Goal: Transaction & Acquisition: Obtain resource

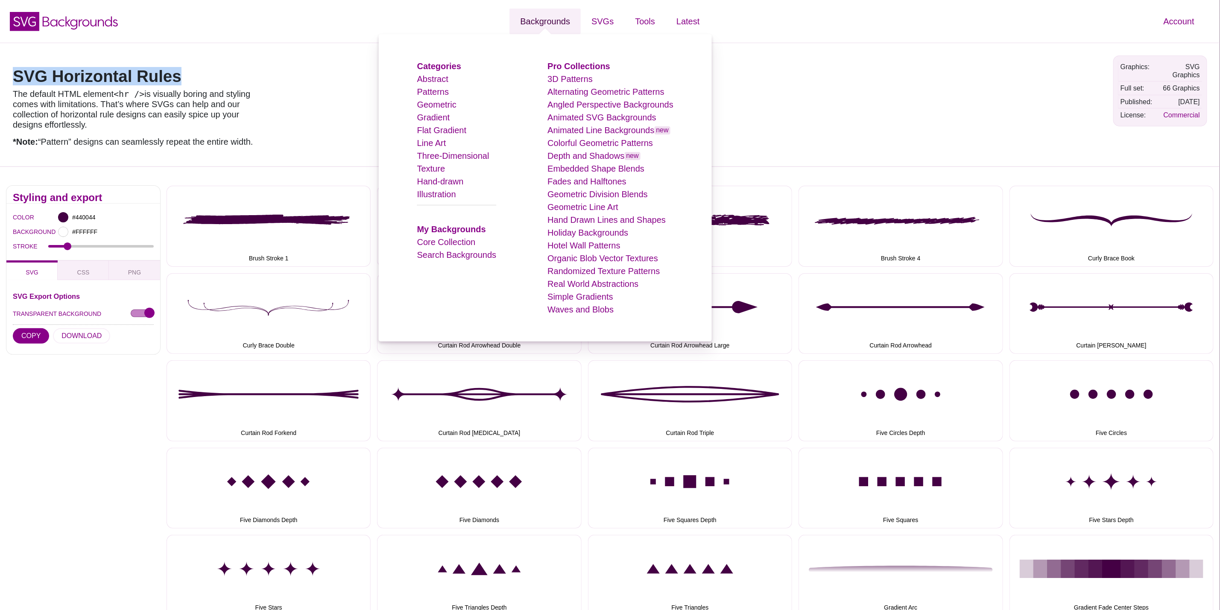
click at [537, 26] on link "Backgrounds" at bounding box center [545, 22] width 71 height 26
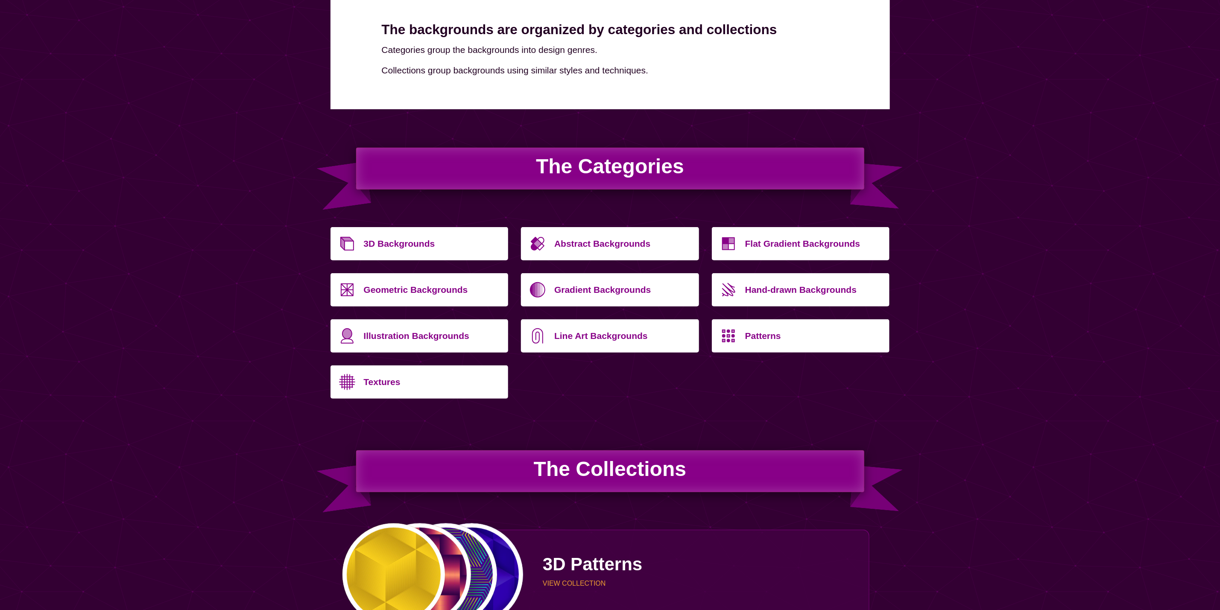
scroll to position [192, 0]
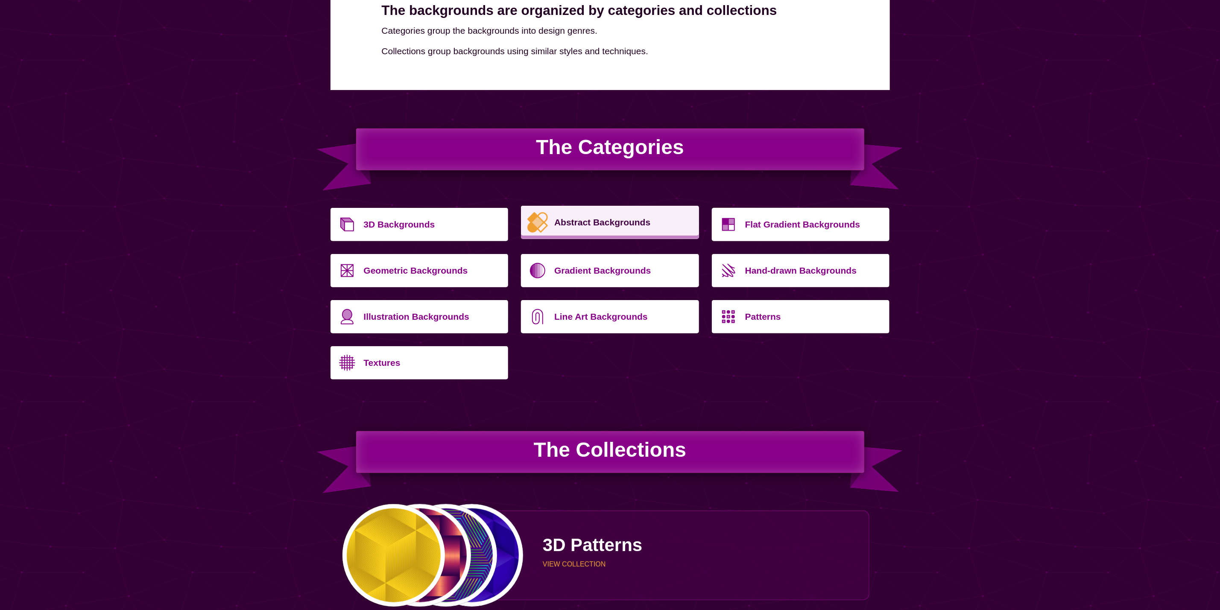
click at [636, 224] on p "Abstract Backgrounds" at bounding box center [623, 222] width 138 height 21
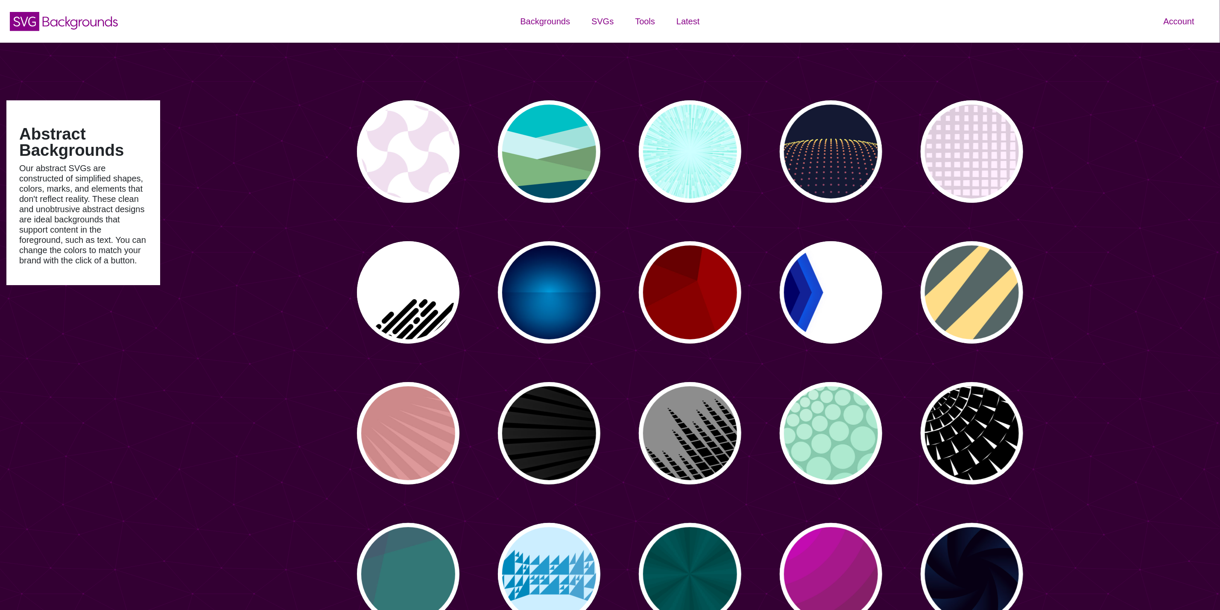
type input "#450057"
type input "#FFFFFF"
click at [378, 136] on div "PREVIEW" at bounding box center [408, 151] width 103 height 103
type input "#FFFFFF"
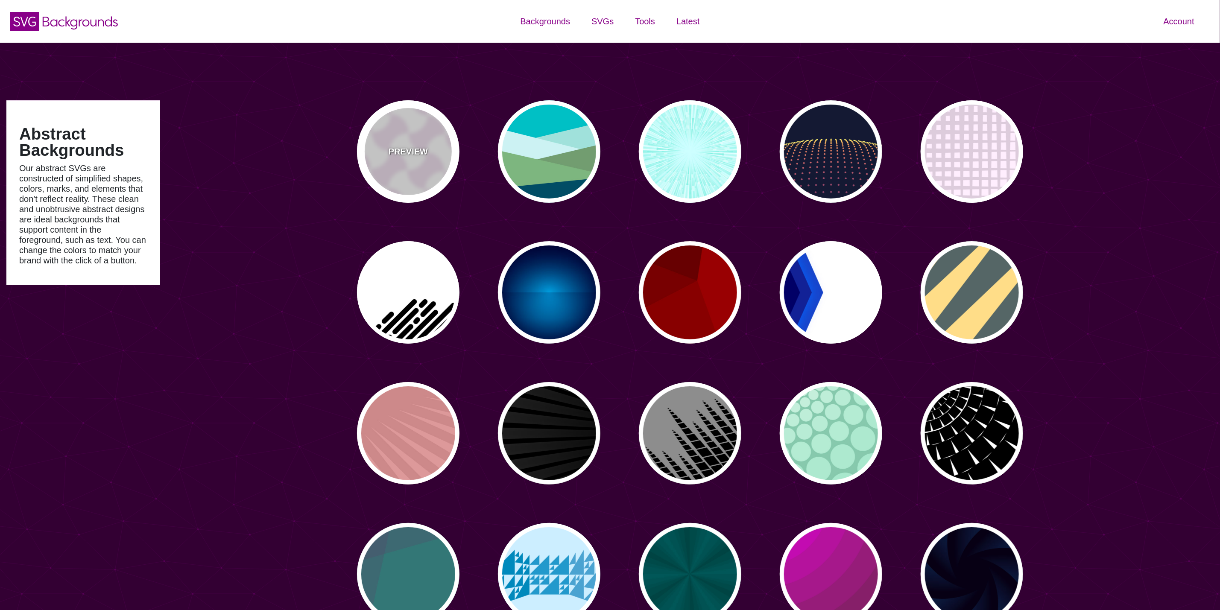
type input "#F0DFF0"
type input "#880088"
type input "0"
type input "0.2"
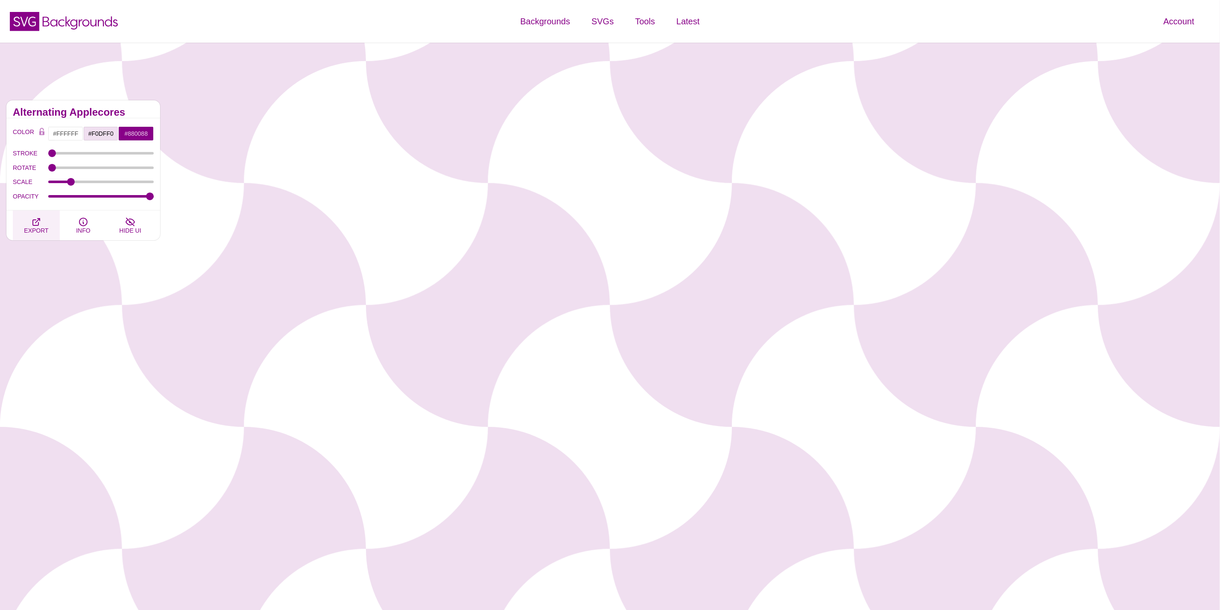
click at [35, 236] on button "EXPORT" at bounding box center [36, 226] width 47 height 30
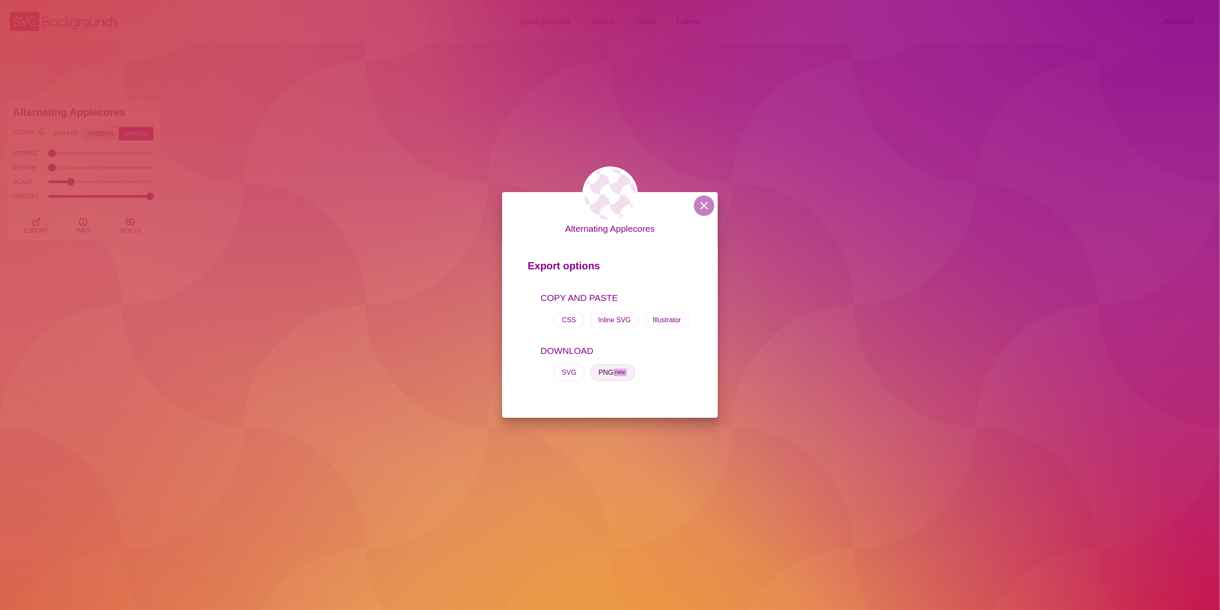
click at [614, 376] on span "new" at bounding box center [619, 372] width 13 height 7
click at [705, 208] on button at bounding box center [704, 206] width 21 height 21
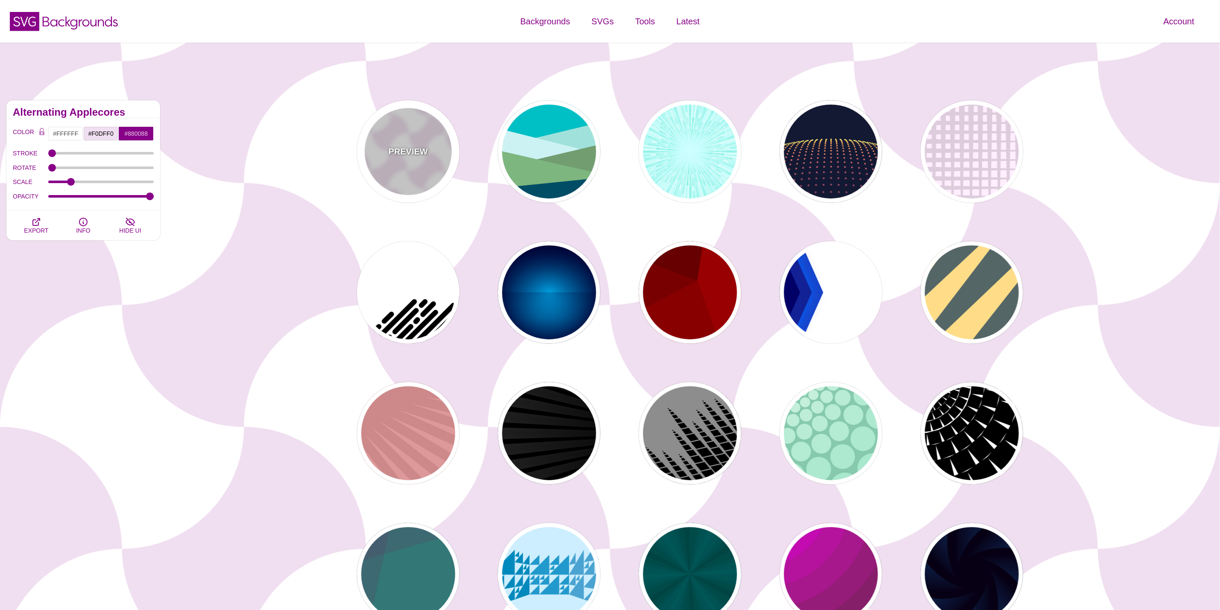
click at [403, 154] on p "PREVIEW" at bounding box center [408, 151] width 39 height 13
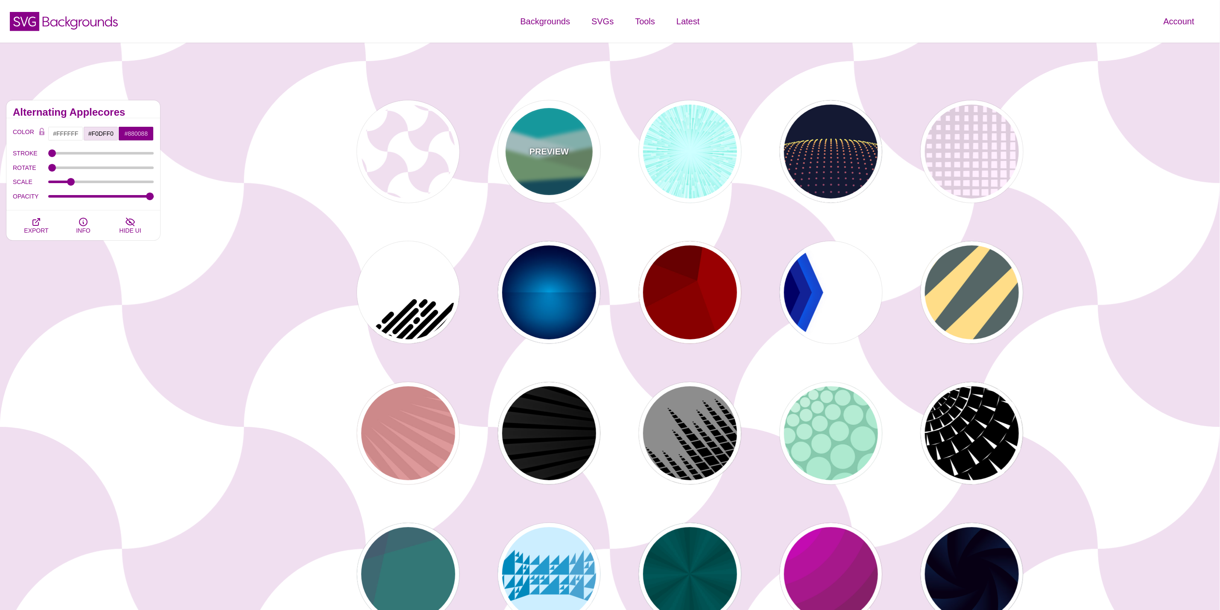
click at [575, 150] on div "PREVIEW" at bounding box center [549, 151] width 103 height 103
type input "#00BFC5"
type input "#A0E2DB"
type input "#CBF2F3"
type input "#719D71"
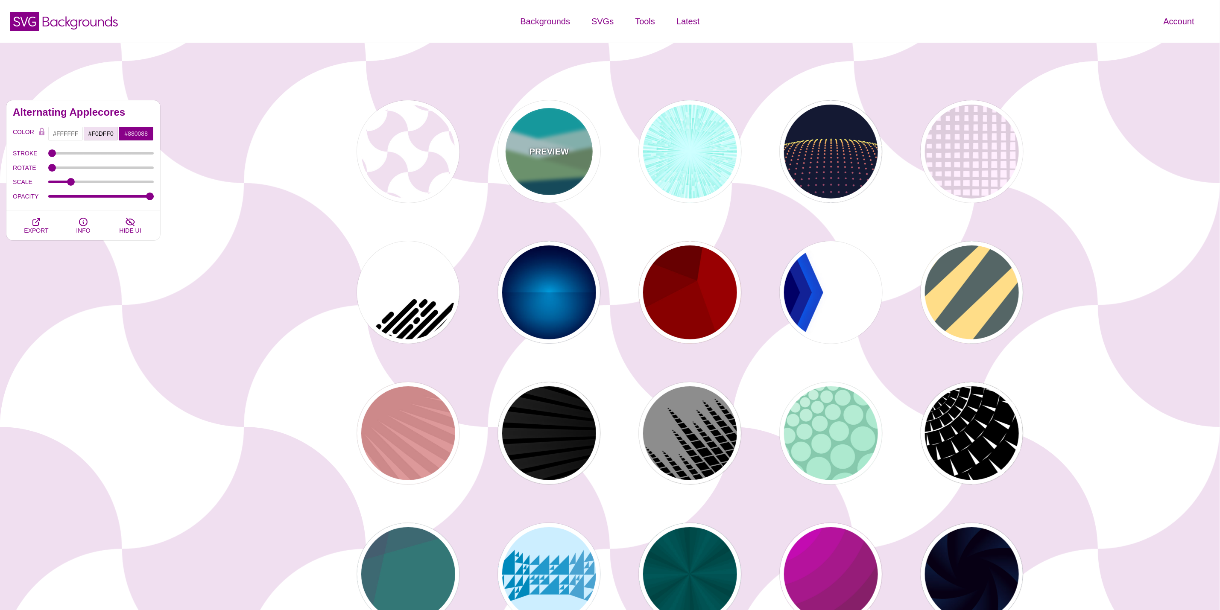
type input "#7EB67E"
type input "#004D66"
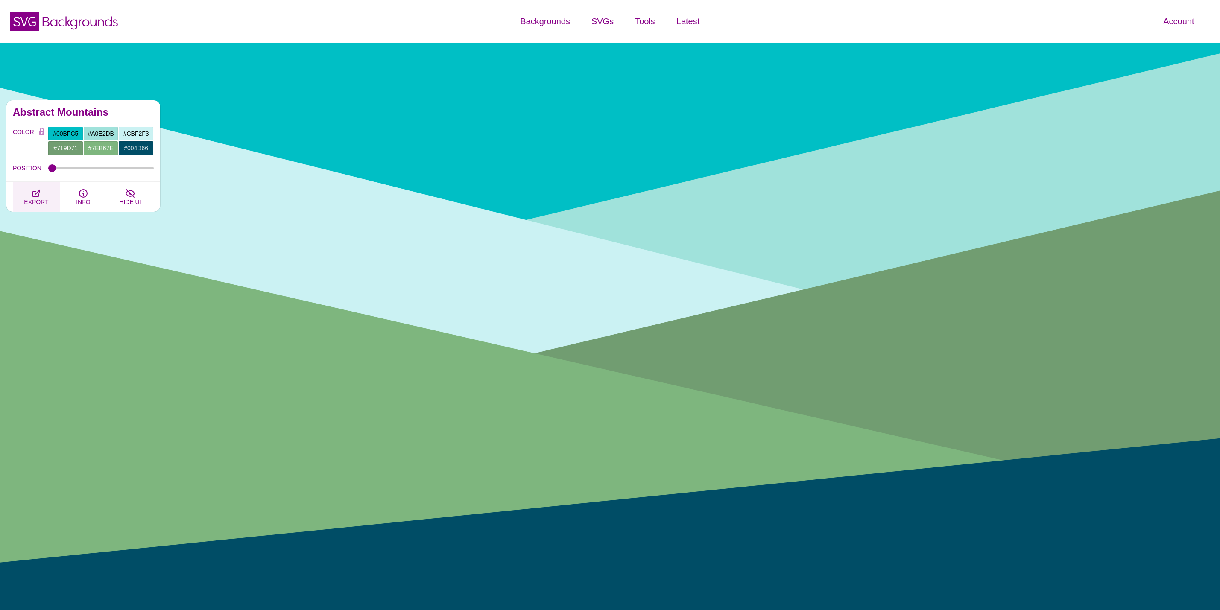
click at [40, 205] on span "EXPORT" at bounding box center [36, 202] width 24 height 7
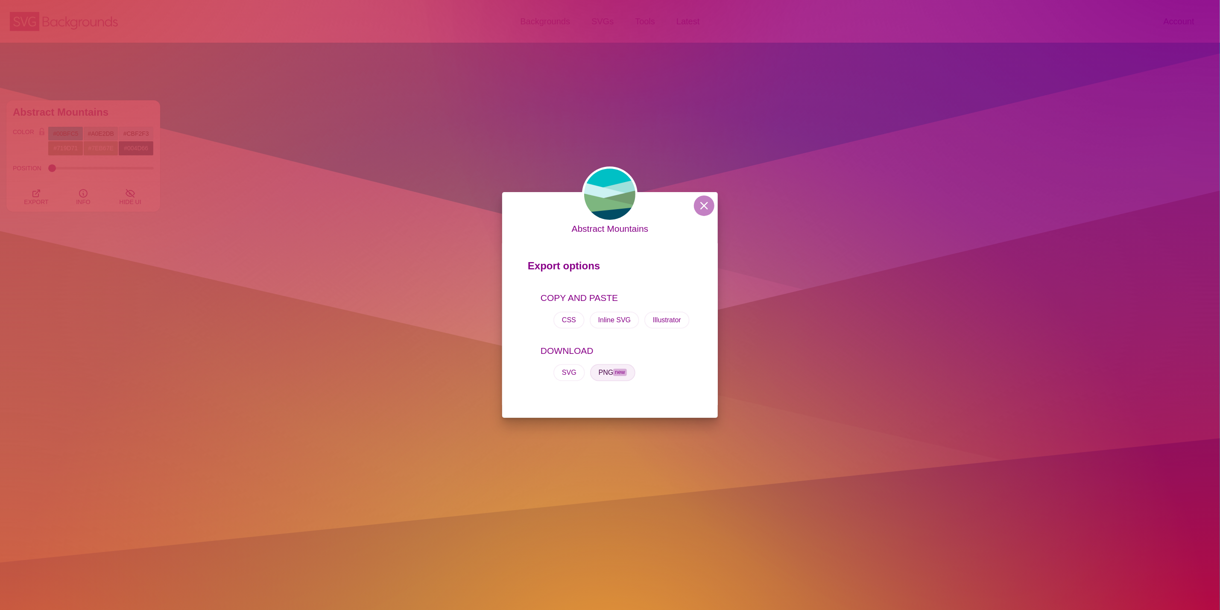
click at [613, 374] on button "PNG new" at bounding box center [612, 372] width 45 height 17
click at [237, 227] on div "Abstract Mountains Export options COPY AND PASTE CSS Inline SVG Illustrator DOW…" at bounding box center [610, 305] width 1220 height 610
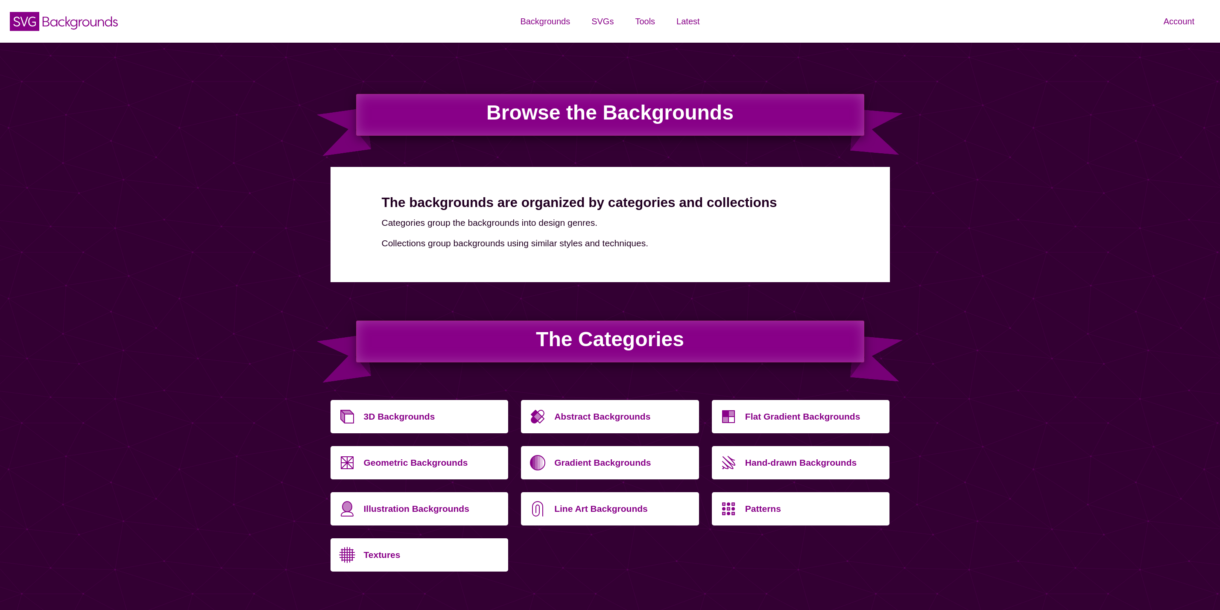
scroll to position [192, 0]
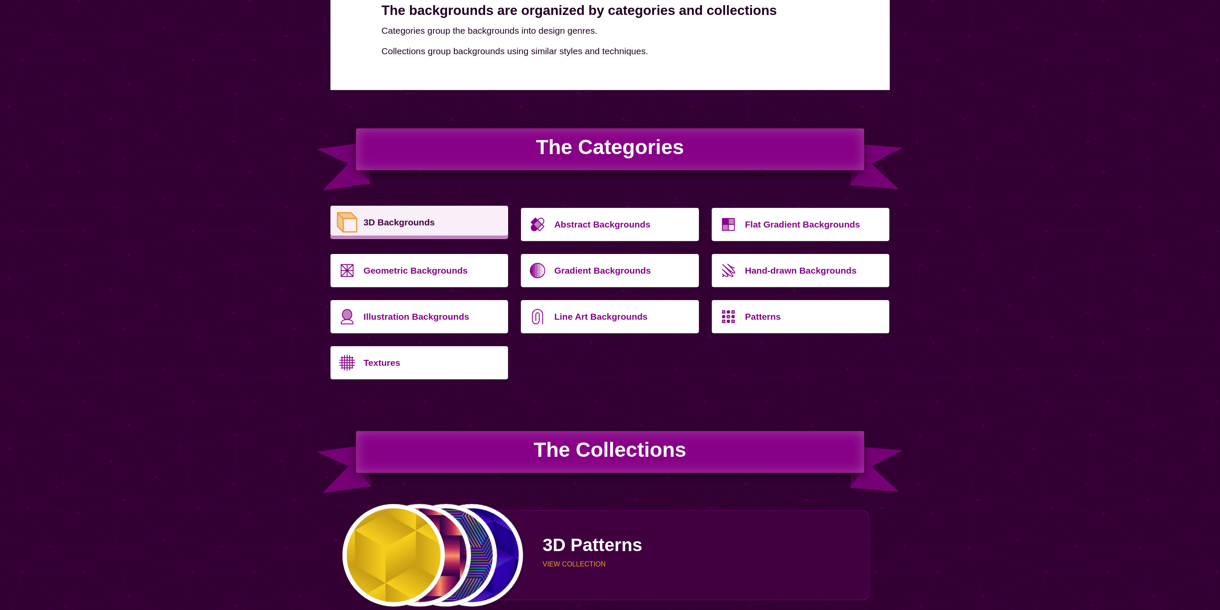
click at [404, 220] on p "3D Backgrounds" at bounding box center [433, 222] width 138 height 21
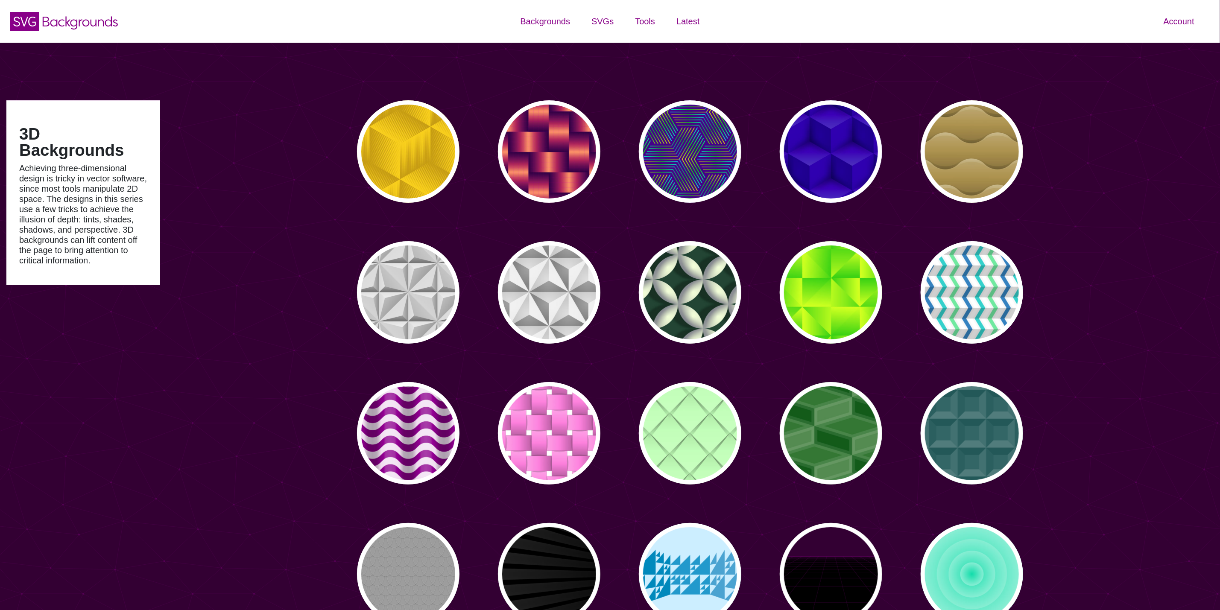
type input "#450057"
type input "#FFFFFF"
click at [404, 146] on p "PREVIEW" at bounding box center [408, 151] width 39 height 13
type input "#FFCC00"
type input "#CC9900"
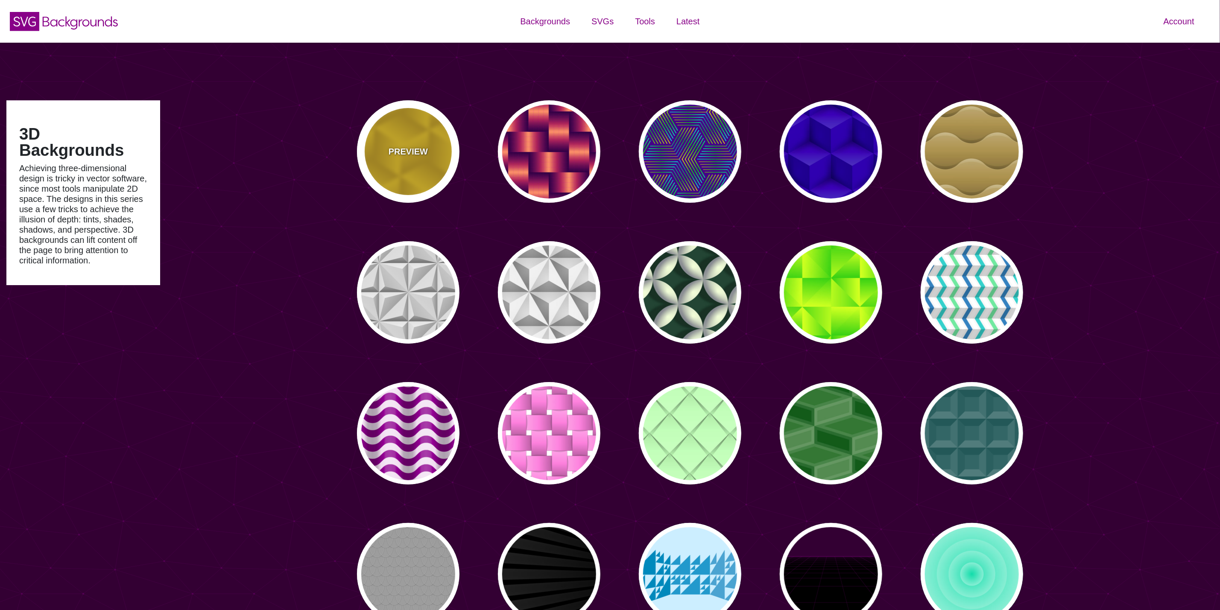
type input "0"
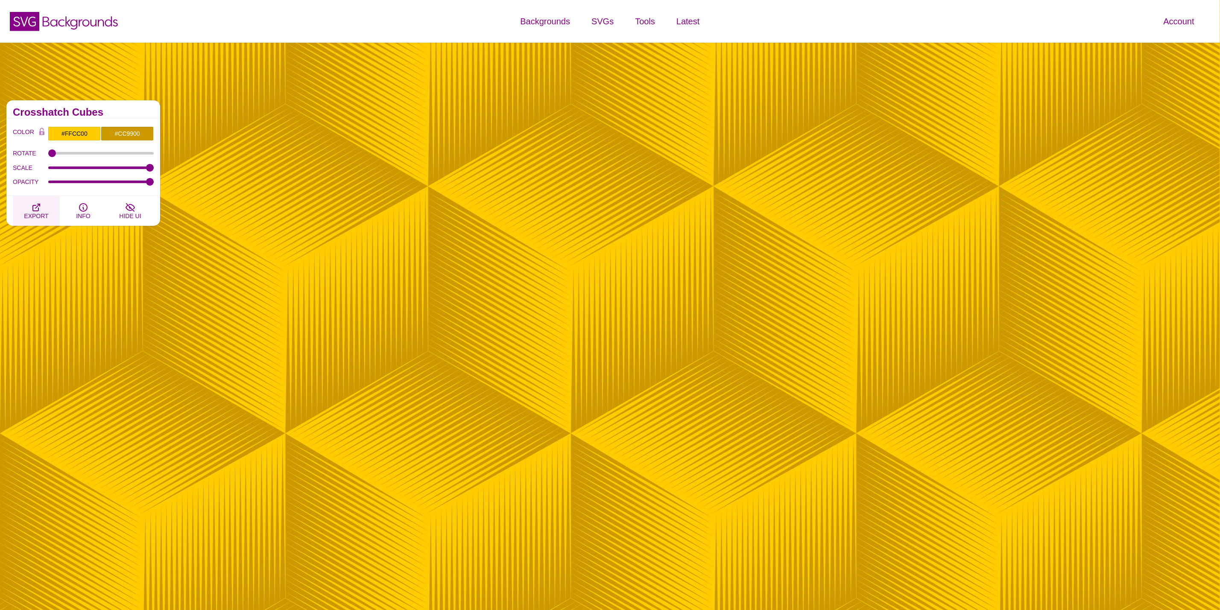
click at [46, 208] on button "EXPORT" at bounding box center [36, 211] width 47 height 30
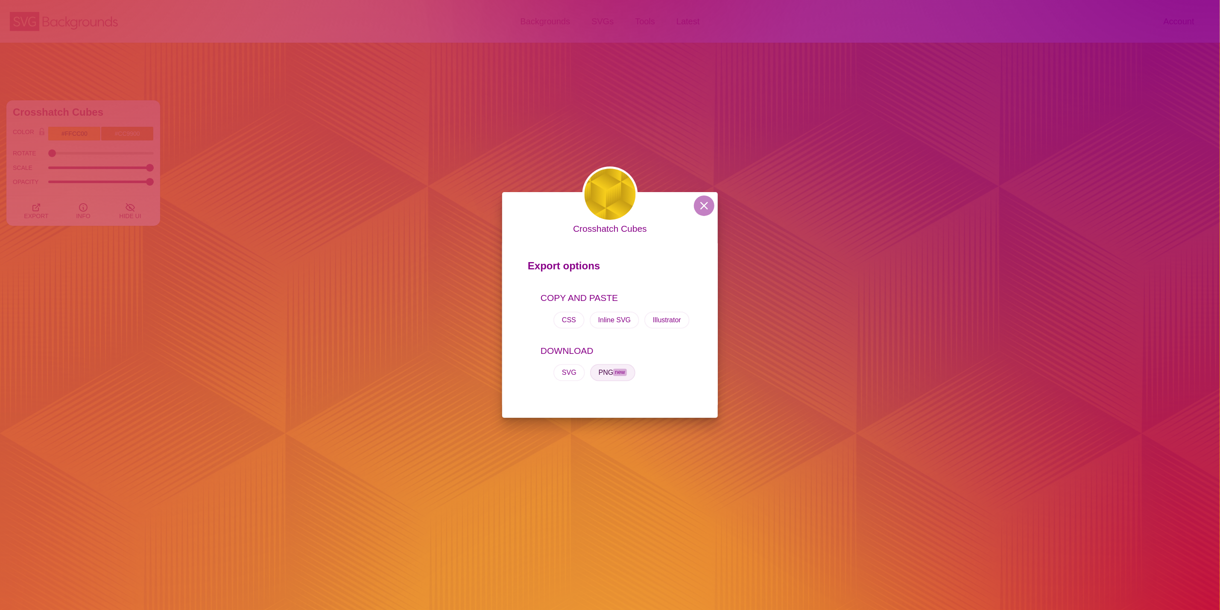
click at [603, 373] on button "PNG new" at bounding box center [612, 372] width 45 height 17
click at [698, 208] on button at bounding box center [704, 206] width 21 height 21
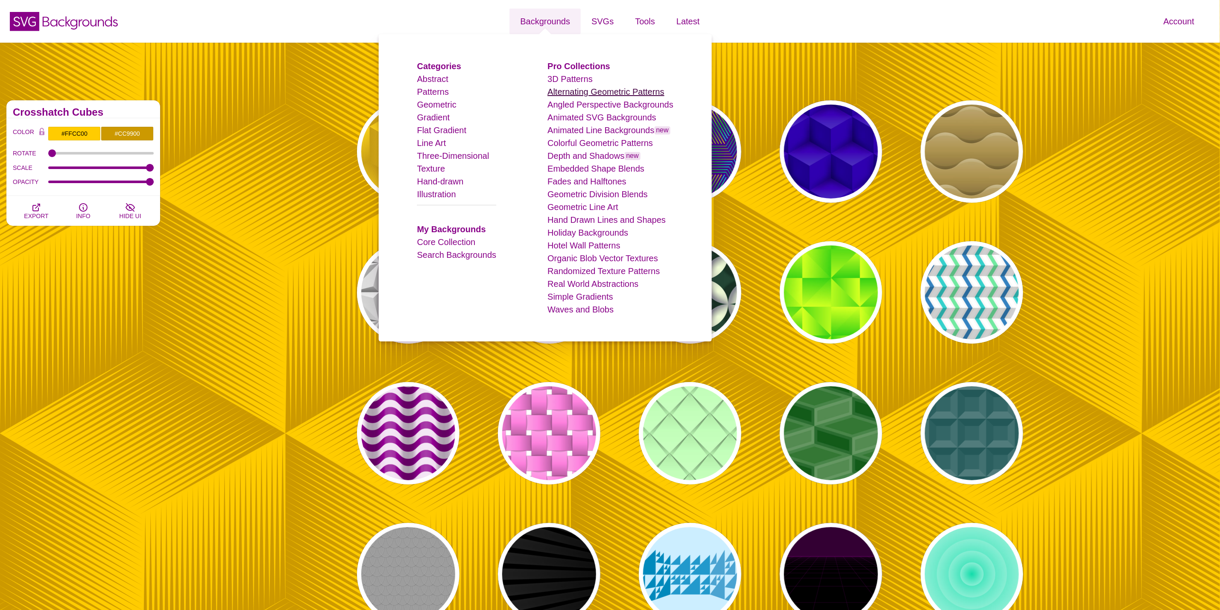
click at [582, 93] on link "Alternating Geometric Patterns" at bounding box center [606, 91] width 117 height 9
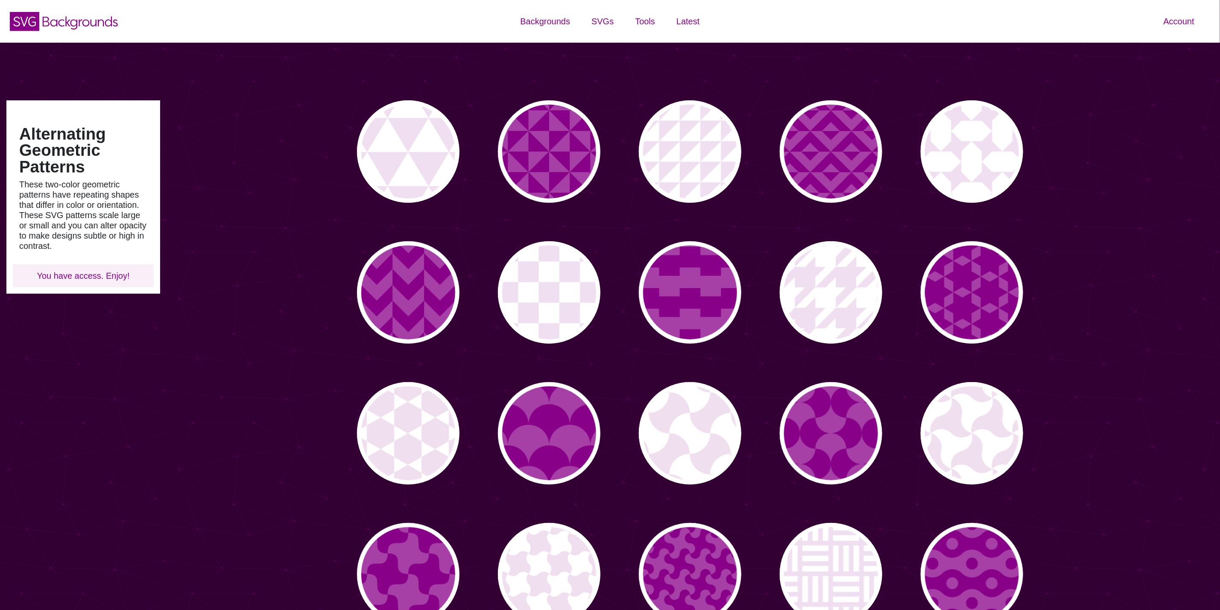
type input "#450057"
type input "#FFFFFF"
click at [557, 157] on p "PREVIEW" at bounding box center [549, 151] width 39 height 13
type input "#A640A6"
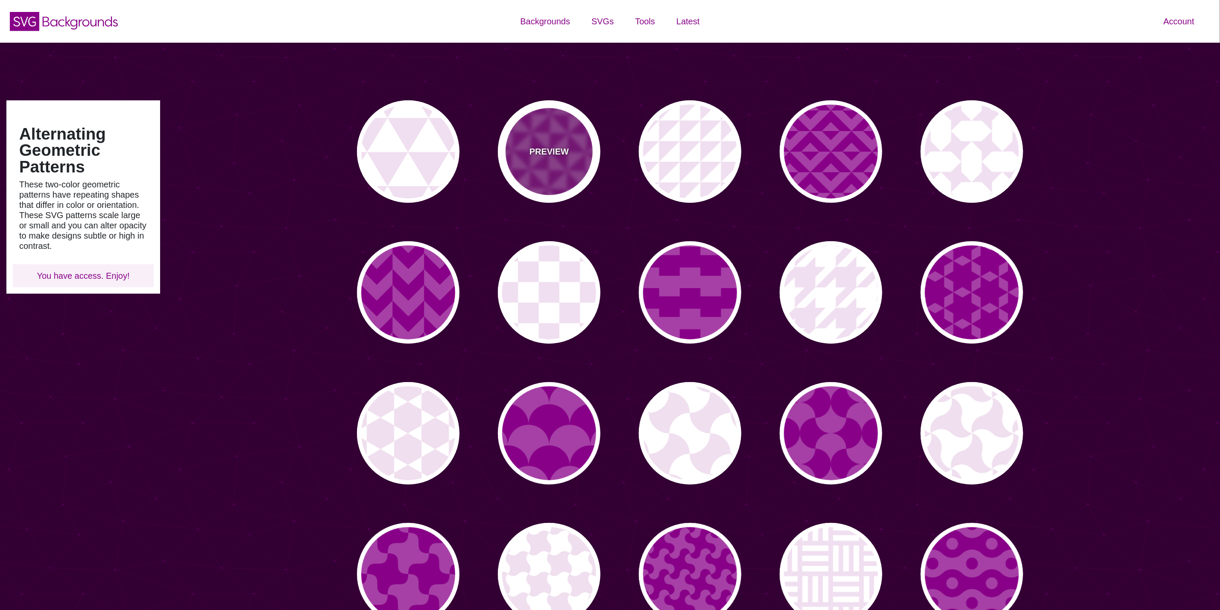
type input "#880088"
type input "0"
type input "0.2"
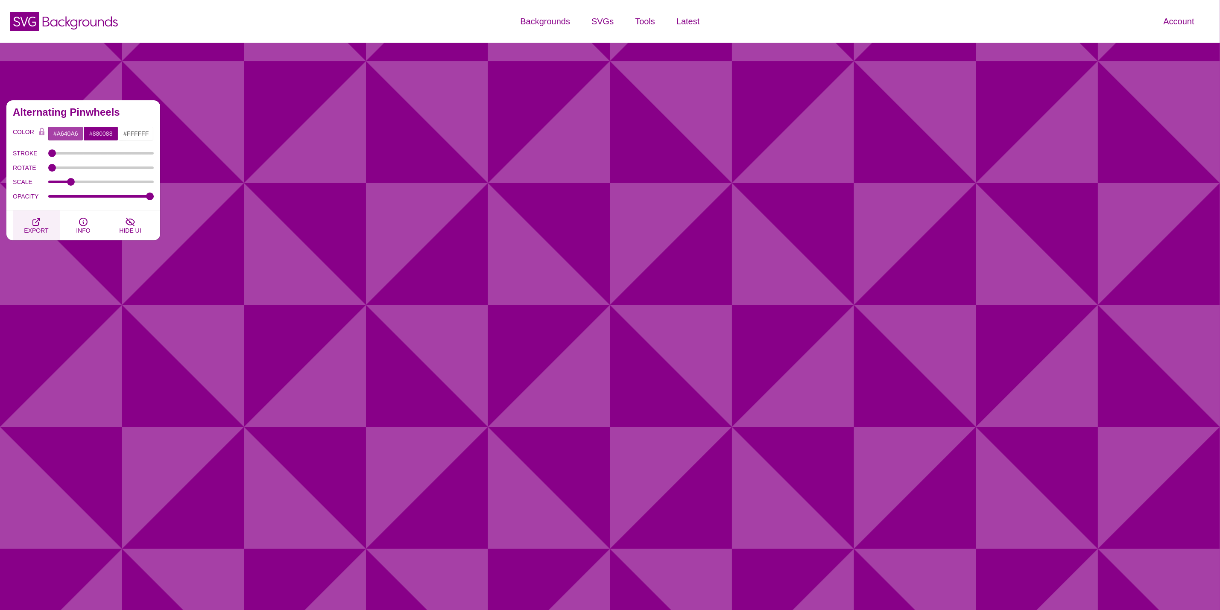
click at [45, 221] on button "EXPORT" at bounding box center [36, 226] width 47 height 30
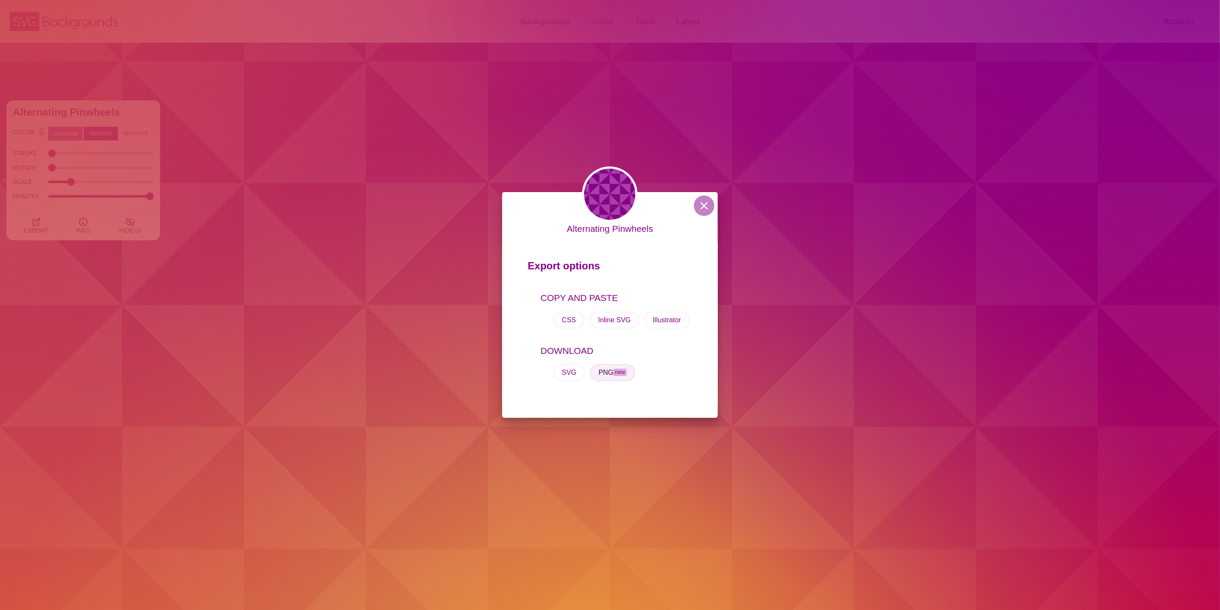
click at [611, 374] on button "PNG new" at bounding box center [612, 372] width 45 height 17
click at [705, 204] on button at bounding box center [704, 206] width 21 height 21
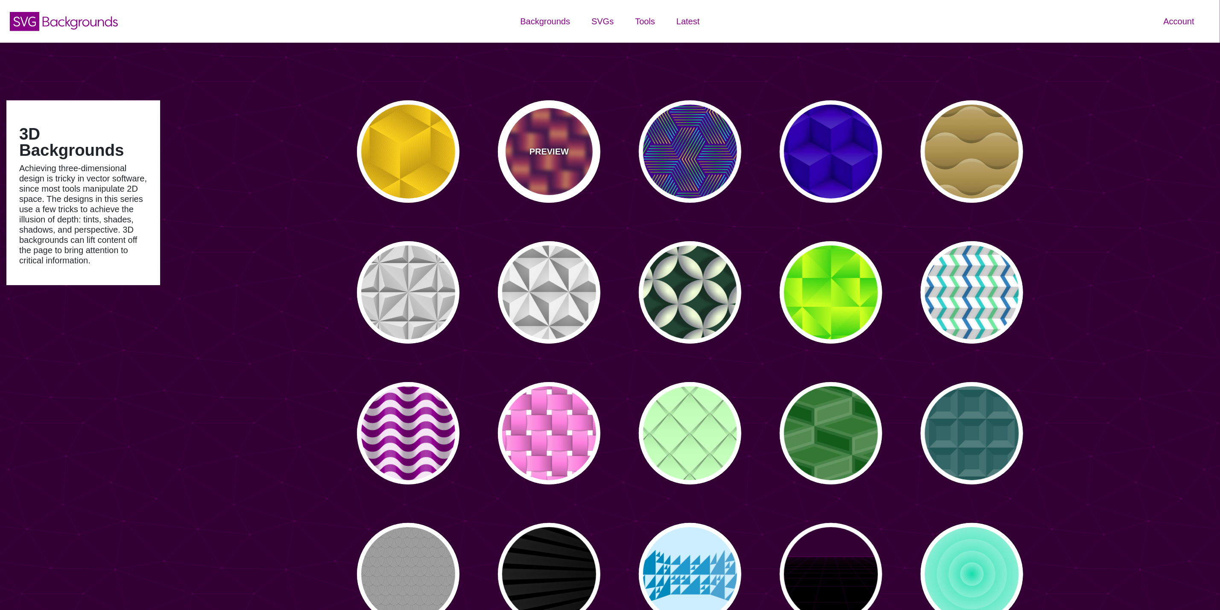
click at [580, 167] on div "PREVIEW" at bounding box center [549, 151] width 103 height 103
type input "#7700AA"
type input "#FF9966"
type input "#EE00BB"
type input "#444444"
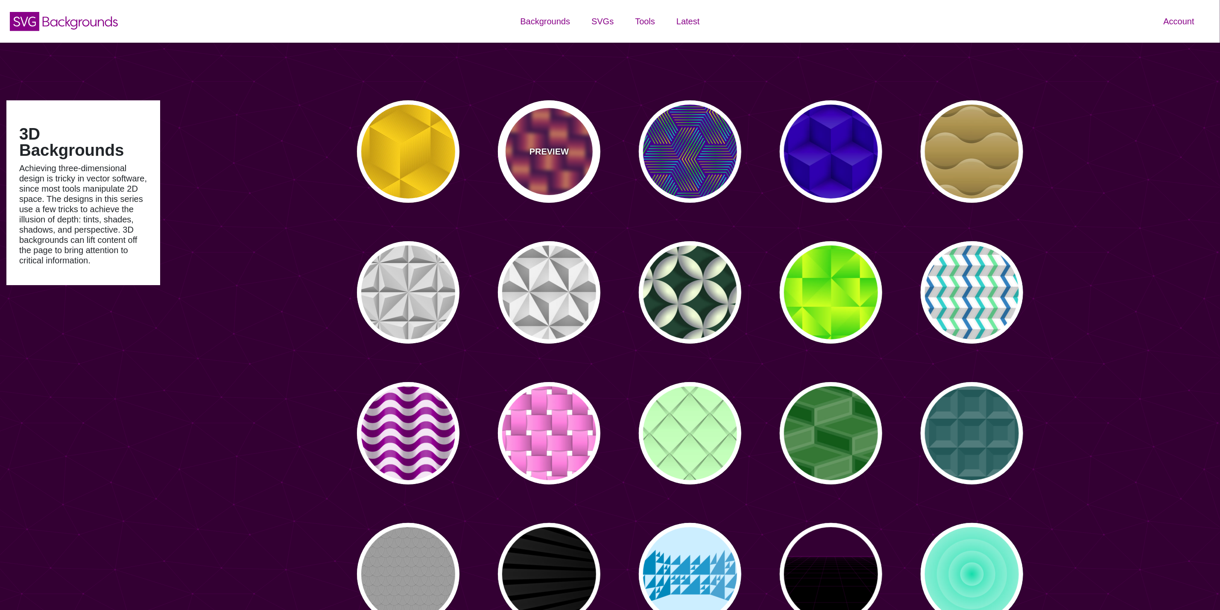
type input "0"
type input "0.2"
type input "2"
type input "0.7"
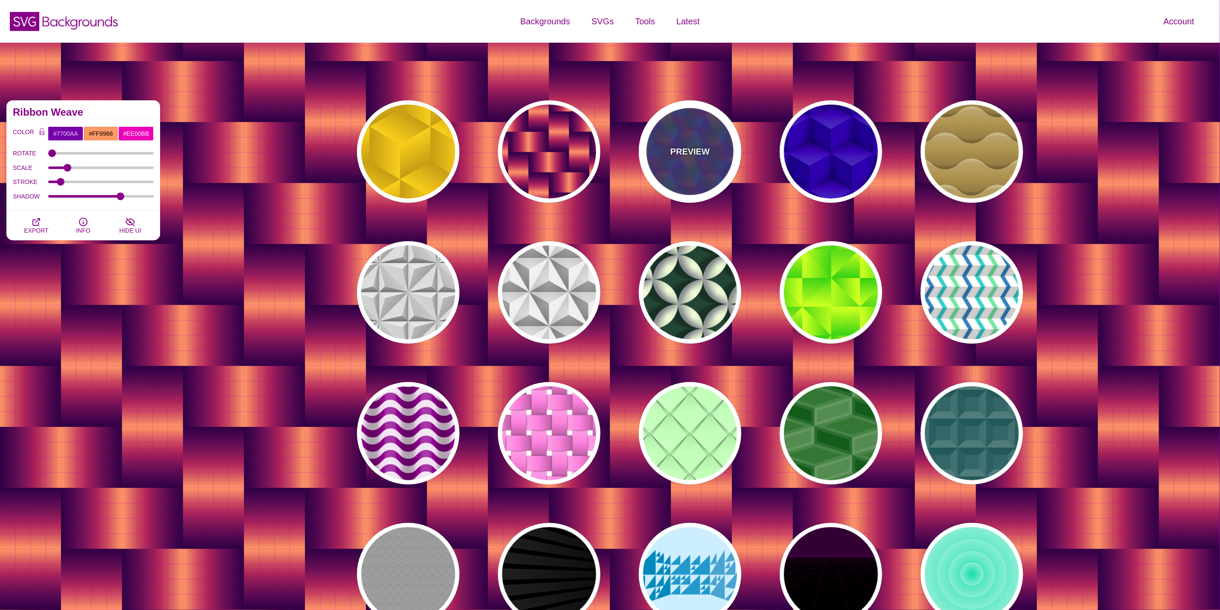
click at [710, 167] on div "PREVIEW" at bounding box center [690, 151] width 103 height 103
type input "#440088"
type input "#FFFF00"
type input "#00FF00"
type input "#00FFFF"
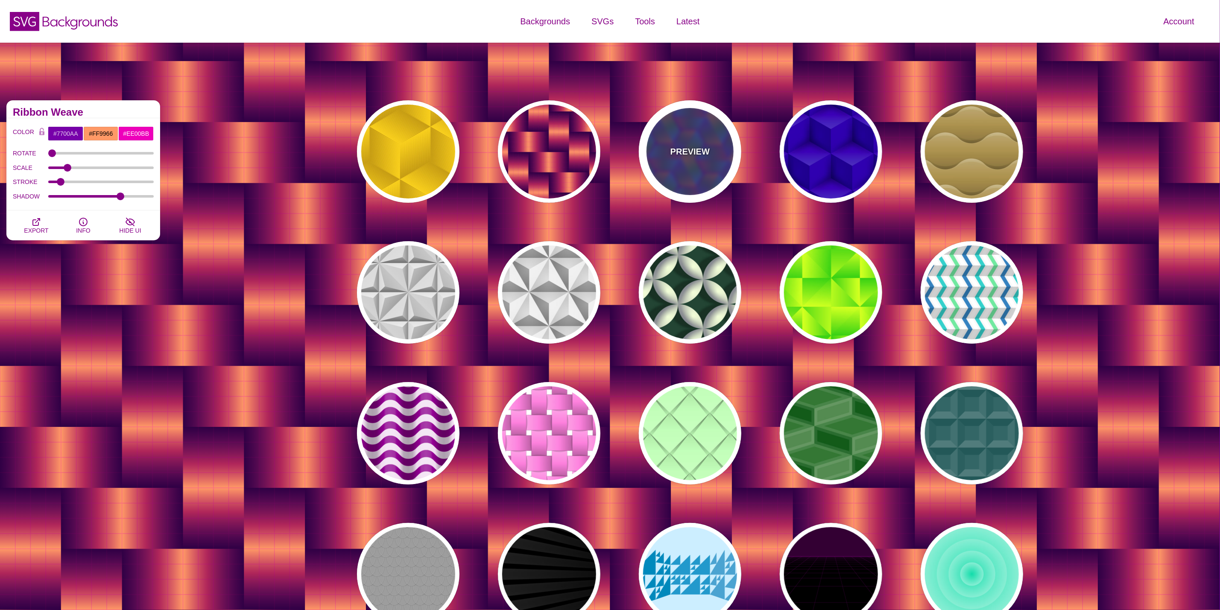
type input "1"
type input "0"
type input "0.5"
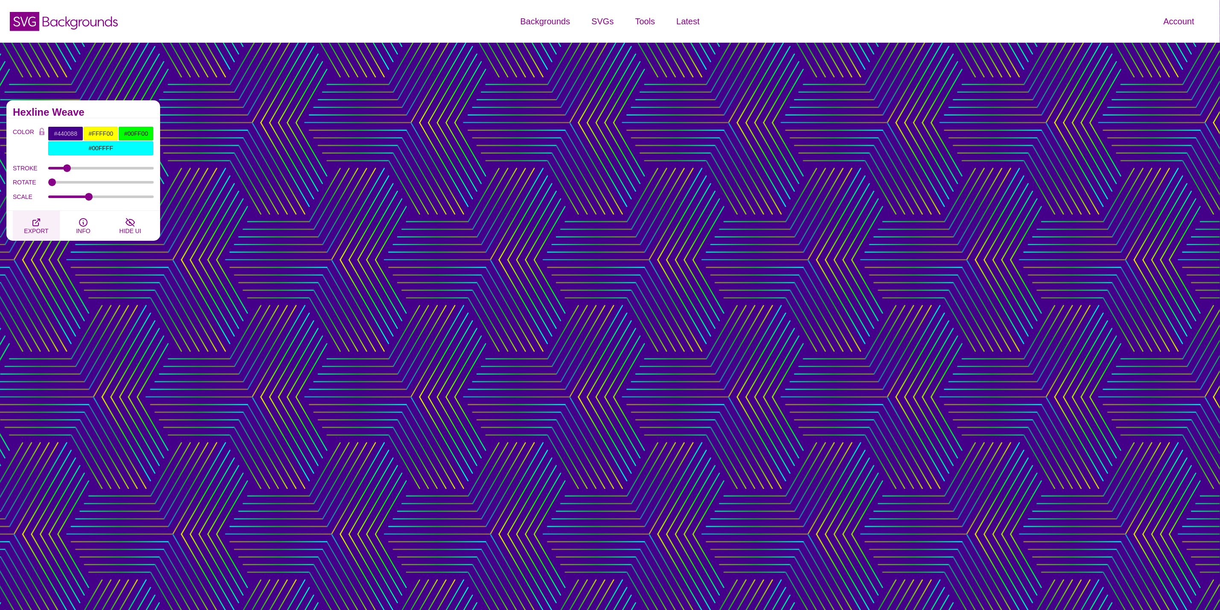
click at [49, 226] on button "EXPORT" at bounding box center [36, 226] width 47 height 30
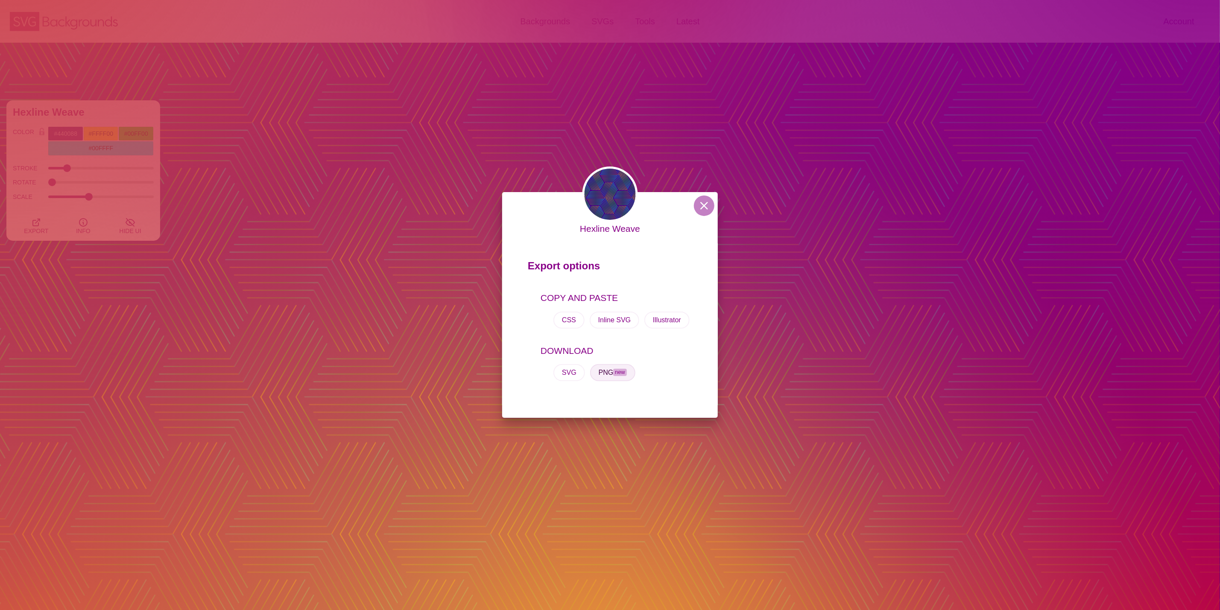
click at [614, 371] on button "PNG new" at bounding box center [612, 372] width 45 height 17
click at [569, 368] on button "SVG" at bounding box center [570, 372] width 32 height 17
click at [351, 138] on div "Hexline Weave Export options COPY AND PASTE CSS Inline SVG Illustrator DOWNLOAD…" at bounding box center [610, 305] width 1220 height 610
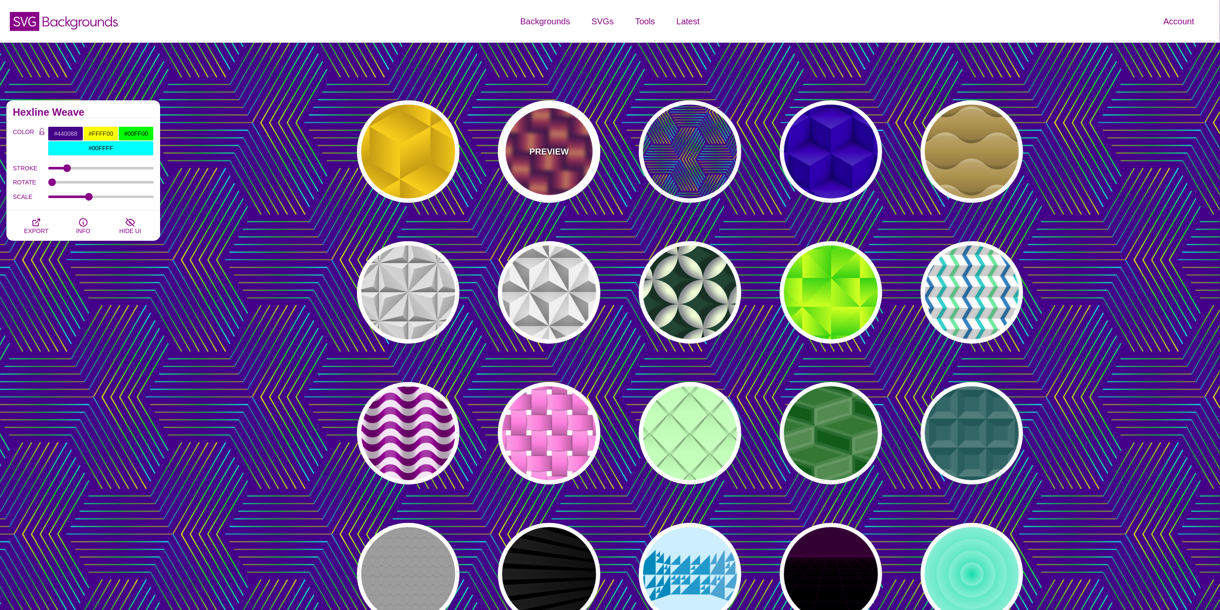
click at [532, 145] on p "PREVIEW" at bounding box center [549, 151] width 39 height 13
type input "#7700AA"
type input "#FF9966"
type input "#EE00BB"
type input "0"
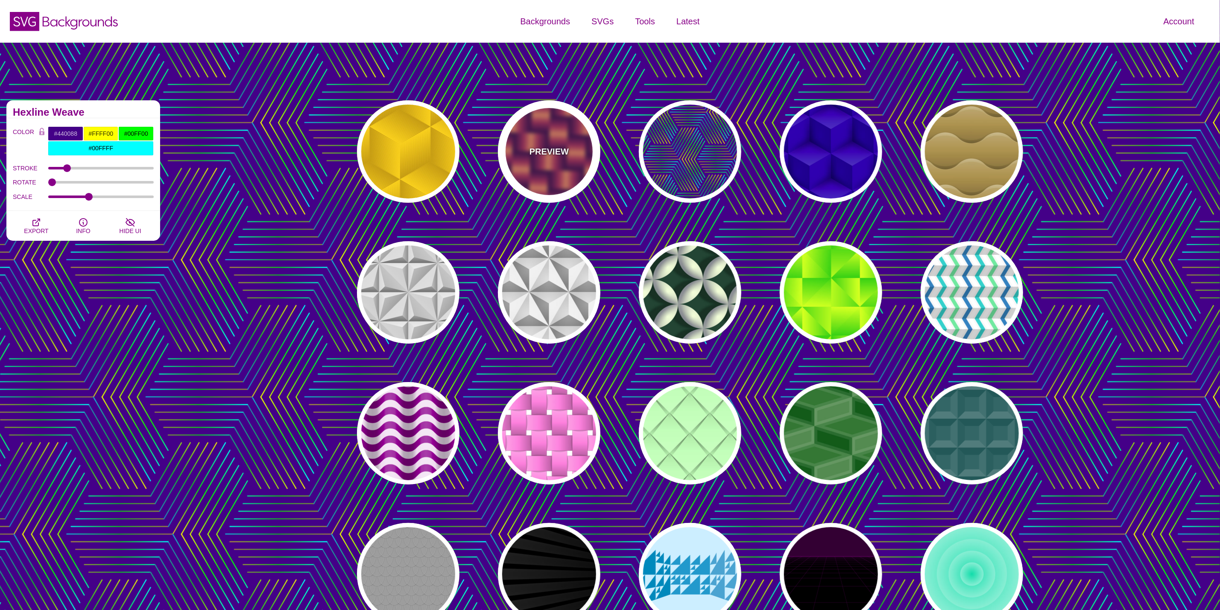
type input "0.2"
type input "2"
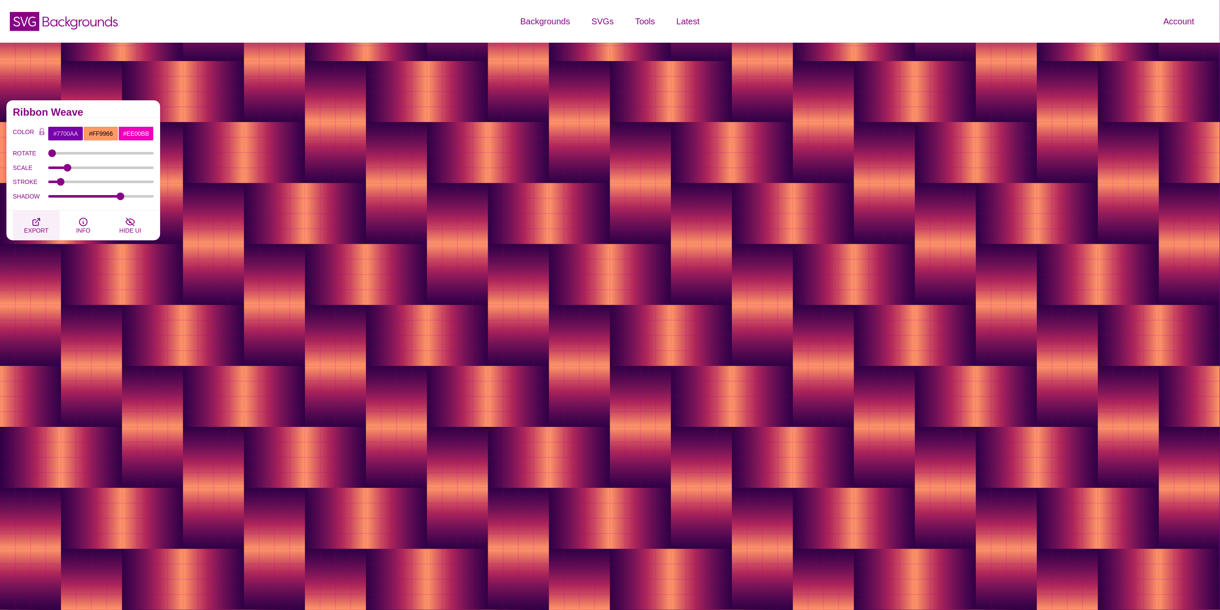
click at [44, 220] on button "EXPORT" at bounding box center [36, 226] width 47 height 30
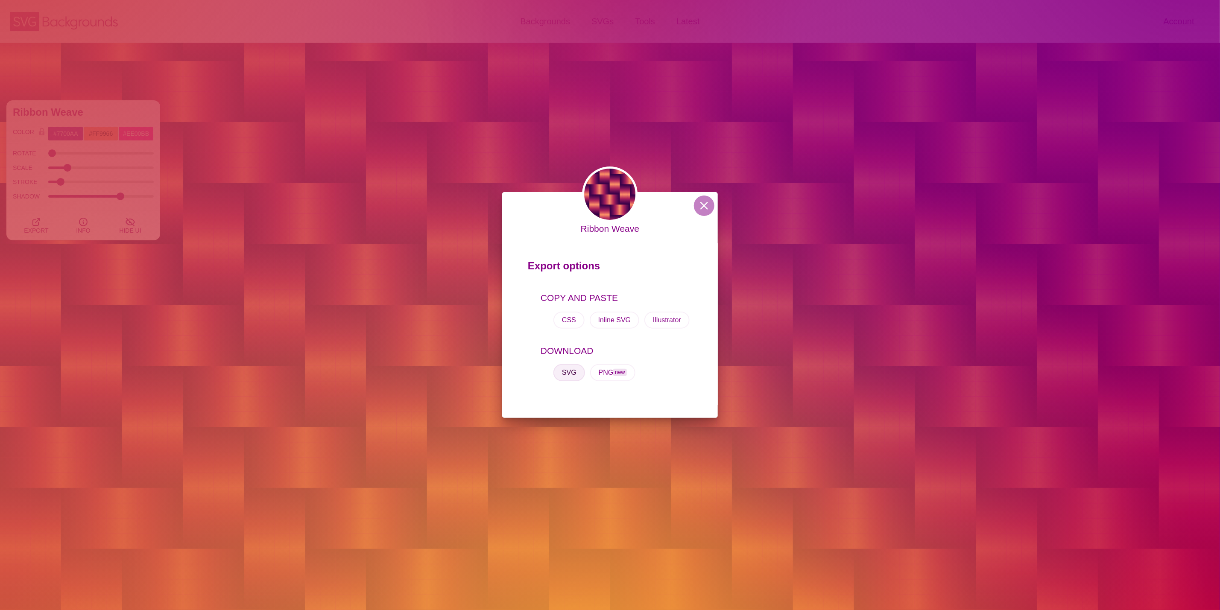
click at [569, 373] on button "SVG" at bounding box center [570, 372] width 32 height 17
click at [771, 224] on div "Ribbon Weave Export options COPY AND PASTE CSS Inline SVG Illustrator DOWNLOAD …" at bounding box center [610, 305] width 1220 height 610
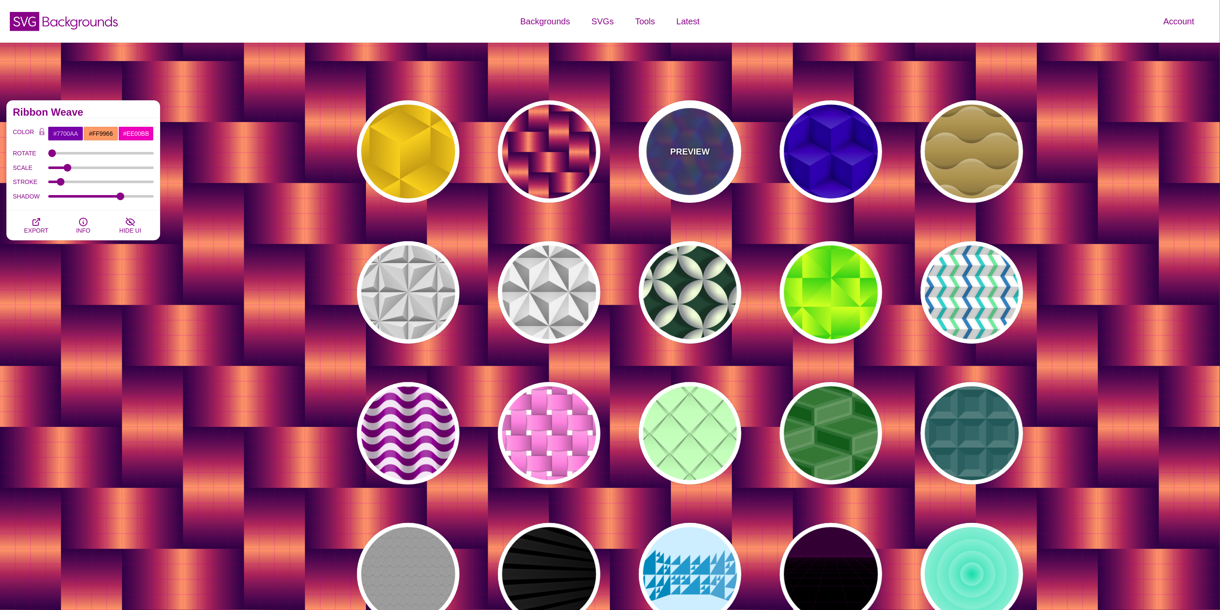
click at [716, 154] on div "PREVIEW" at bounding box center [690, 151] width 103 height 103
type input "#440088"
type input "#FFFF00"
type input "#00FF00"
type input "1"
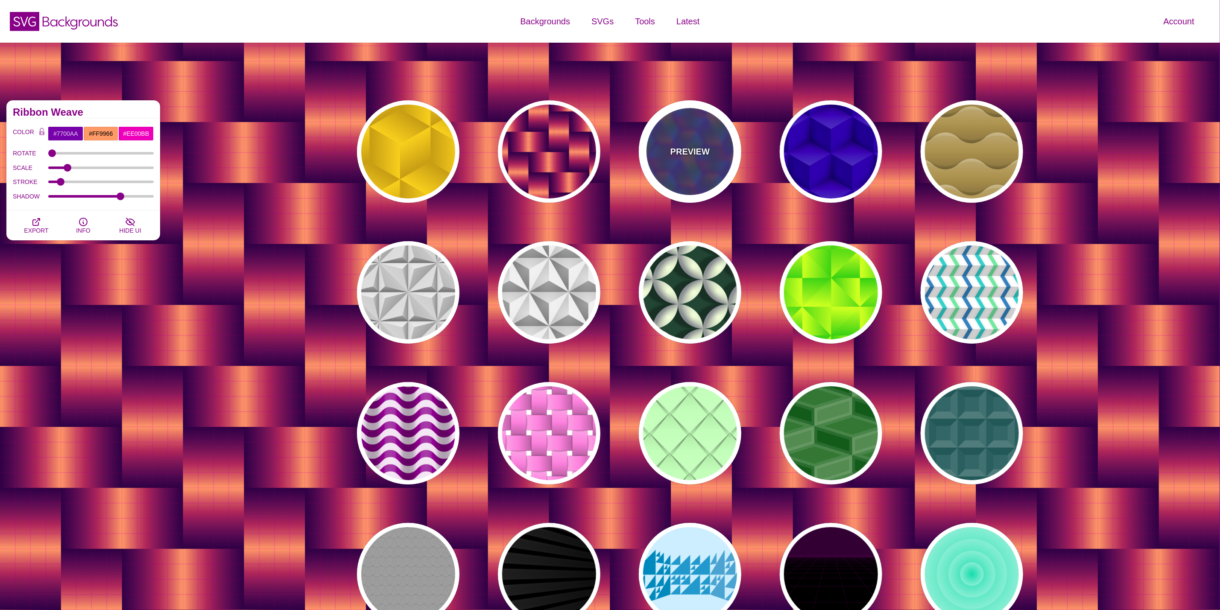
type input "0"
type input "0.5"
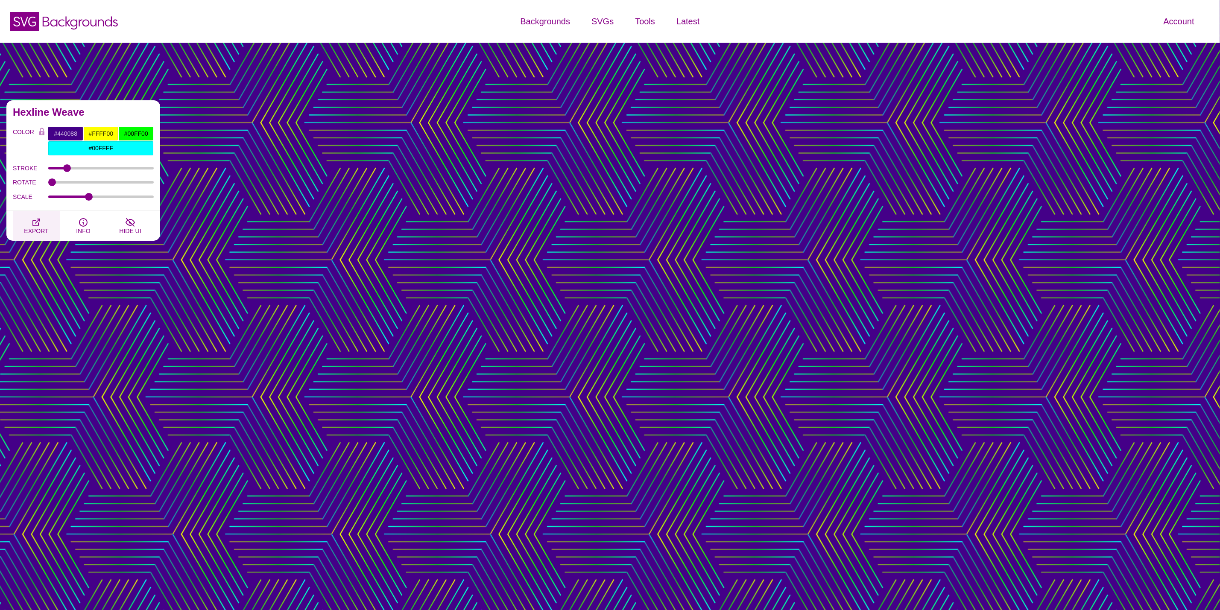
click at [37, 223] on icon "button" at bounding box center [36, 222] width 7 height 7
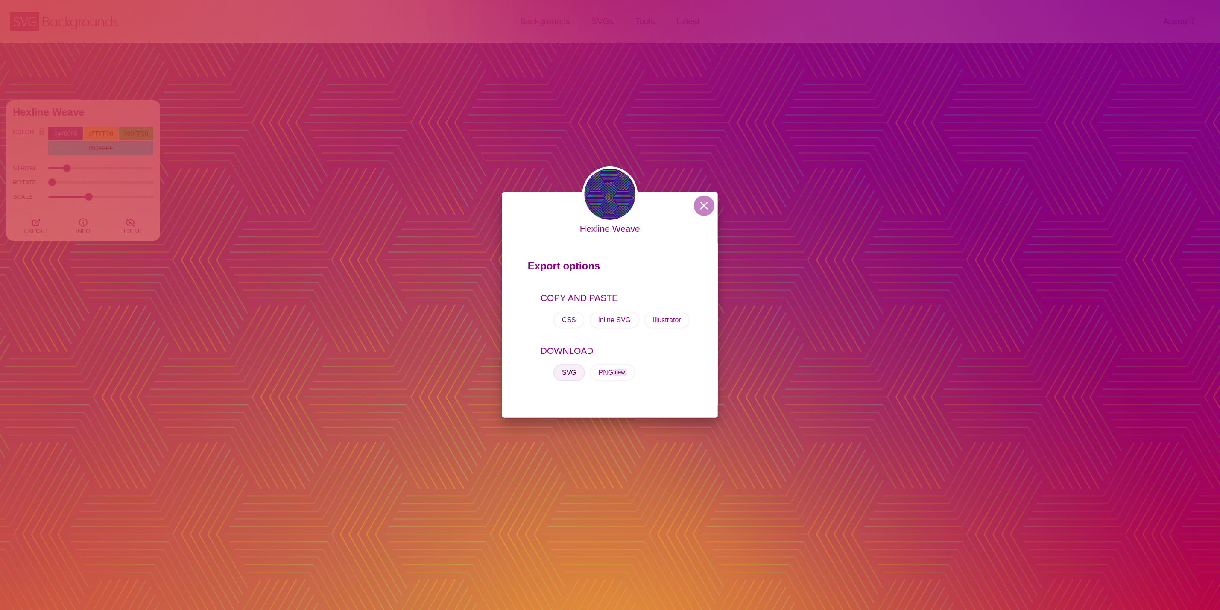
click at [574, 368] on button "SVG" at bounding box center [570, 372] width 32 height 17
click at [719, 124] on div "Hexline Weave Export options COPY AND PASTE CSS Inline SVG Illustrator DOWNLOAD…" at bounding box center [610, 305] width 1220 height 610
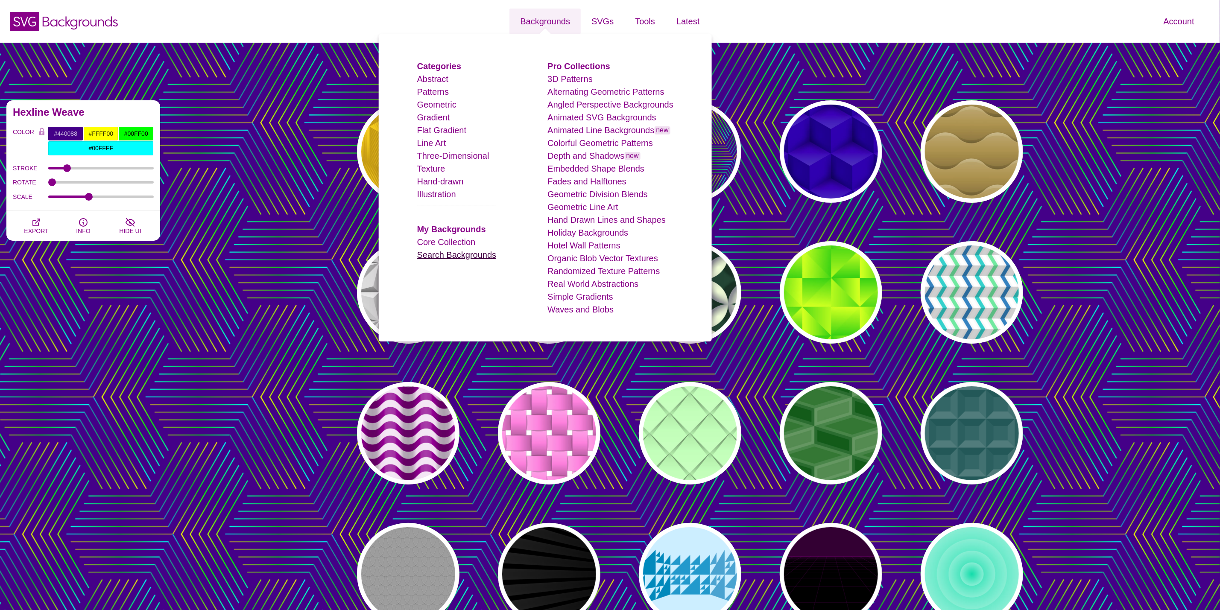
click at [453, 259] on link "Search Backgrounds" at bounding box center [456, 254] width 79 height 9
click at [457, 258] on link "Search Backgrounds" at bounding box center [456, 254] width 79 height 9
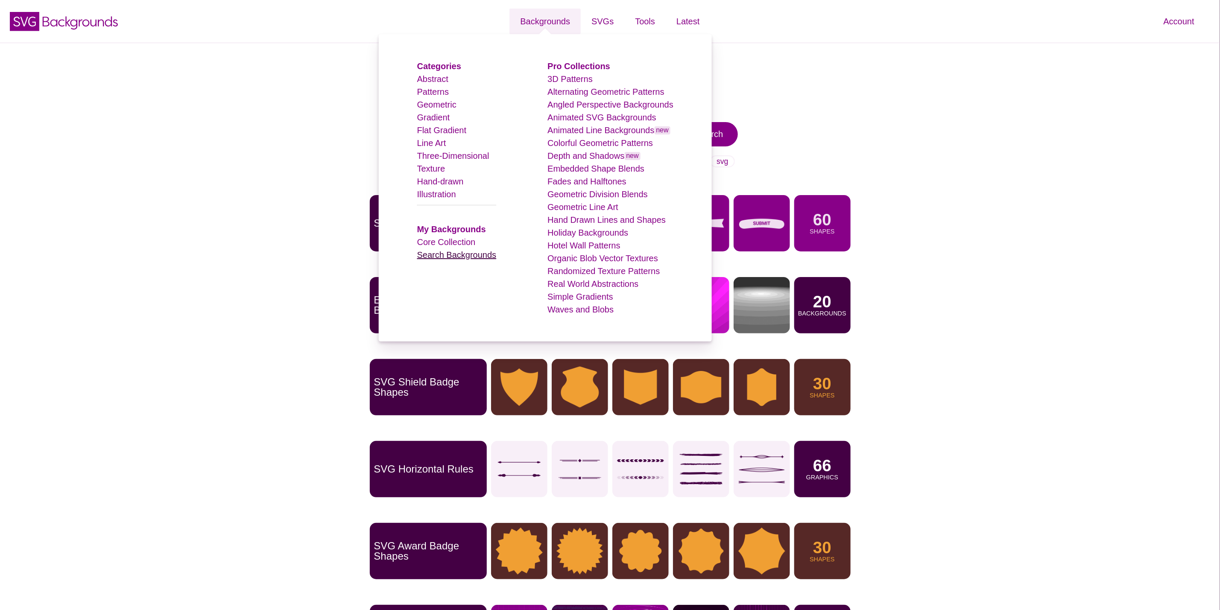
click at [454, 250] on link "Search Backgrounds" at bounding box center [456, 254] width 79 height 9
click at [454, 252] on link "Search Backgrounds" at bounding box center [456, 254] width 79 height 9
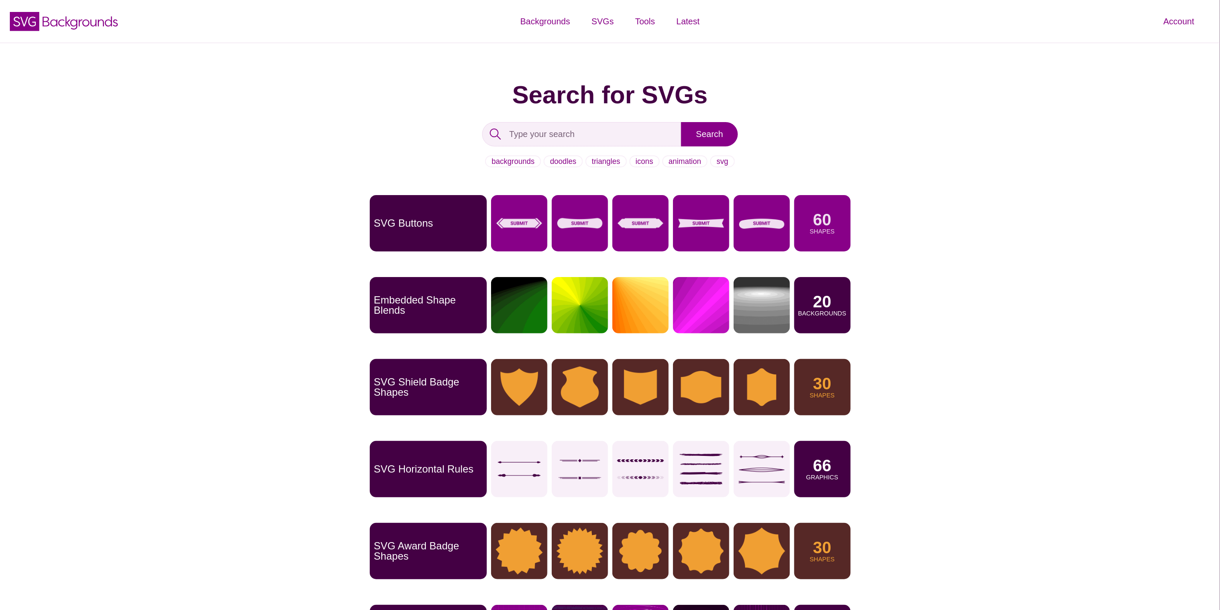
click at [895, 69] on div "Search for SVGs Search backgrounds doodles triangles icons animation svg SVG Bu…" at bounding box center [610, 384] width 1220 height 682
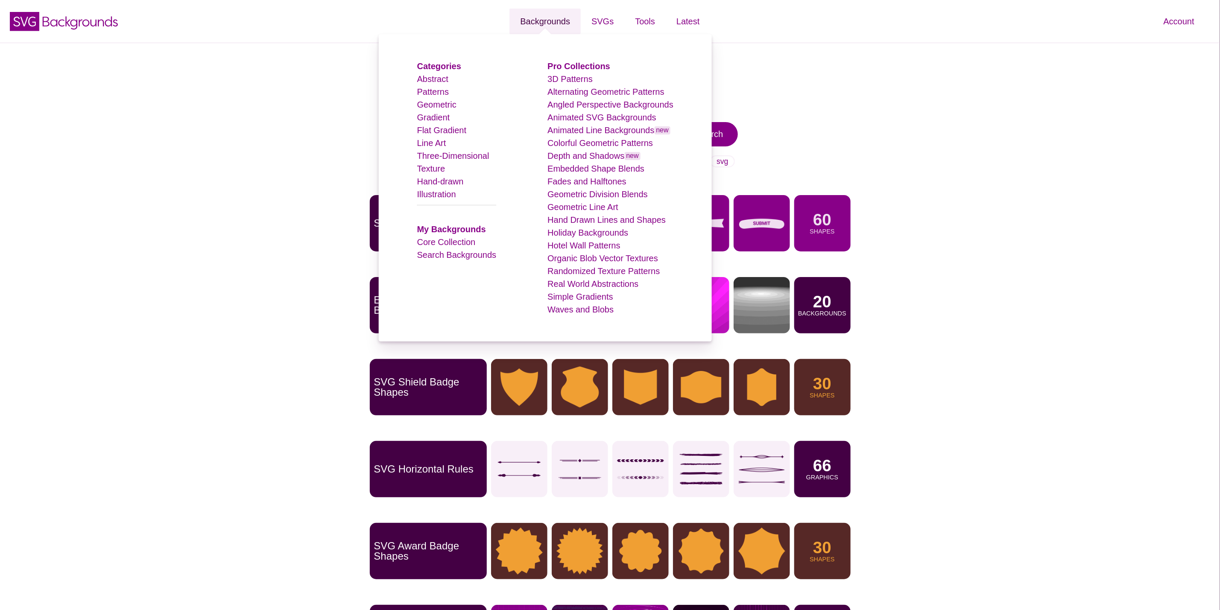
click at [541, 23] on link "Backgrounds" at bounding box center [545, 22] width 71 height 26
click at [466, 258] on link "Search Backgrounds" at bounding box center [456, 254] width 79 height 9
click at [466, 256] on link "Search Backgrounds" at bounding box center [456, 254] width 79 height 9
click at [445, 255] on link "Search Backgrounds" at bounding box center [456, 254] width 79 height 9
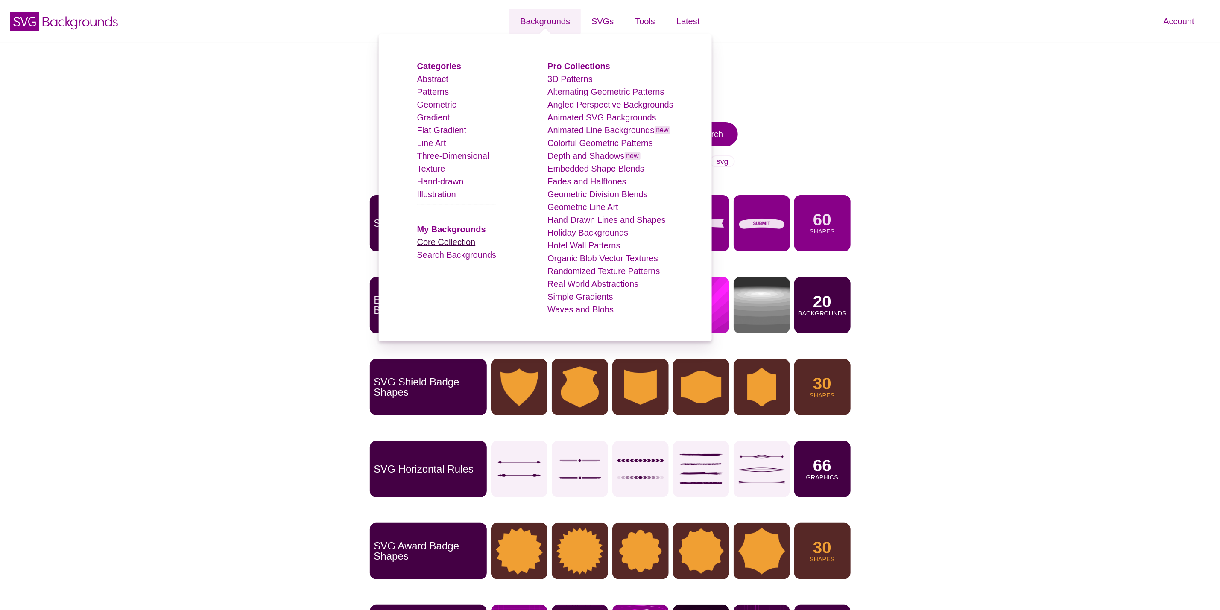
click at [476, 241] on link "Core Collection" at bounding box center [446, 241] width 59 height 9
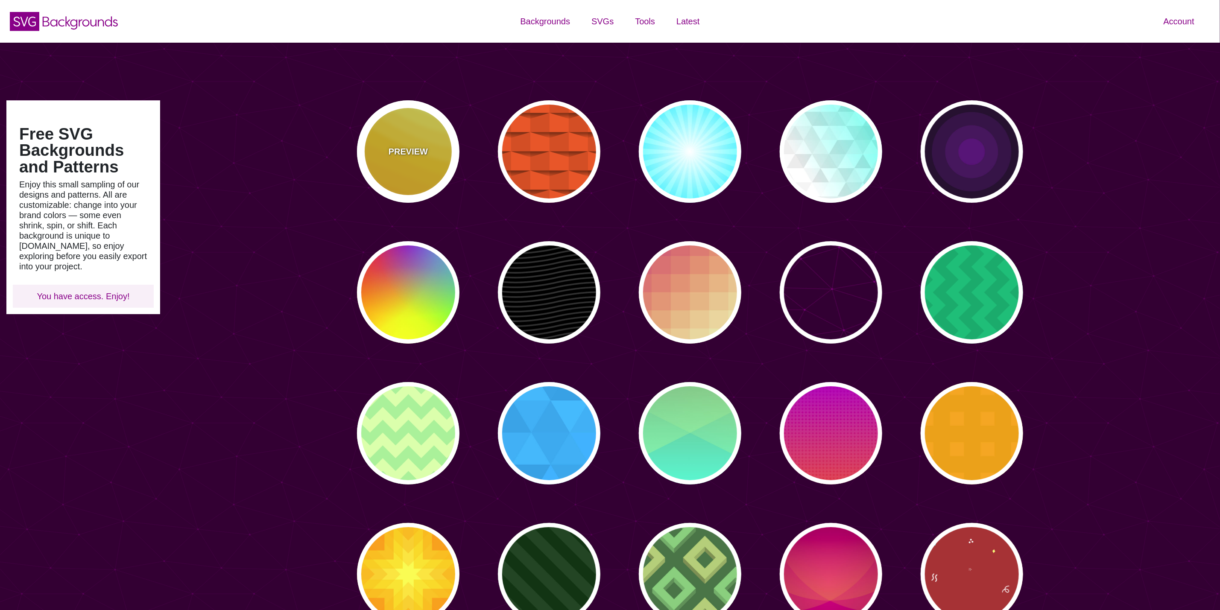
click at [399, 174] on div "PREVIEW" at bounding box center [408, 151] width 103 height 103
type input "#FFAA00"
type input "#FFCC00"
type input "#FFFF66"
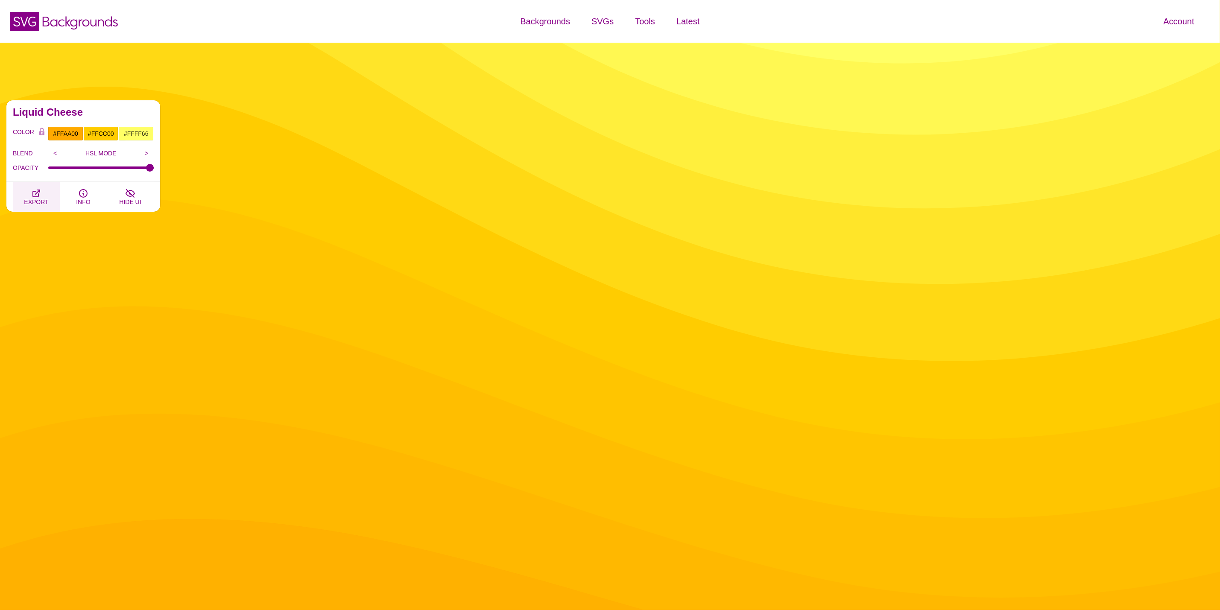
click at [30, 195] on button "EXPORT" at bounding box center [36, 197] width 47 height 30
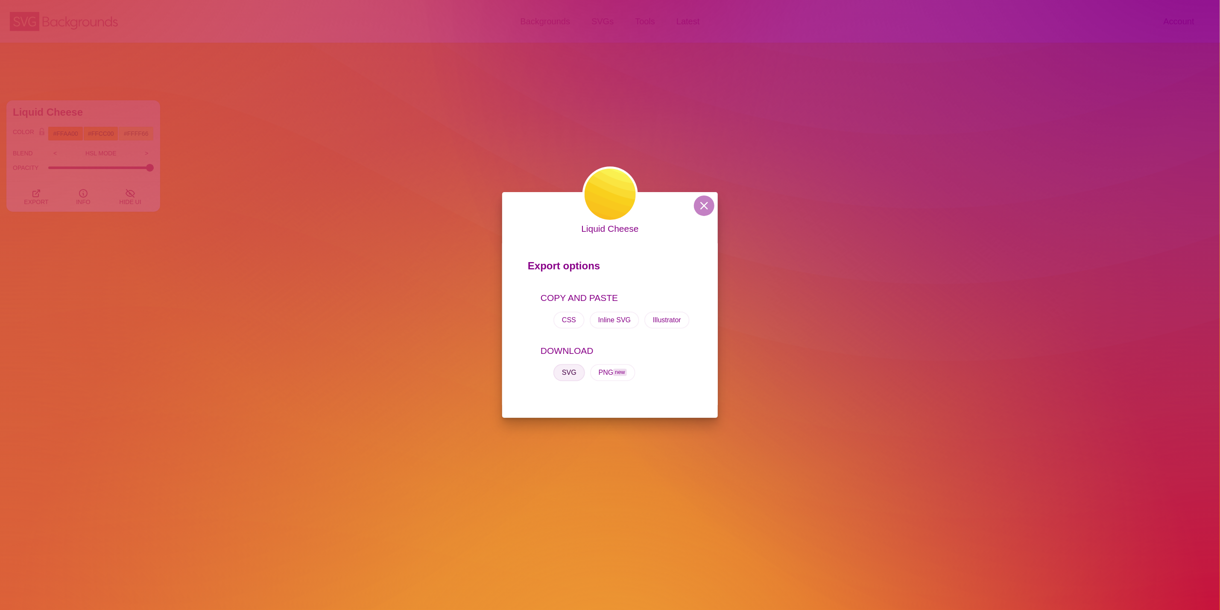
click at [566, 372] on button "SVG" at bounding box center [570, 372] width 32 height 17
click at [484, 106] on div "Liquid Cheese Export options COPY AND PASTE CSS Inline SVG Illustrator DOWNLOAD…" at bounding box center [610, 305] width 1220 height 610
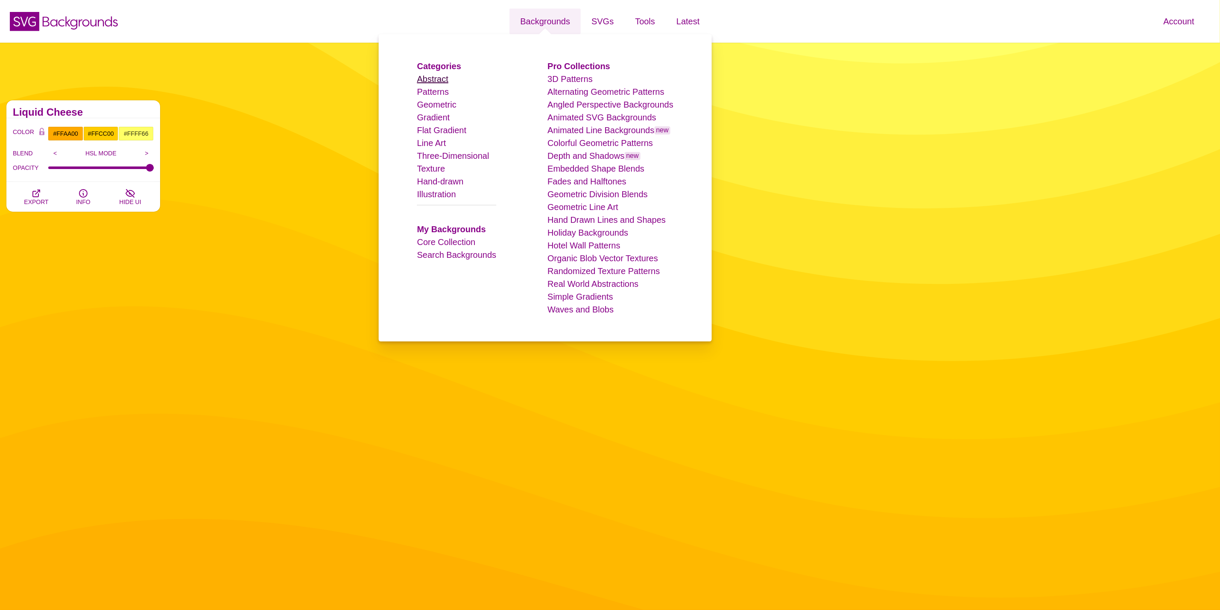
click at [447, 82] on link "Abstract" at bounding box center [432, 78] width 31 height 9
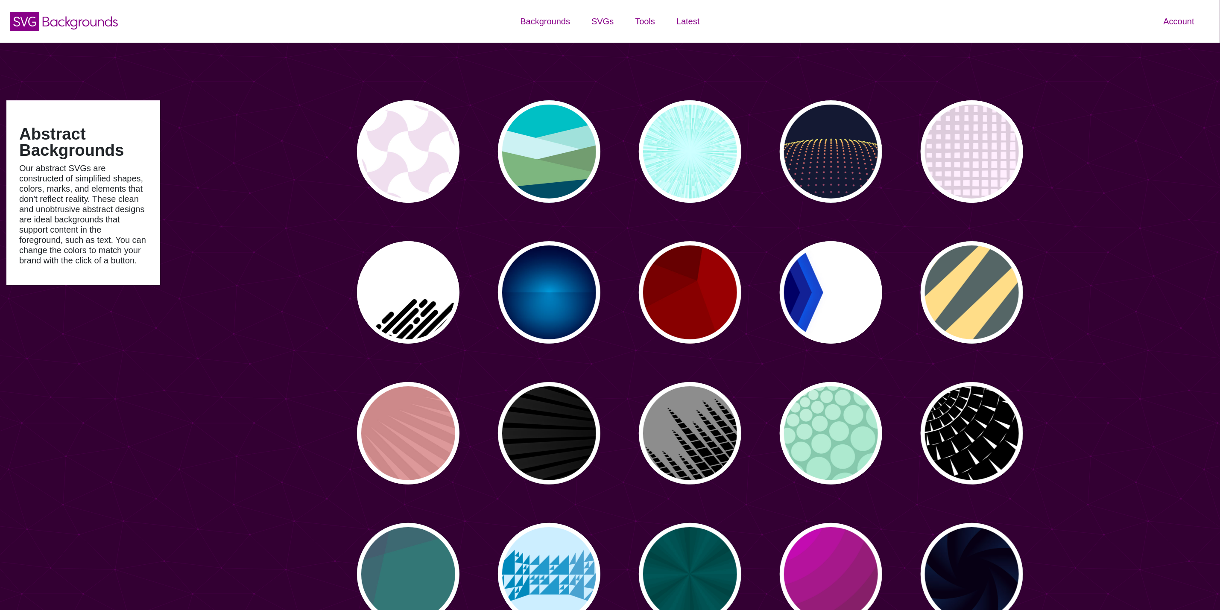
type input "#450057"
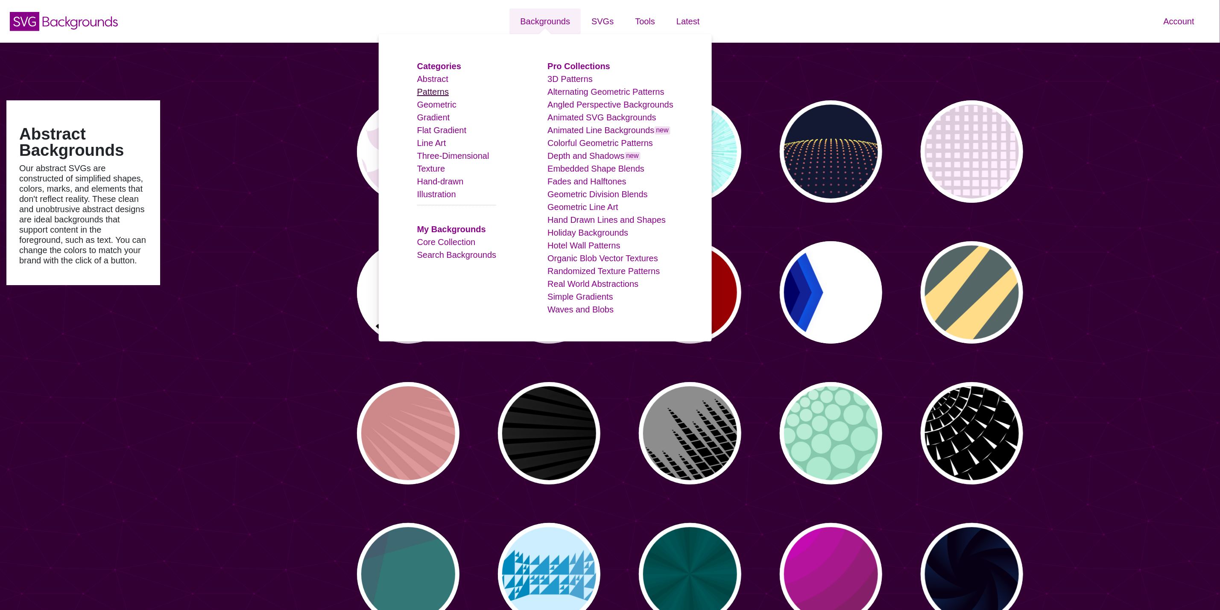
click at [446, 94] on link "Patterns" at bounding box center [433, 91] width 32 height 9
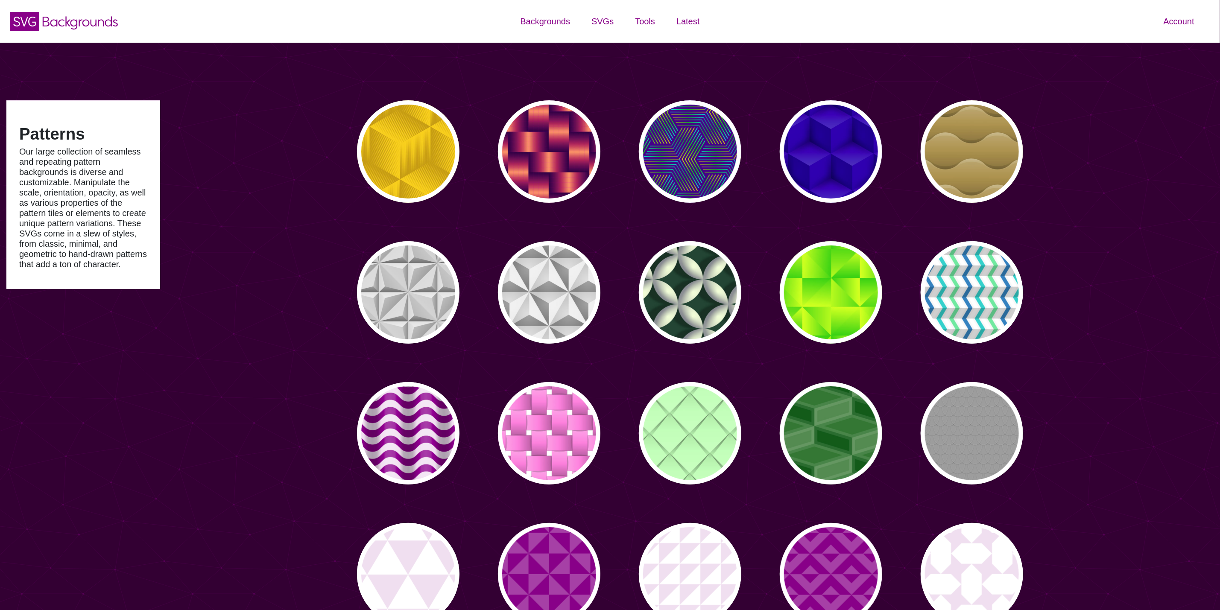
type input "#450057"
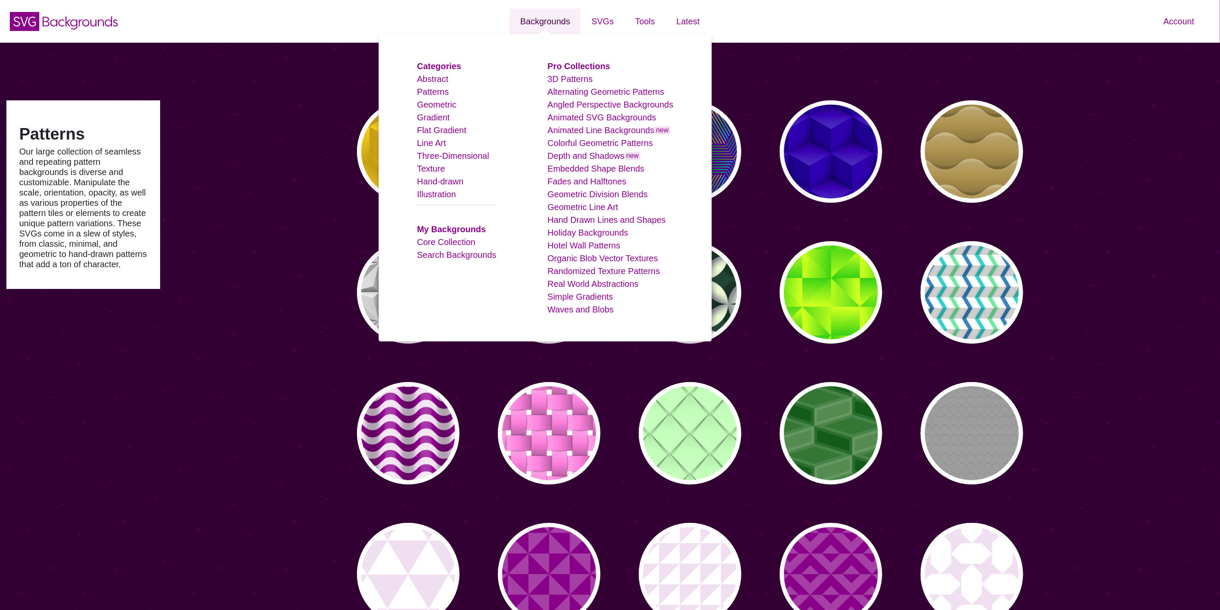
click at [554, 24] on link "Backgrounds" at bounding box center [545, 22] width 71 height 26
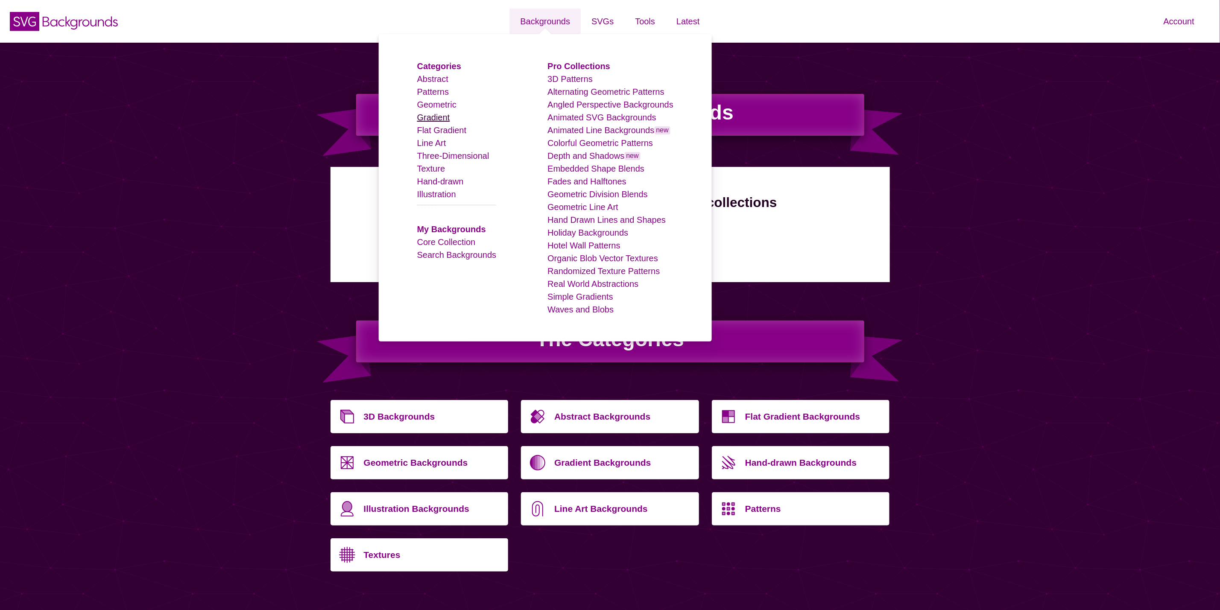
click at [441, 116] on link "Gradient" at bounding box center [433, 117] width 33 height 9
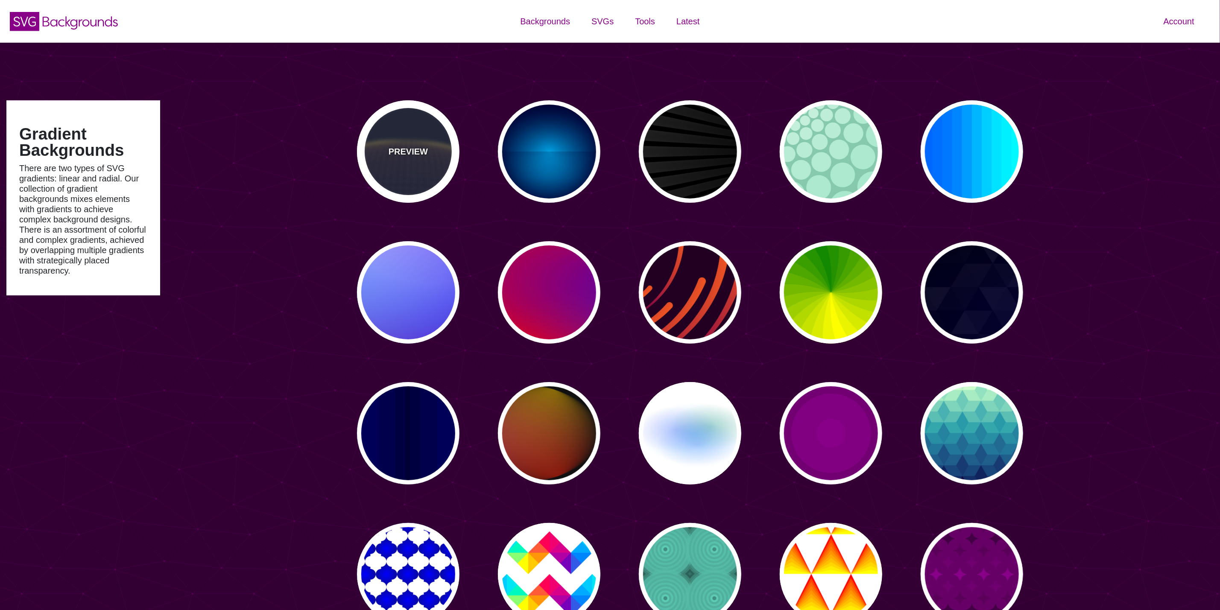
click at [400, 159] on div "PREVIEW" at bounding box center [408, 151] width 103 height 103
type input "#141933"
type input "#FFFF77"
type input "0"
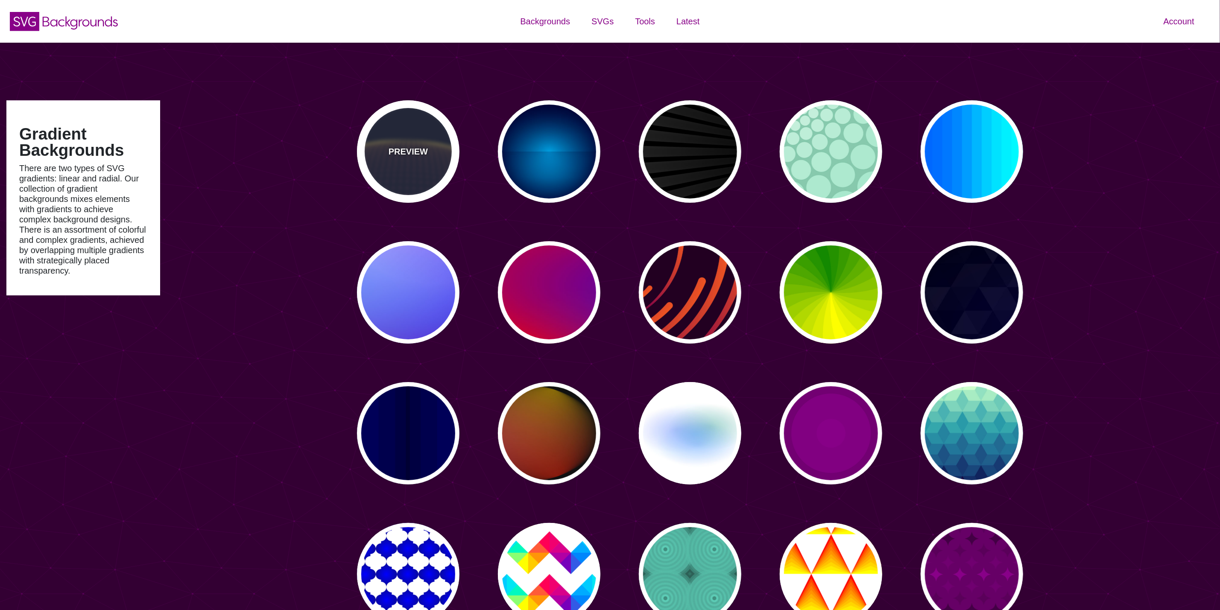
type input "5"
type input "0"
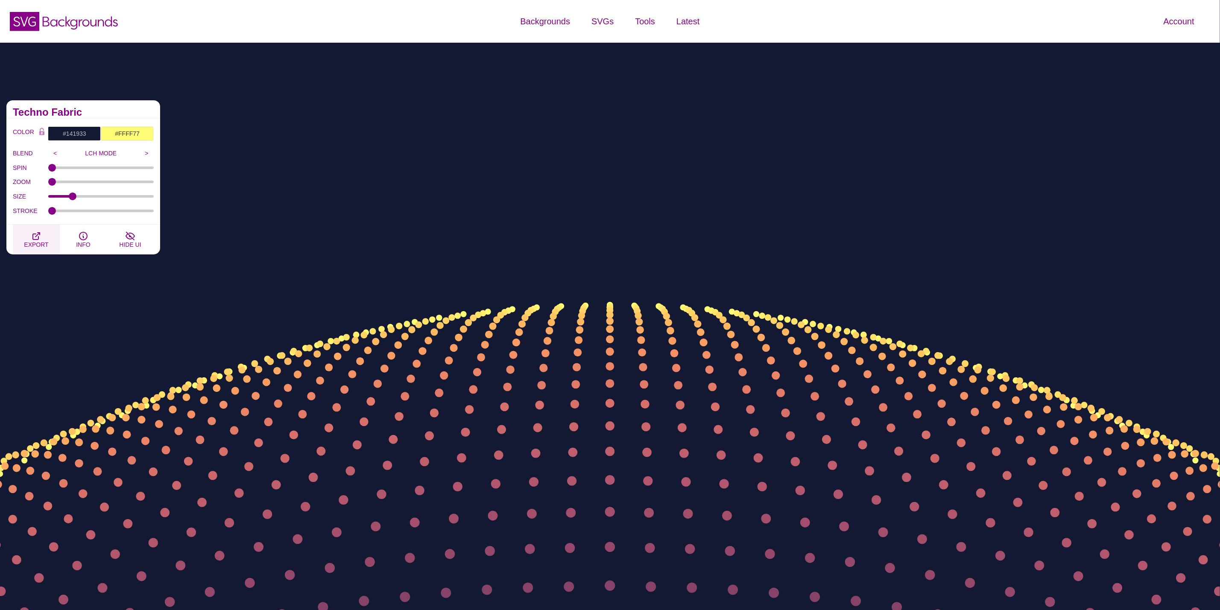
click at [49, 246] on button "EXPORT" at bounding box center [36, 240] width 47 height 30
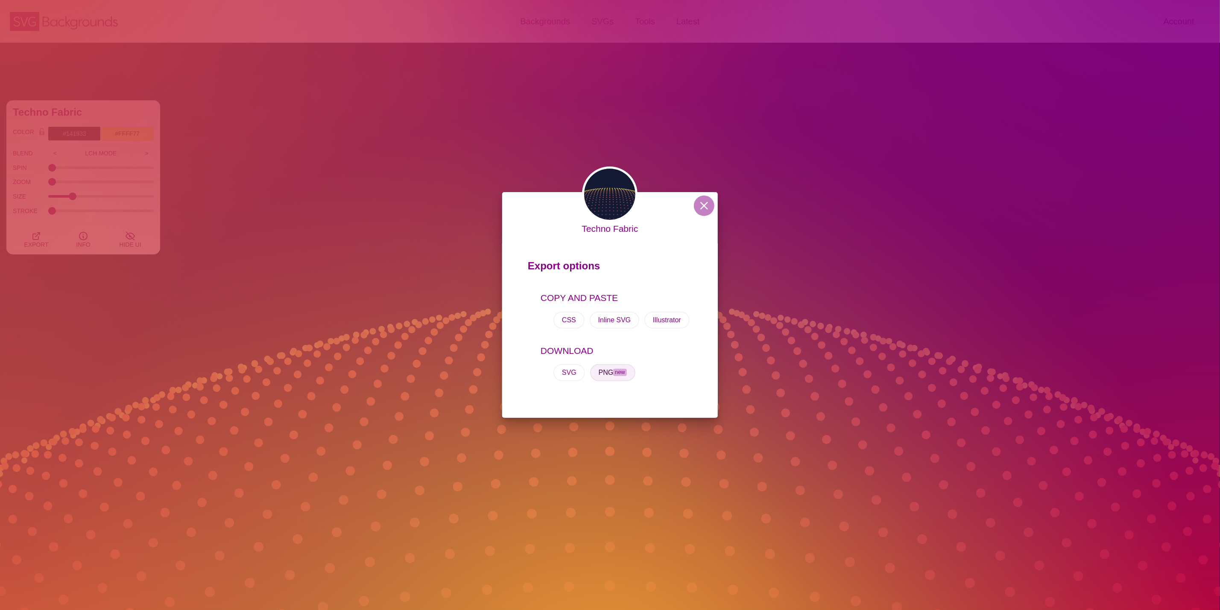
click at [600, 372] on button "PNG new" at bounding box center [612, 372] width 45 height 17
click at [296, 165] on div "Techno Fabric Export options COPY AND PASTE CSS Inline SVG Illustrator DOWNLOAD…" at bounding box center [610, 305] width 1220 height 610
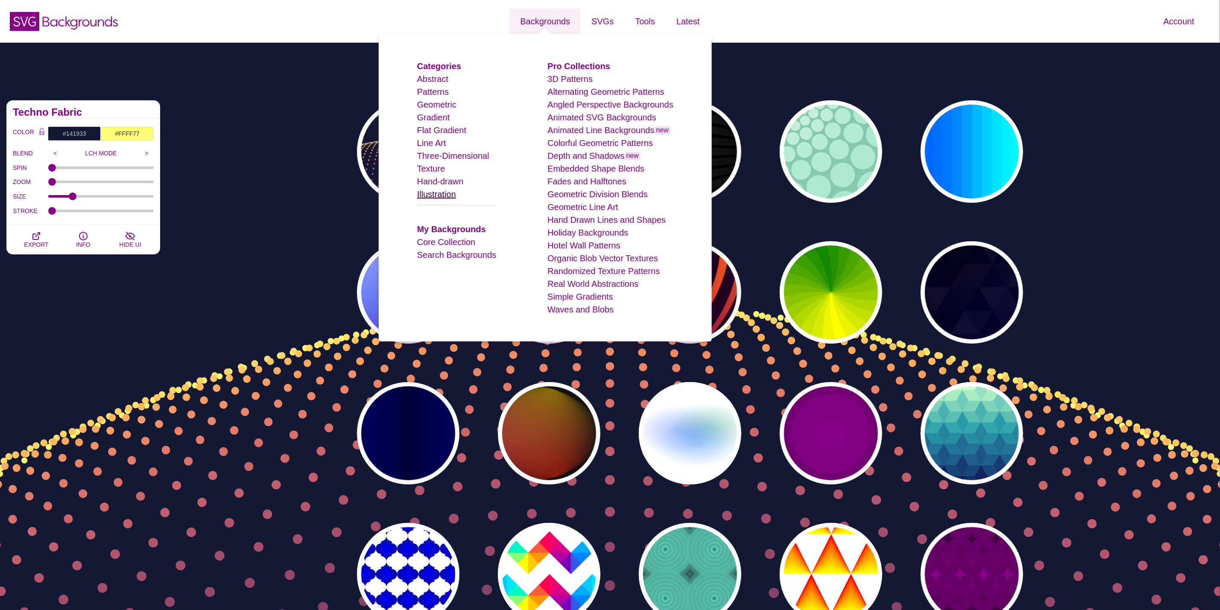
click at [456, 195] on link "Illustration" at bounding box center [436, 194] width 39 height 9
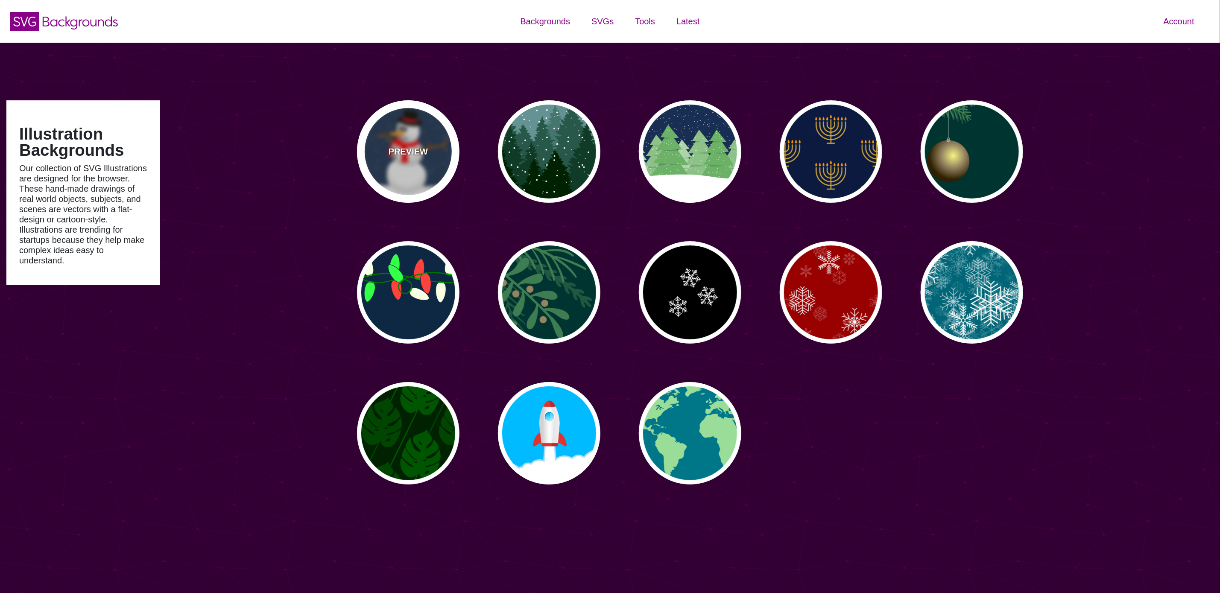
click at [436, 183] on div "PREVIEW" at bounding box center [408, 151] width 103 height 103
type input "#182E4E"
type input "#FF0000"
type input "#7A4810"
type input "20"
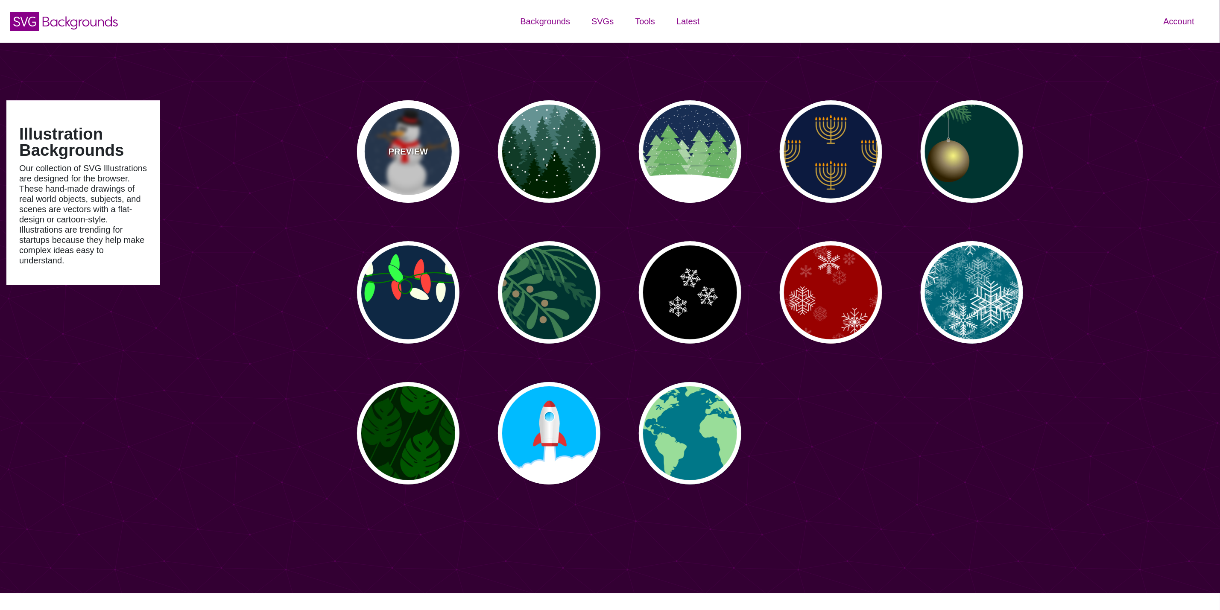
type input "10"
type input "0"
type input "0.25"
type input "0.5"
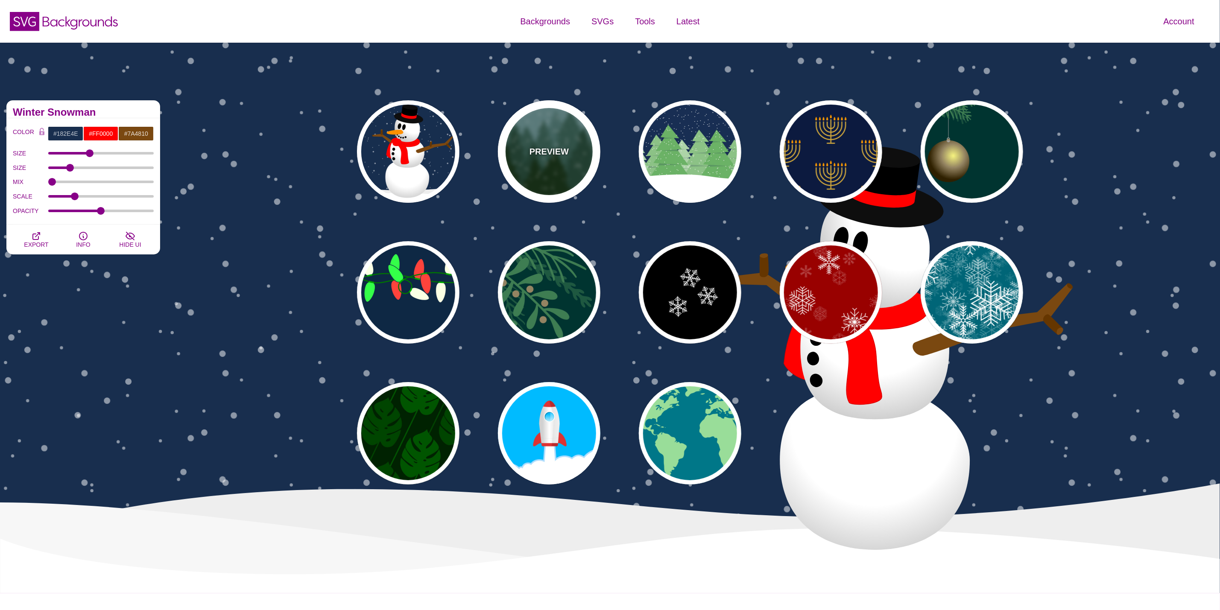
click at [555, 151] on p "PREVIEW" at bounding box center [549, 151] width 39 height 13
type input "#659393"
type input "#002200"
type input "#FFFFFF"
type input "0"
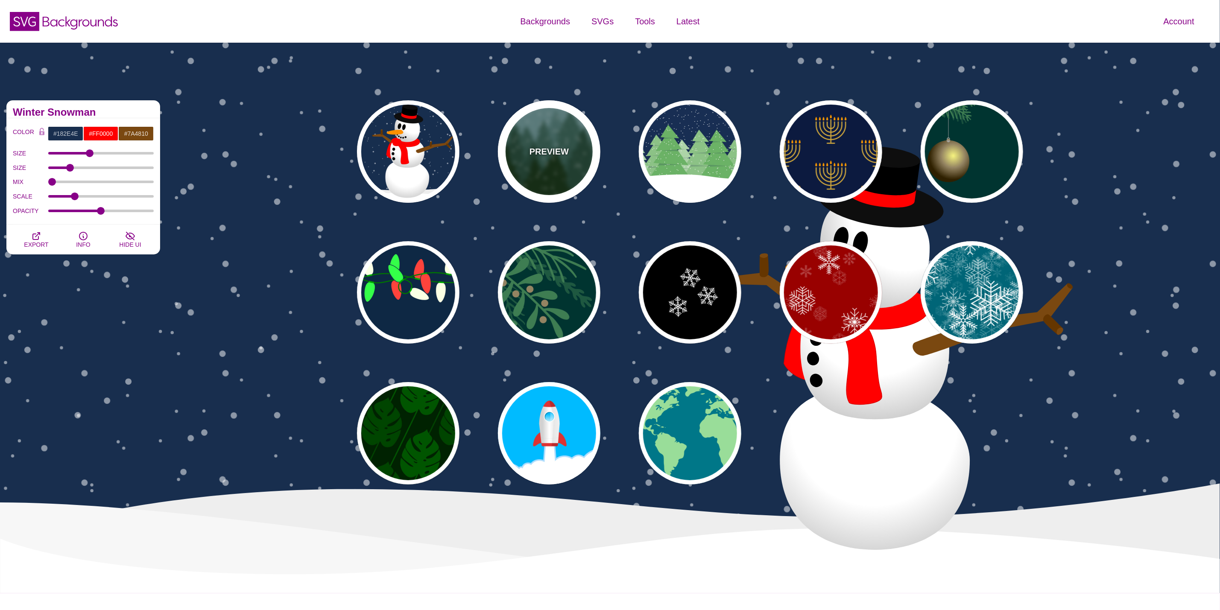
type input "20"
type input "10"
type input "0"
type input "0.25"
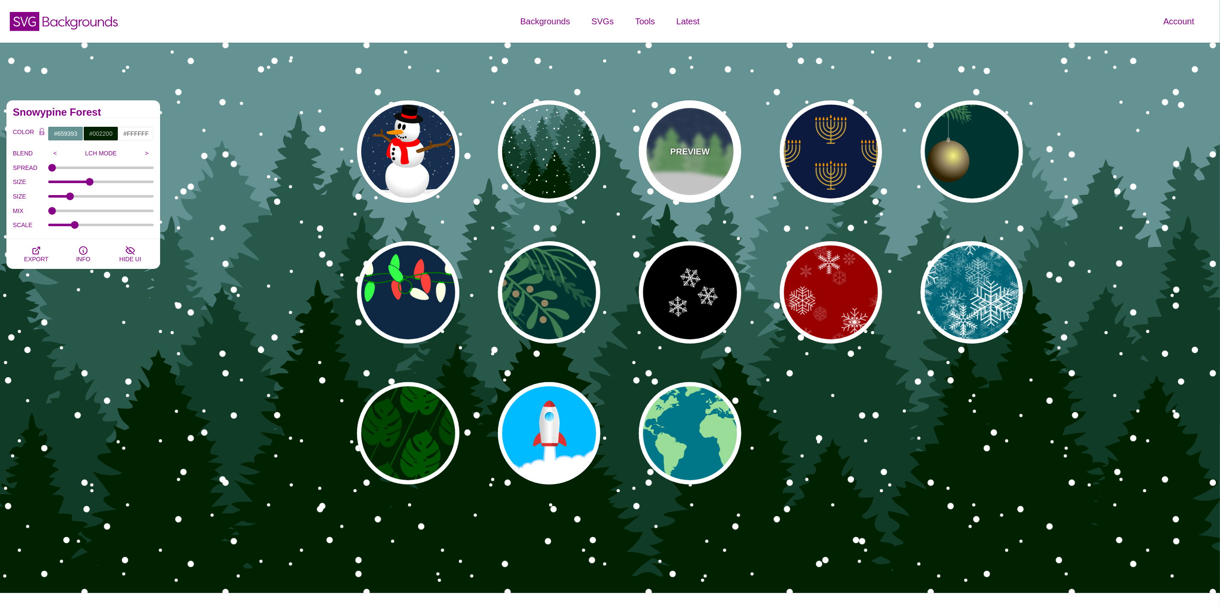
click at [674, 159] on div "PREVIEW" at bounding box center [690, 151] width 103 height 103
type input "#182E52"
type input "#6BB166"
type input "0"
type input "15"
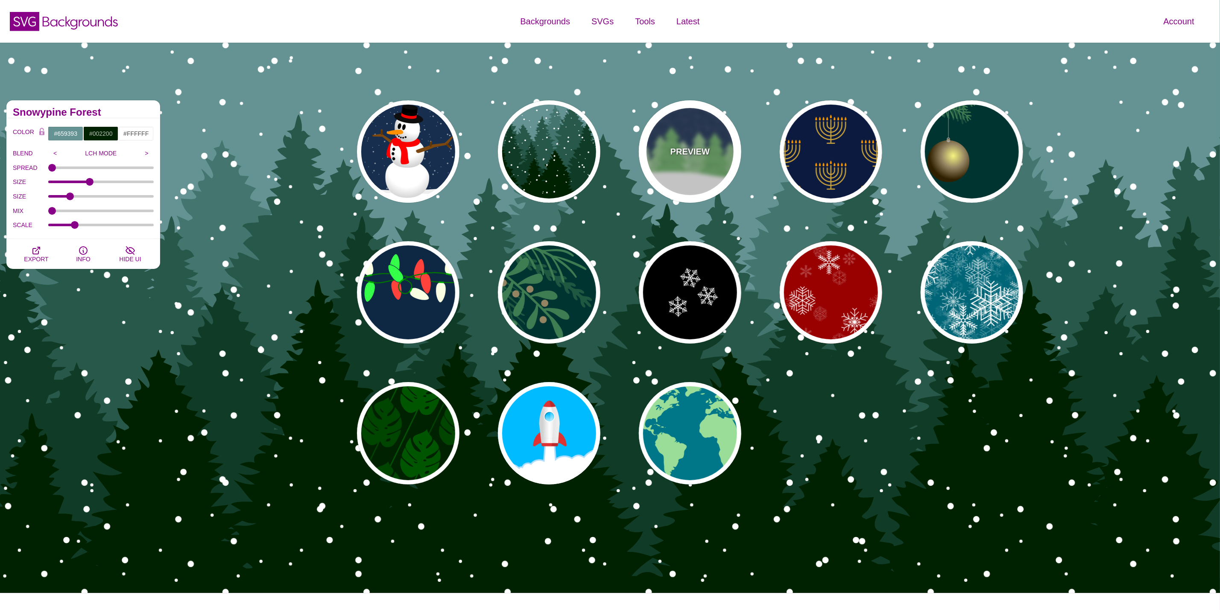
type input "0.2"
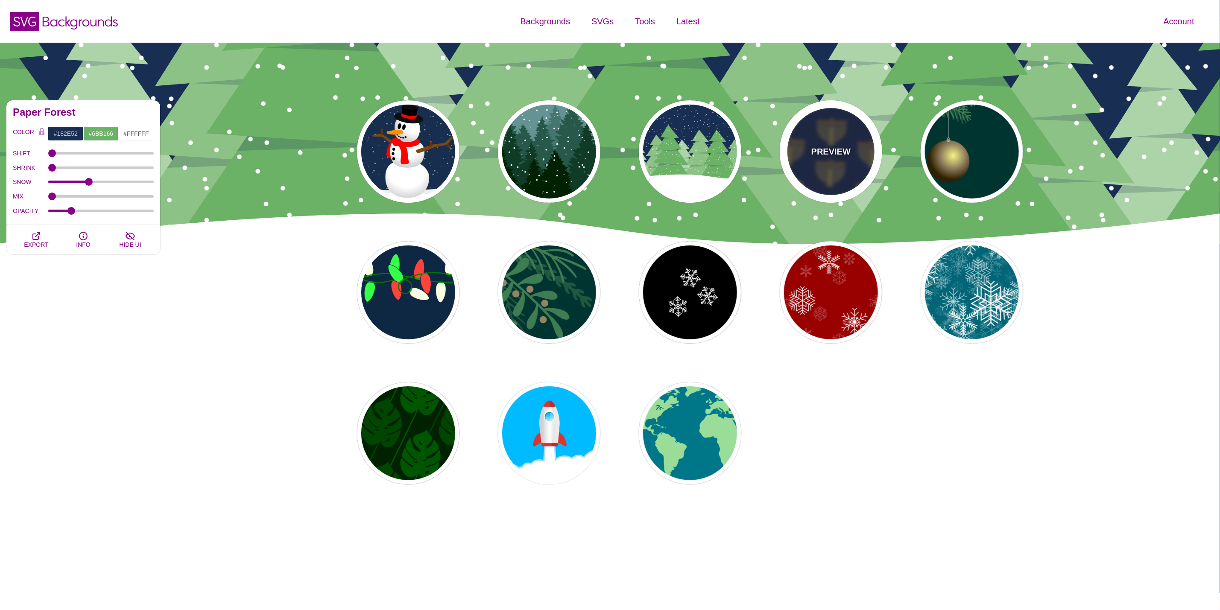
click at [843, 144] on div "PREVIEW" at bounding box center [831, 151] width 103 height 103
type input "#0C1A3F"
type input "#CCA43C"
type input "#FF9B00"
type input "0.2"
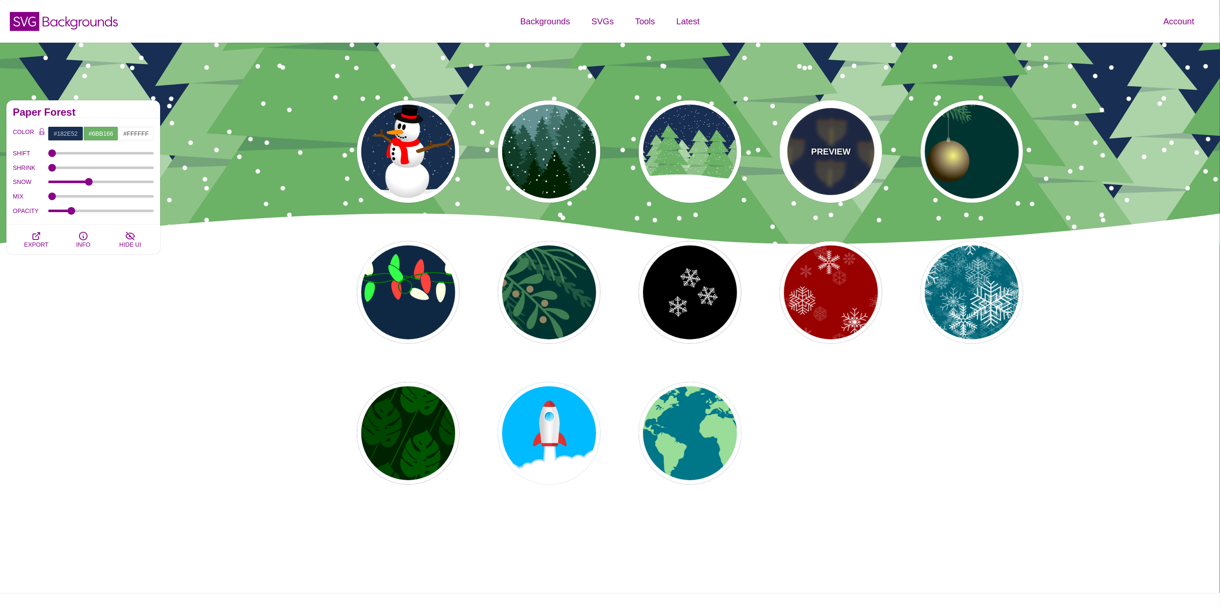
type input "0"
type input "3"
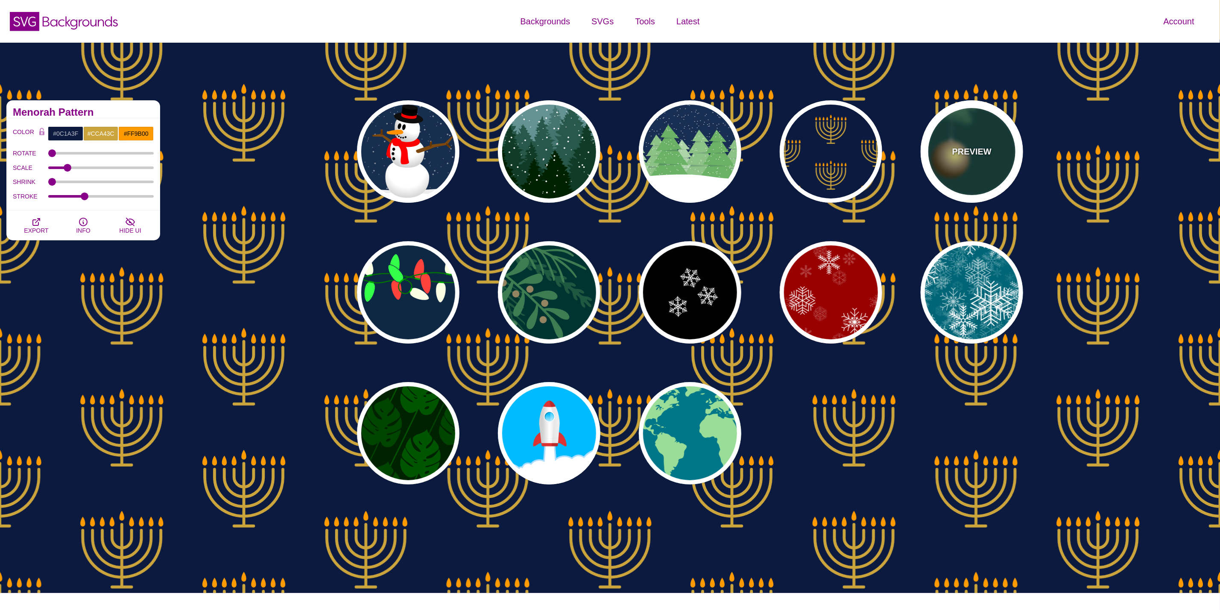
click at [958, 160] on div "PREVIEW" at bounding box center [972, 151] width 103 height 103
type input "#003431"
type input "#3E7C52"
type input "#AAAAAA"
type input "#2F2100"
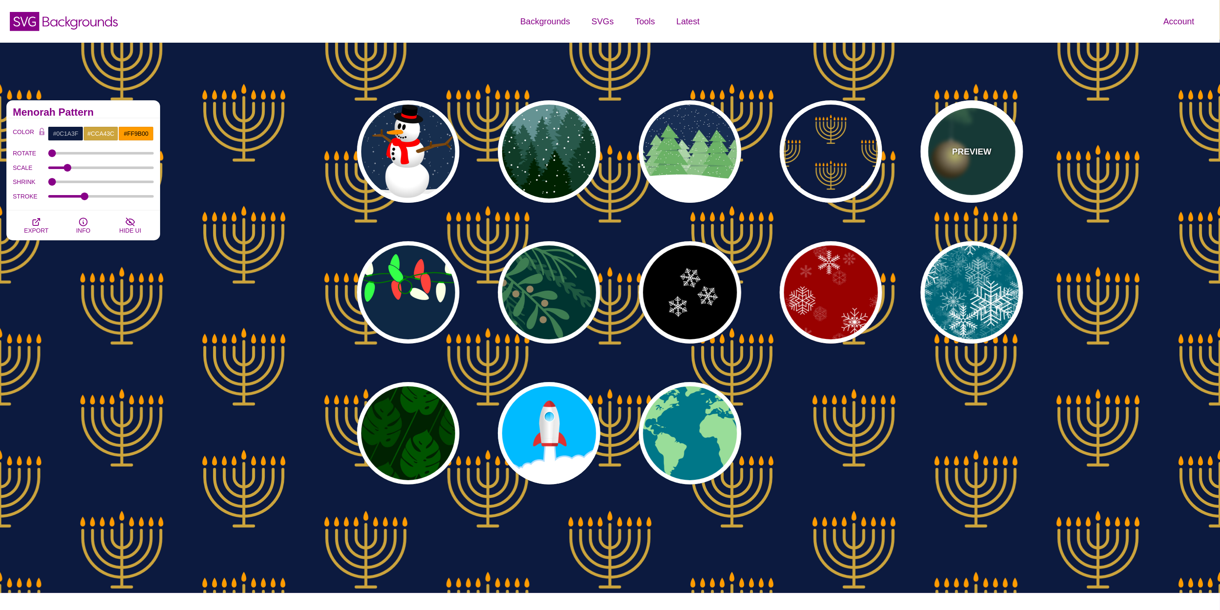
type input "#958462"
type input "#F6F580"
type input "3"
type input "0.4"
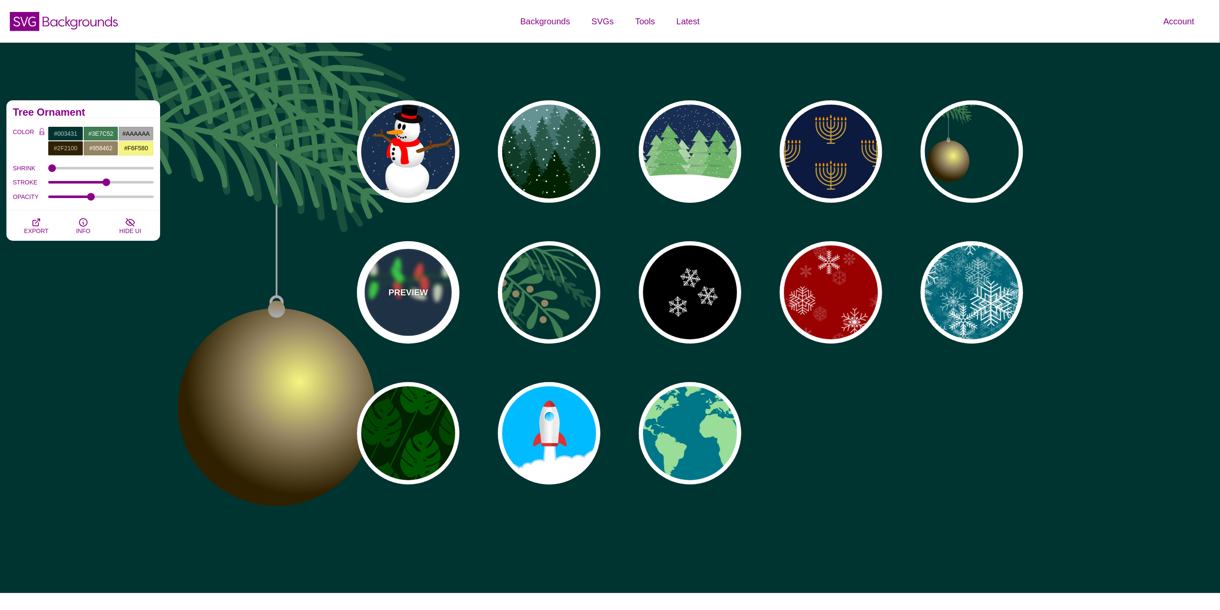
click at [400, 271] on div "PREVIEW" at bounding box center [408, 292] width 103 height 103
type input "#0E2844"
type input "#007800"
type input "#00AA00"
type input "#FAFFE4"
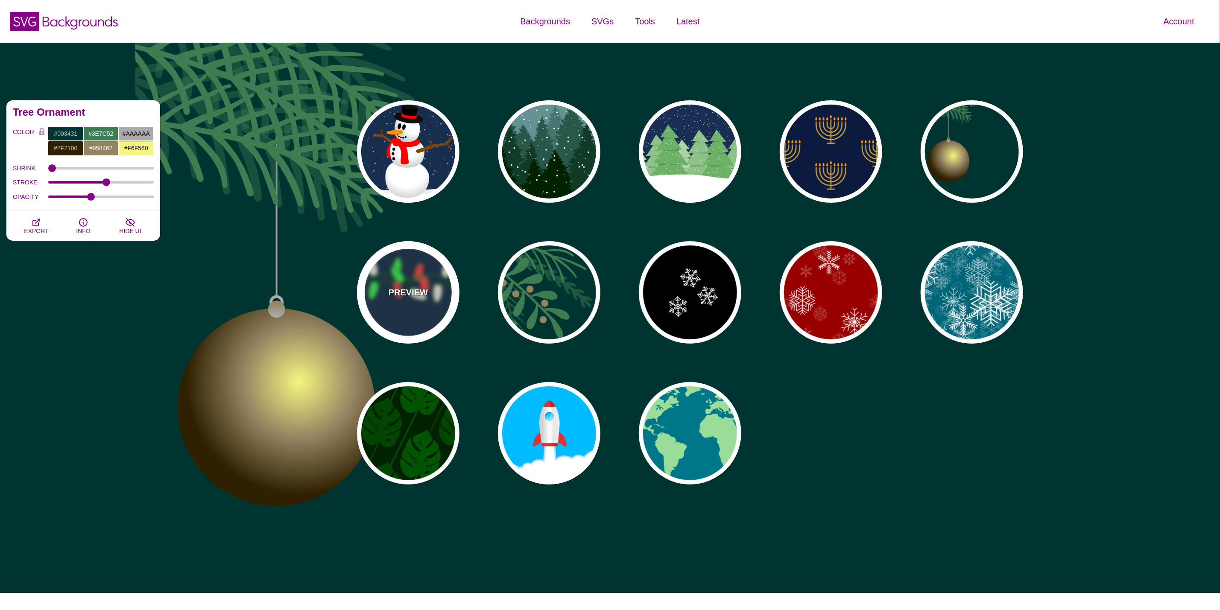
type input "#34FF49"
type input "#FF433C"
type input "2"
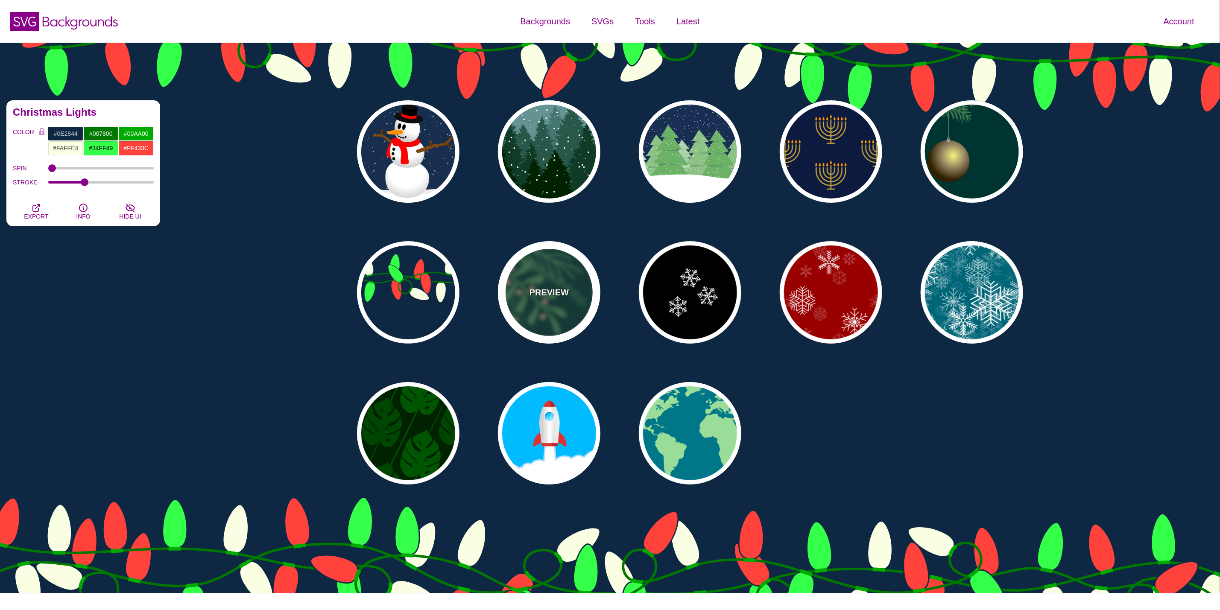
click at [569, 288] on div "PREVIEW" at bounding box center [549, 292] width 103 height 103
type input "#003431"
type input "#3E7C52"
type input "#958462"
type input "0.5"
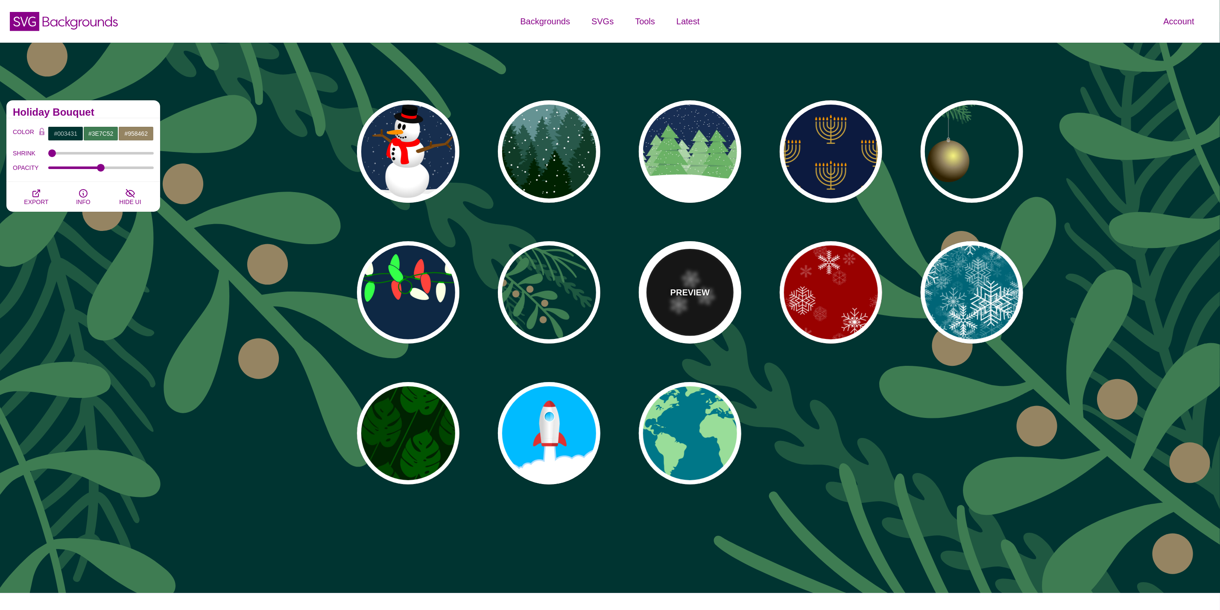
click at [710, 295] on div "PREVIEW" at bounding box center [690, 292] width 103 height 103
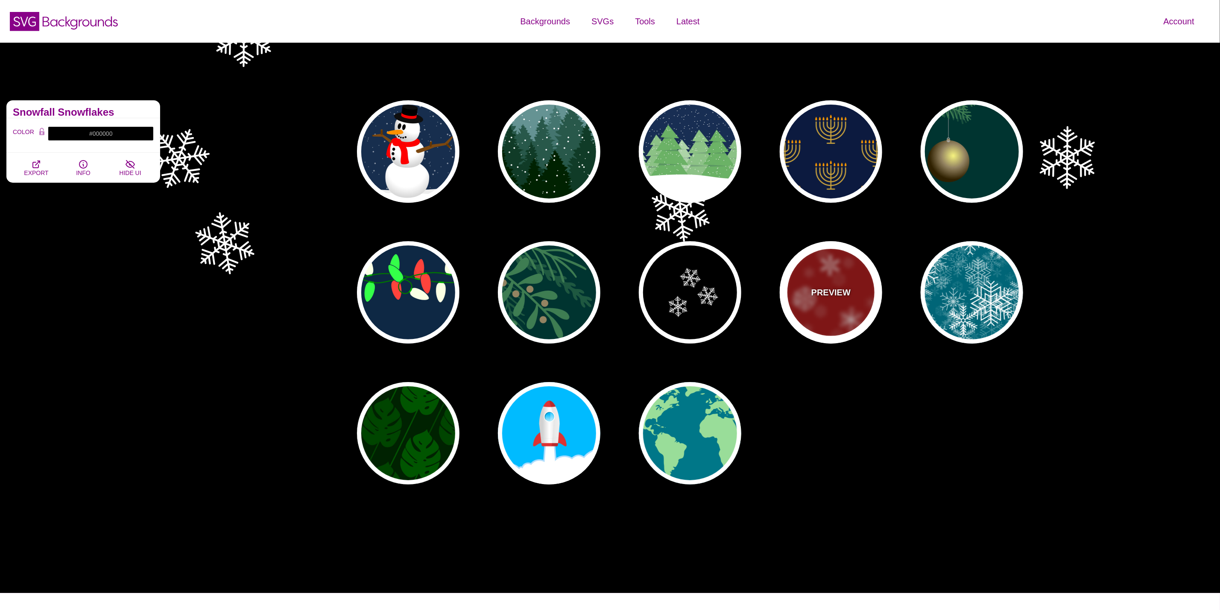
click at [810, 305] on div "PREVIEW" at bounding box center [831, 292] width 103 height 103
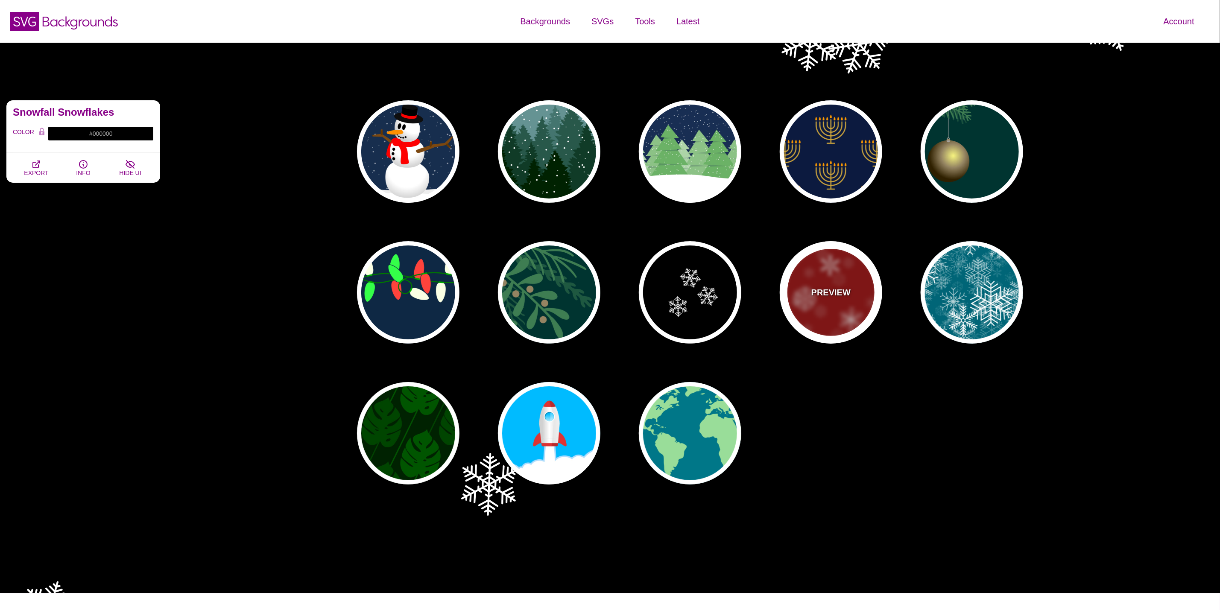
type input "#990000"
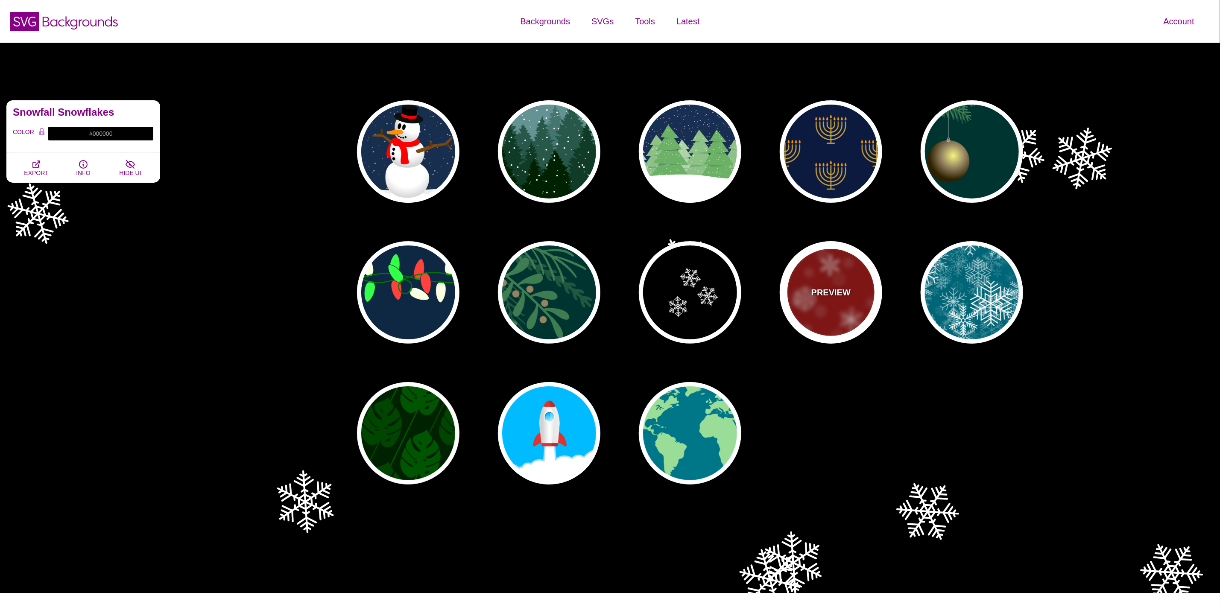
type input "1"
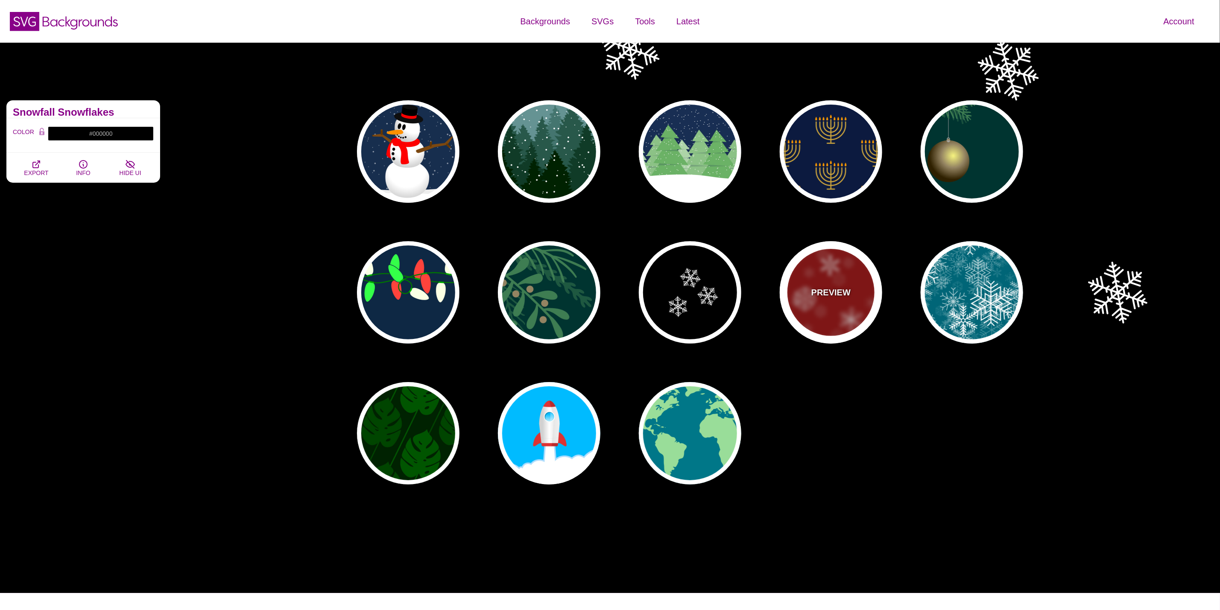
type input "3"
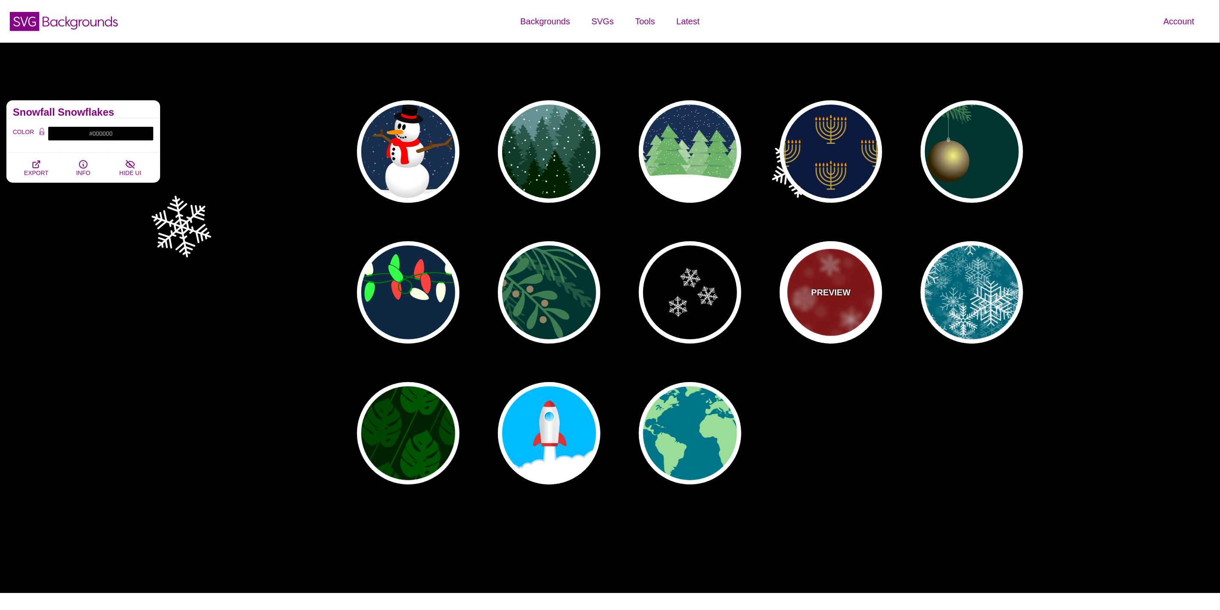
type input "0.4"
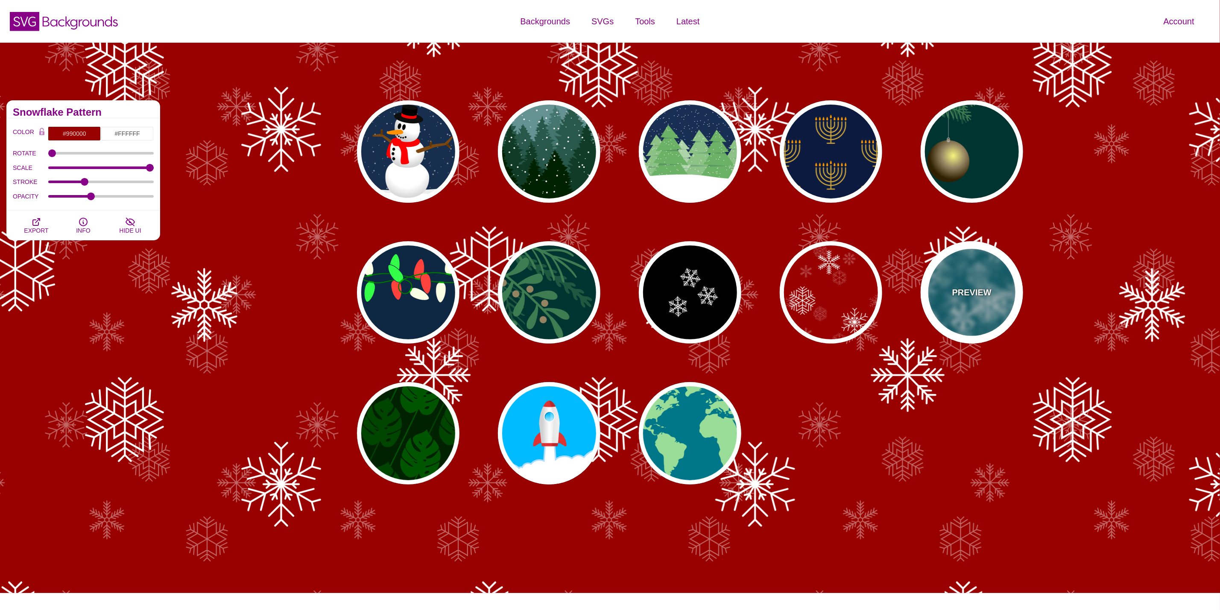
click at [975, 301] on div "PREVIEW" at bounding box center [972, 292] width 103 height 103
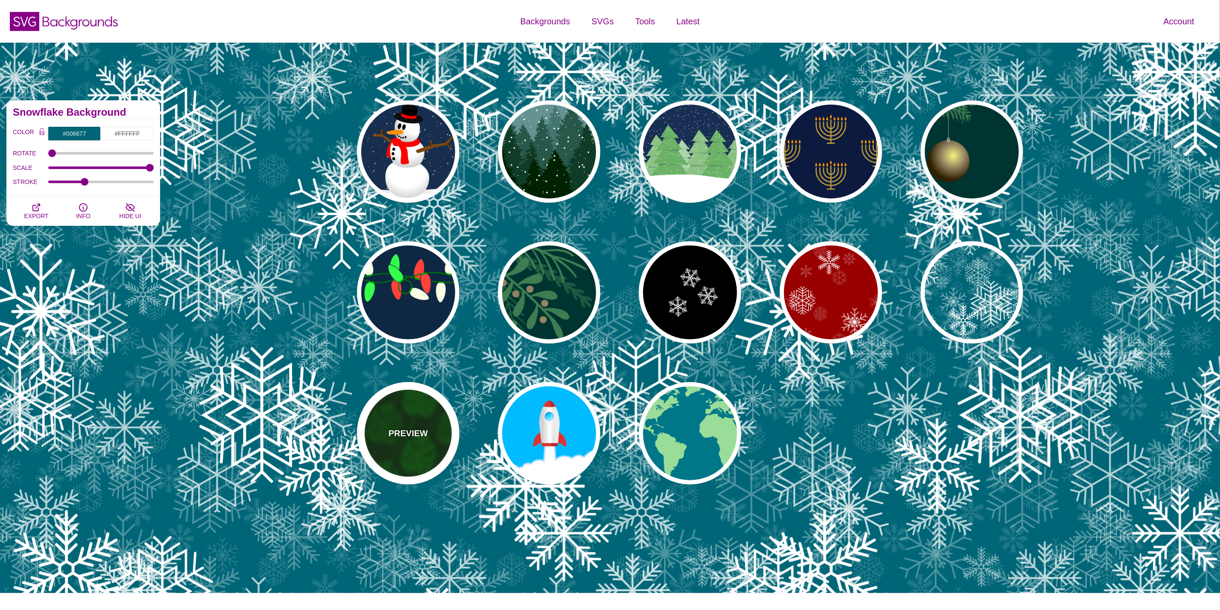
click at [409, 399] on div "PREVIEW" at bounding box center [408, 433] width 103 height 103
type input "#002200"
type input "#004400"
type input "#005500"
type input "200"
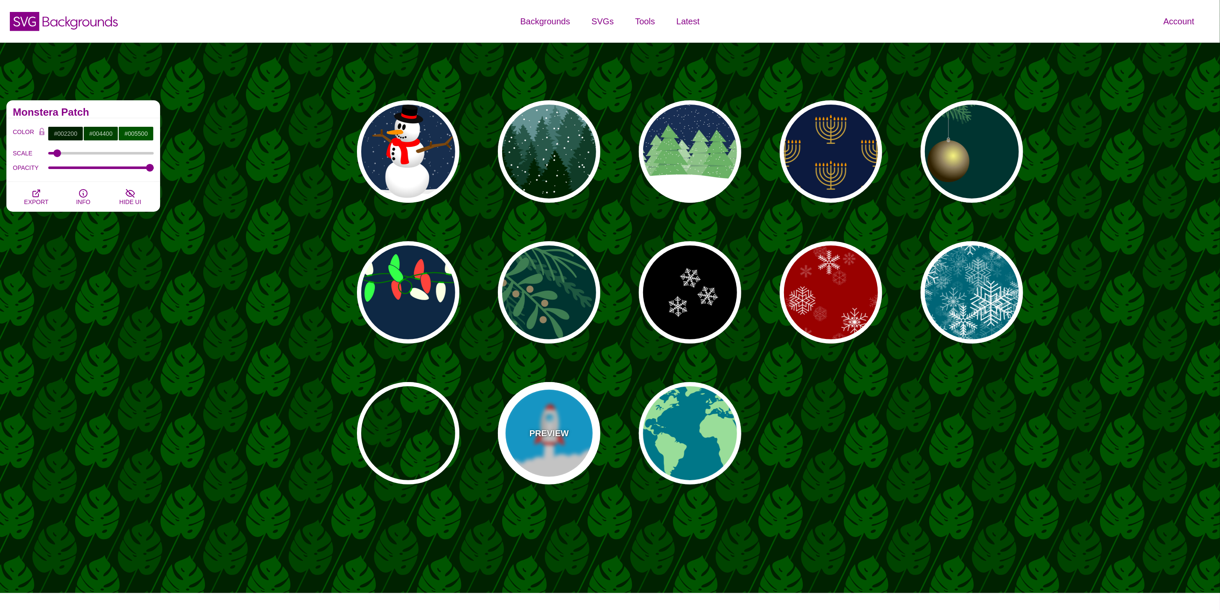
click at [533, 429] on p "PREVIEW" at bounding box center [549, 433] width 39 height 13
type input "#00BBFF"
type input "#FFFFFF"
type input "#DD3333"
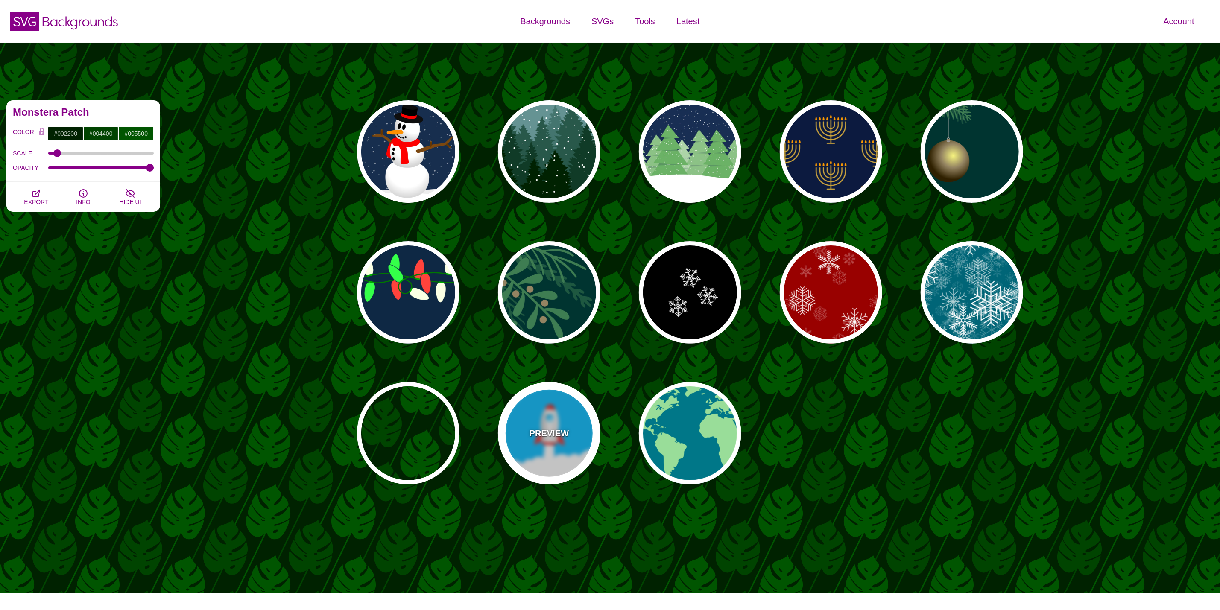
type input "0"
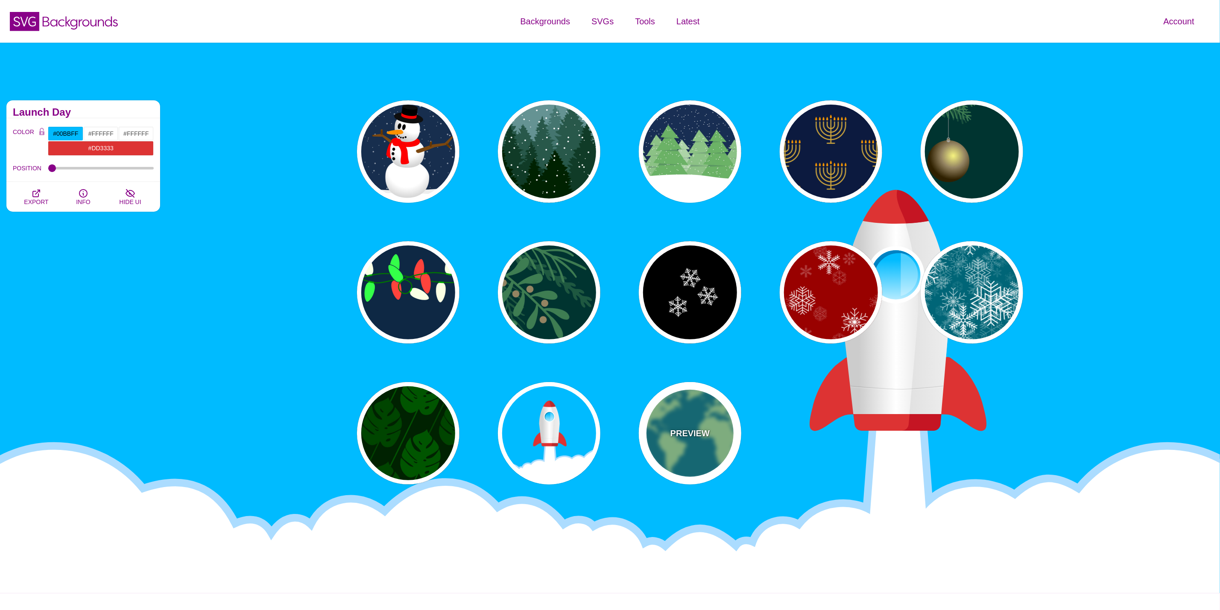
click at [723, 431] on div "PREVIEW" at bounding box center [690, 433] width 103 height 103
type input "#007788"
type input "#99DD99"
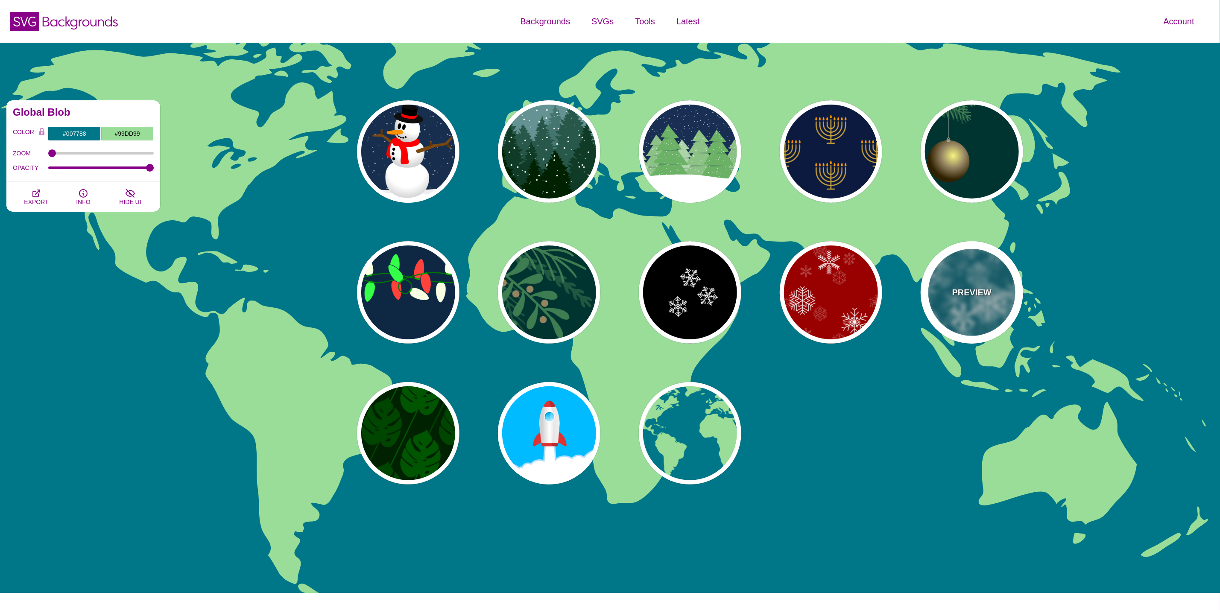
click at [981, 278] on div "PREVIEW" at bounding box center [972, 292] width 103 height 103
type input "#006677"
type input "#FFFFFF"
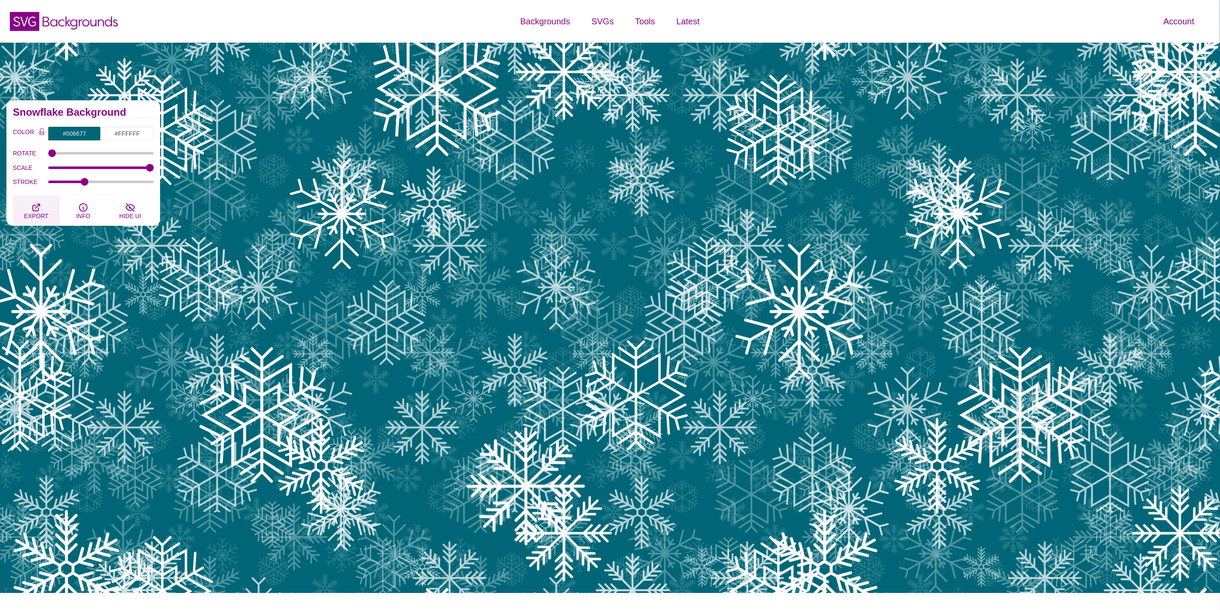
click at [34, 207] on icon "button" at bounding box center [36, 207] width 10 height 10
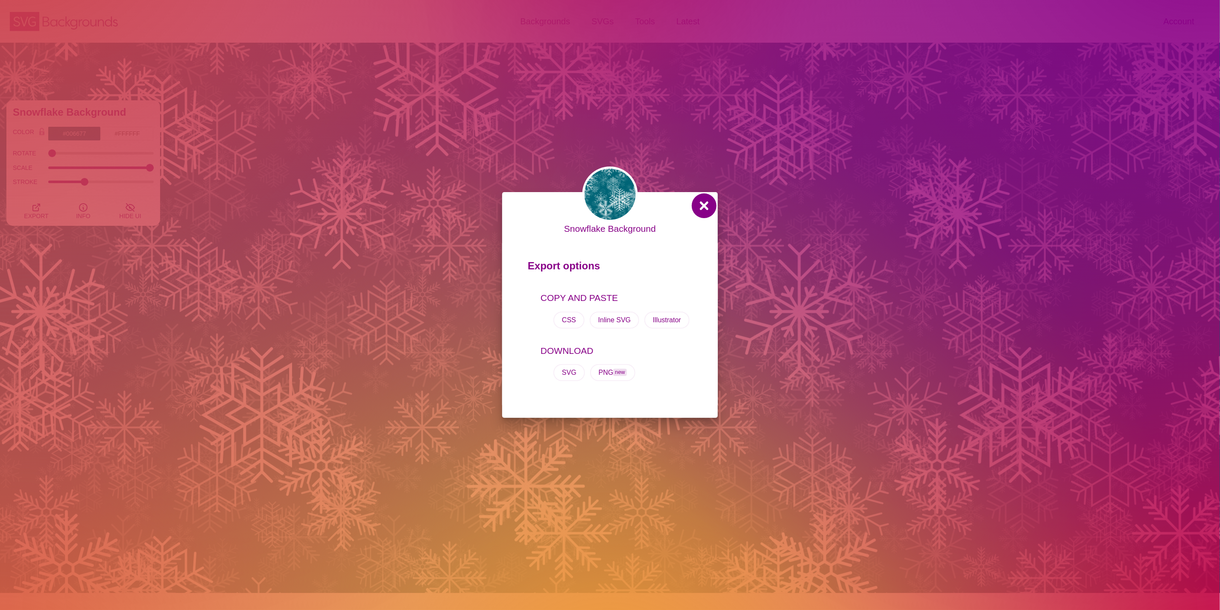
click at [710, 203] on button at bounding box center [704, 206] width 21 height 21
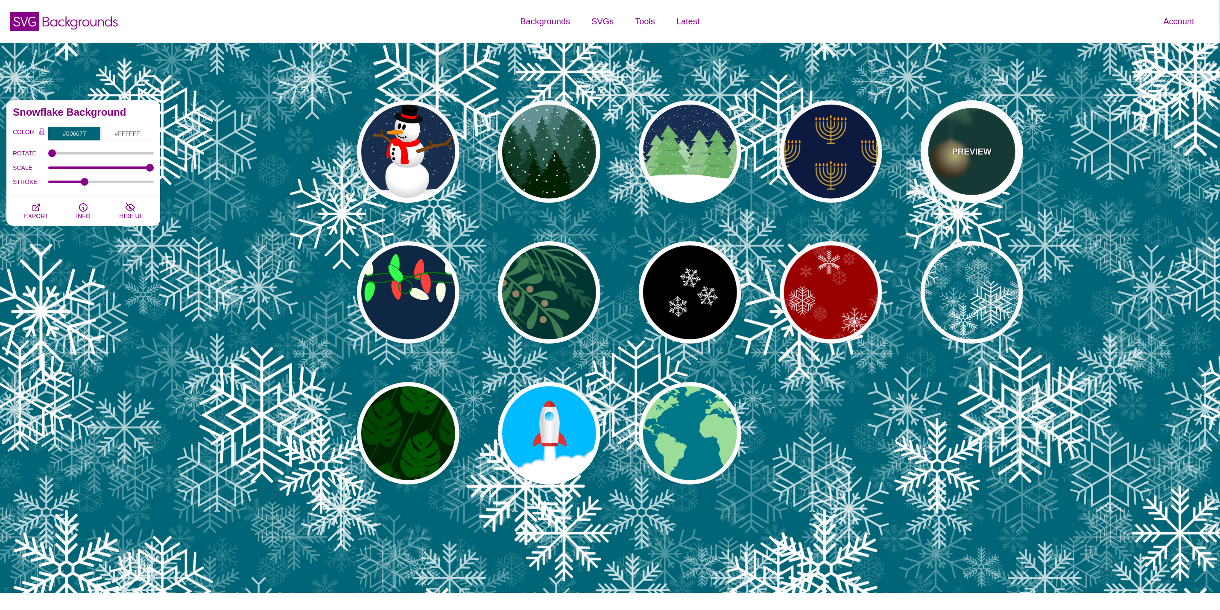
click at [974, 161] on div "PREVIEW" at bounding box center [972, 151] width 103 height 103
type input "#003431"
type input "#3E7C52"
type input "#AAAAAA"
type input "#2F2100"
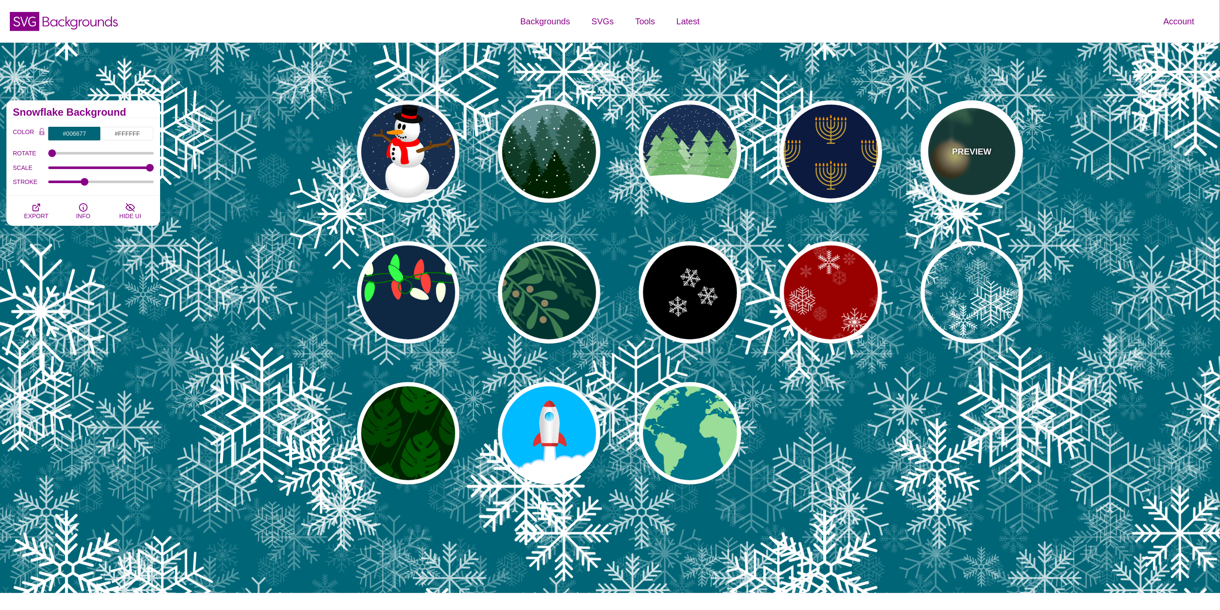
type input "#958462"
type input "#F6F580"
type input "3"
type input "0.4"
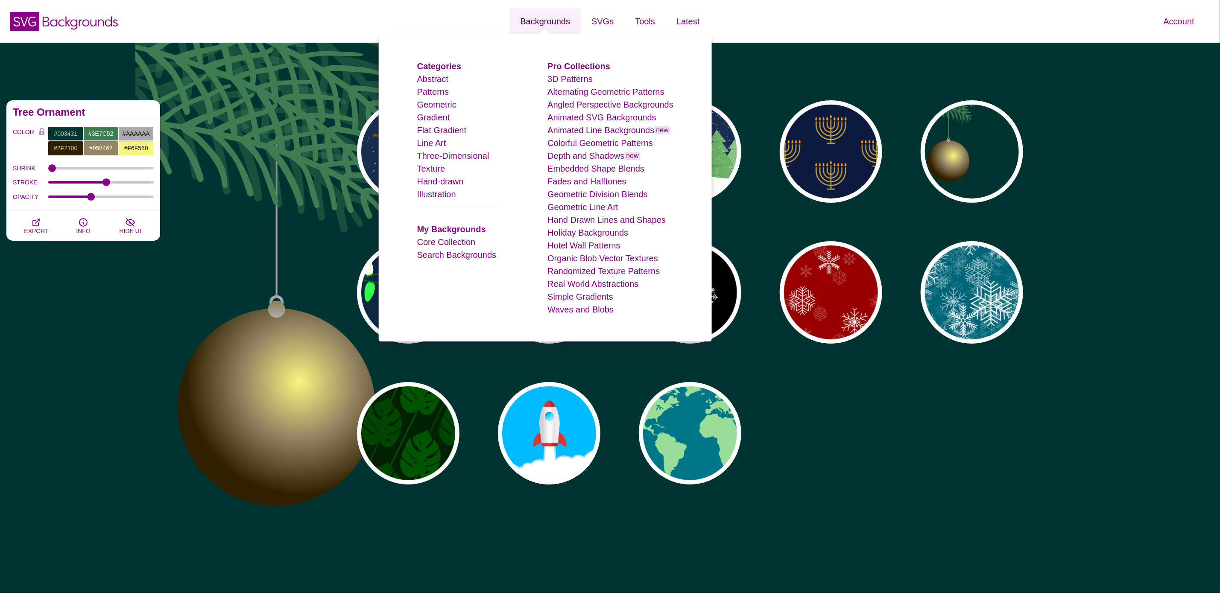
click at [569, 18] on link "Backgrounds" at bounding box center [545, 22] width 71 height 26
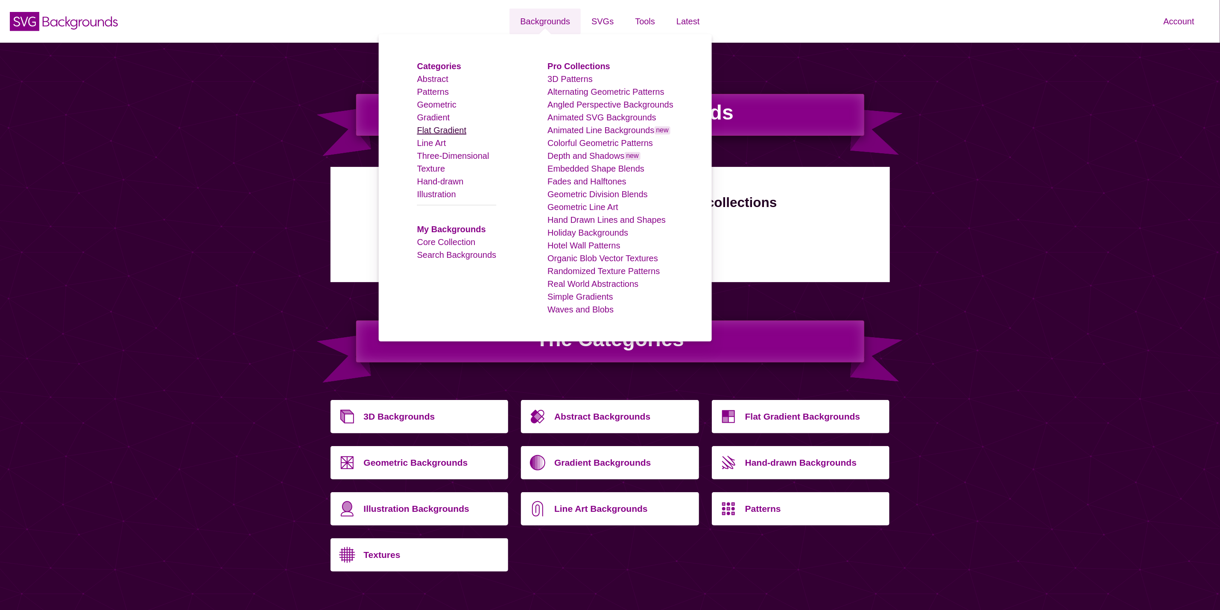
click at [445, 129] on link "Flat Gradient" at bounding box center [442, 130] width 50 height 9
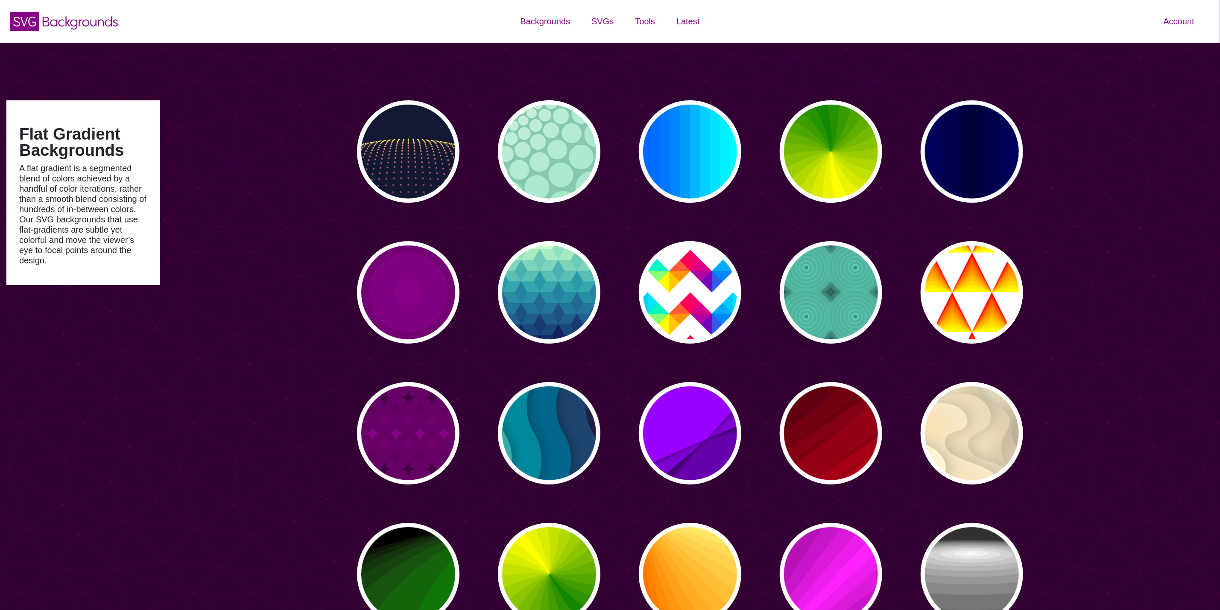
type input "#450057"
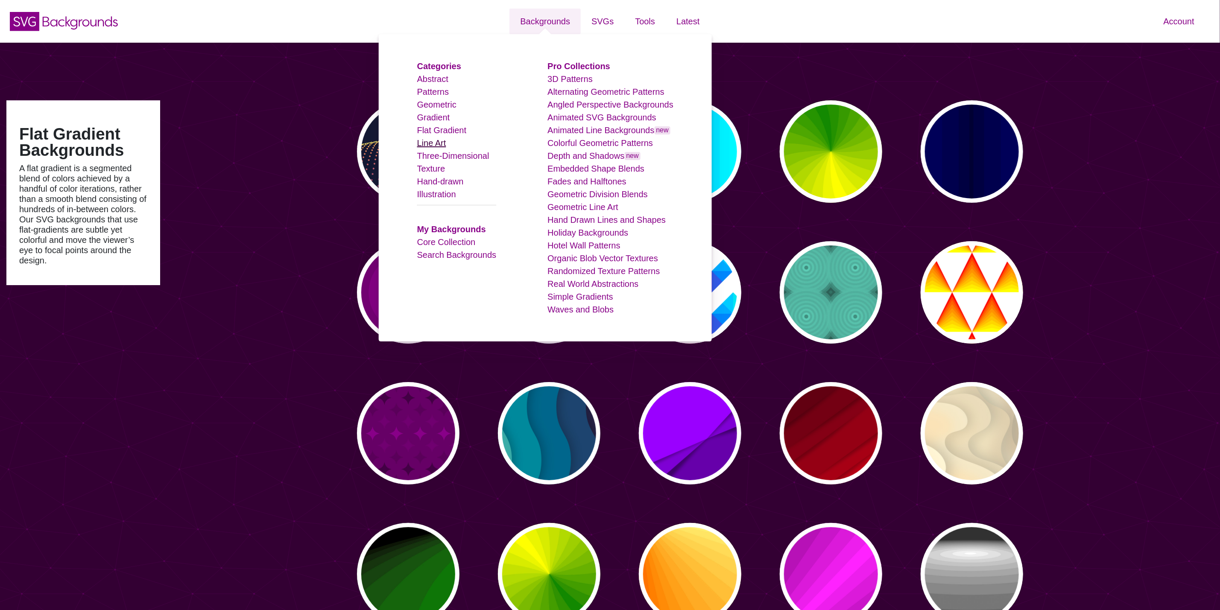
click at [446, 147] on link "Line Art" at bounding box center [431, 142] width 29 height 9
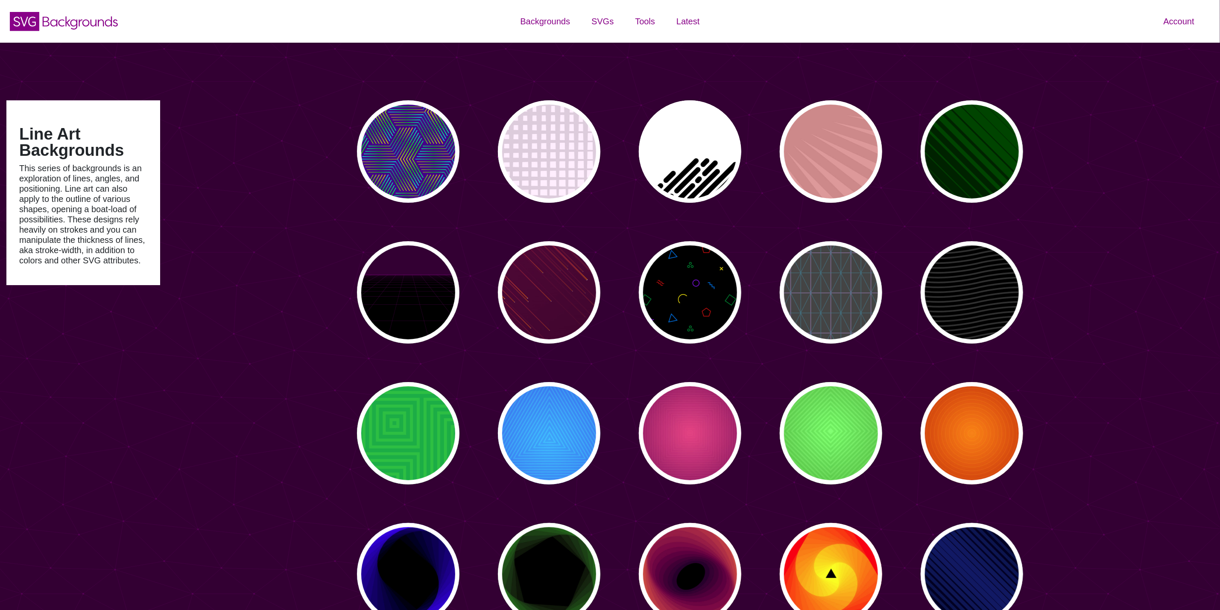
type input "#450057"
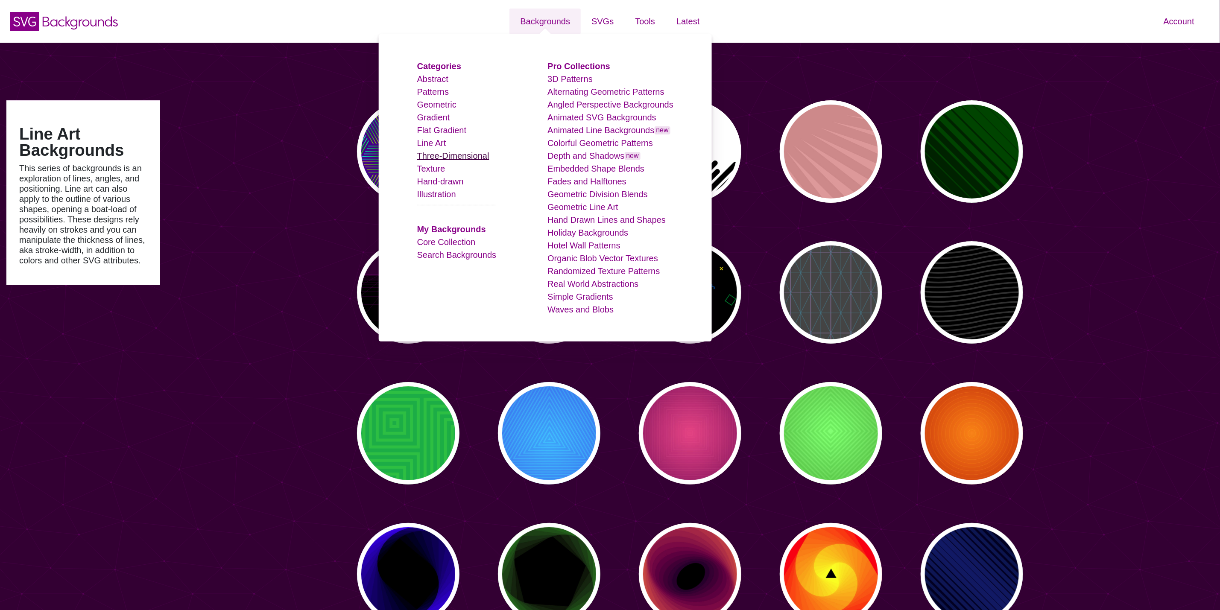
click at [453, 154] on link "Three-Dimensional" at bounding box center [453, 155] width 72 height 9
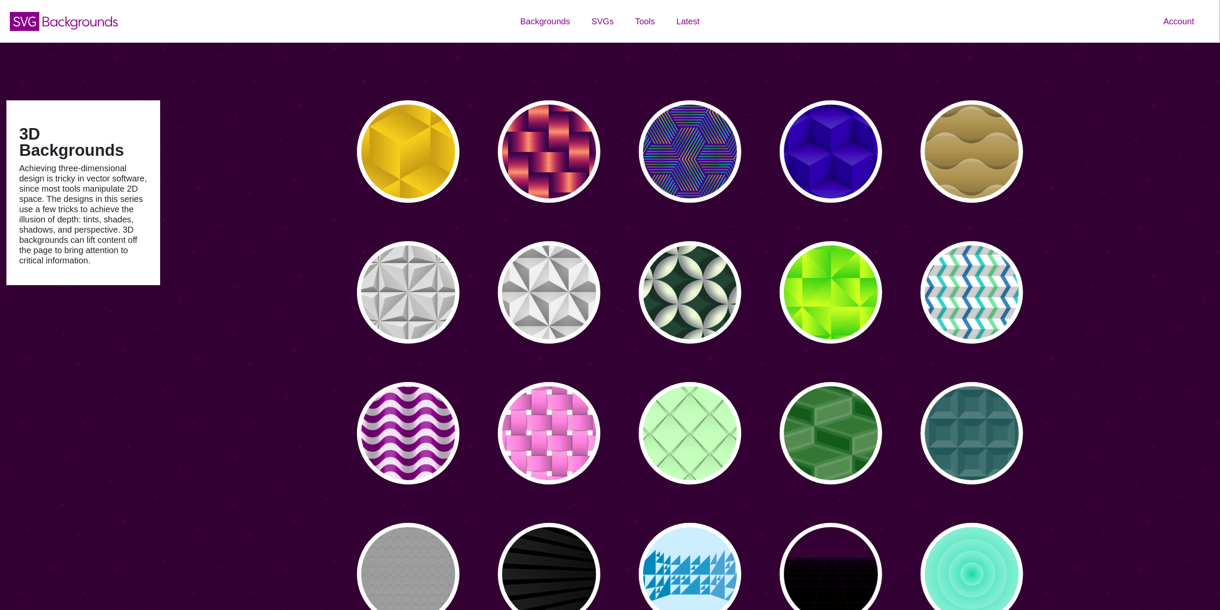
type input "#450057"
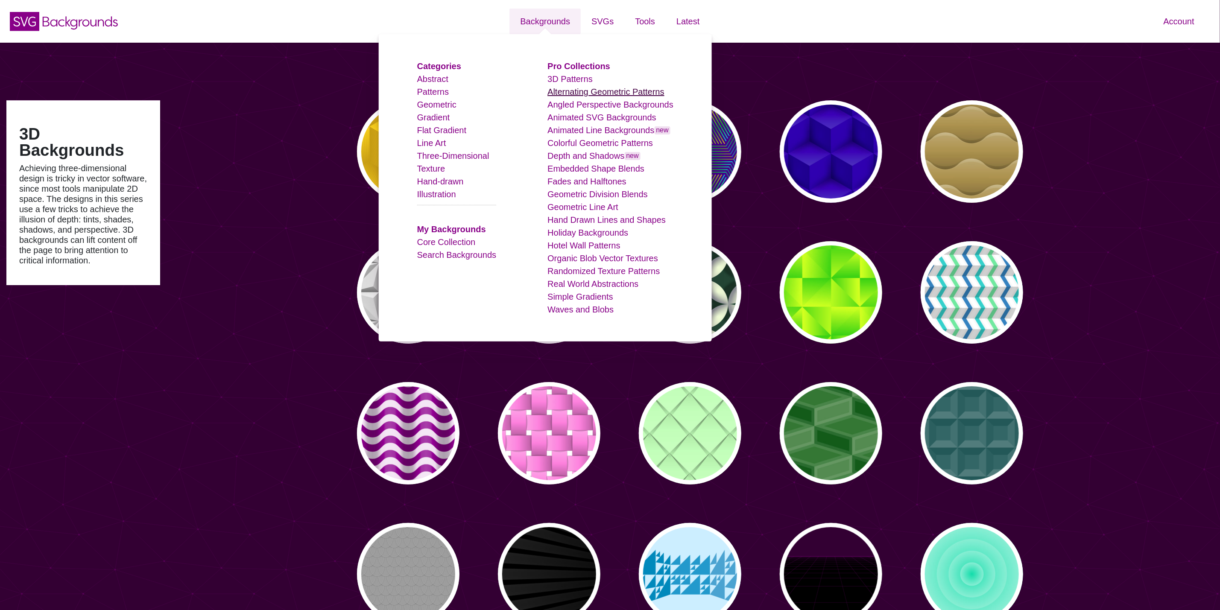
click at [570, 90] on link "Alternating Geometric Patterns" at bounding box center [606, 91] width 117 height 9
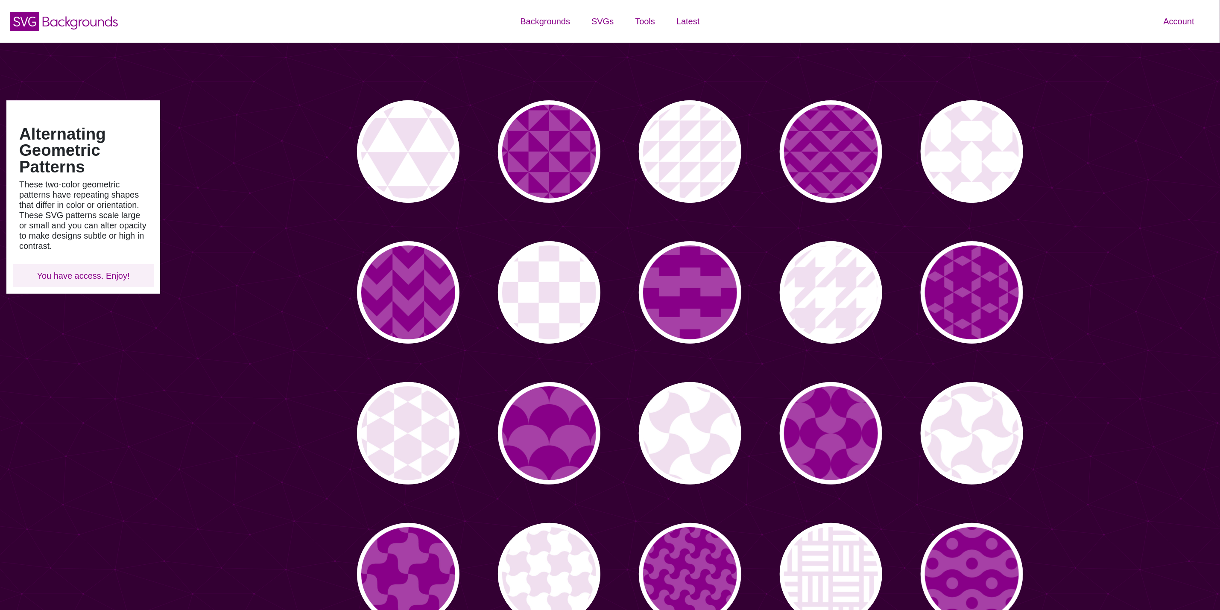
click at [569, 91] on div "Alternating Geometric Patterns These two-color geometric patterns have repeatin…" at bounding box center [610, 389] width 1220 height 692
type input "#450057"
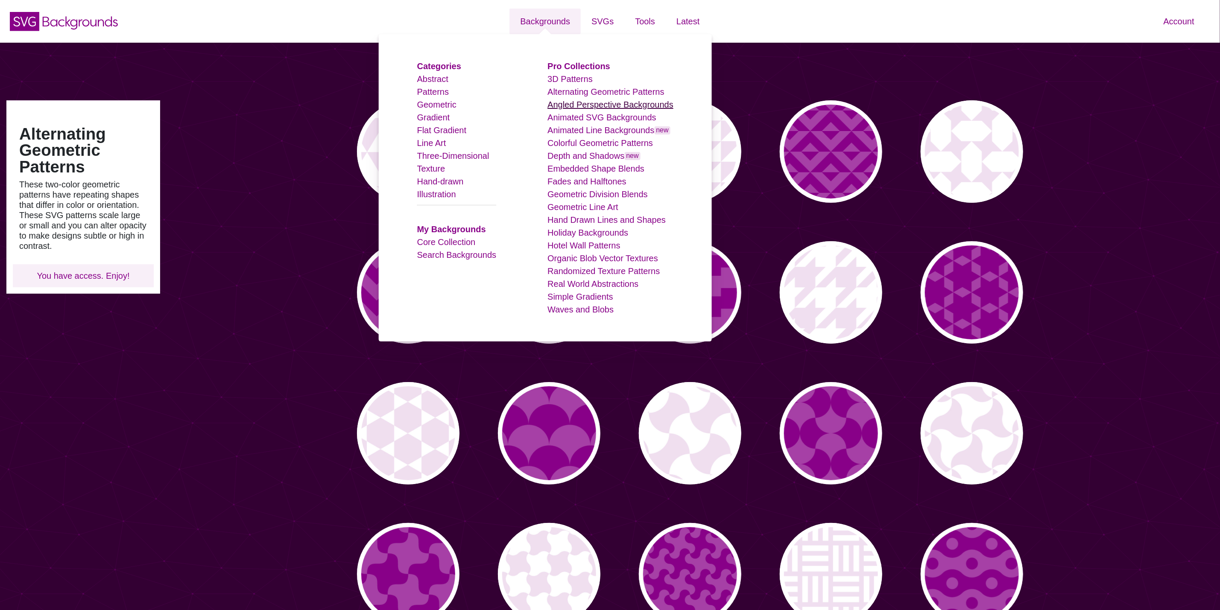
click at [587, 103] on link "Angled Perspective Backgrounds" at bounding box center [611, 104] width 126 height 9
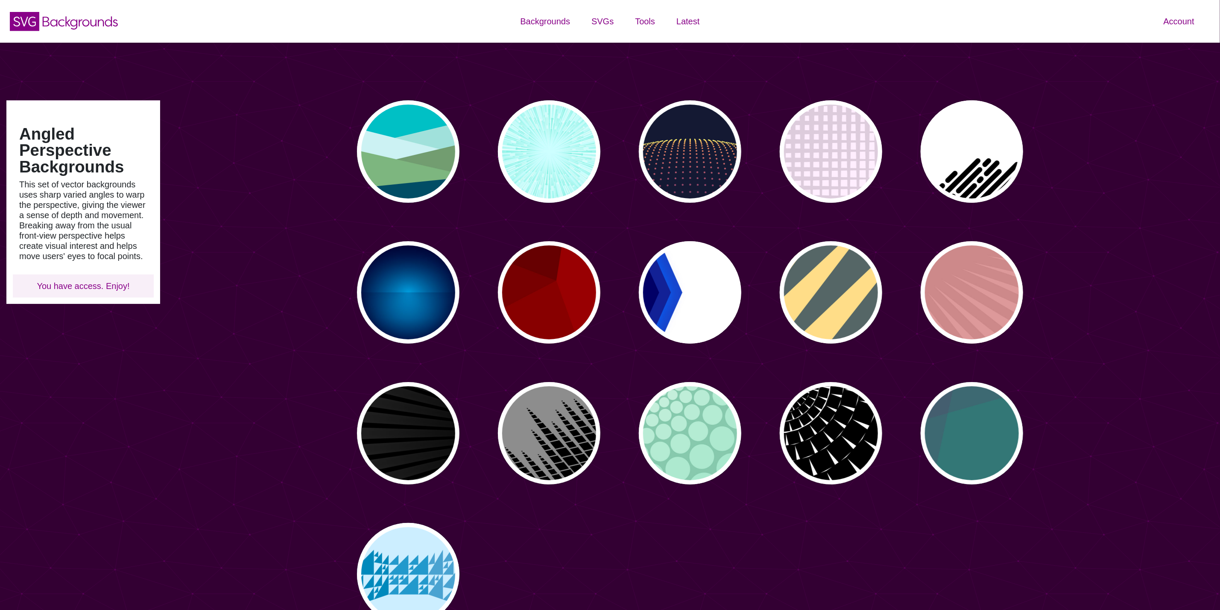
type input "#450057"
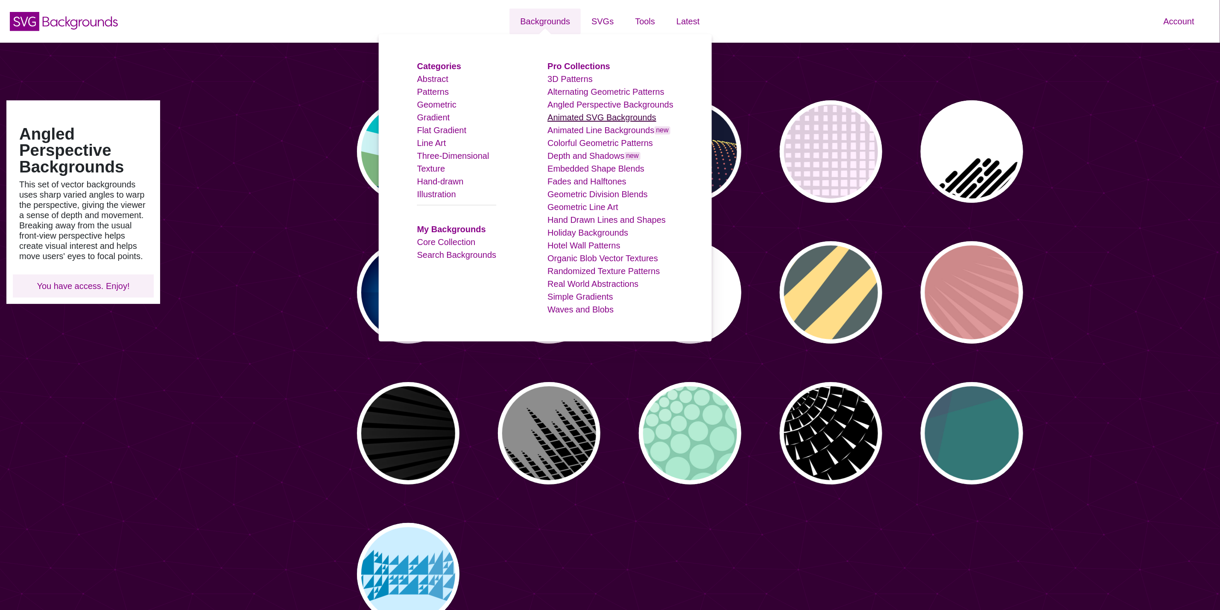
click at [582, 113] on link "Animated SVG Backgrounds" at bounding box center [602, 117] width 109 height 9
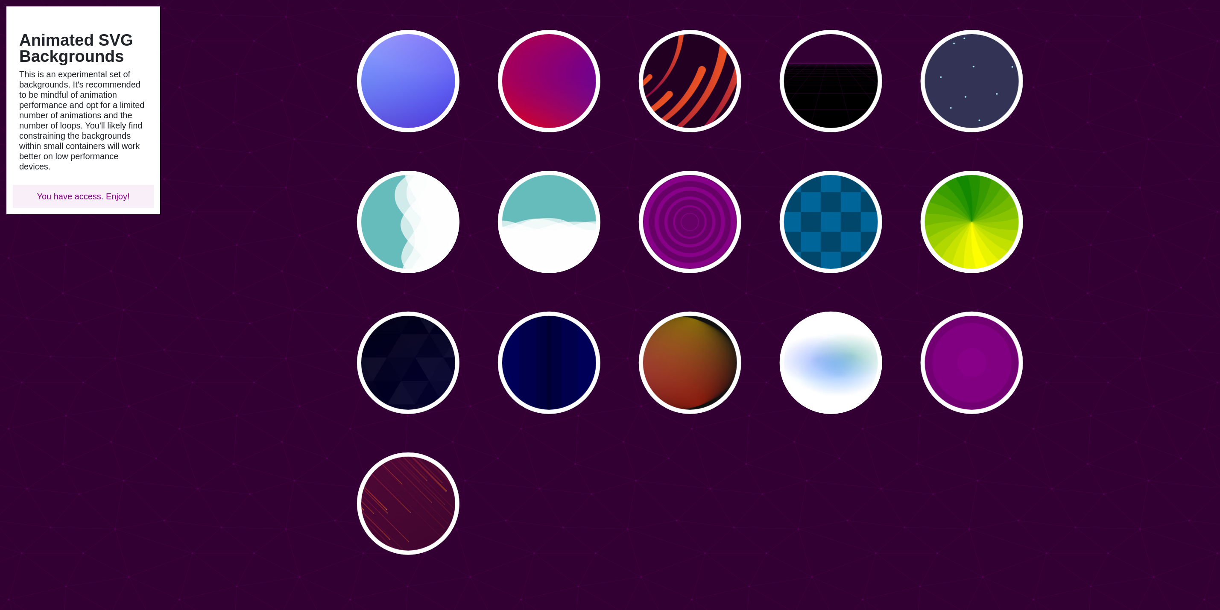
scroll to position [192, 0]
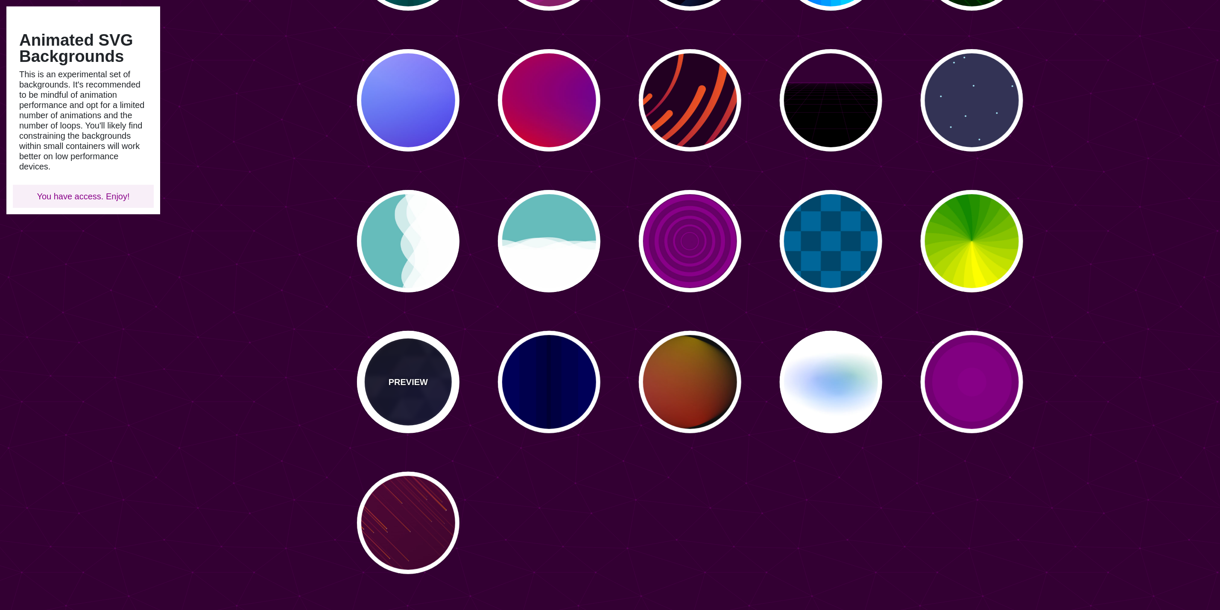
click at [422, 386] on p "PREVIEW" at bounding box center [408, 382] width 39 height 13
type input "#000000"
type input "#880088"
type input "#0000FF"
type input "#006600"
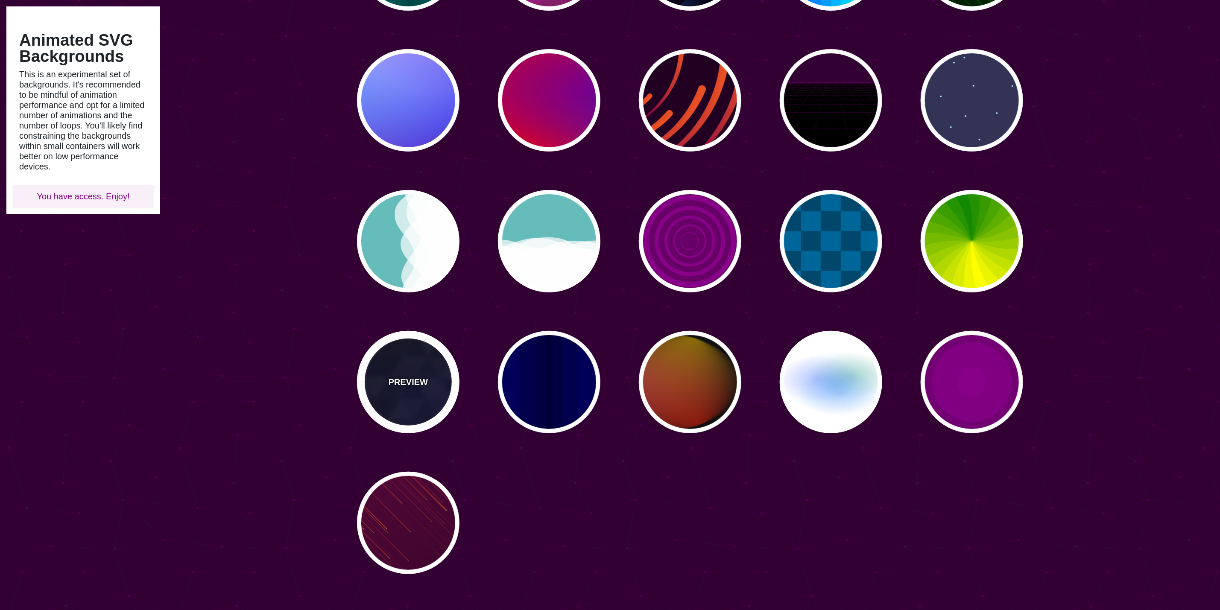
type input "0"
type input "0.4"
type input "5"
type input "15"
type input "0.2"
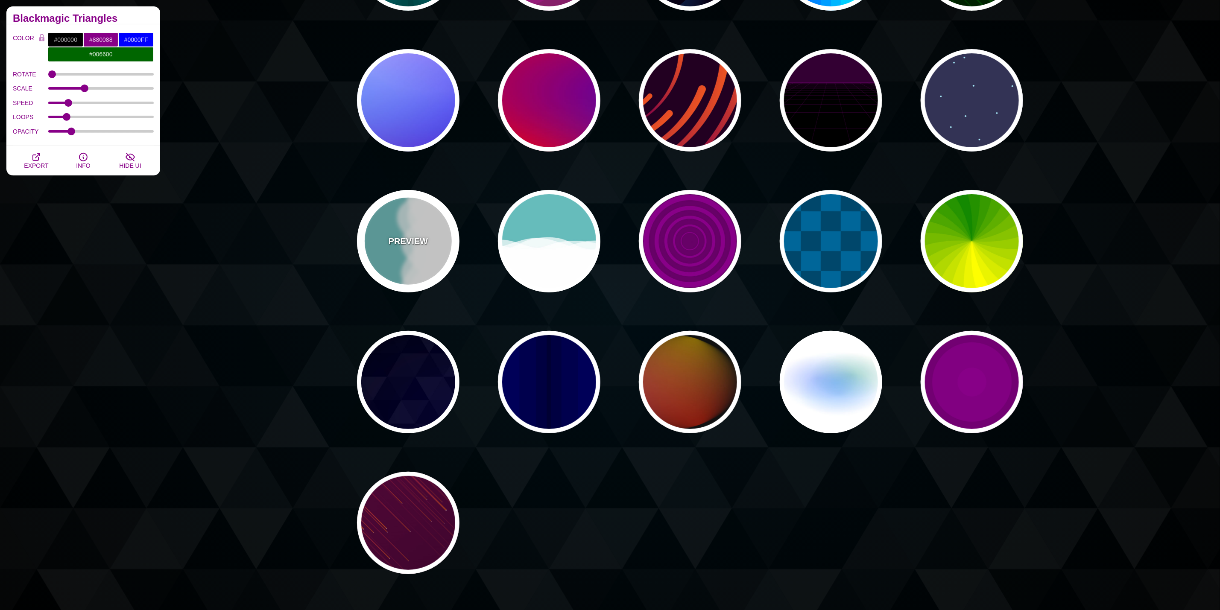
click at [386, 260] on div "PREVIEW" at bounding box center [408, 241] width 103 height 103
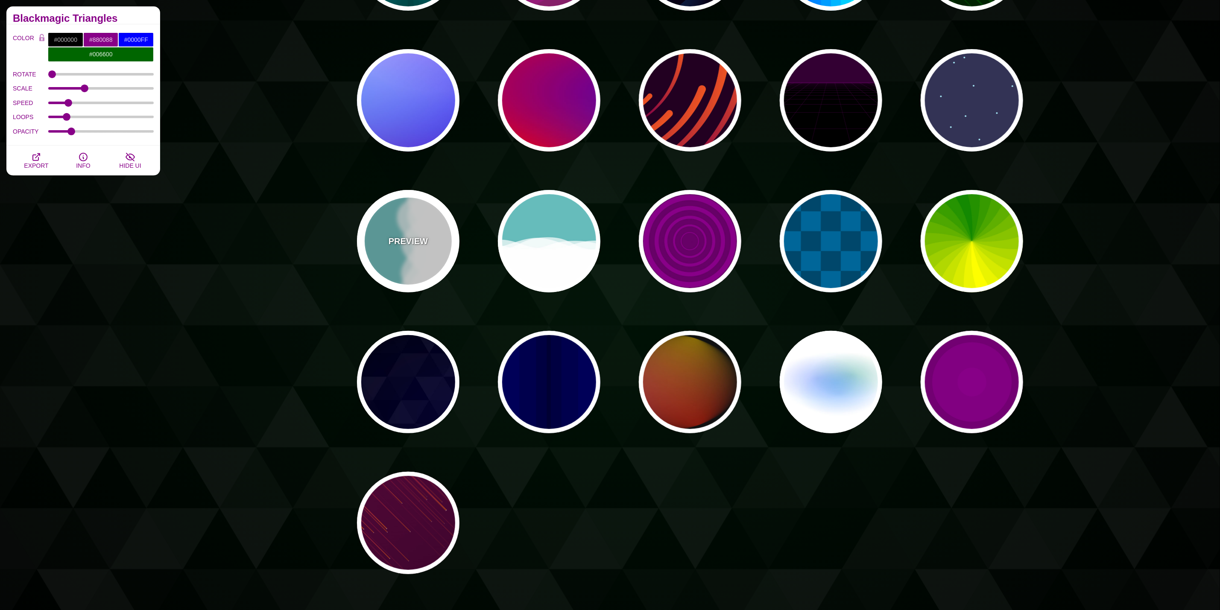
type input "#66BBBB"
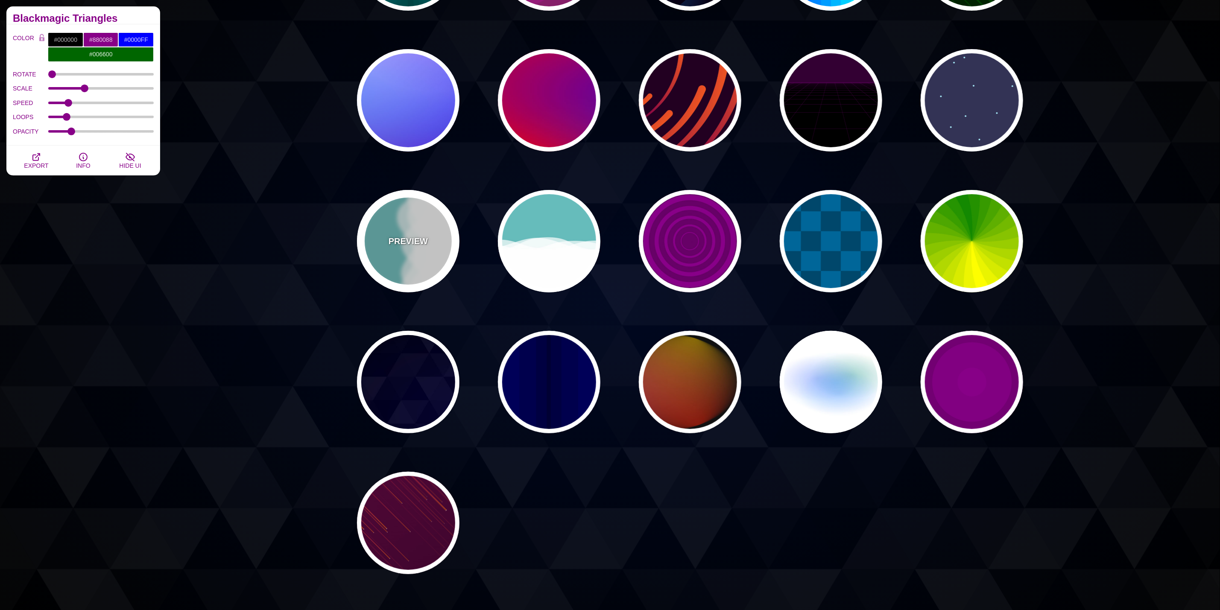
type input "#FFFFFF"
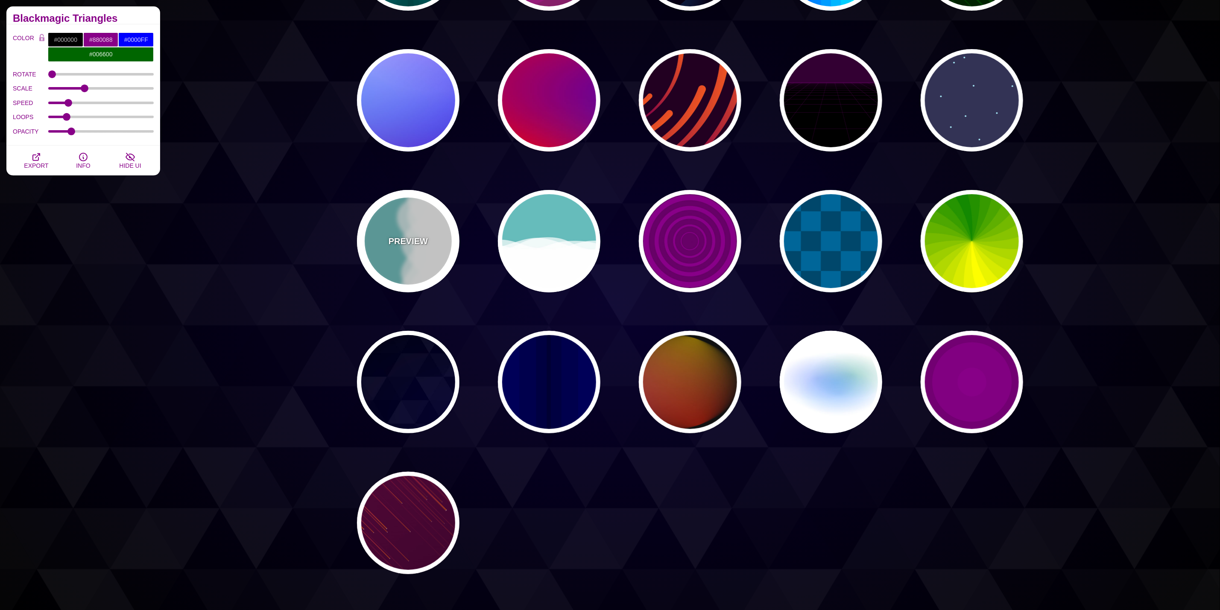
type input "#FFFFFF"
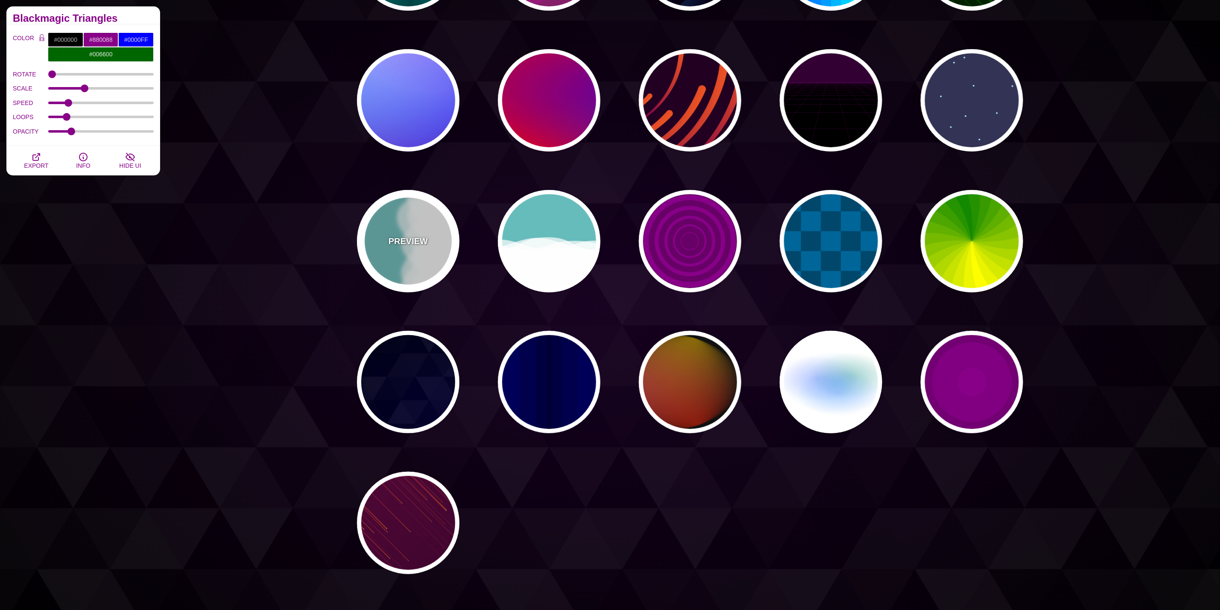
type input "1"
type input "0.7"
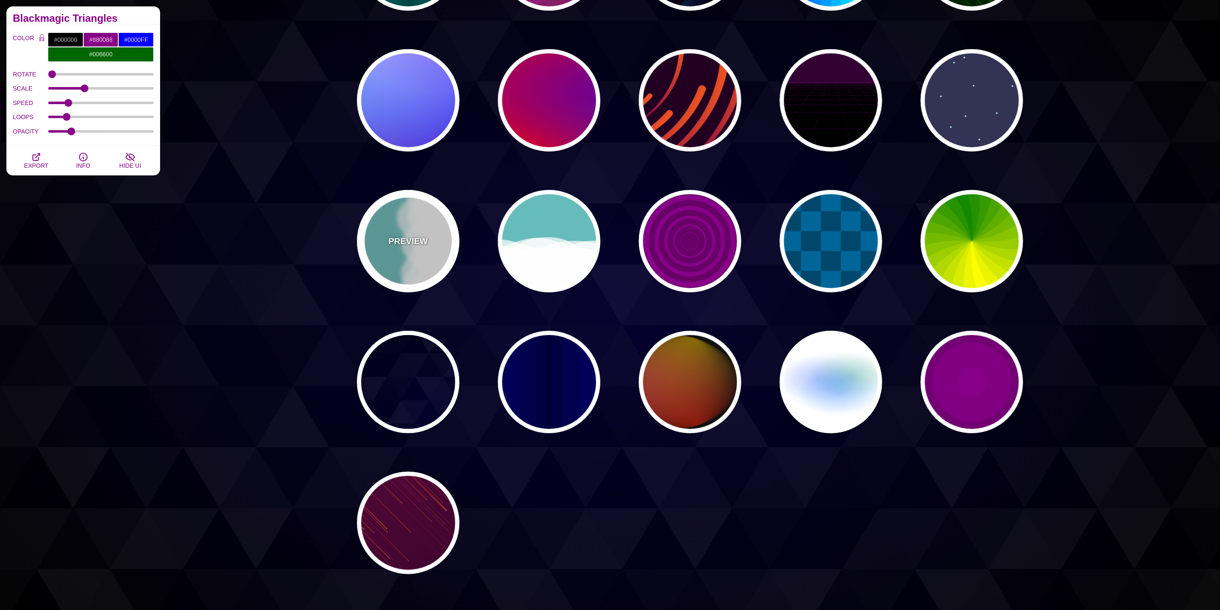
type input "56"
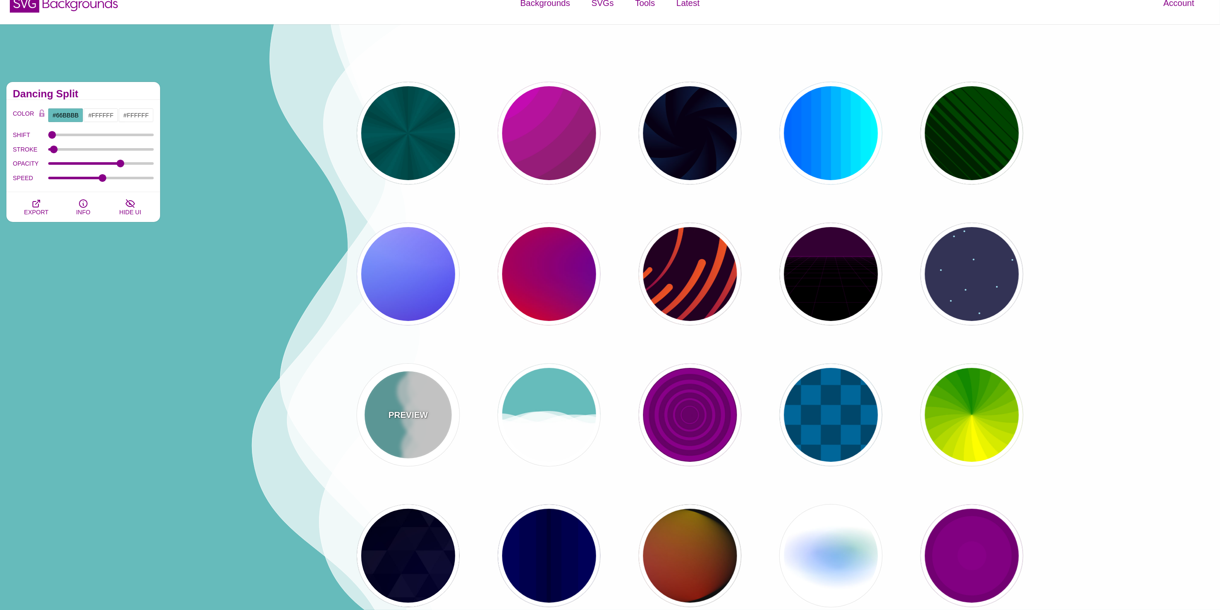
scroll to position [0, 0]
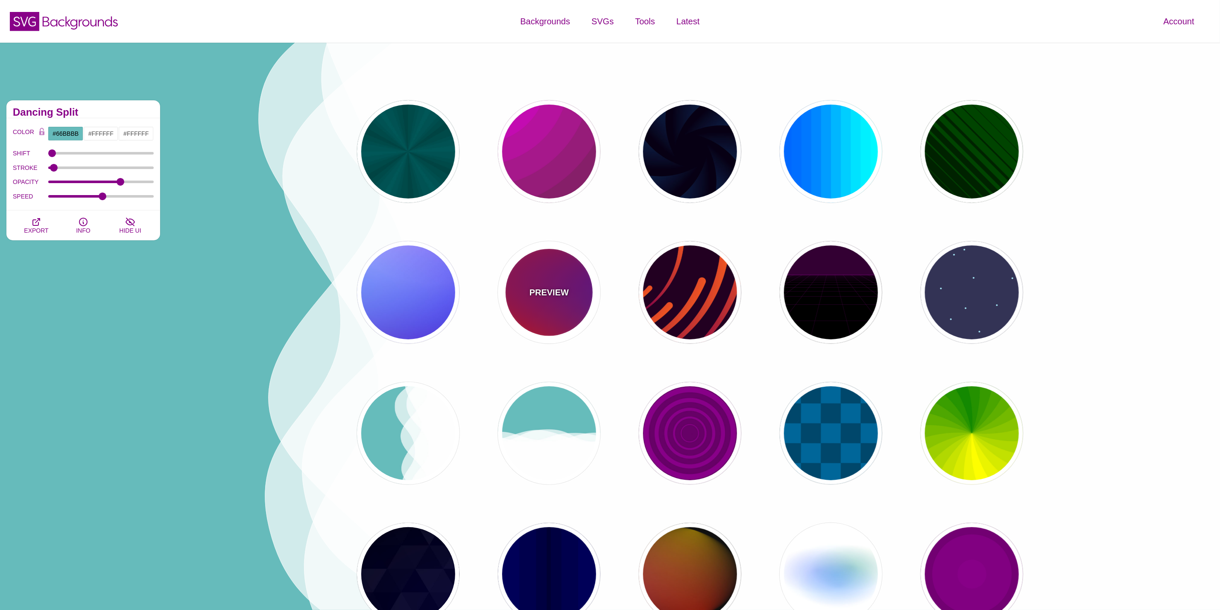
click at [542, 277] on div "PREVIEW" at bounding box center [549, 292] width 103 height 103
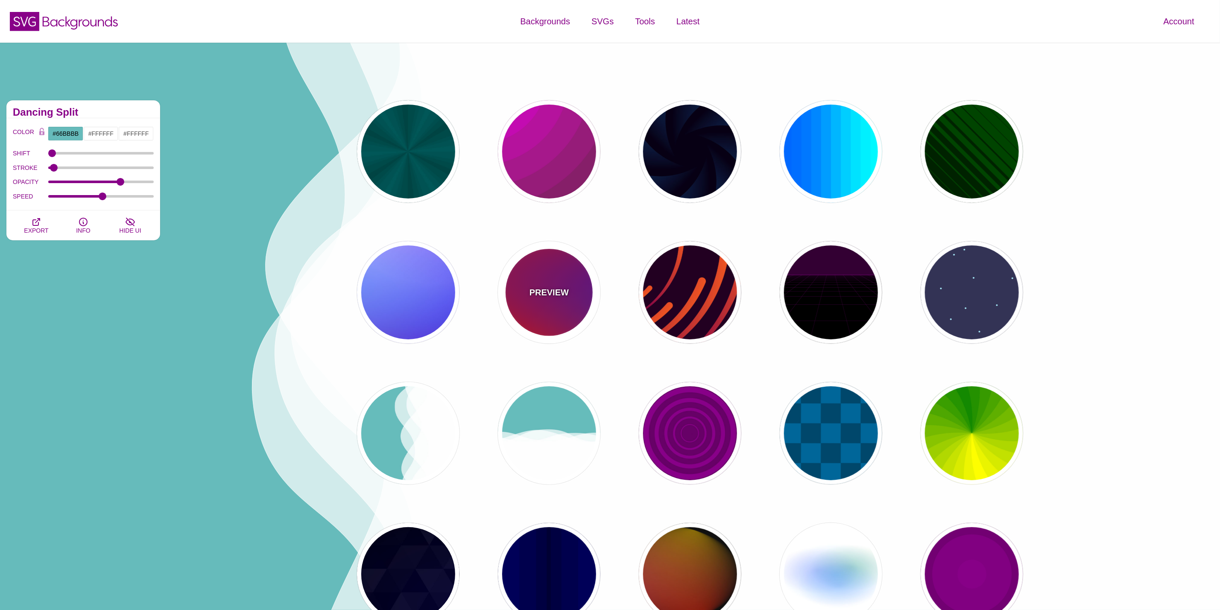
type input "#FF0000"
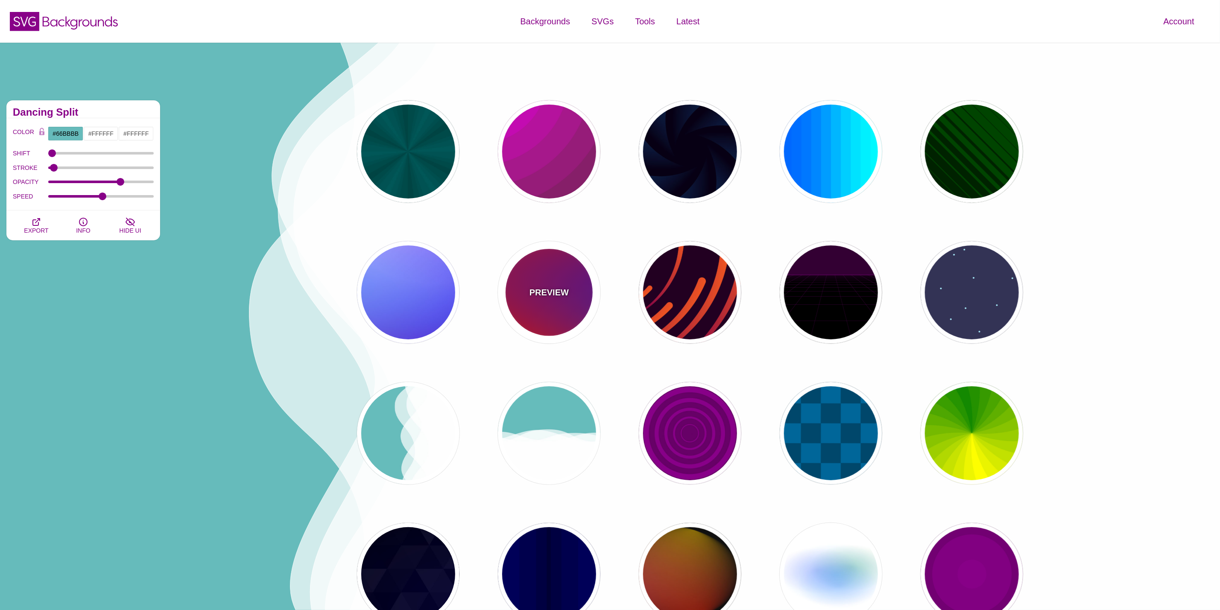
type input "#800080"
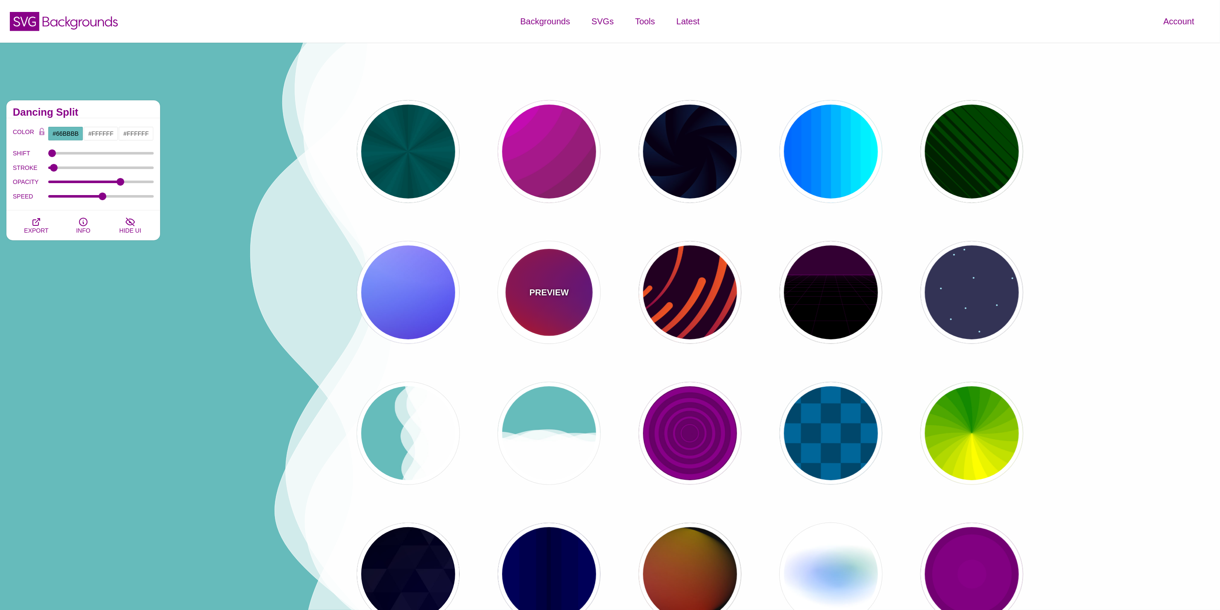
type input "#0000FF"
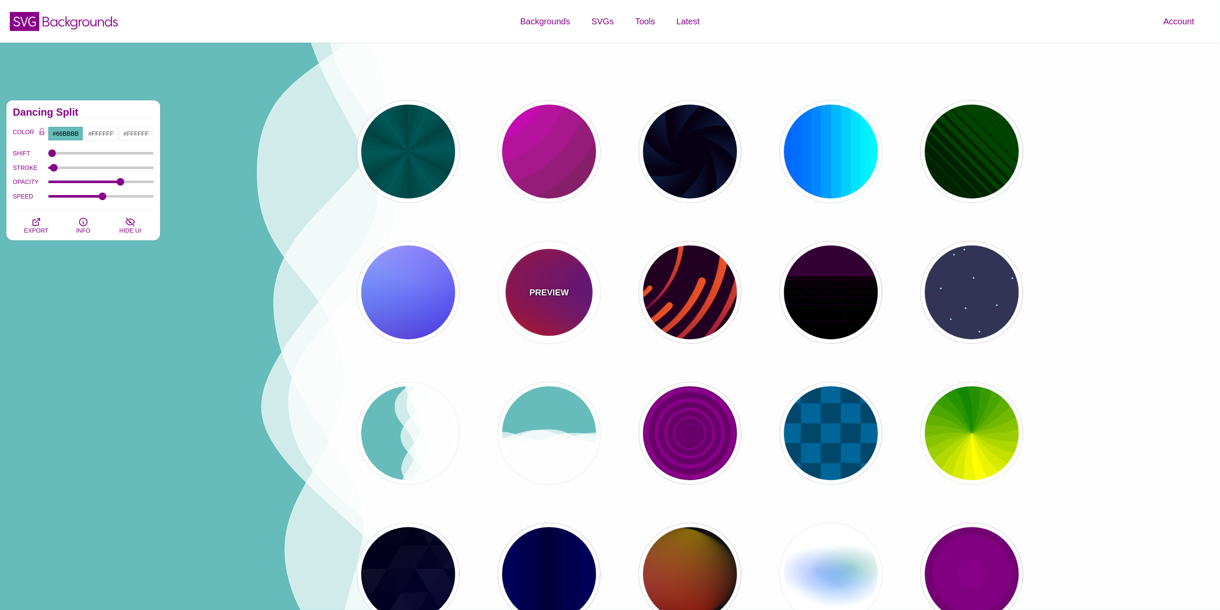
type input "#00EEBB"
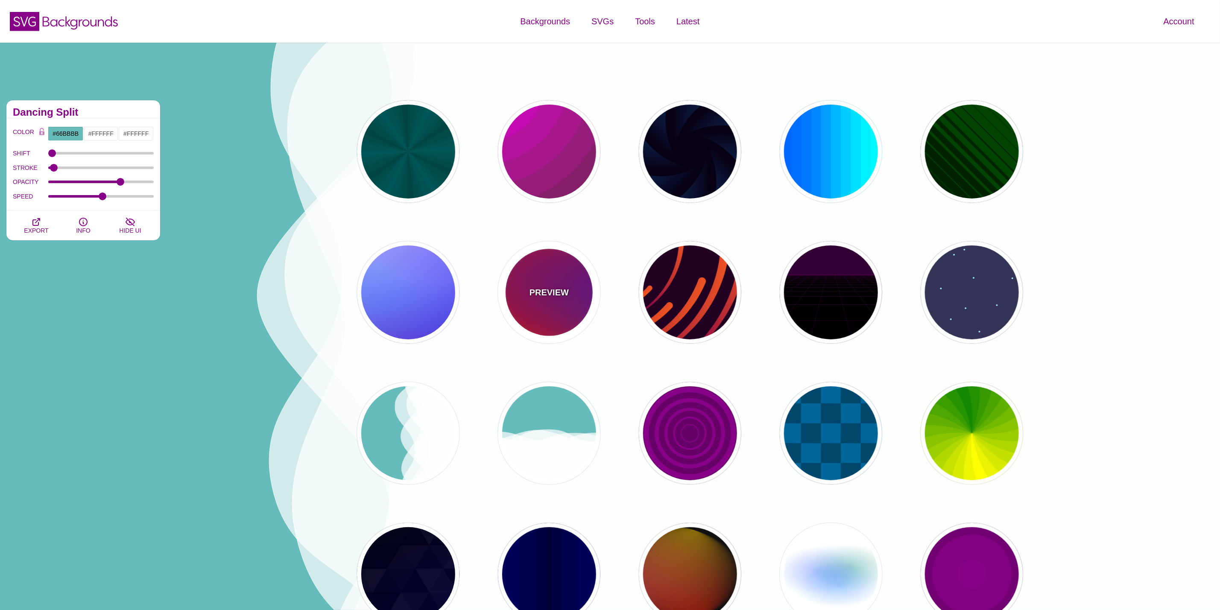
type input "#FFFF00"
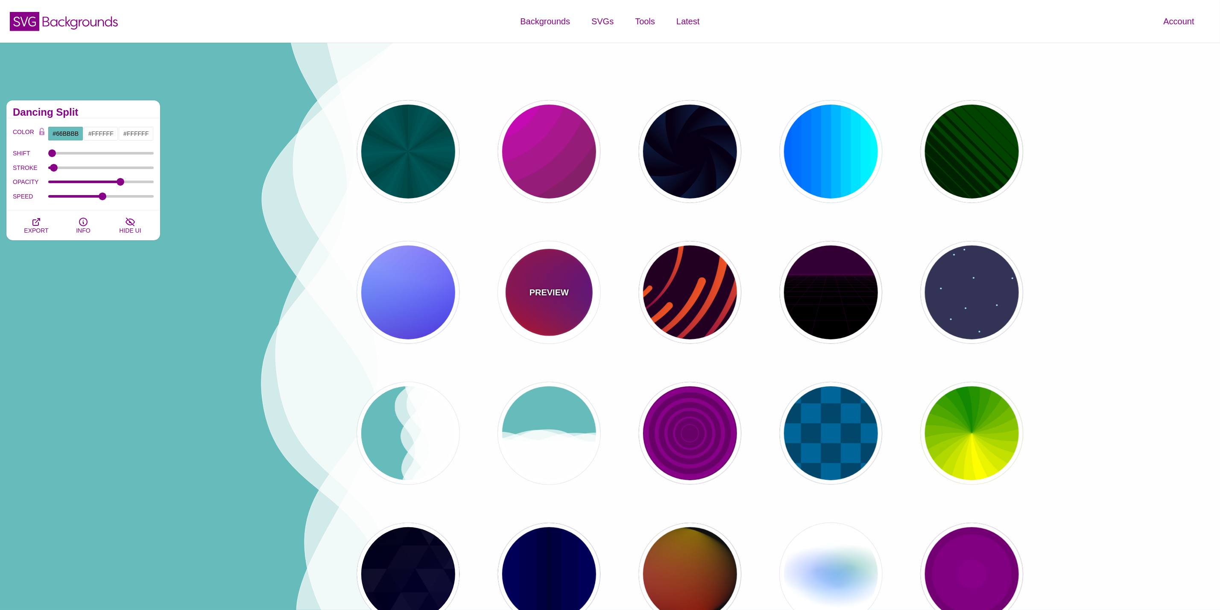
type input "#FFA500"
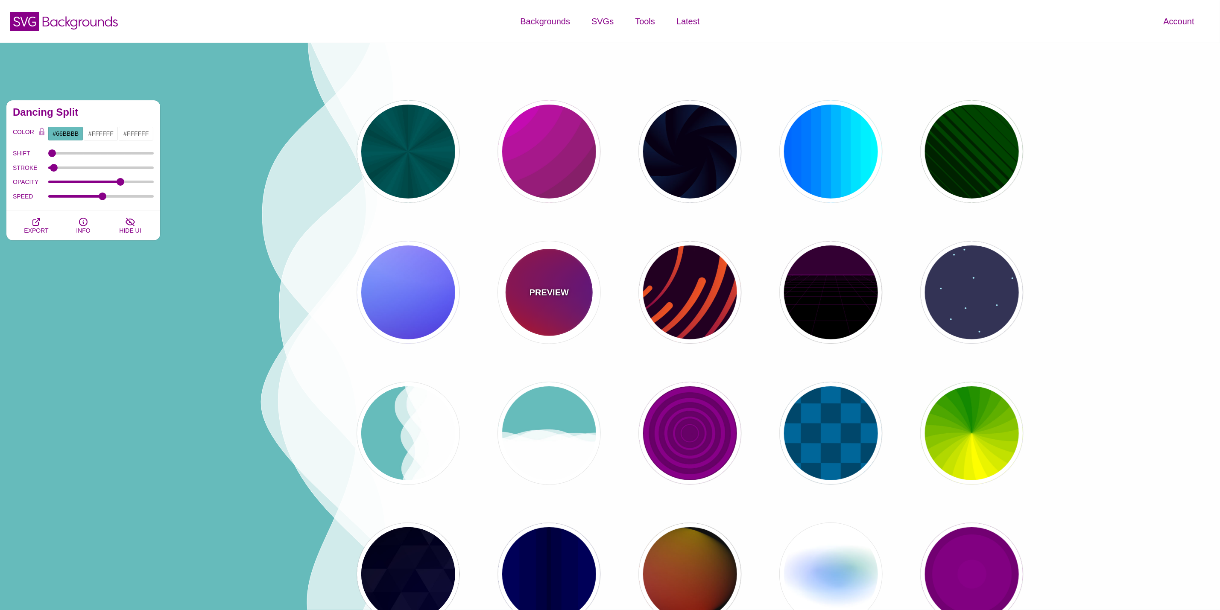
type input "1"
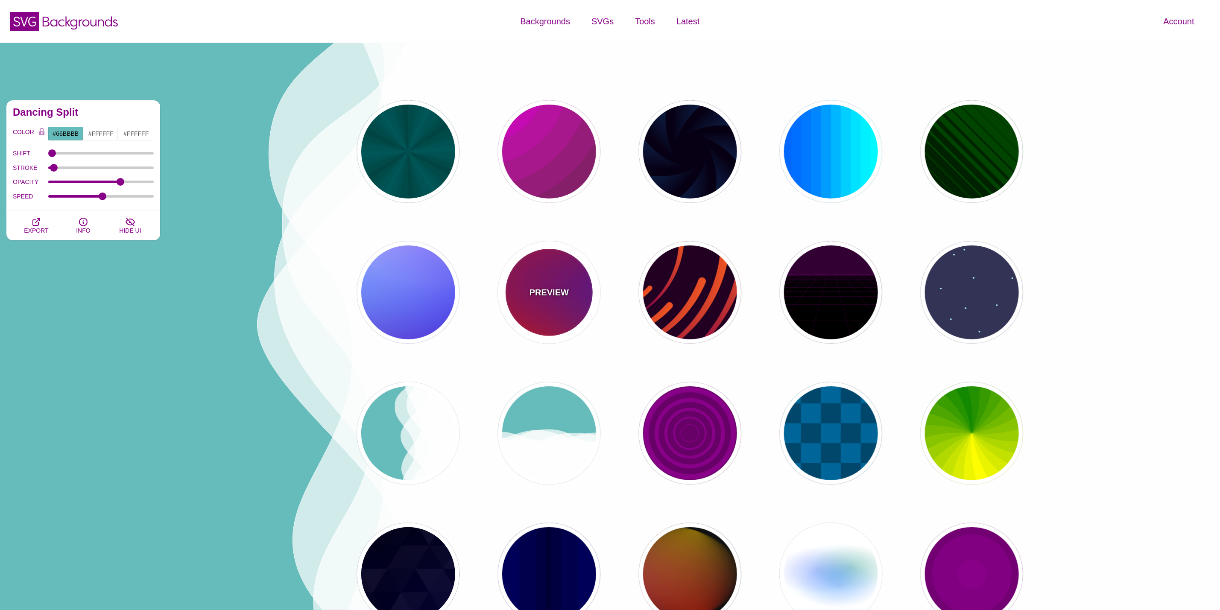
type input "20"
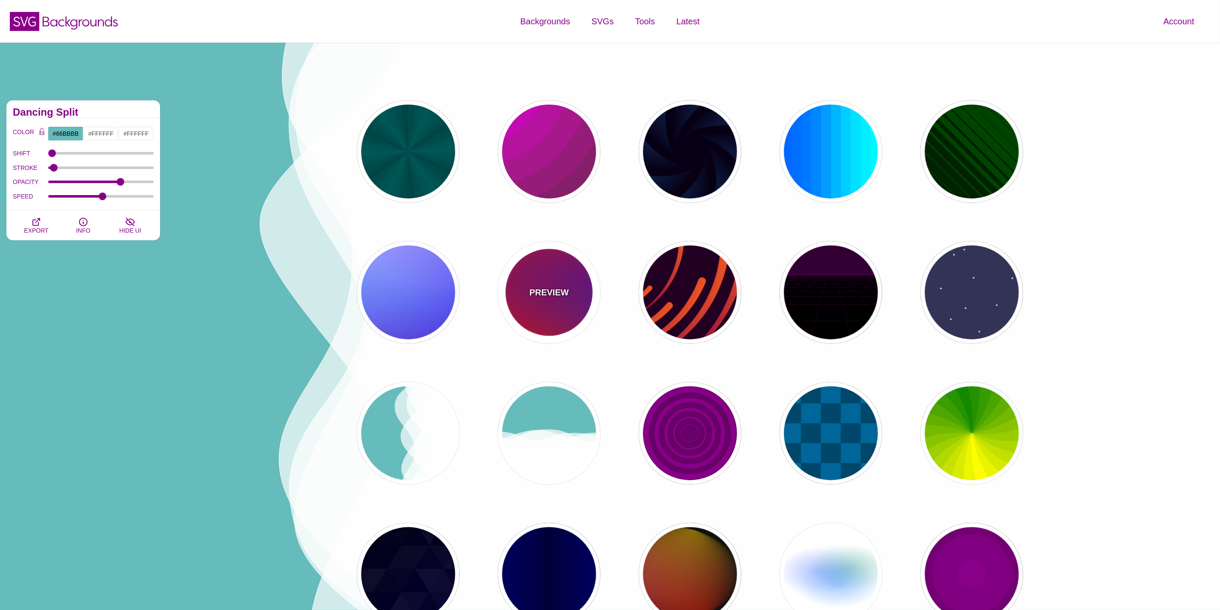
type input "0"
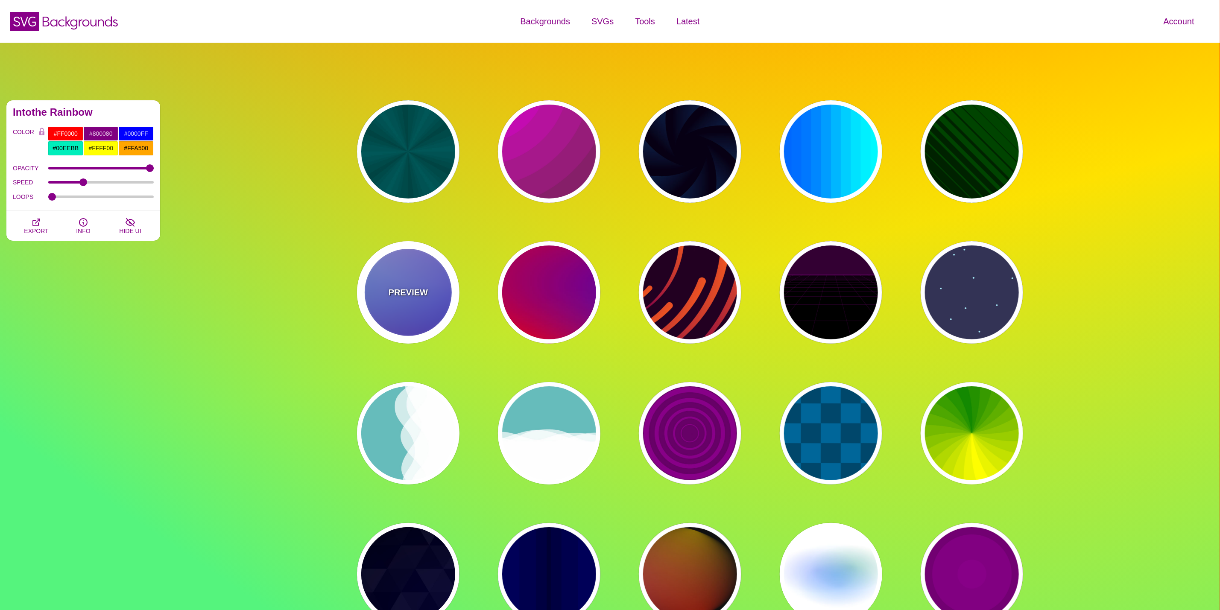
click at [426, 275] on div "PREVIEW" at bounding box center [408, 292] width 103 height 103
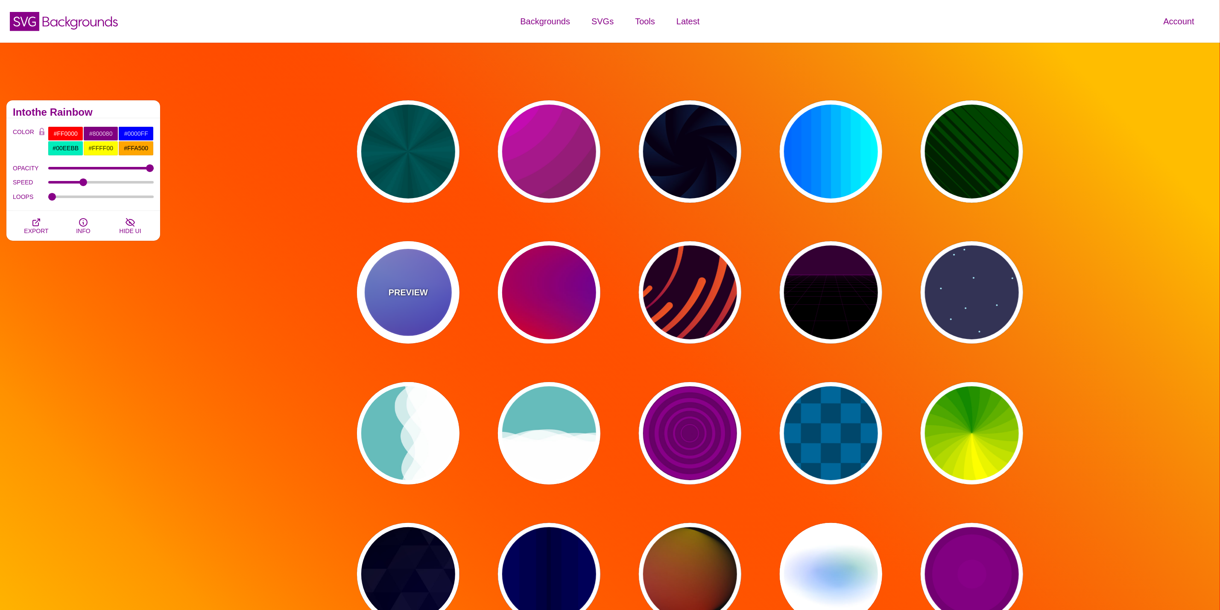
type input "#0000FF"
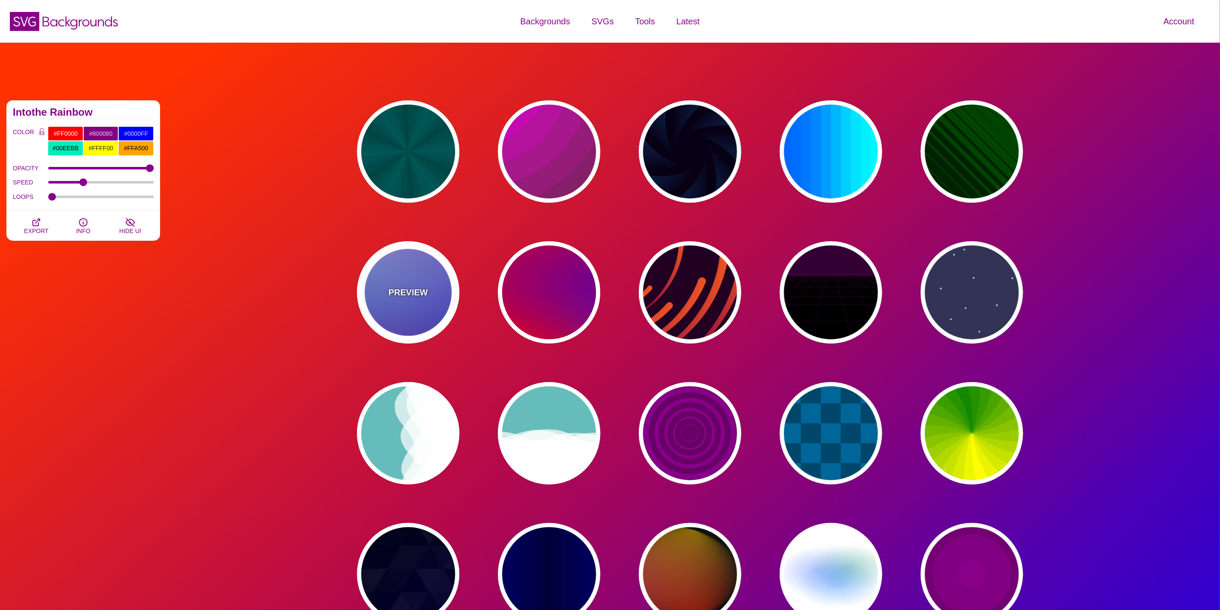
type input "#0099FF"
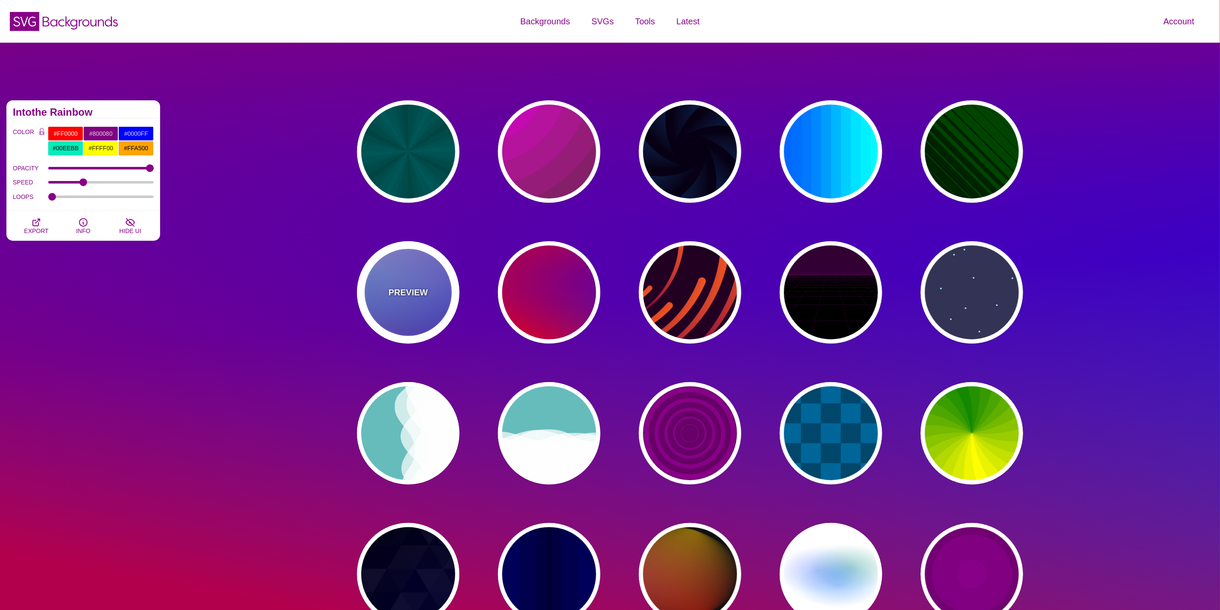
type input "#FFFFFF"
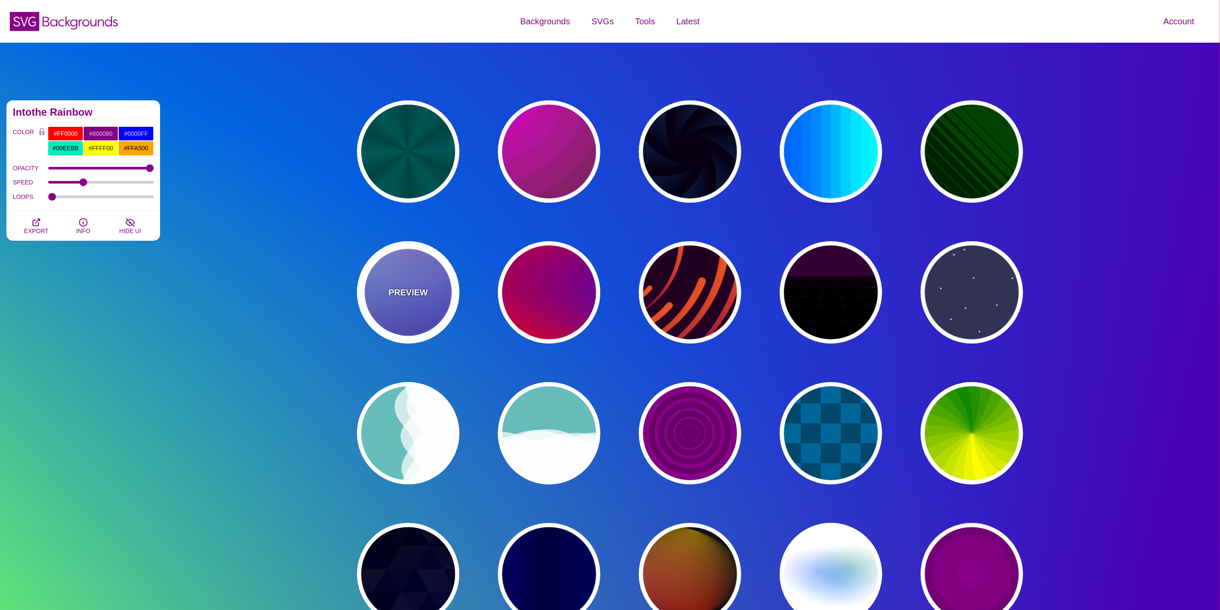
type input "#FF99FF"
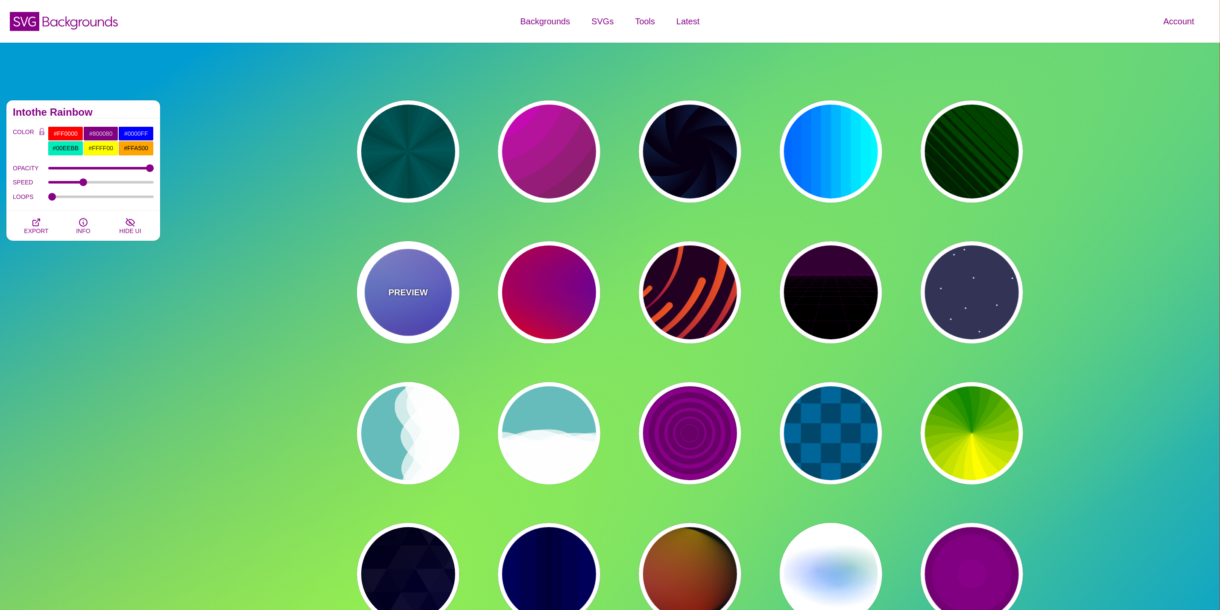
type input "#880088"
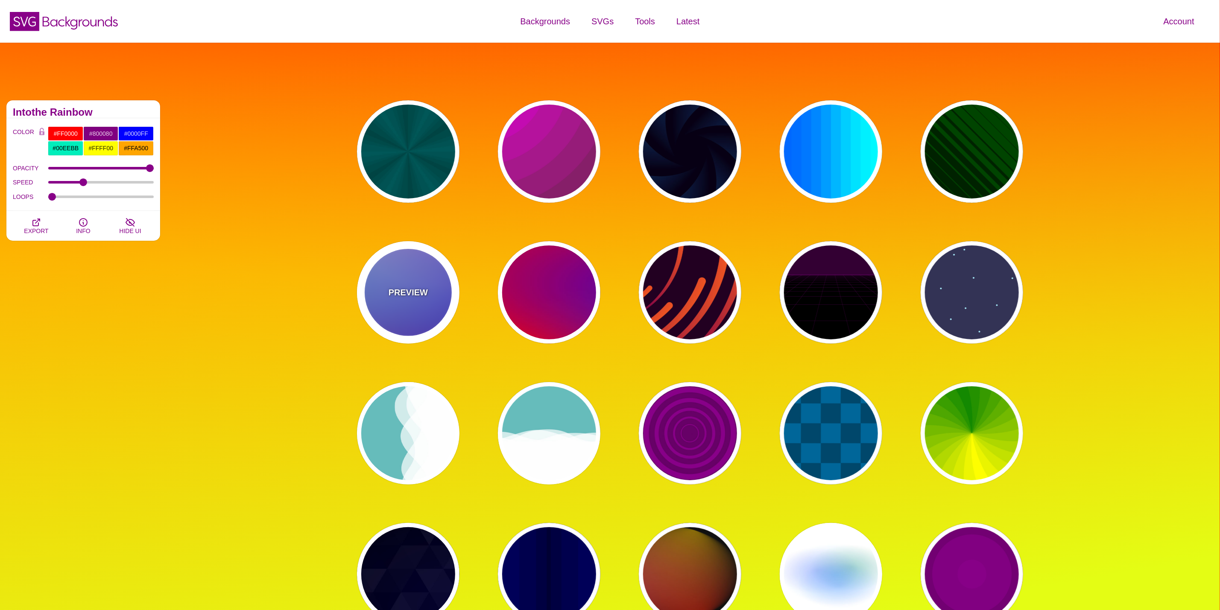
type input "12"
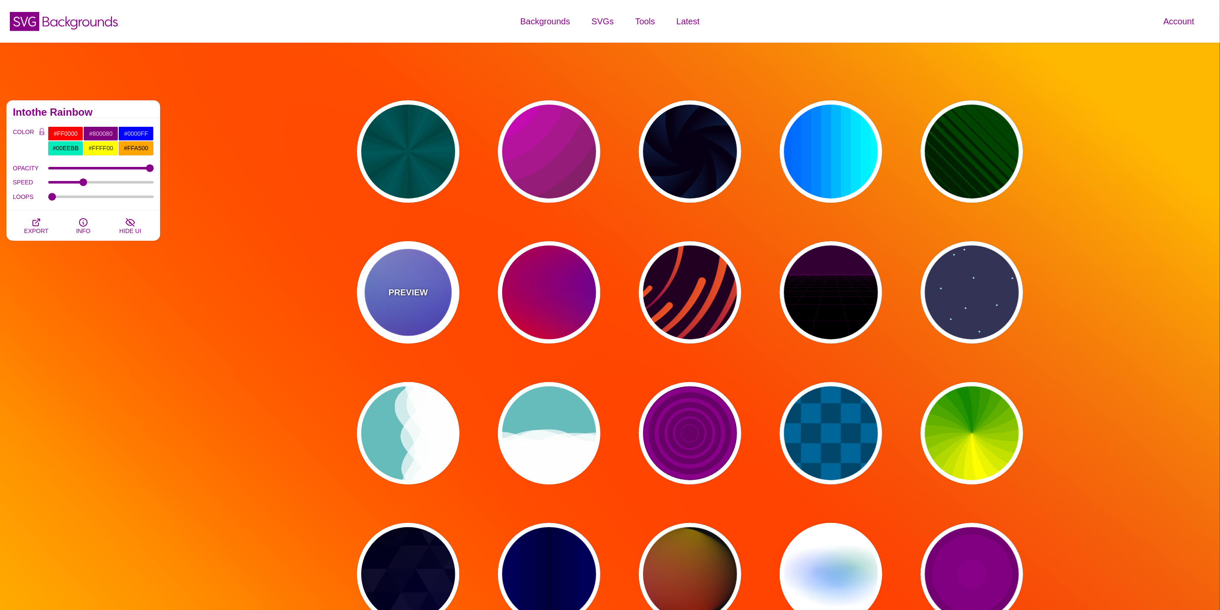
type input "0"
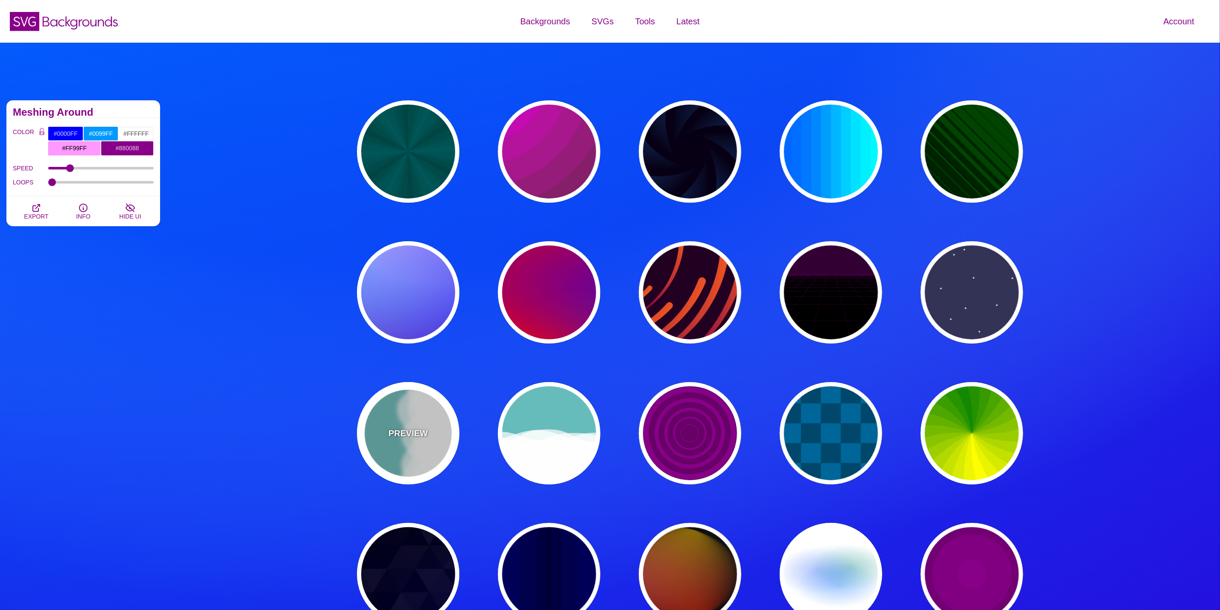
click at [426, 420] on div "PREVIEW" at bounding box center [408, 433] width 103 height 103
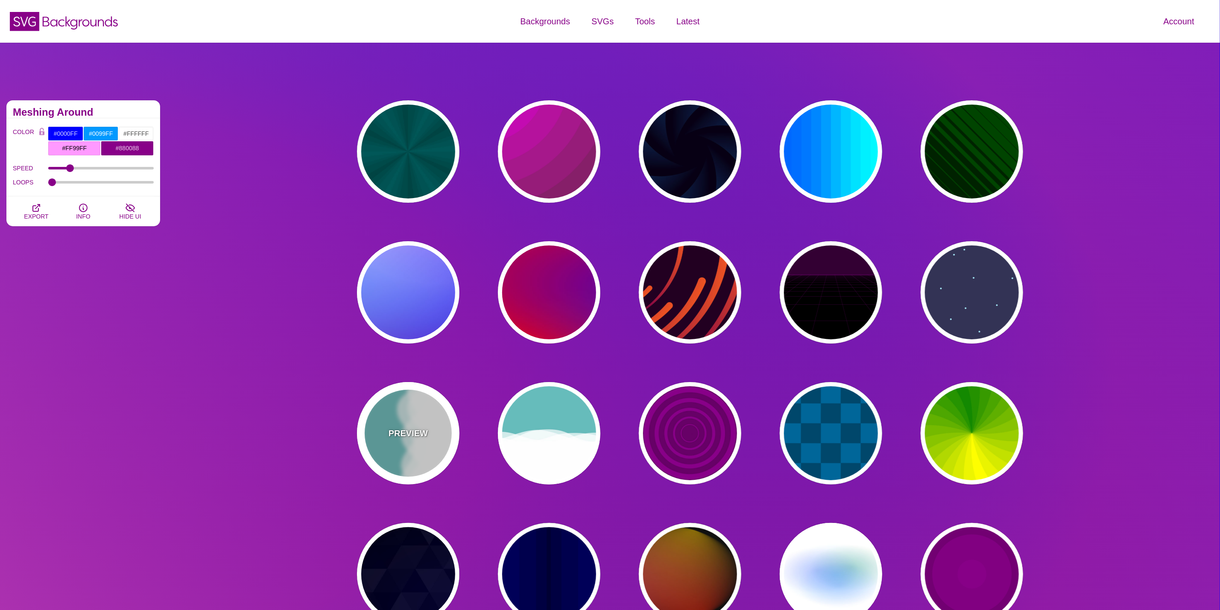
type input "#66BBBB"
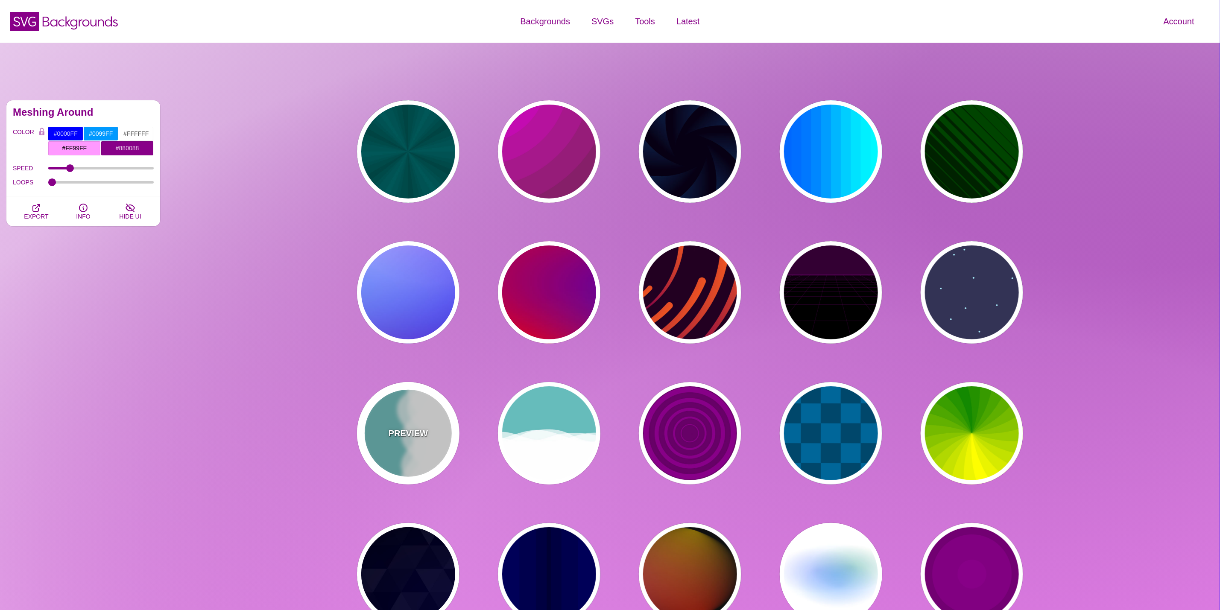
type input "#FFFFFF"
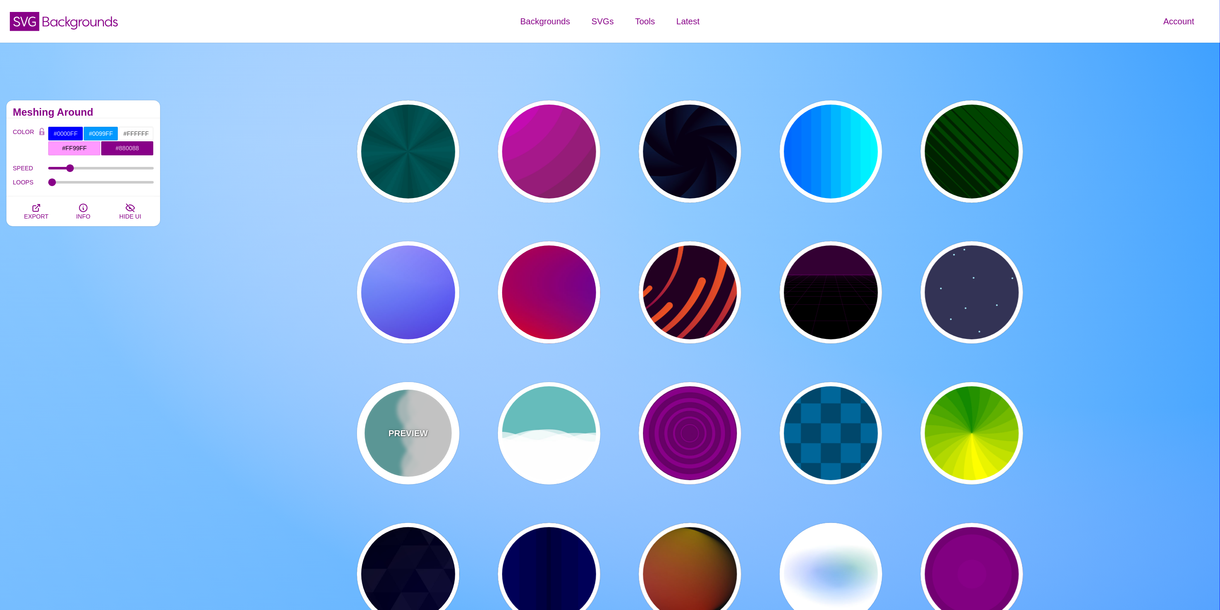
type input "0"
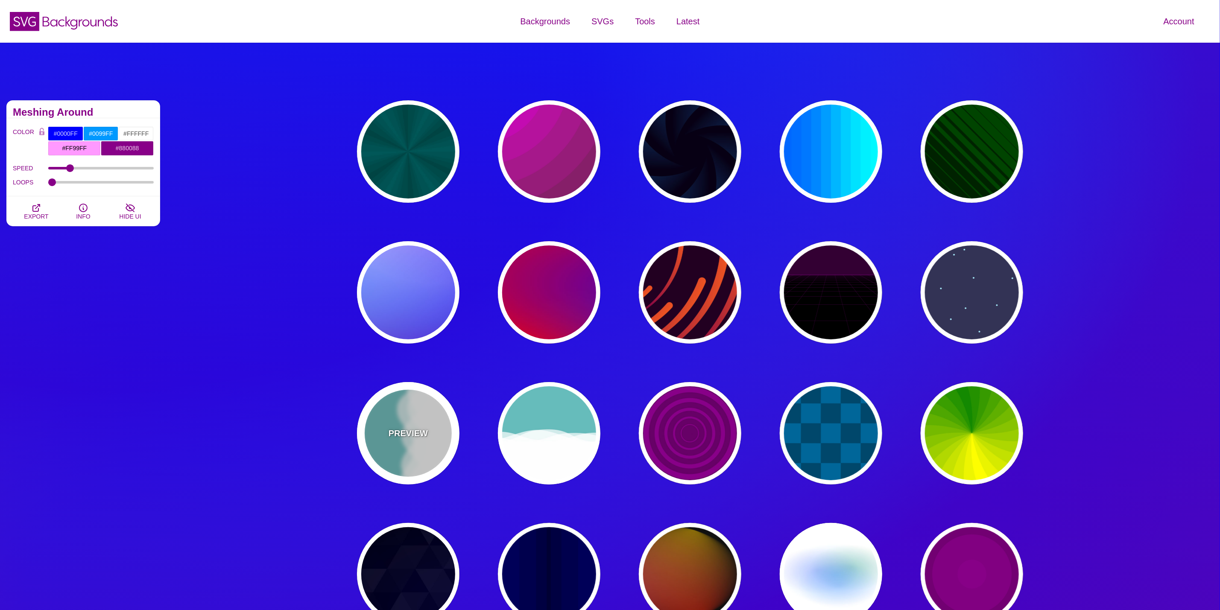
type input "1"
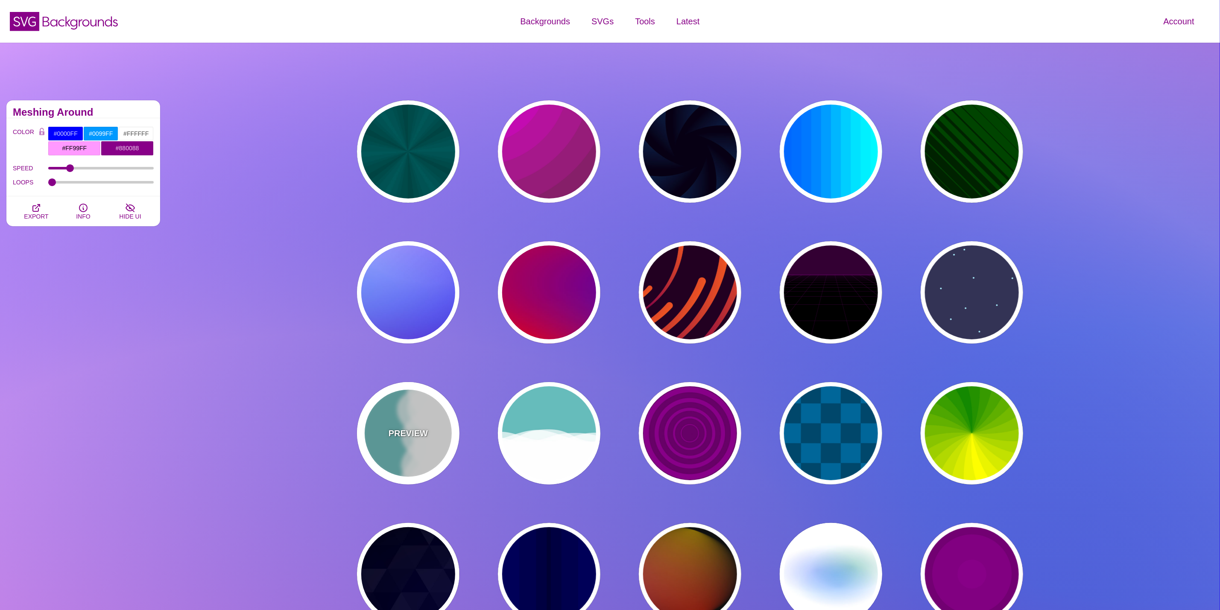
type input "0.7"
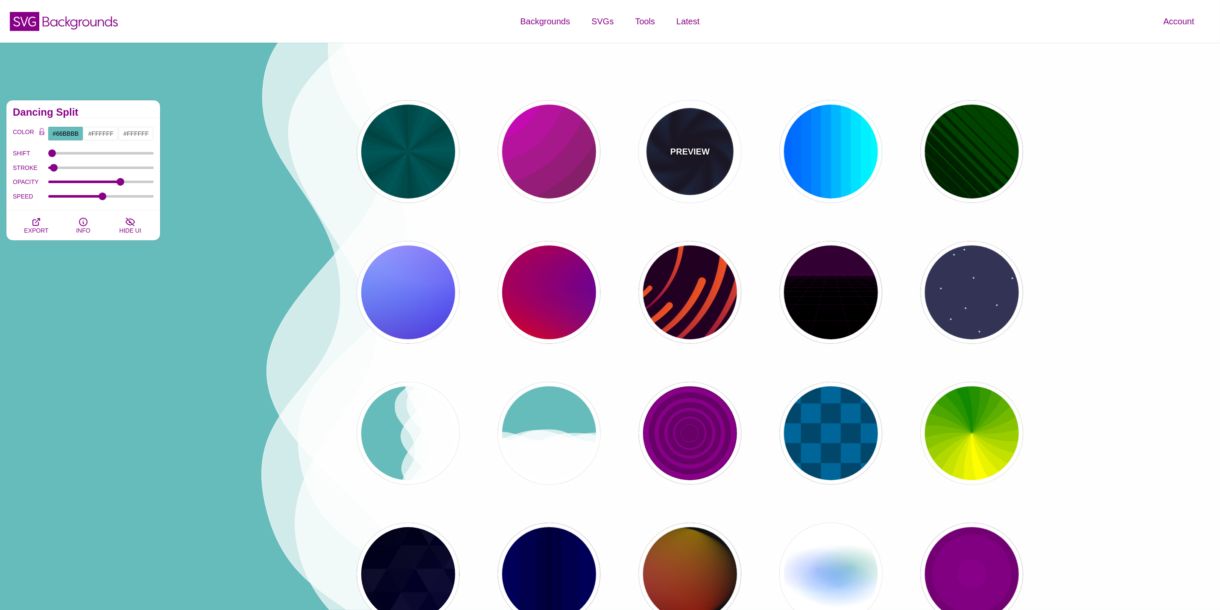
click at [661, 159] on div "PREVIEW" at bounding box center [690, 151] width 103 height 103
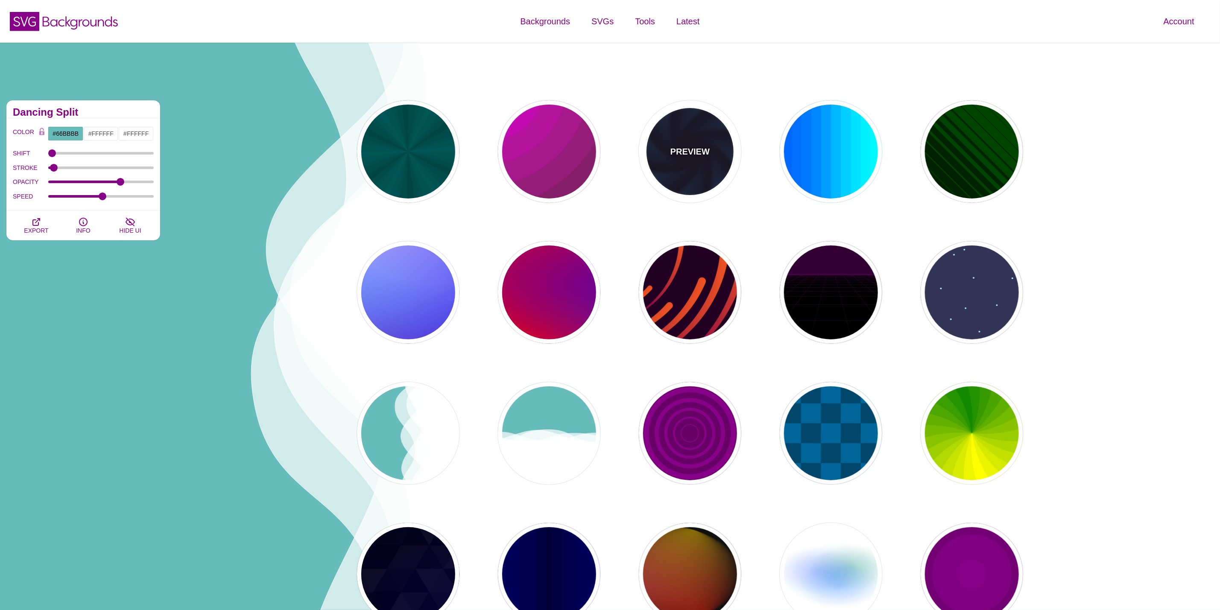
type input "#070014"
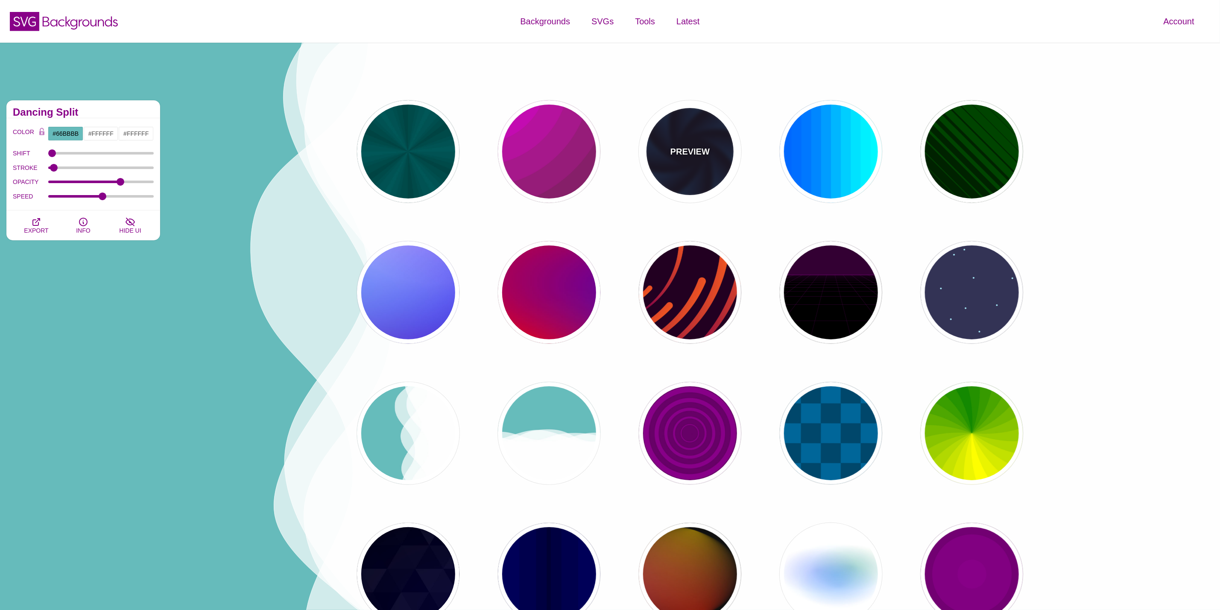
type input "#113366"
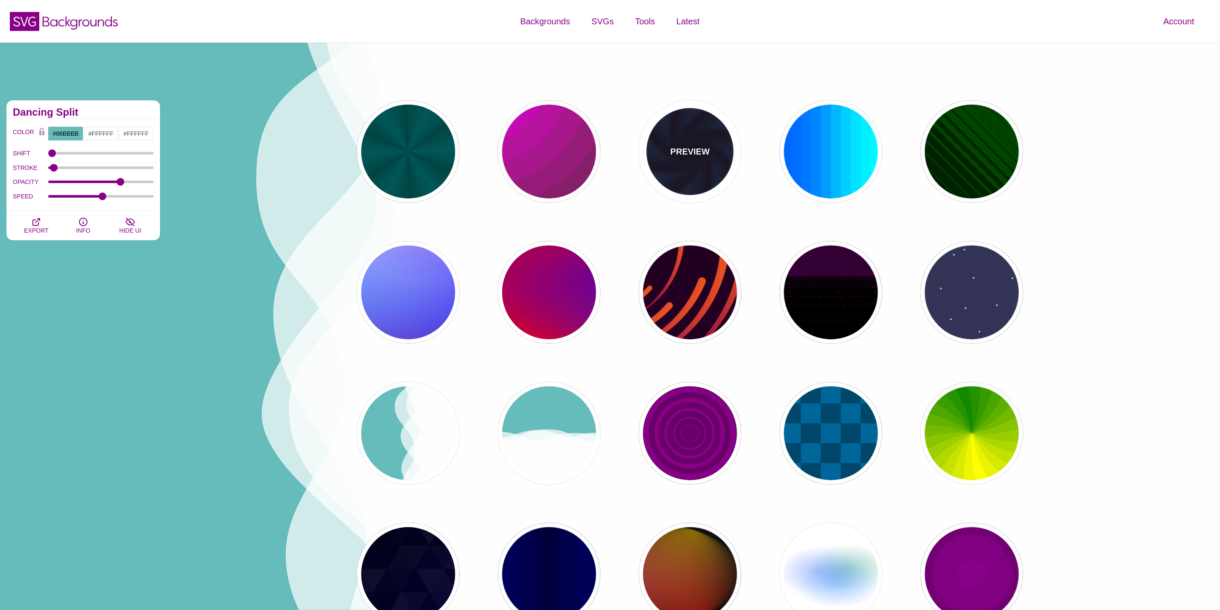
type input "#99FFFF"
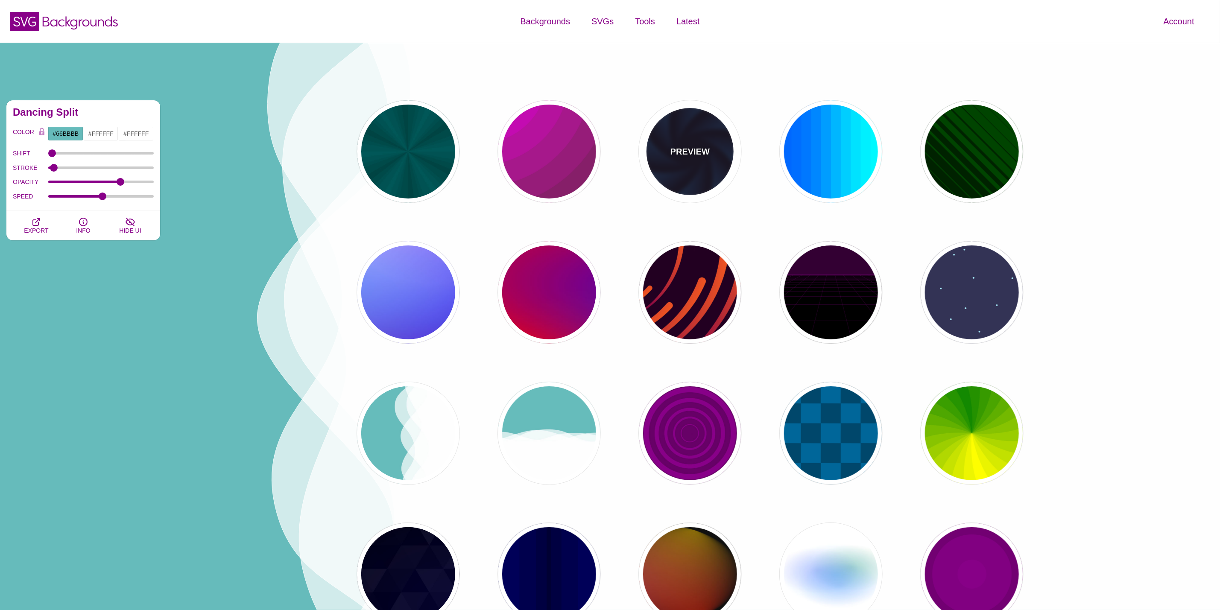
type input "1"
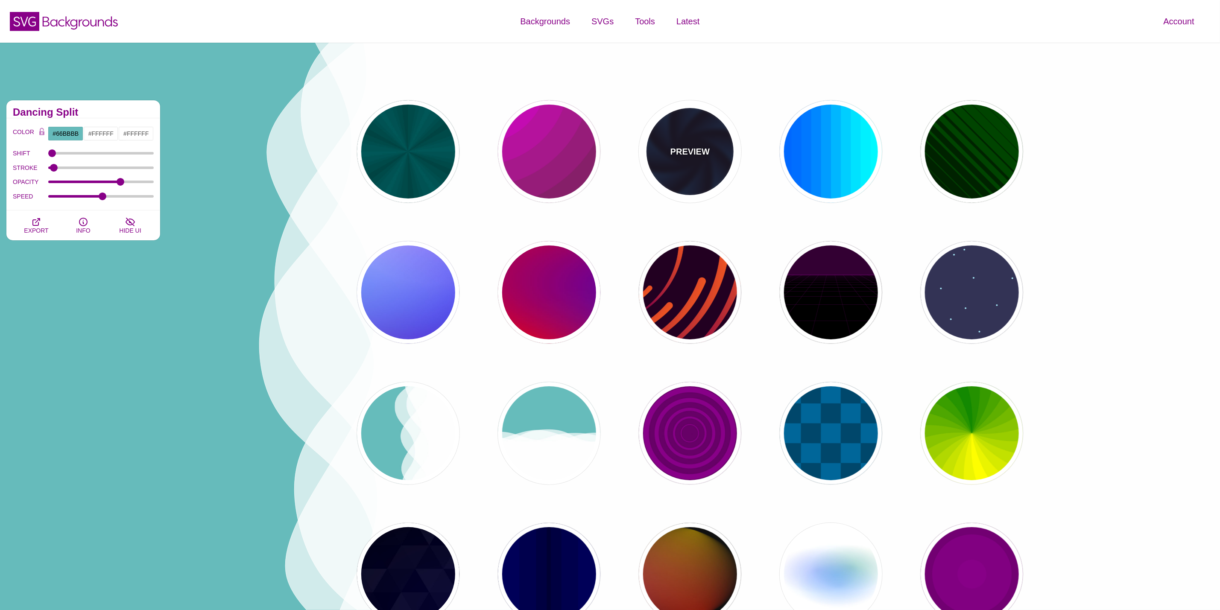
type input "12"
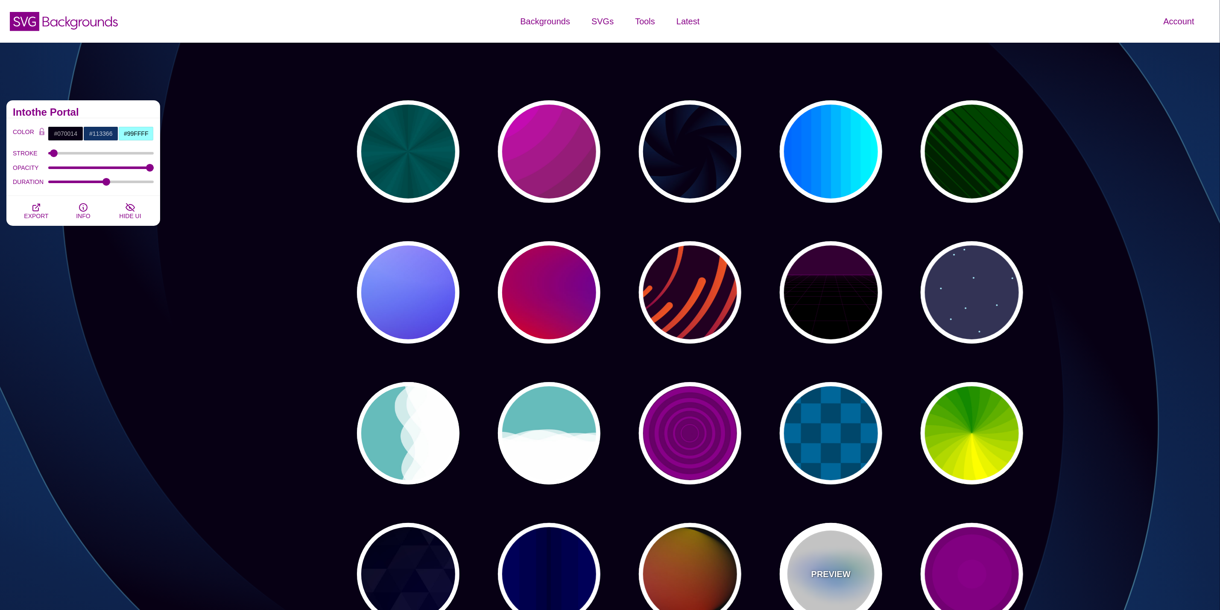
click at [828, 560] on div "PREVIEW" at bounding box center [831, 574] width 103 height 103
type input "#FFFFFF"
type input "#AA00FF"
type input "#0088FF"
type input "#008800"
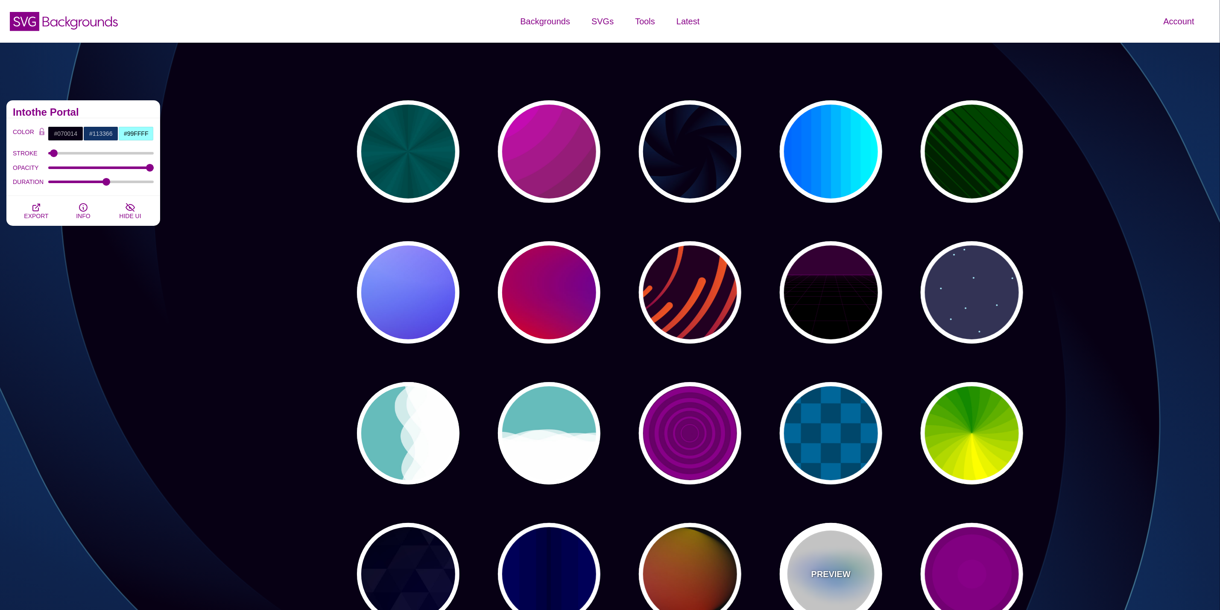
type input "8"
type input "24"
type input "999"
type input "0.5"
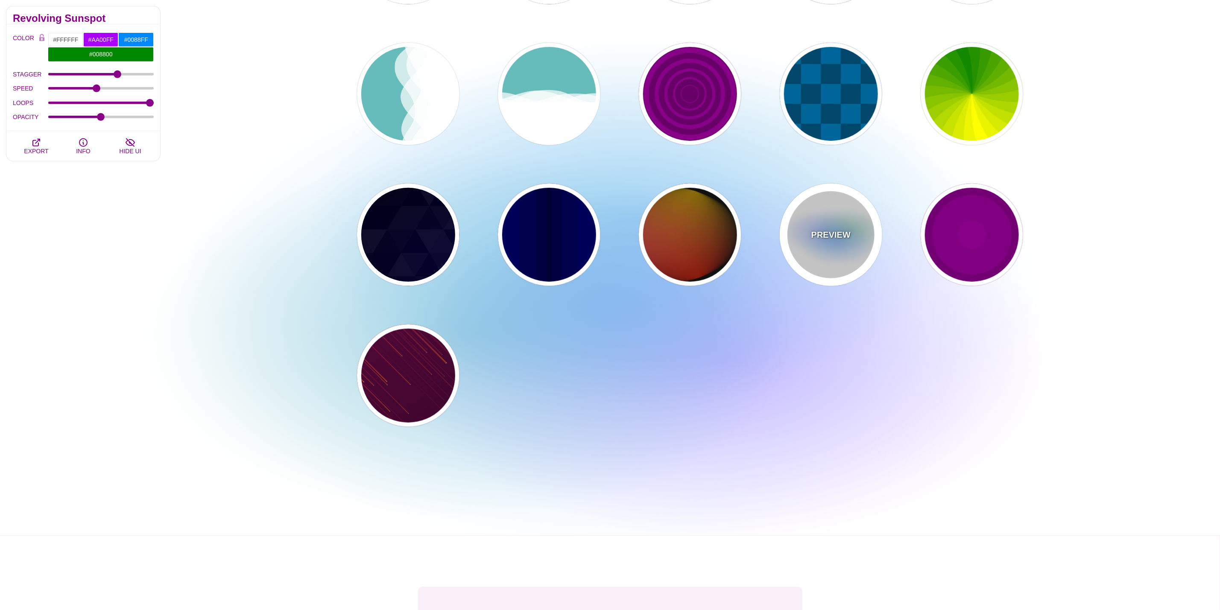
scroll to position [384, 0]
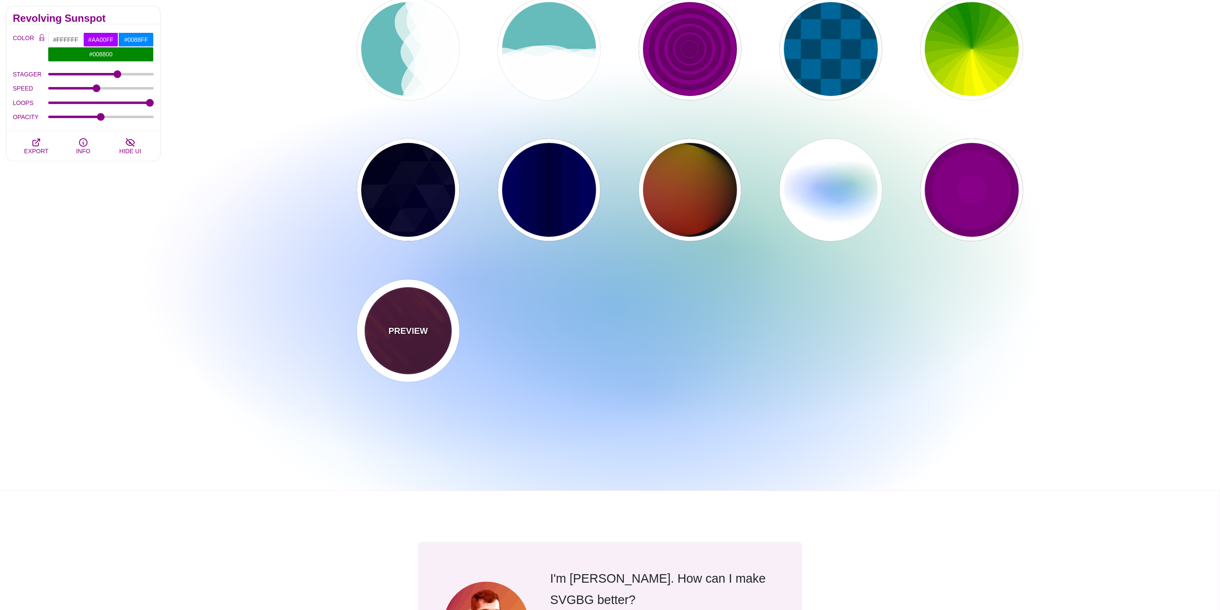
click at [434, 318] on div "PREVIEW" at bounding box center [408, 331] width 103 height 103
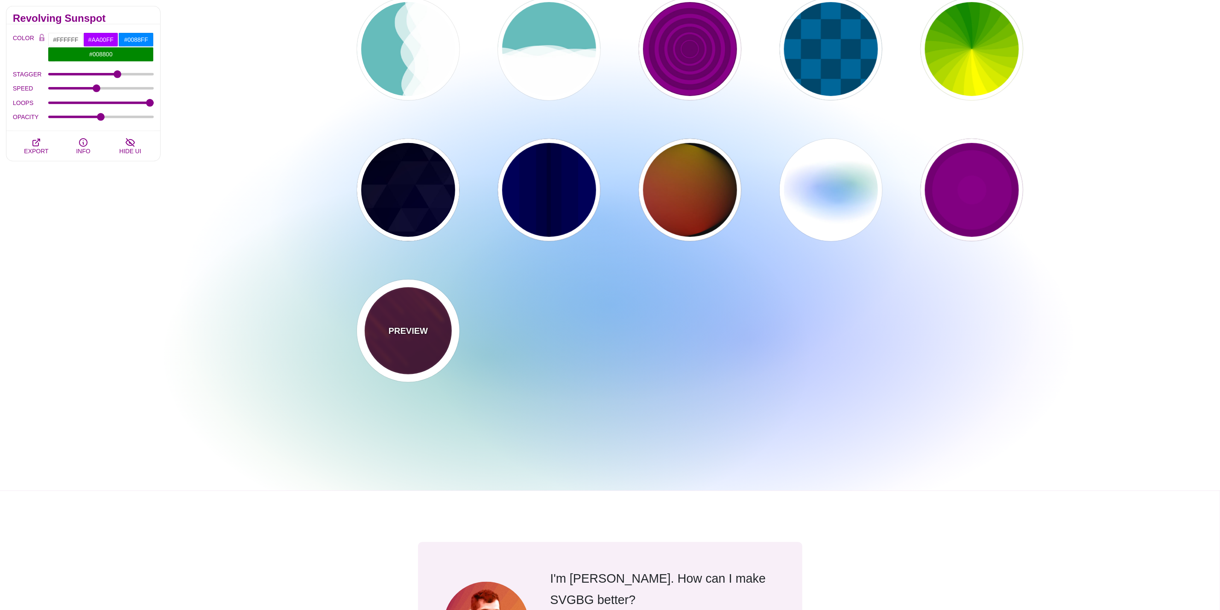
type input "#220022"
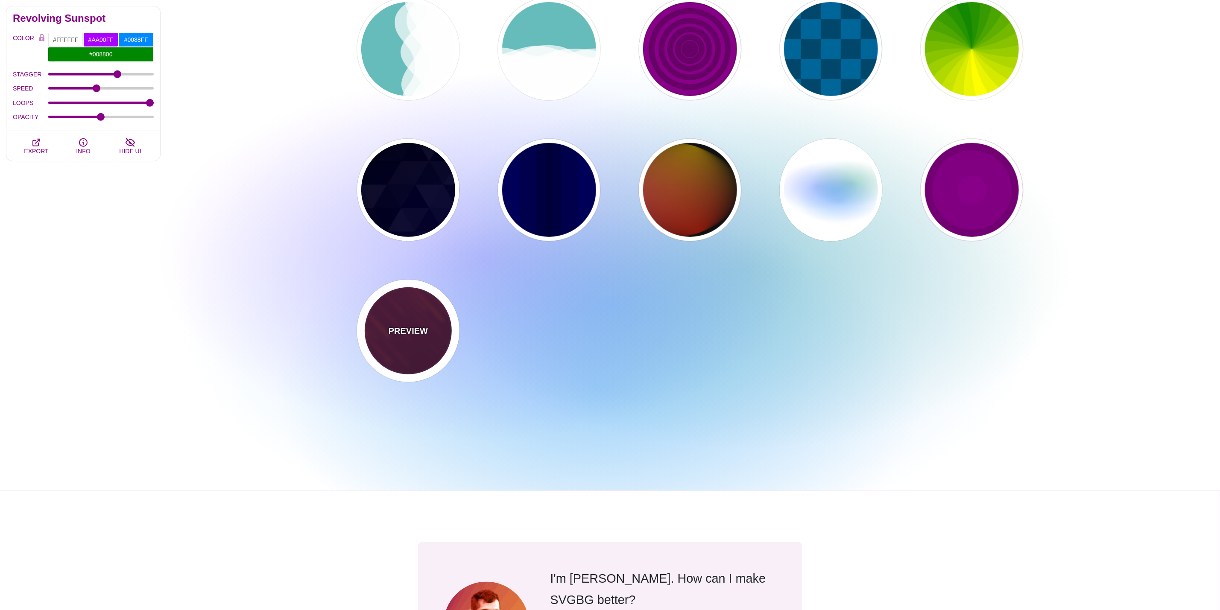
type input "#FF7700"
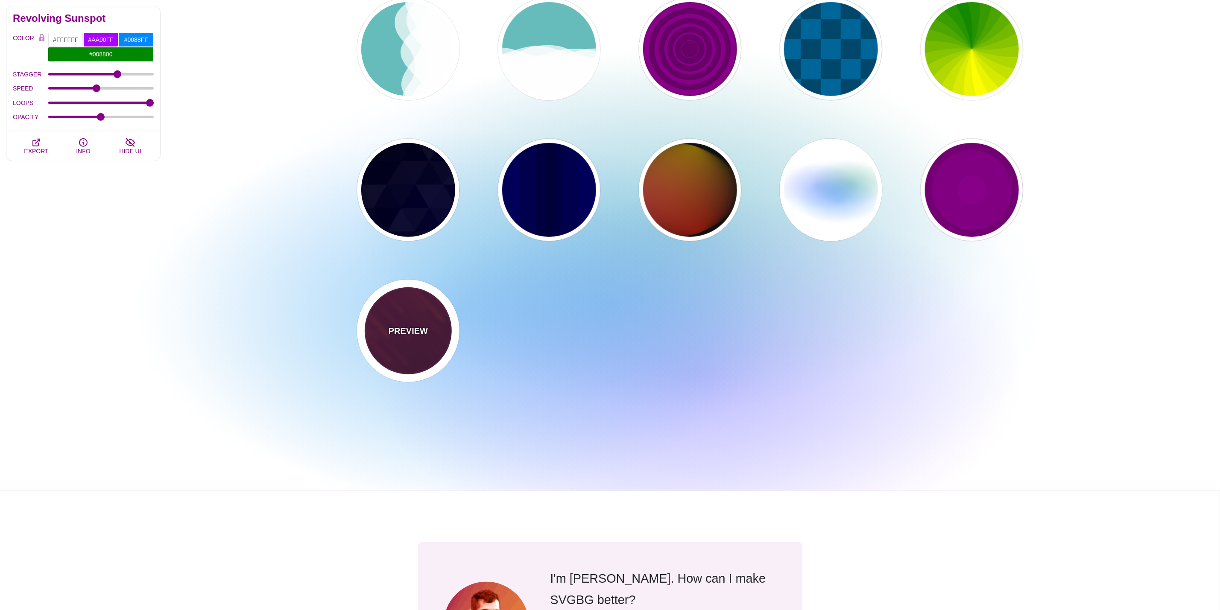
type input "#FFFFFF"
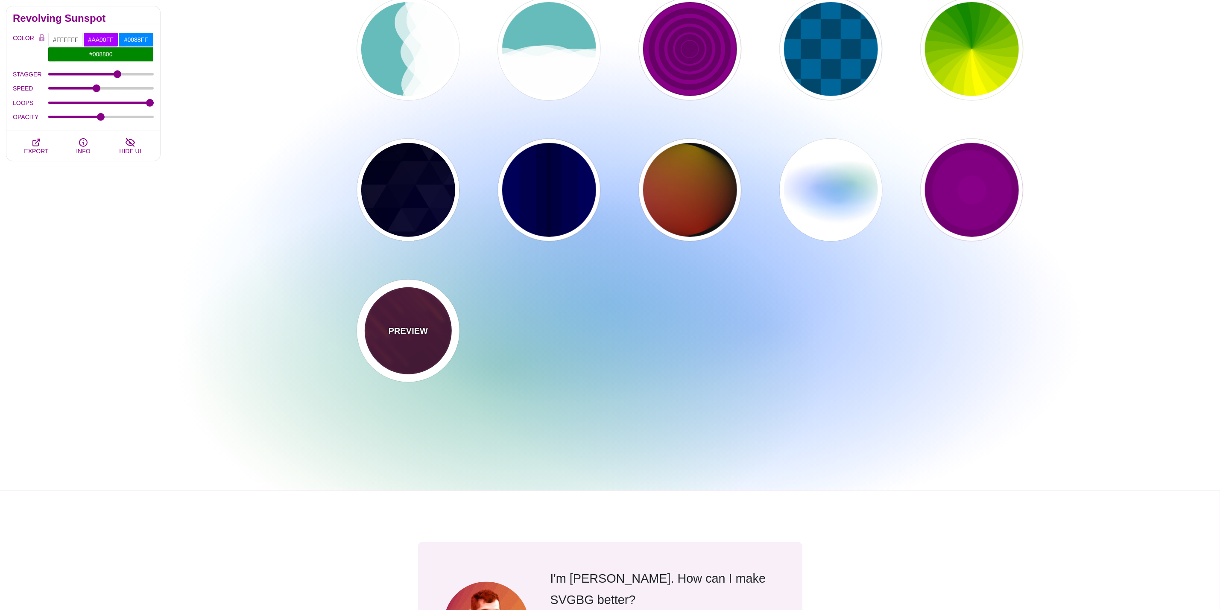
type input "10"
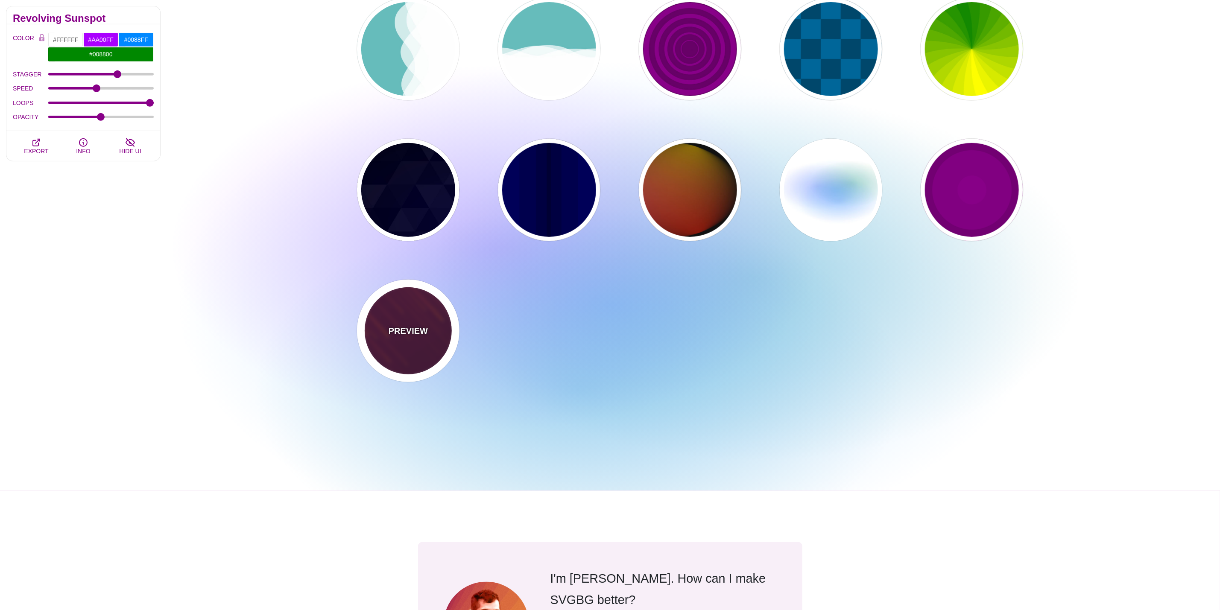
type input "999"
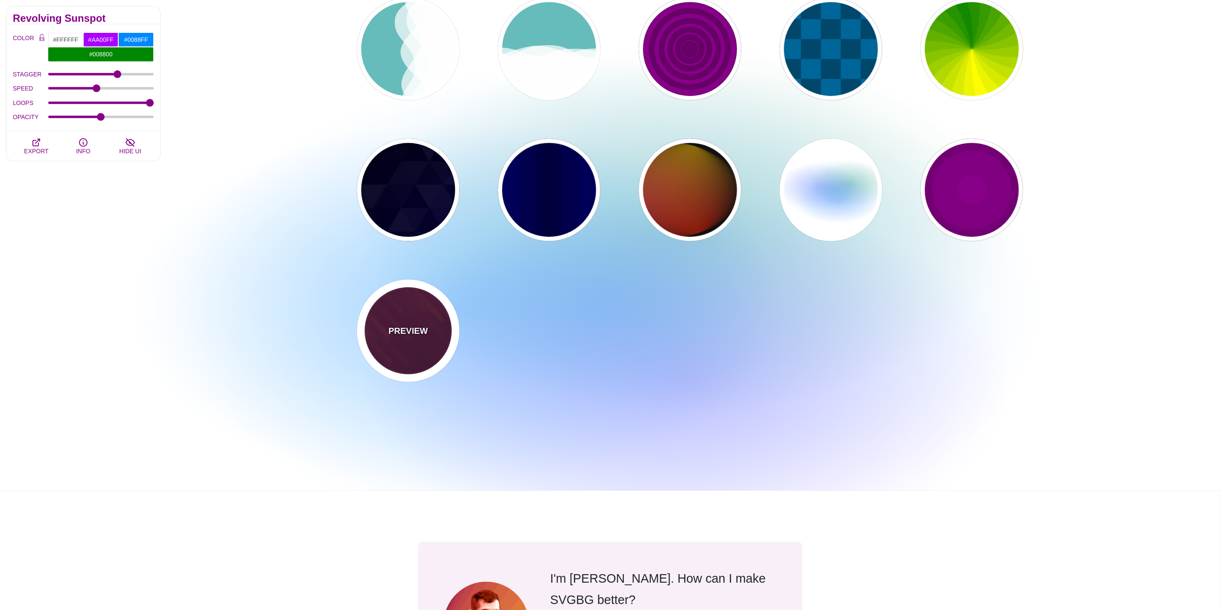
type input "3"
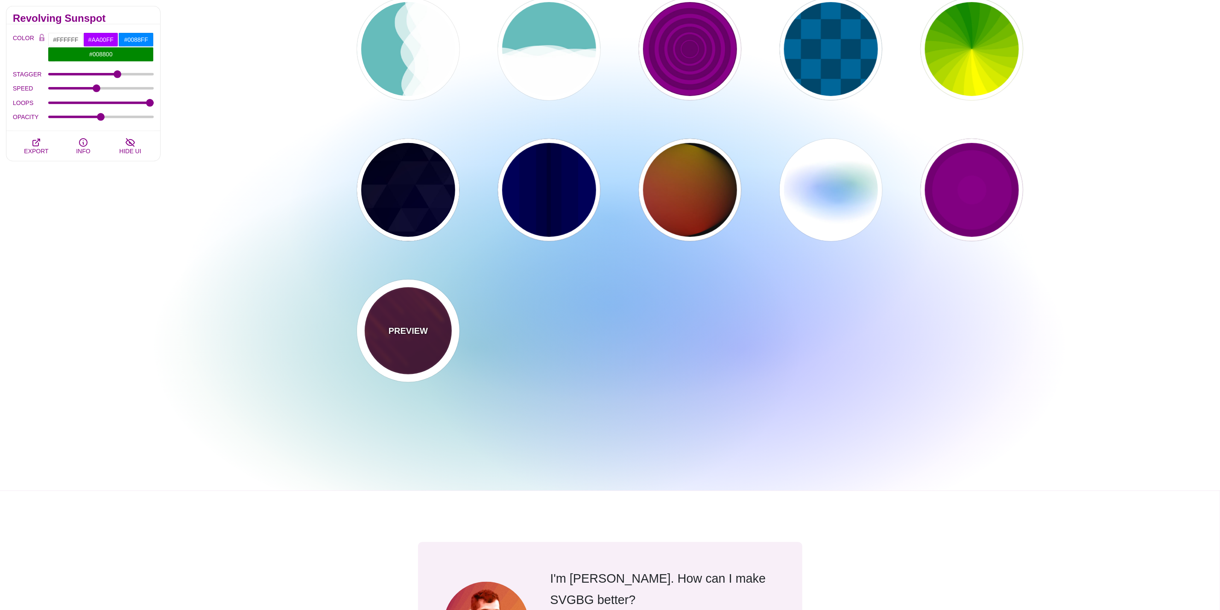
type input "1.5"
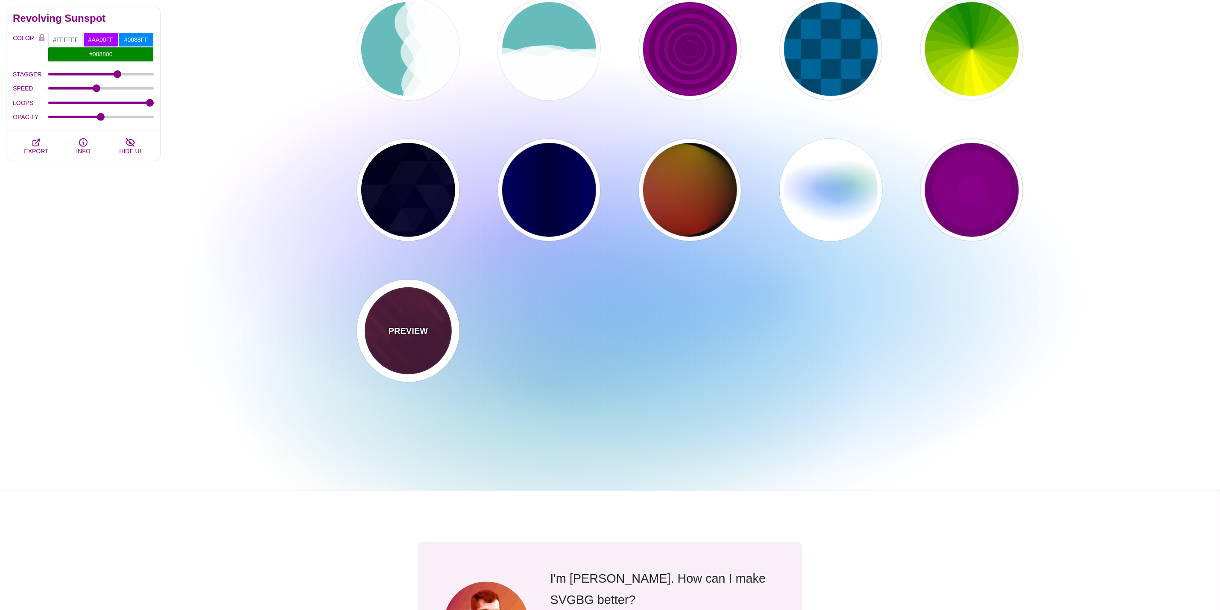
type input "1"
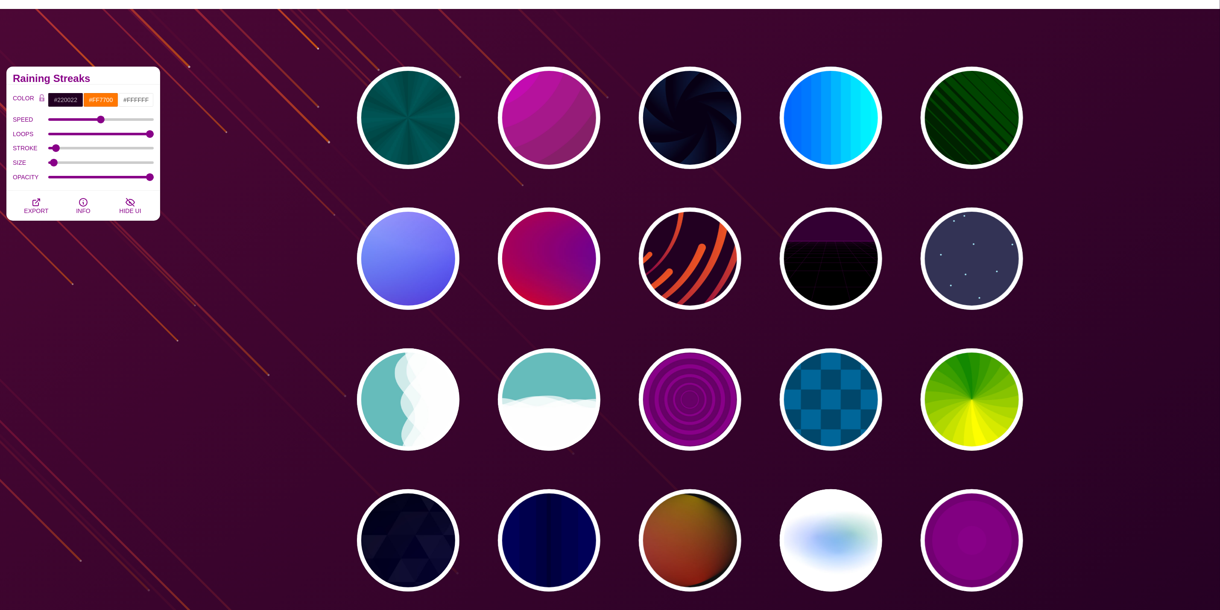
scroll to position [0, 0]
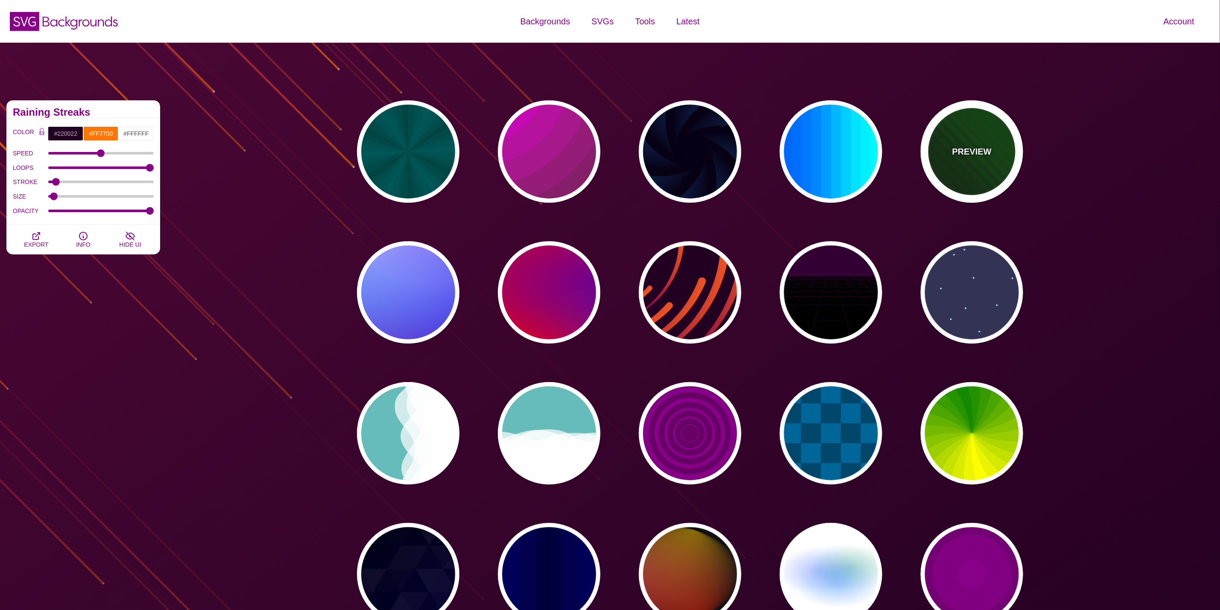
click at [970, 140] on div "PREVIEW" at bounding box center [972, 151] width 103 height 103
type input "#002200"
type input "#004400"
type input "0"
type input "1"
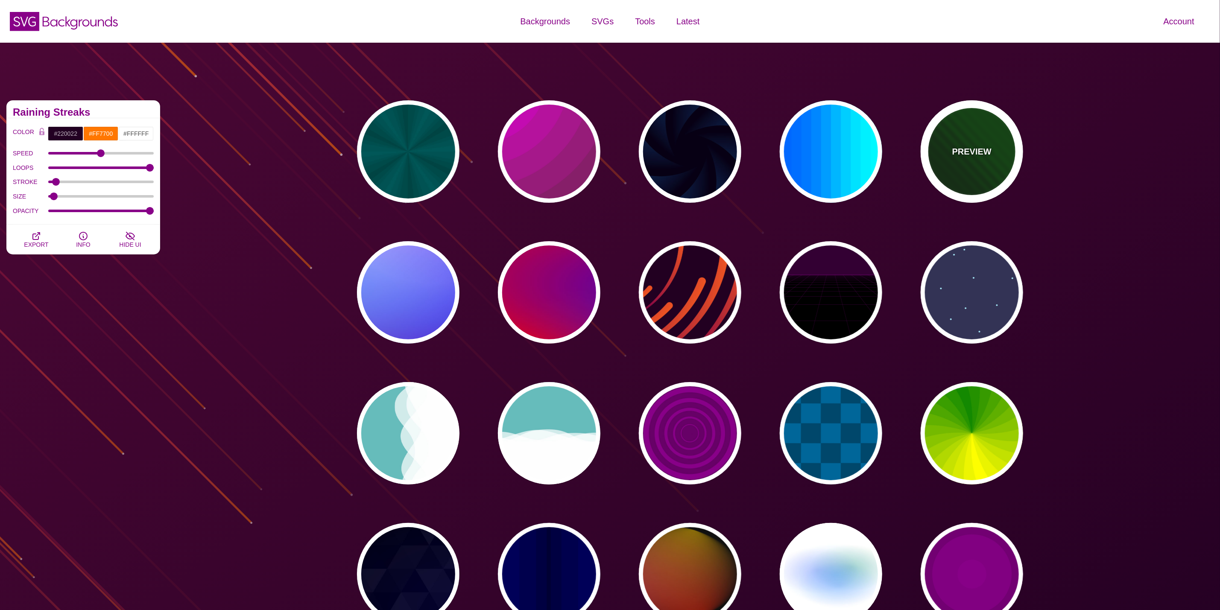
type input "5"
type input "0"
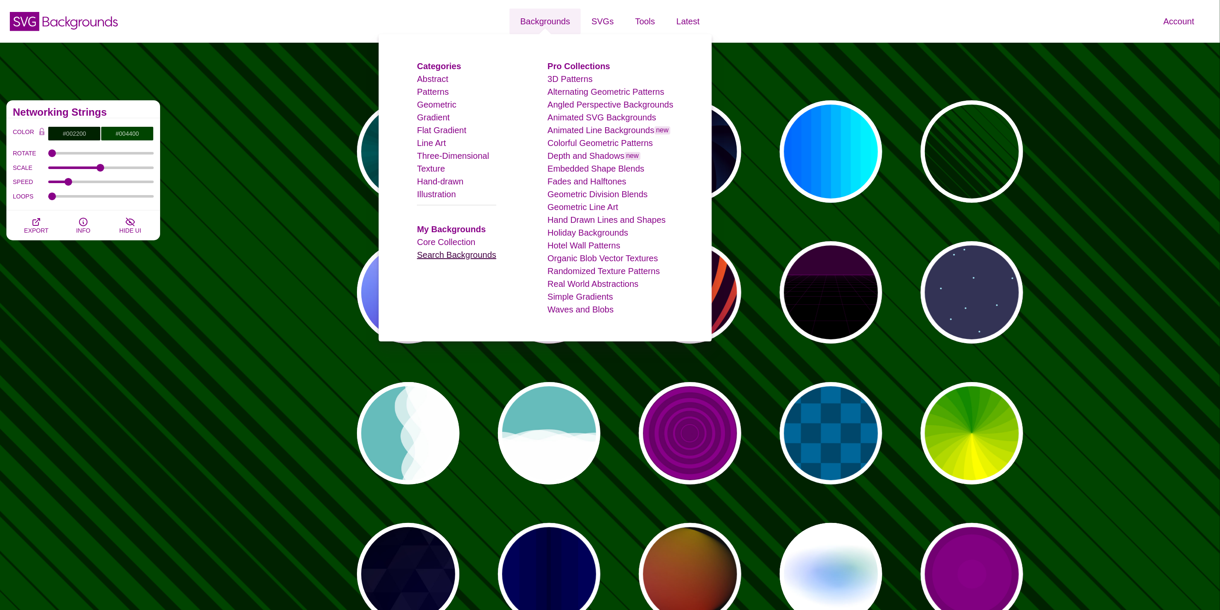
click at [460, 250] on link "Search Backgrounds" at bounding box center [456, 254] width 79 height 9
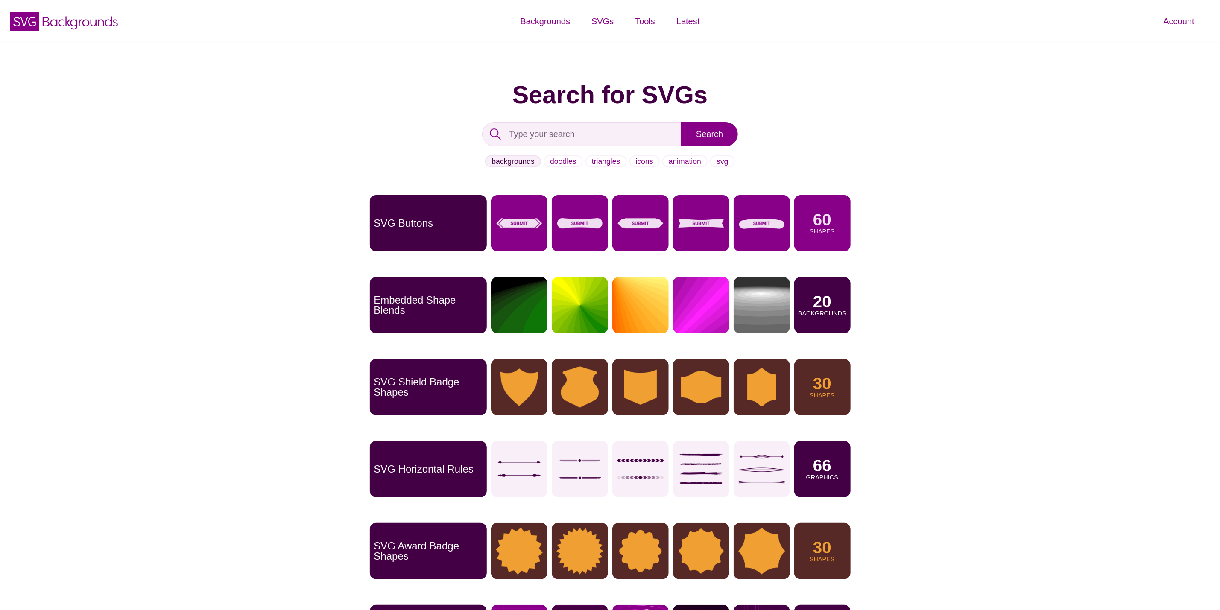
click at [520, 167] on link "backgrounds" at bounding box center [513, 161] width 56 height 12
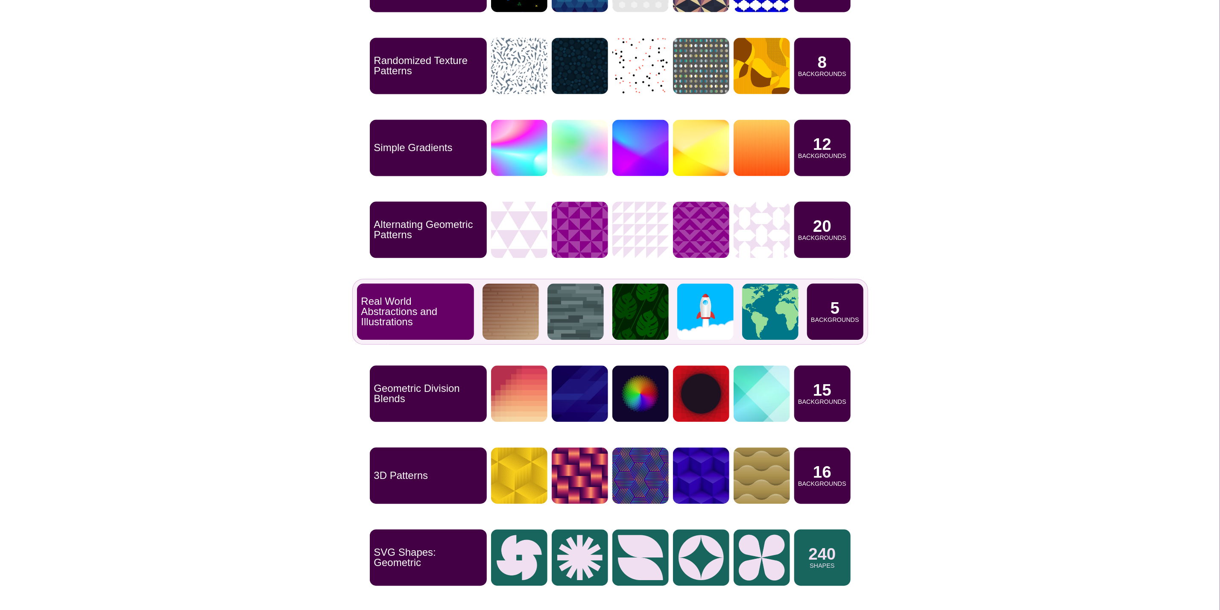
scroll to position [1538, 0]
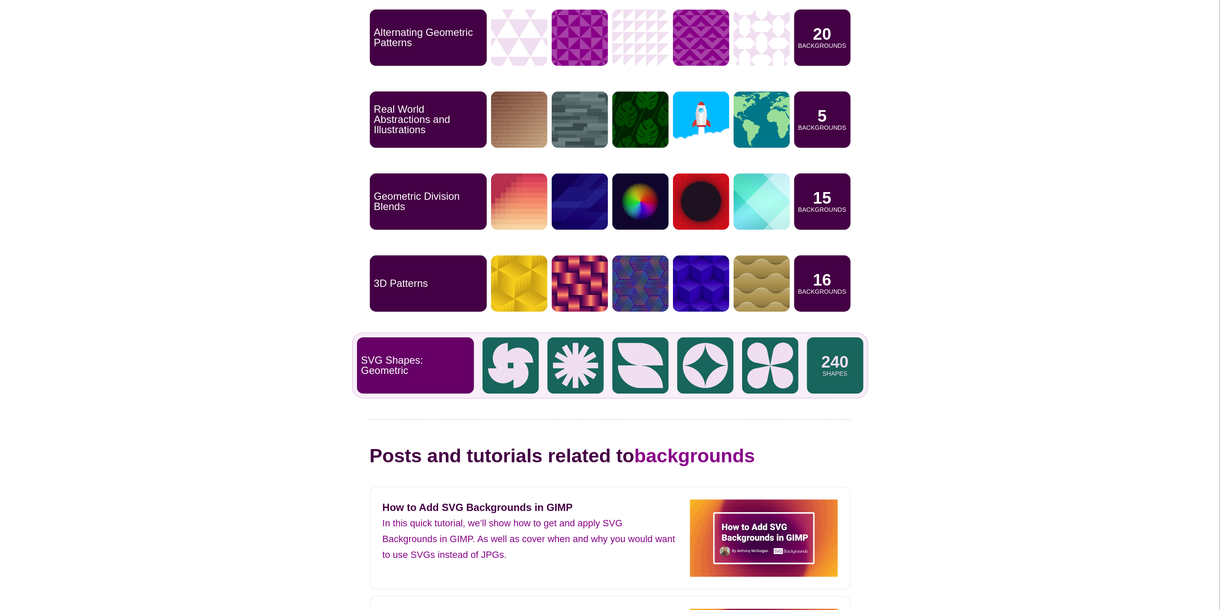
click at [425, 375] on div "SVG Shapes: Geometric" at bounding box center [415, 365] width 117 height 56
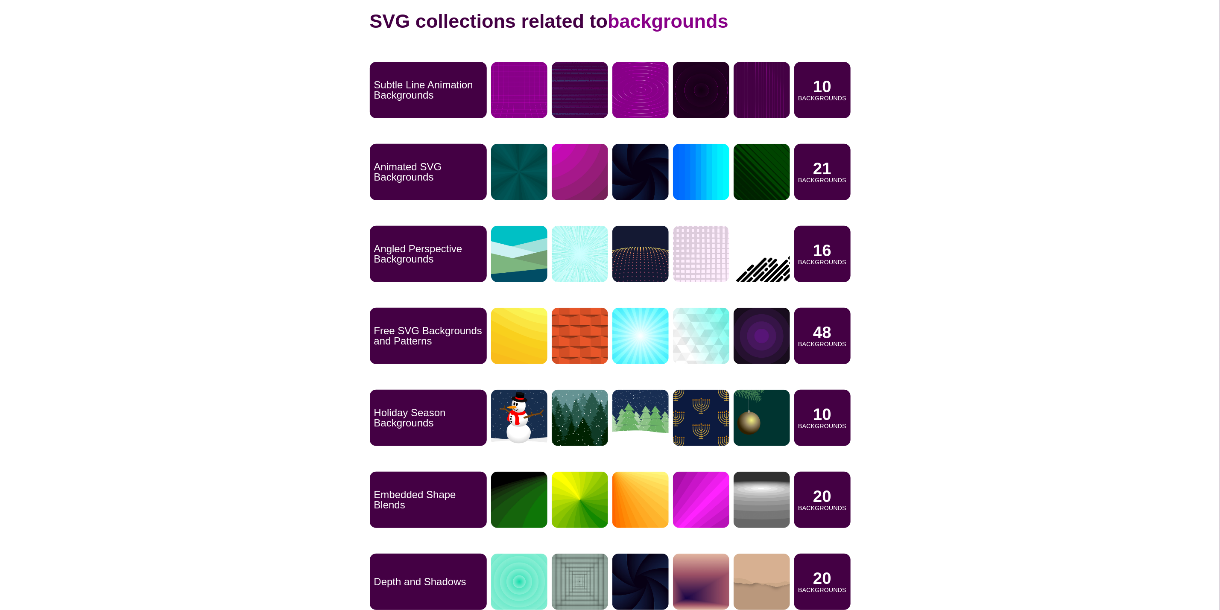
scroll to position [192, 0]
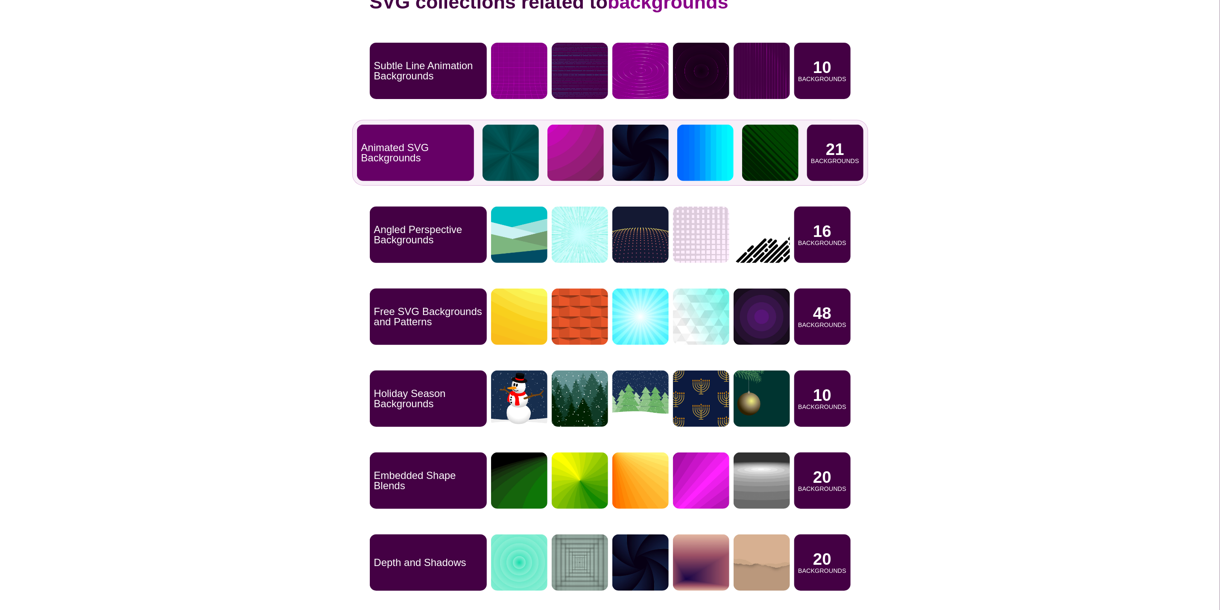
click at [448, 136] on div "Animated SVG Backgrounds" at bounding box center [415, 153] width 117 height 56
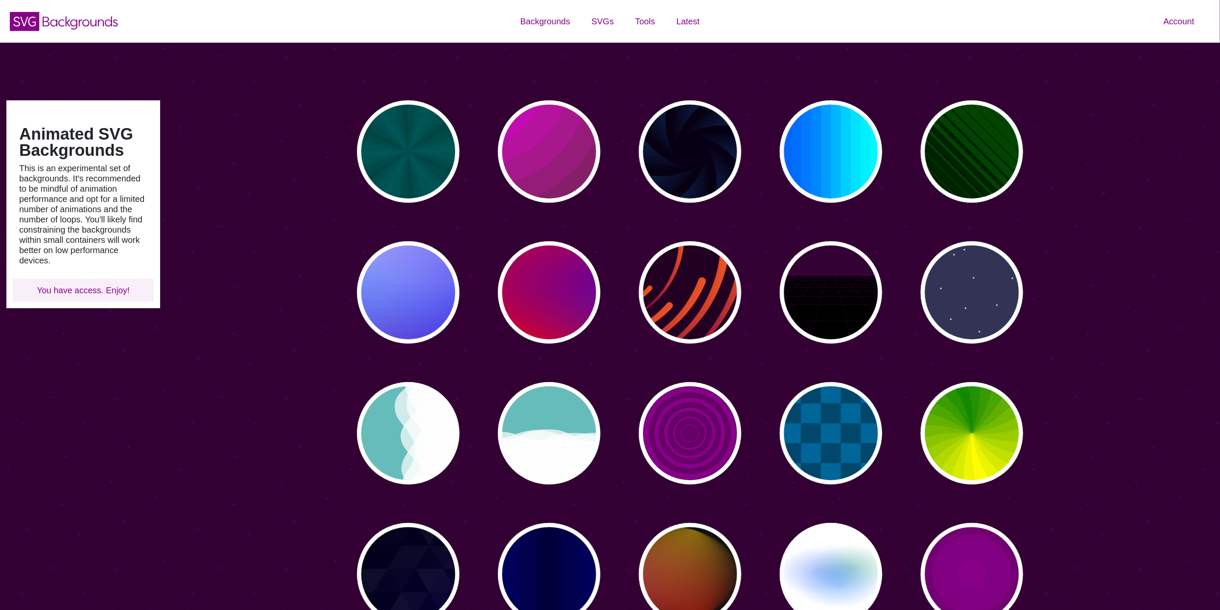
type input "#450057"
type input "#FFFFFF"
click at [418, 422] on div "PREVIEW" at bounding box center [408, 433] width 103 height 103
type input "#66BBBB"
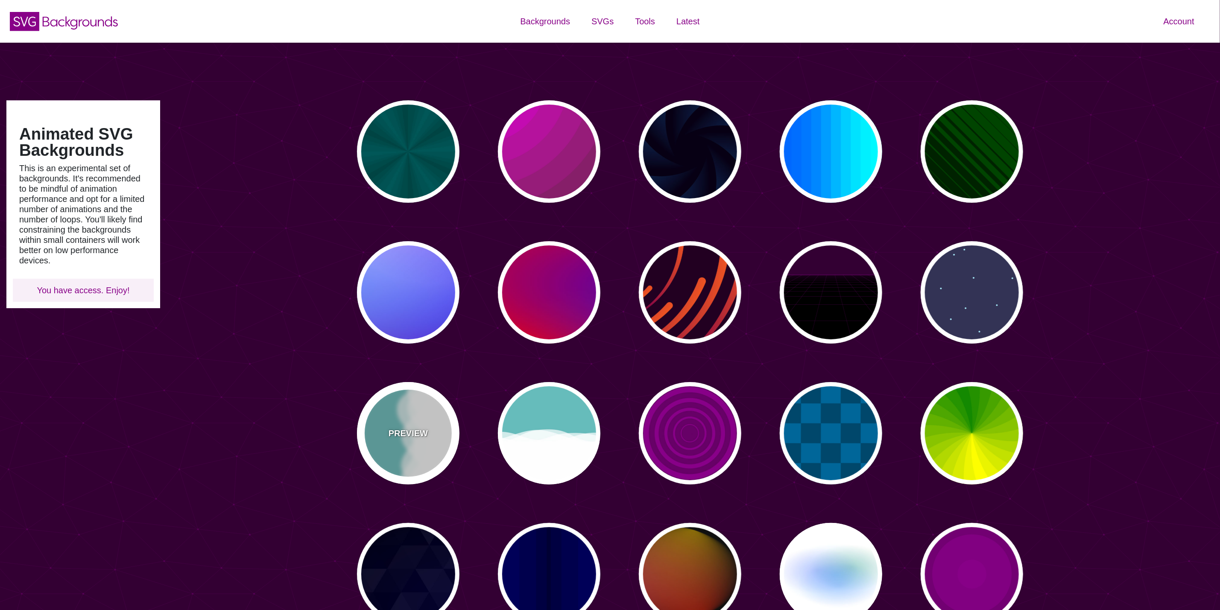
type input "0"
type input "0.7"
type input "56"
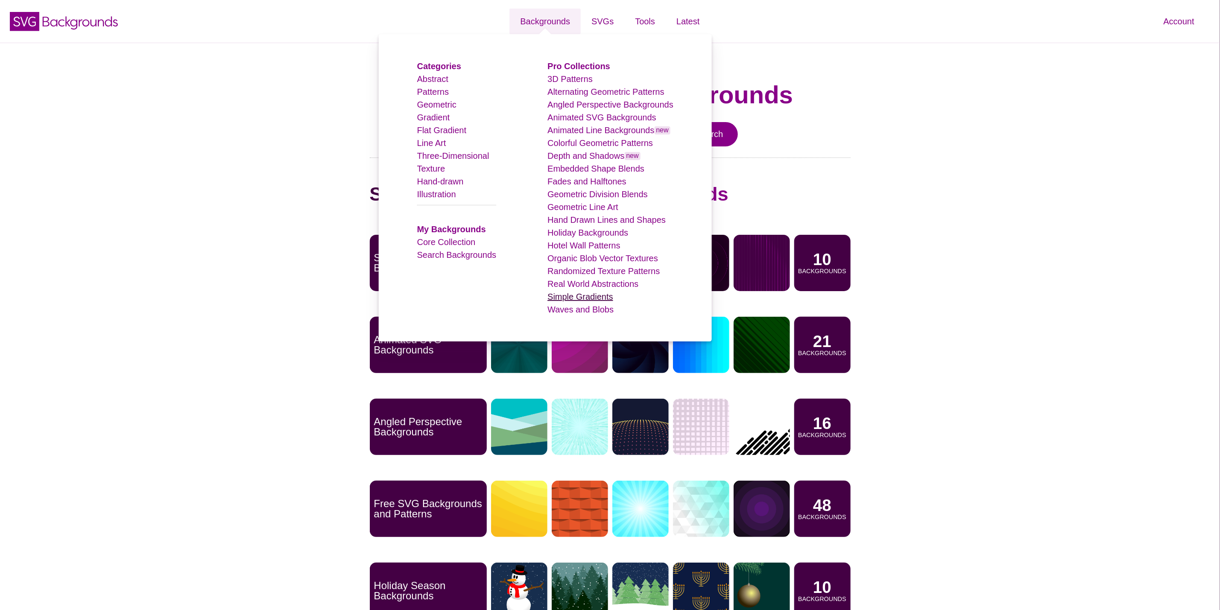
click at [595, 295] on link "Simple Gradients" at bounding box center [580, 296] width 65 height 9
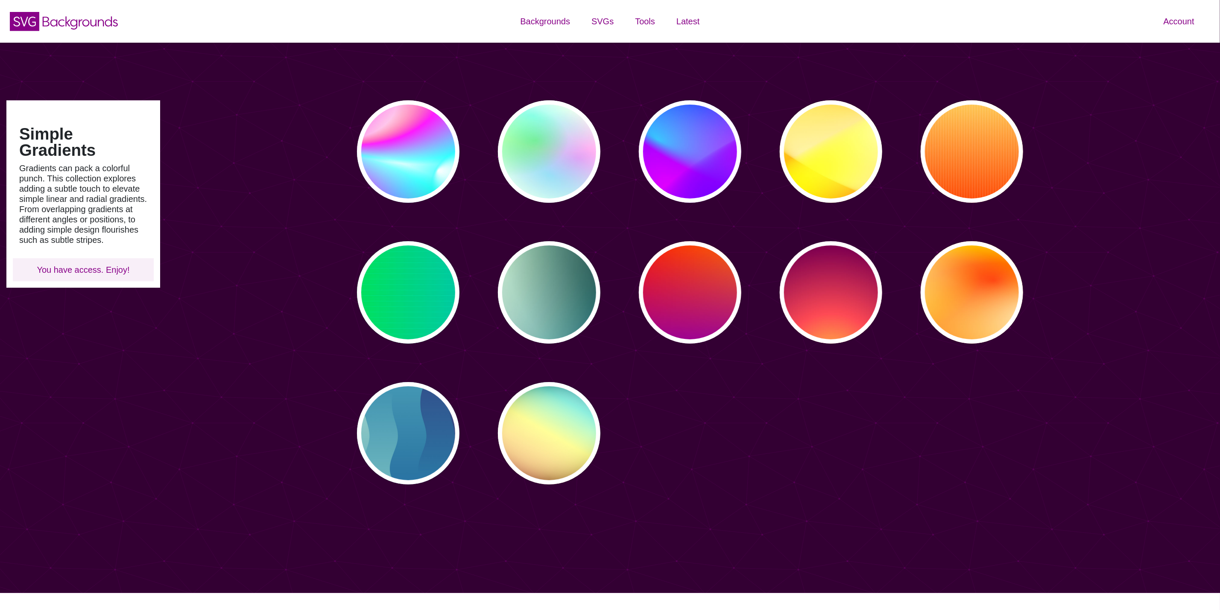
type input "#450057"
type input "#FFFFFF"
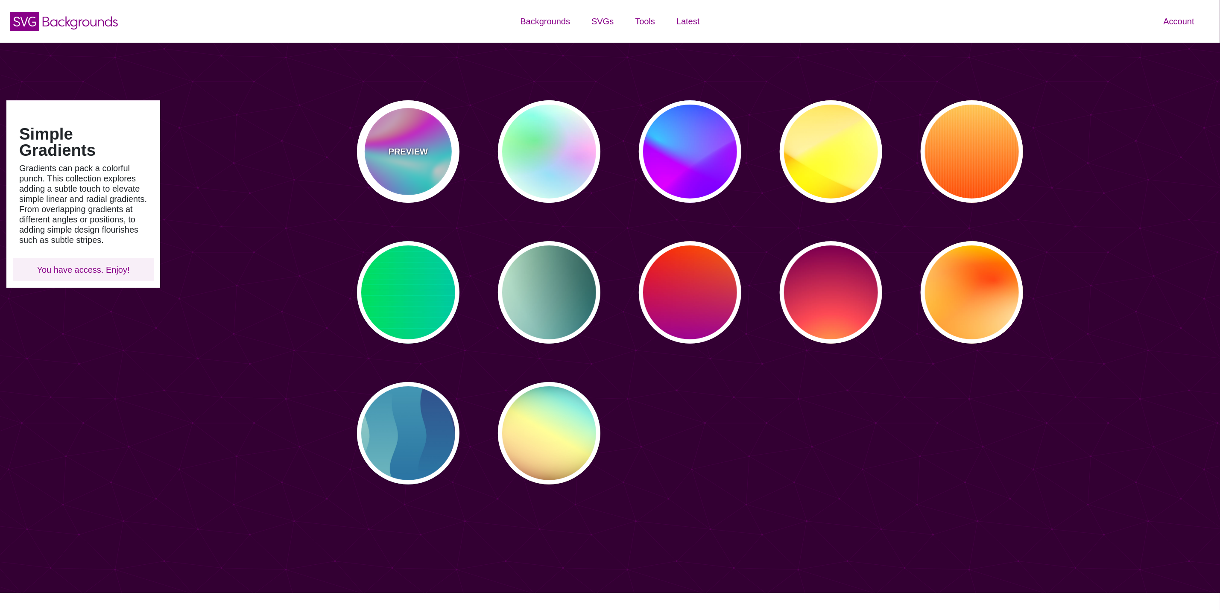
click at [375, 135] on div "PREVIEW" at bounding box center [408, 151] width 103 height 103
type input "#FFFFFF"
type input "#00FFFF"
type input "#00CC77"
type input "#FF00FF"
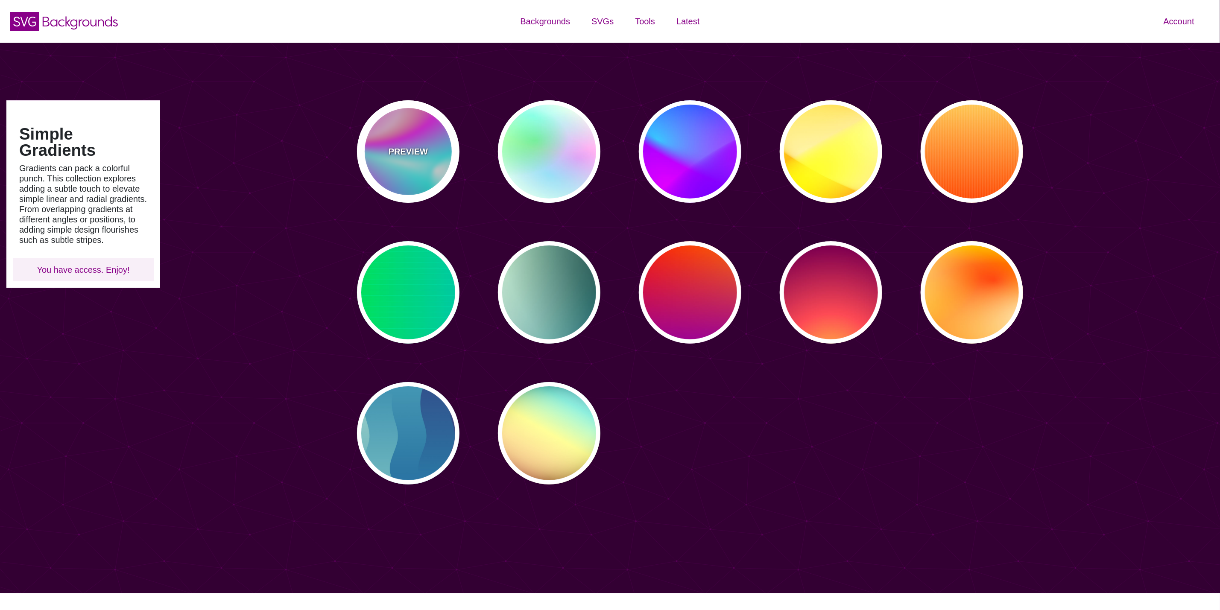
type input "#FF0000"
type input "0"
type input "30"
type input "89"
type input "80"
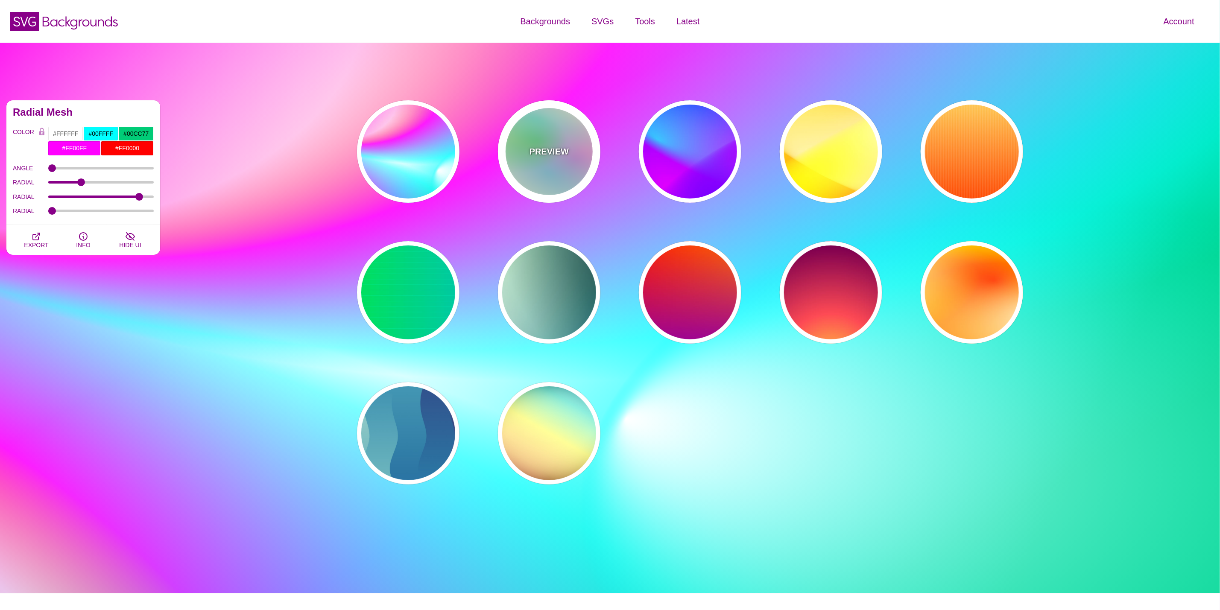
click at [535, 149] on p "PREVIEW" at bounding box center [549, 151] width 39 height 13
type input "#FFFFEE"
type input "#00FF00"
type input "40"
type input "30"
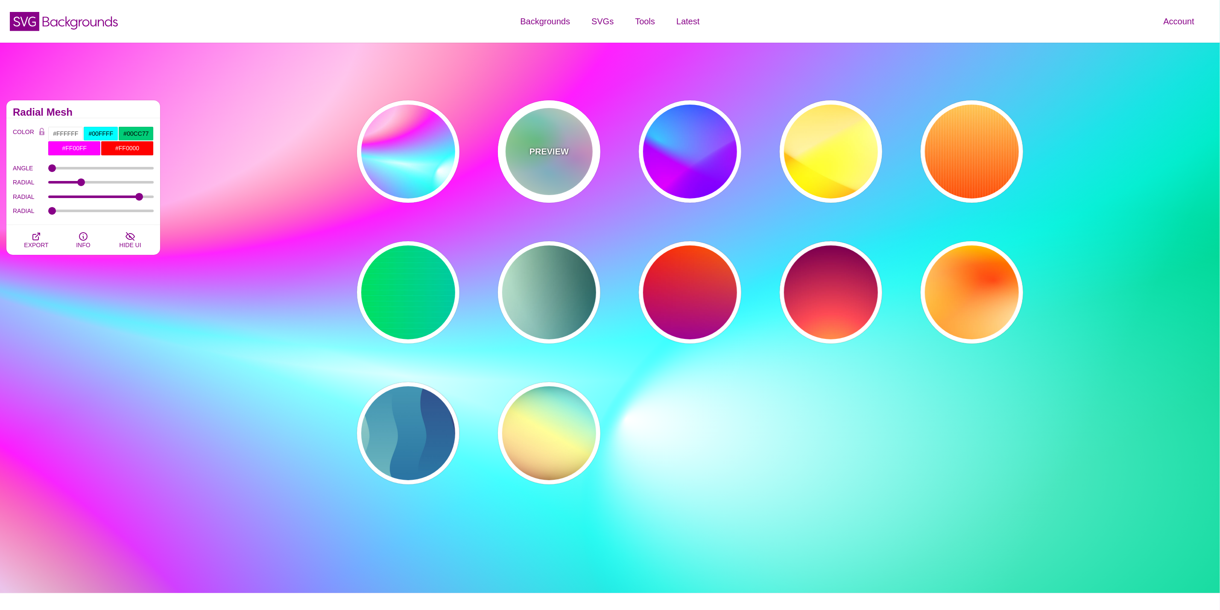
type input "40"
type input "0.4"
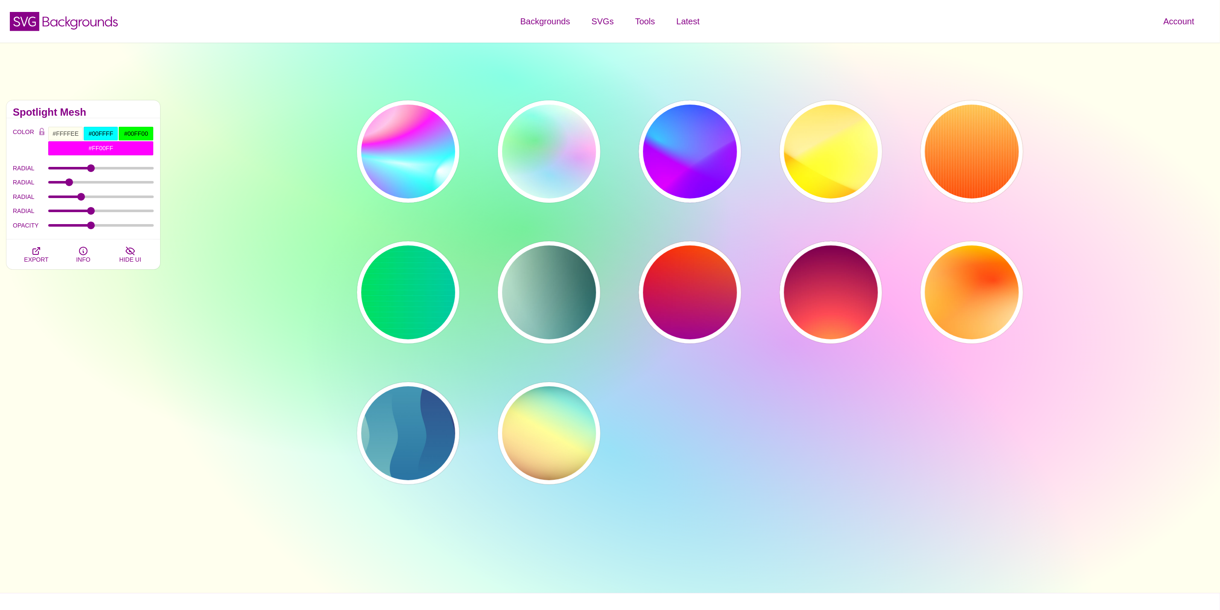
click at [766, 149] on div "PREVIEW PREVIEW PREVIEW PREVIEW PREVIEW PREVIEW PREVIEW PREVIEW PREVIEW PREVIEW…" at bounding box center [694, 292] width 718 height 397
click at [706, 152] on p "PREVIEW" at bounding box center [690, 151] width 39 height 13
type input "#00FFFF"
type input "#0000FF"
type input "#FF00FF"
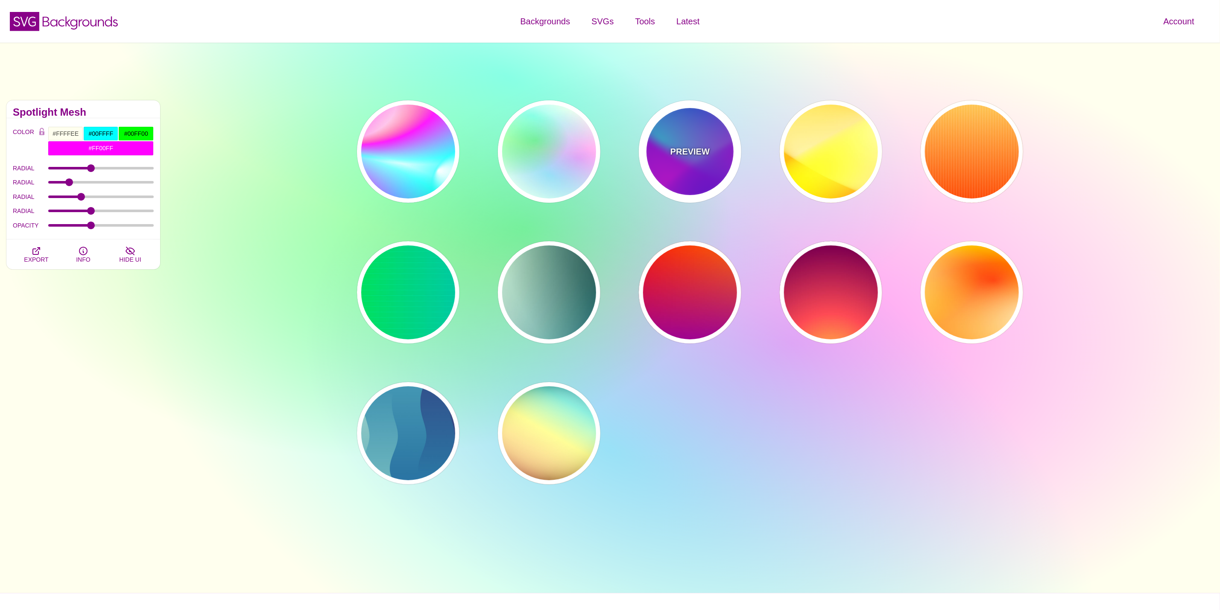
type input "60"
type input "90"
type input "60"
type input "1"
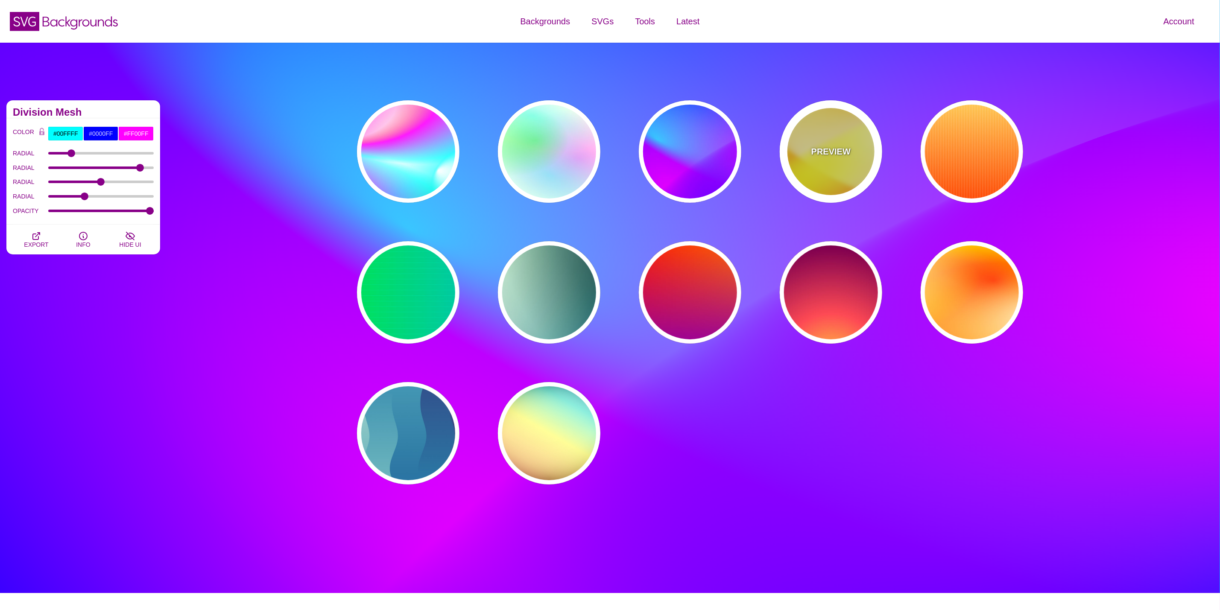
click at [818, 154] on p "PREVIEW" at bounding box center [831, 151] width 39 height 13
type input "#FFFF00"
type input "#FFFFFF"
type input "#FF0000"
type input "1"
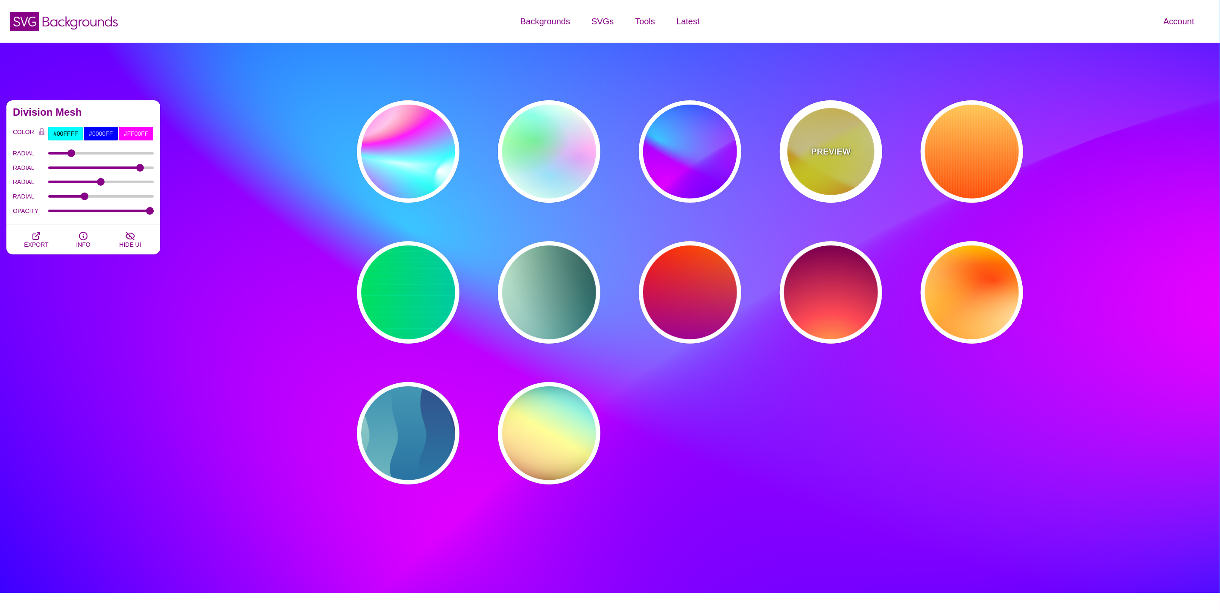
type input "70"
type input "60"
type input "1"
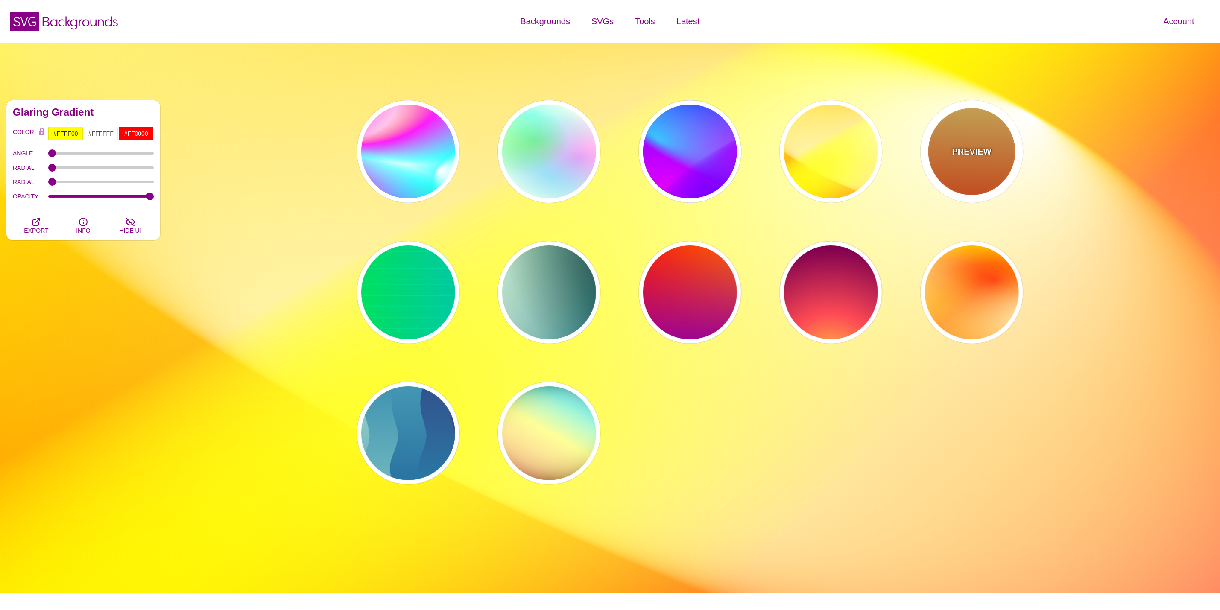
click at [966, 155] on p "PREVIEW" at bounding box center [972, 151] width 39 height 13
type input "#FFFFFF"
type input "#FFCC55"
type input "#FF4400"
type input "0"
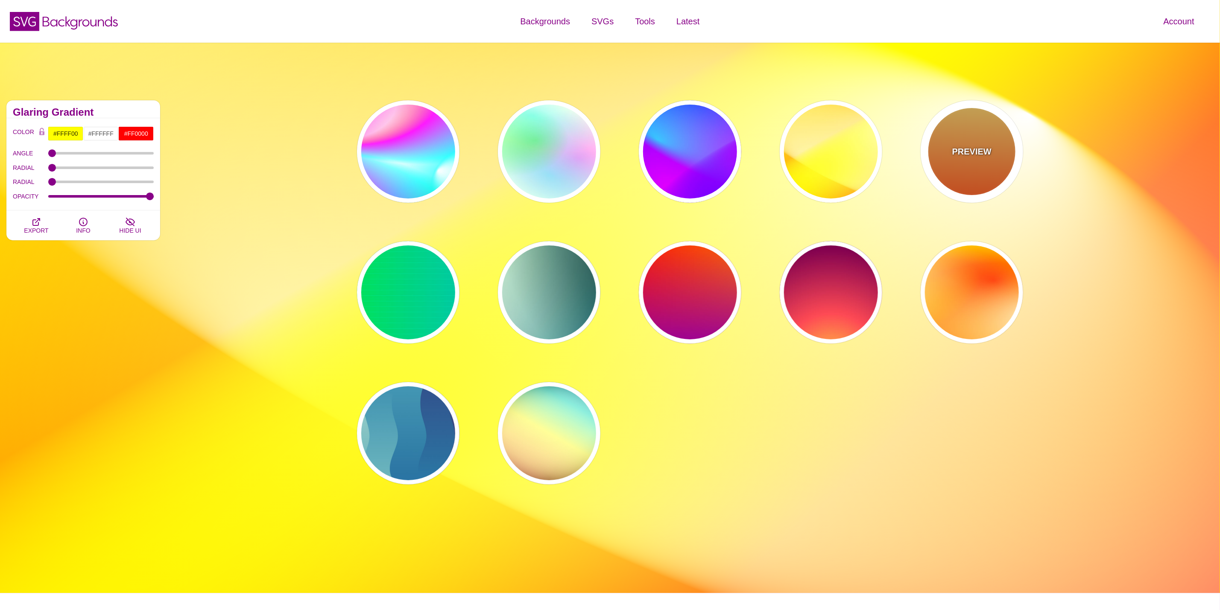
type input "1"
type input "10"
type input "0.1"
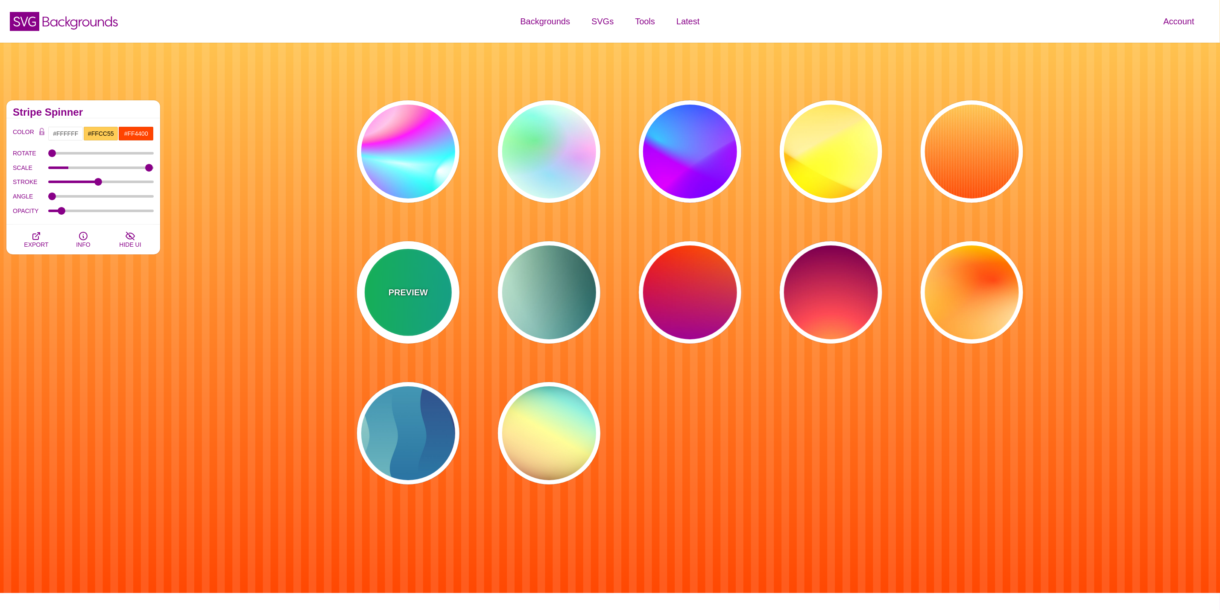
click at [449, 288] on div "PREVIEW" at bounding box center [408, 292] width 103 height 103
type input "#00FFCC"
type input "#00FF00"
type input "#00AAFF"
type input "0"
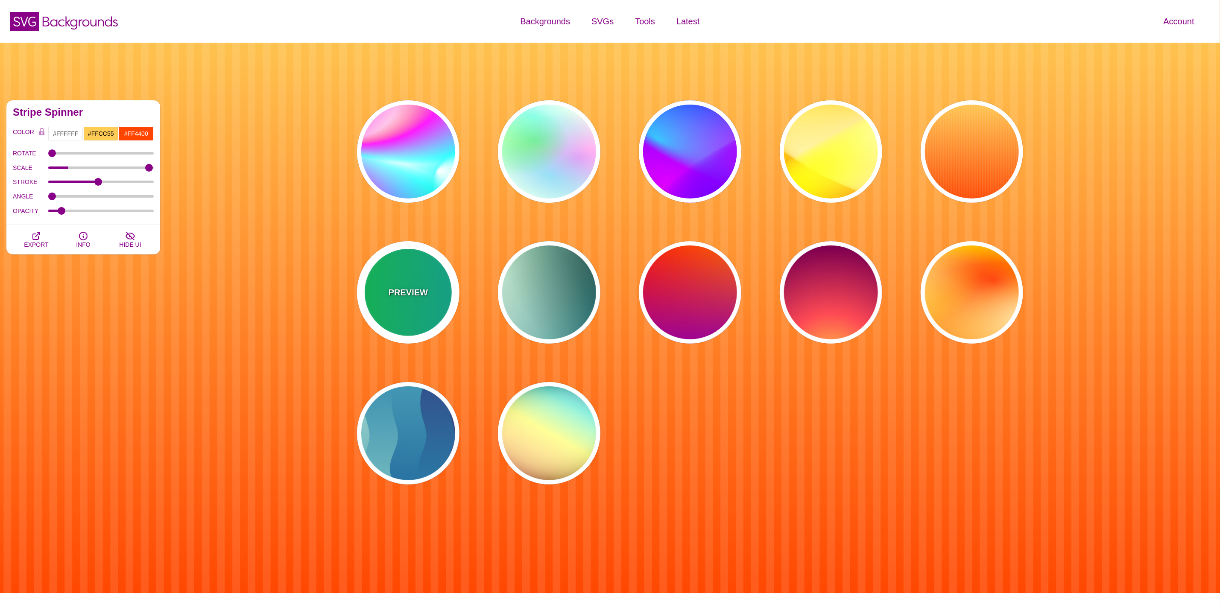
type input "5"
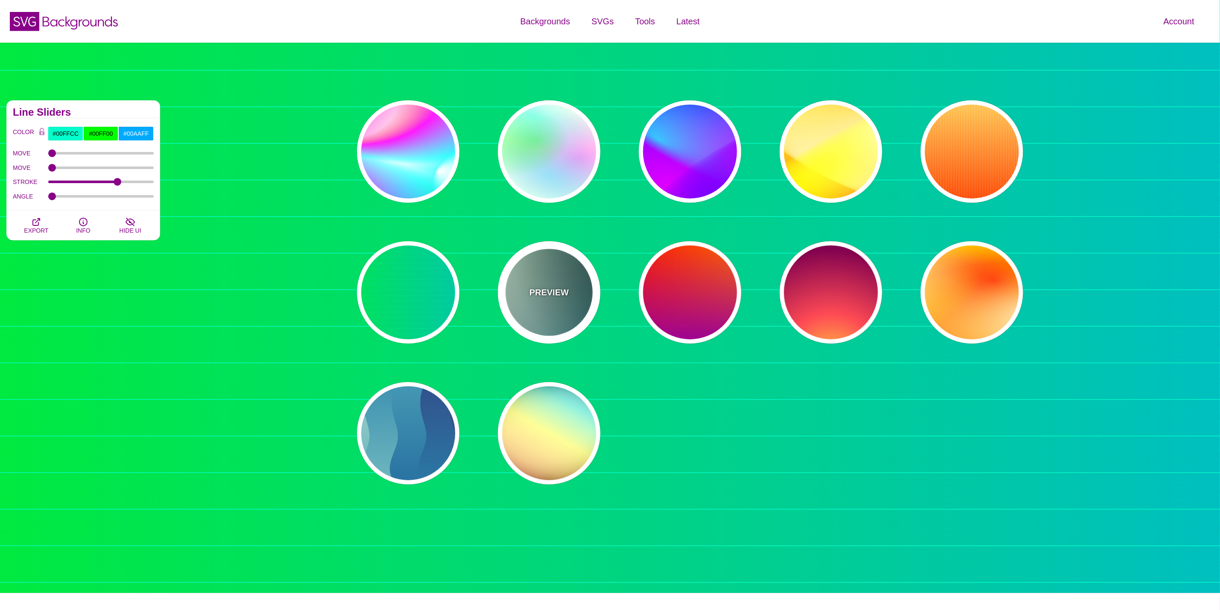
click at [554, 291] on p "PREVIEW" at bounding box center [549, 292] width 39 height 13
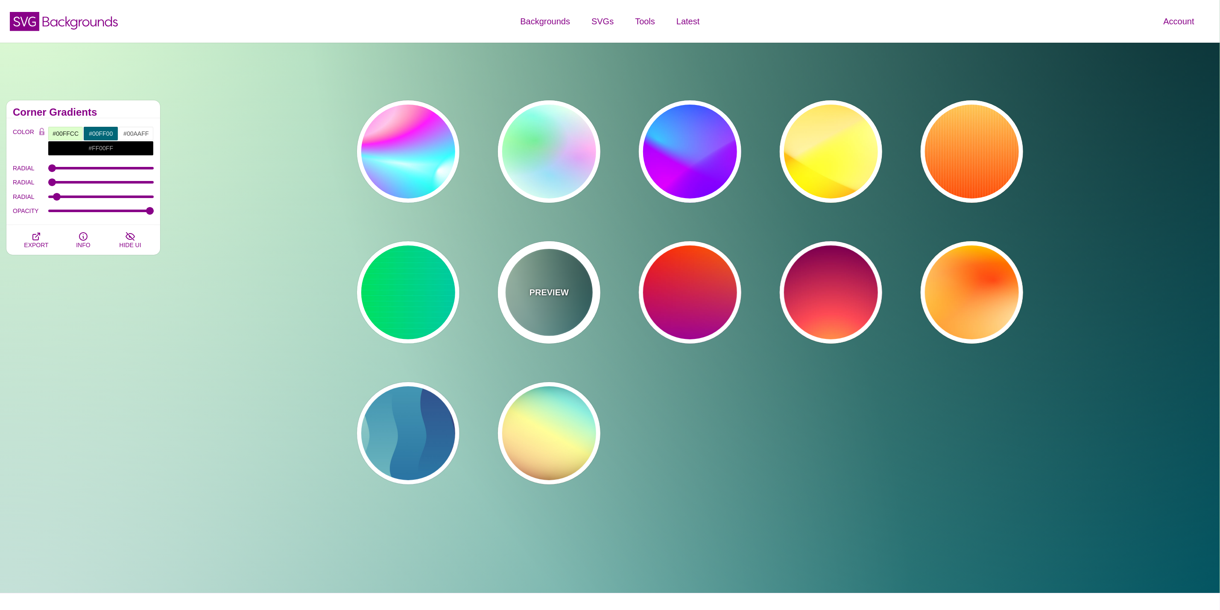
type input "#DDFFCC"
type input "#006677"
type input "#FFFFFF"
type input "#000000"
type input "100"
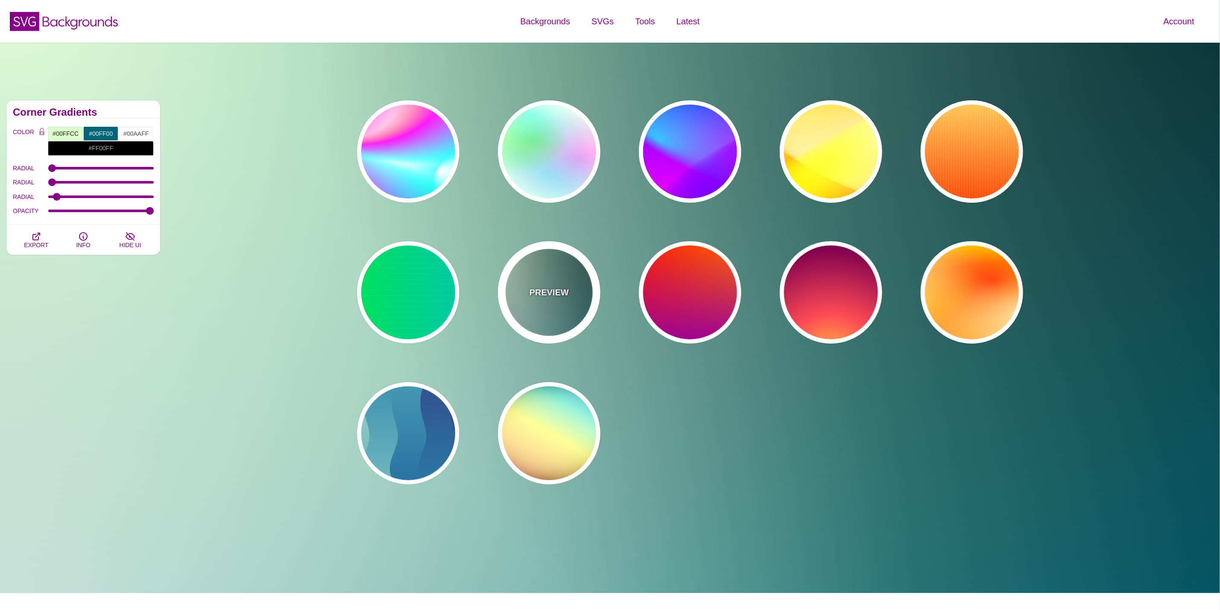
type input "100"
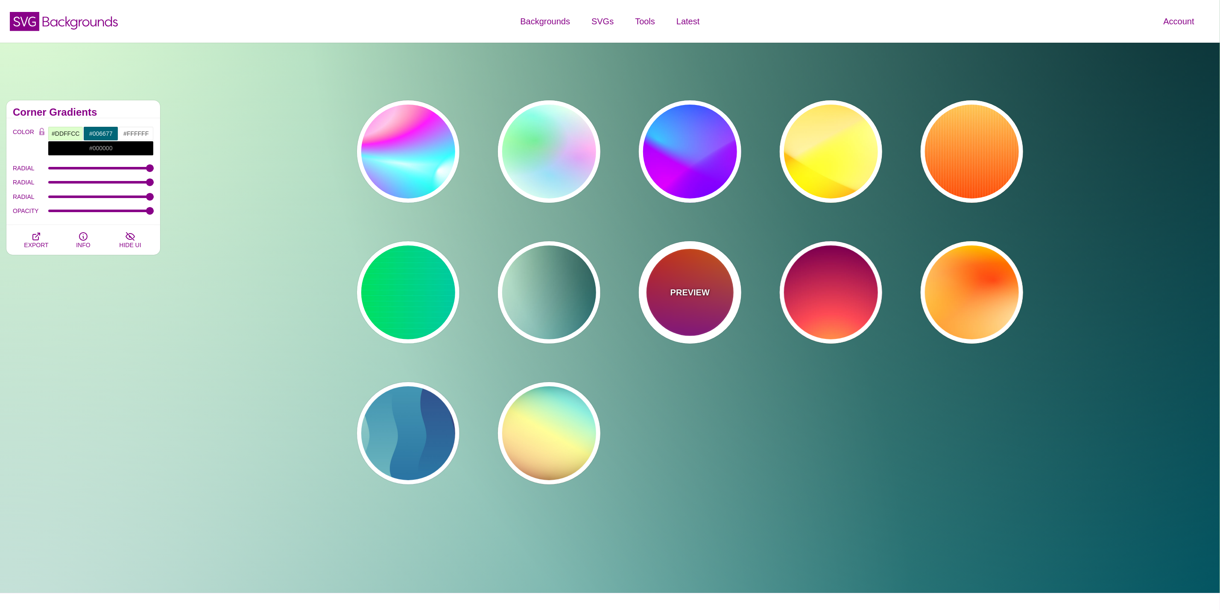
click at [714, 291] on div "PREVIEW" at bounding box center [690, 292] width 103 height 103
type input "#FF0000"
type input "#FF8800"
type input "#990099"
type input "0"
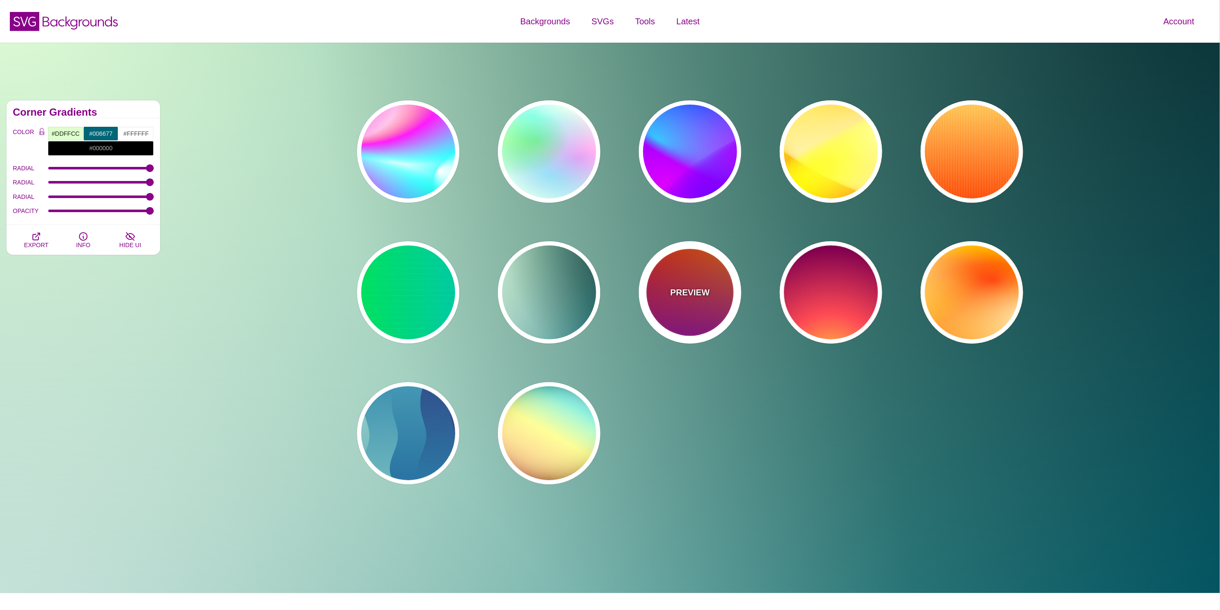
type input "0"
type input "1"
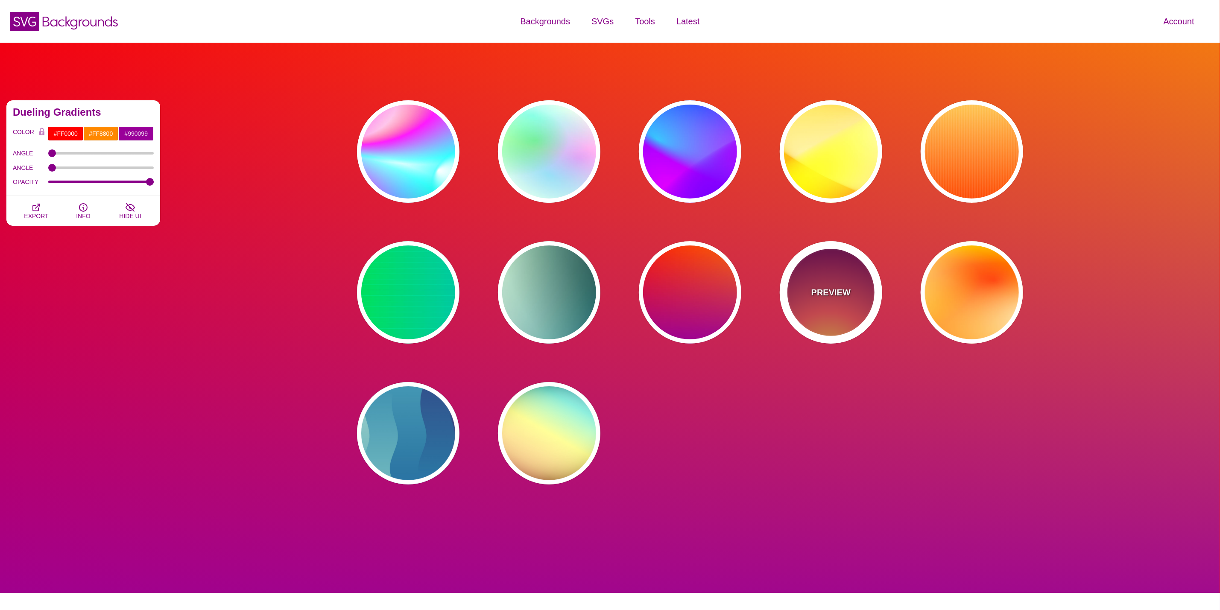
click at [819, 297] on p "PREVIEW" at bounding box center [831, 292] width 39 height 13
type input "#FFCC40"
type input "#FE4A54"
type input "#7F004F"
type input "#33003E"
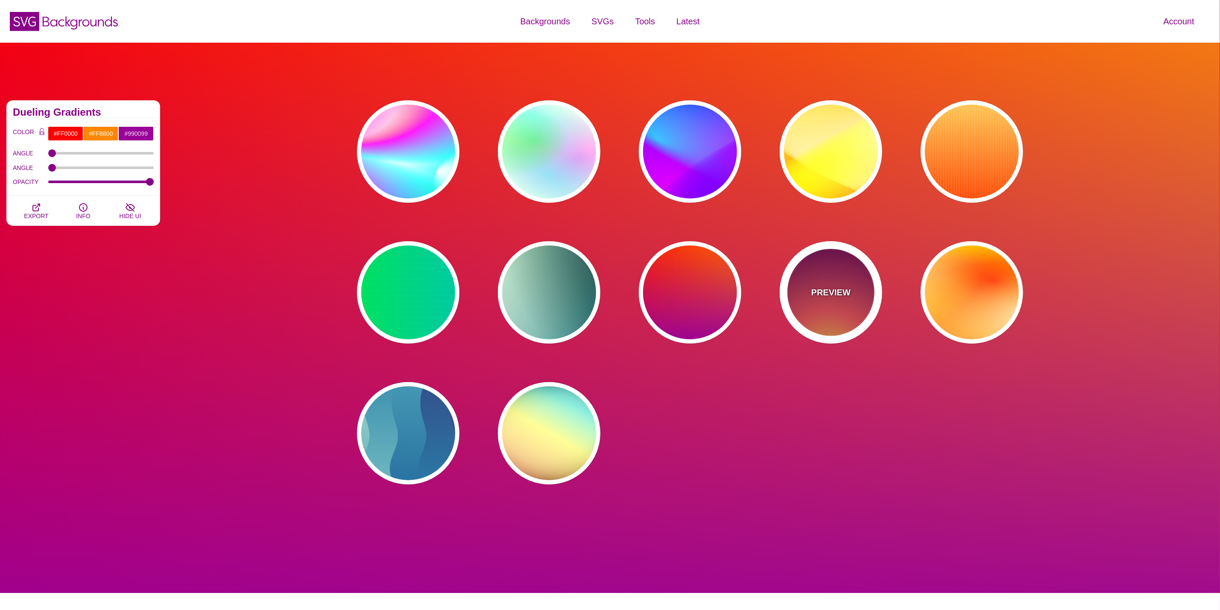
type input "100"
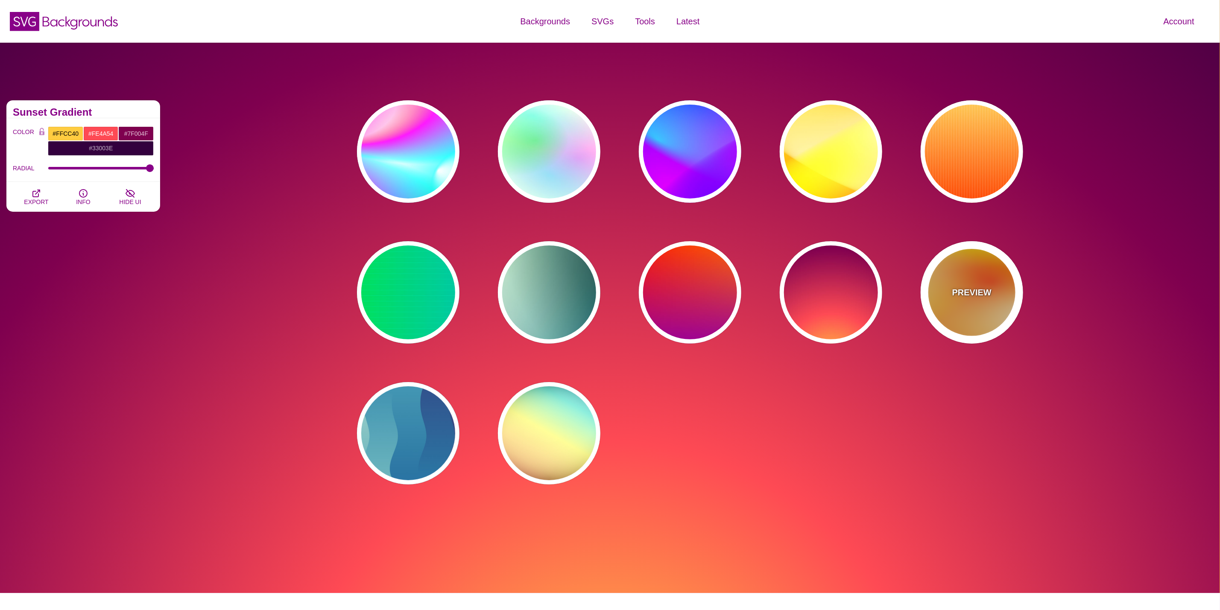
click at [946, 295] on div "PREVIEW" at bounding box center [972, 292] width 103 height 103
type input "#FFFF00"
type input "#FF0000"
type input "#FFFFFF"
type input "1"
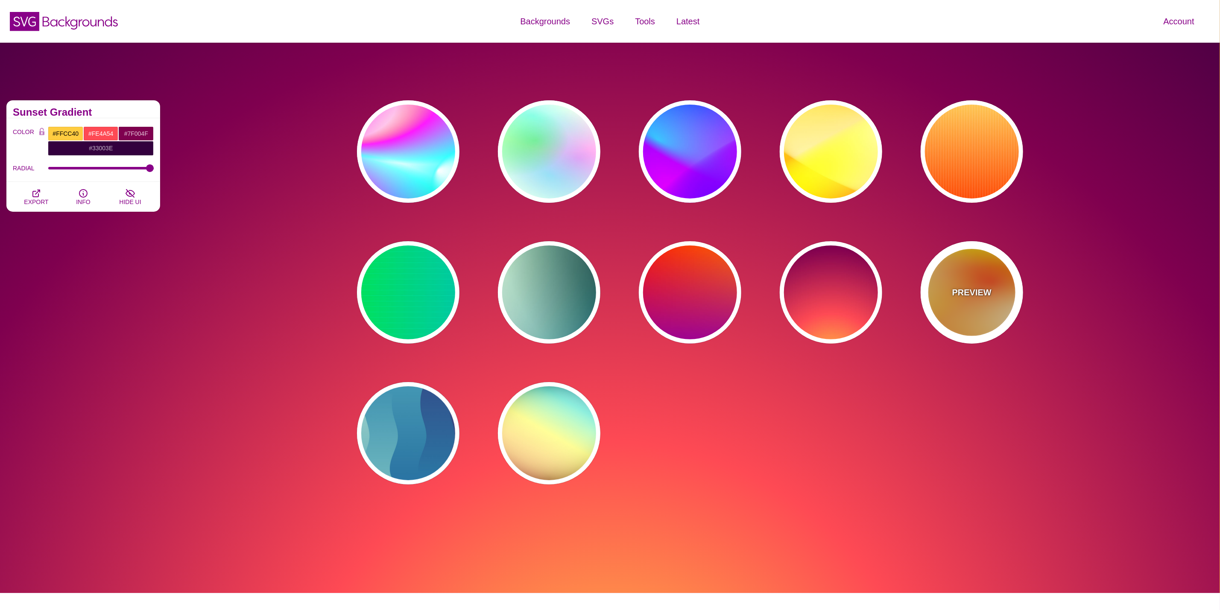
type input "80"
type input "130"
type input "70"
type input "50"
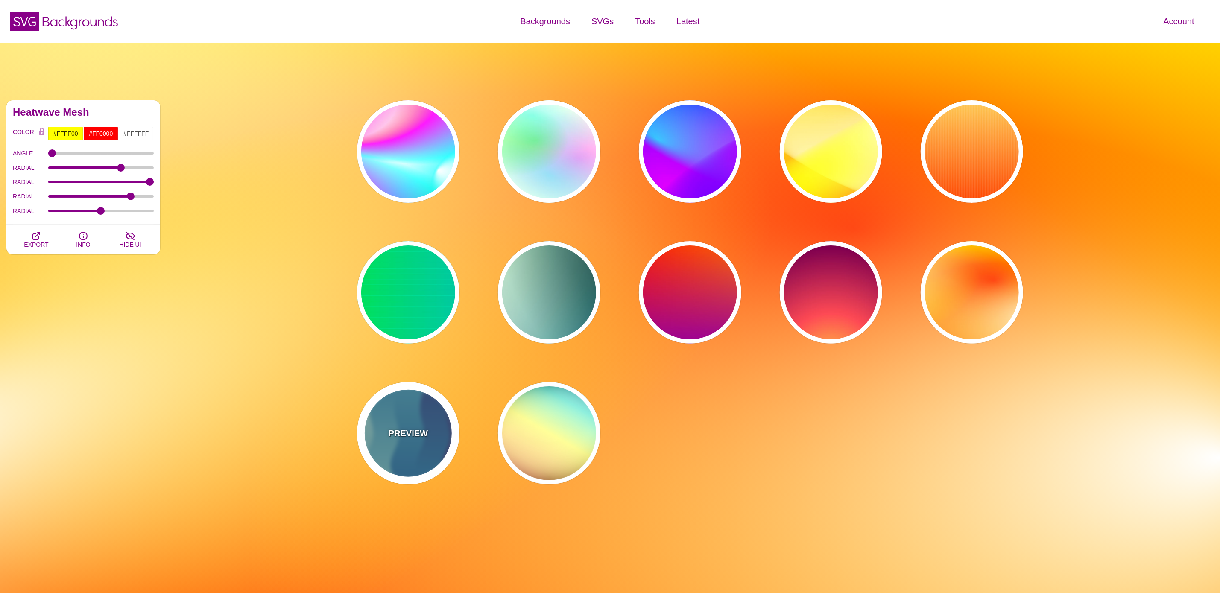
click at [363, 446] on div "PREVIEW" at bounding box center [408, 433] width 103 height 103
type input "#440044"
type input "#CCEEDD"
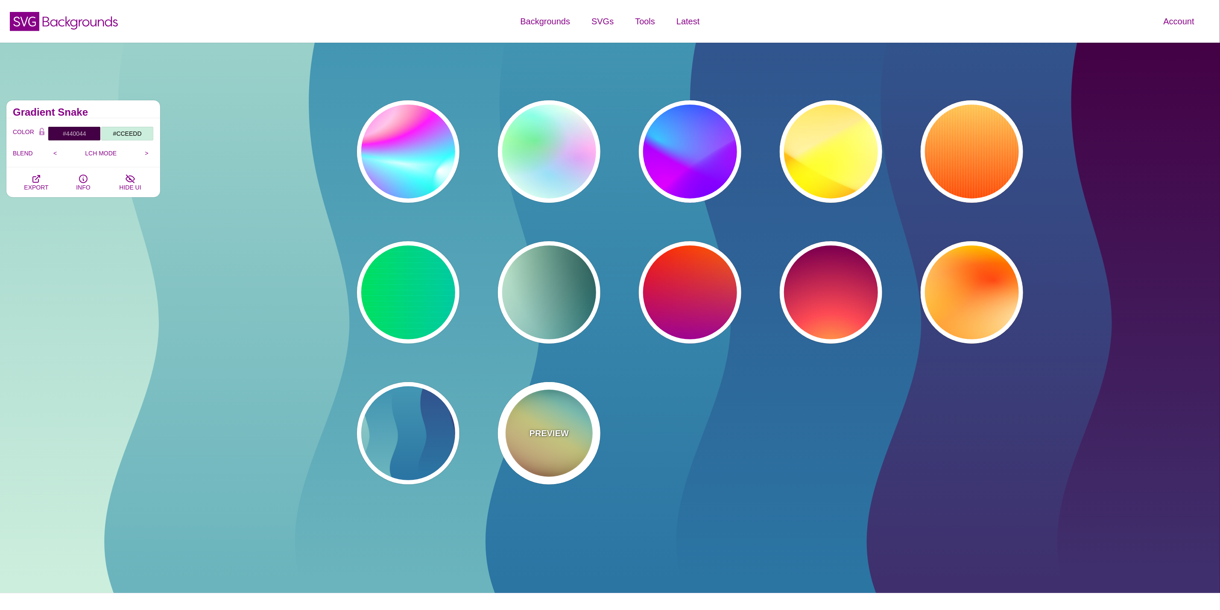
click at [513, 434] on div "PREVIEW" at bounding box center [549, 433] width 103 height 103
type input "#000000"
type input "#FFFFFF"
type input "#00BBFF"
type input "#FFFF00"
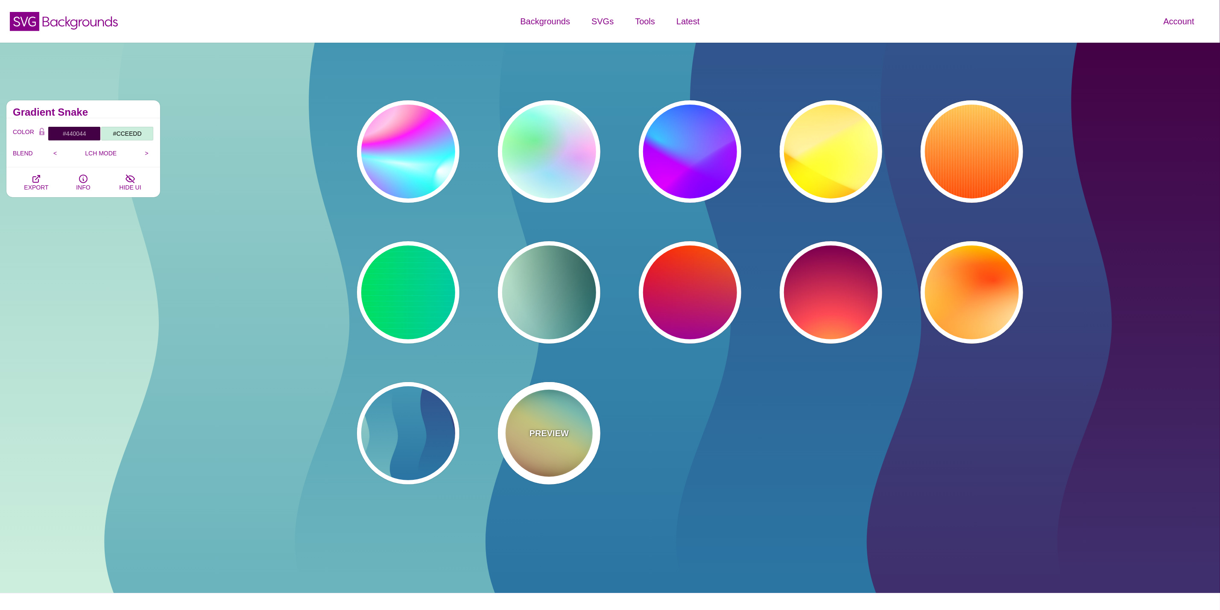
type input "37"
type input "1"
type input "0.4"
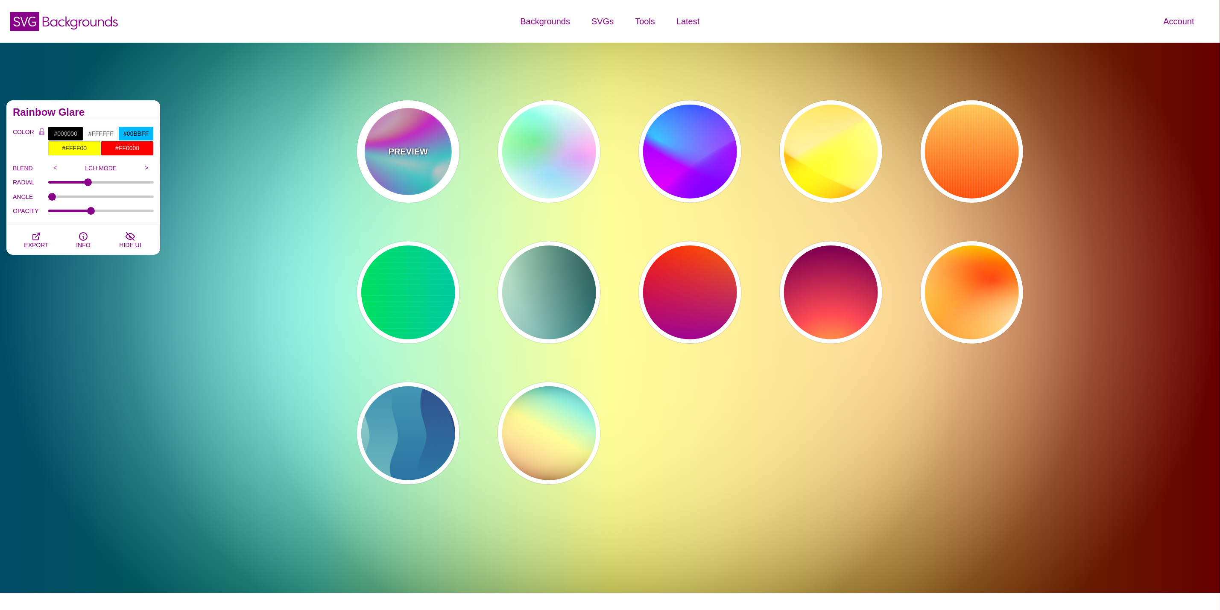
click at [427, 145] on div "PREVIEW" at bounding box center [408, 151] width 103 height 103
type input "#FFFFFF"
type input "#00FFFF"
type input "#00CC77"
type input "#FF00FF"
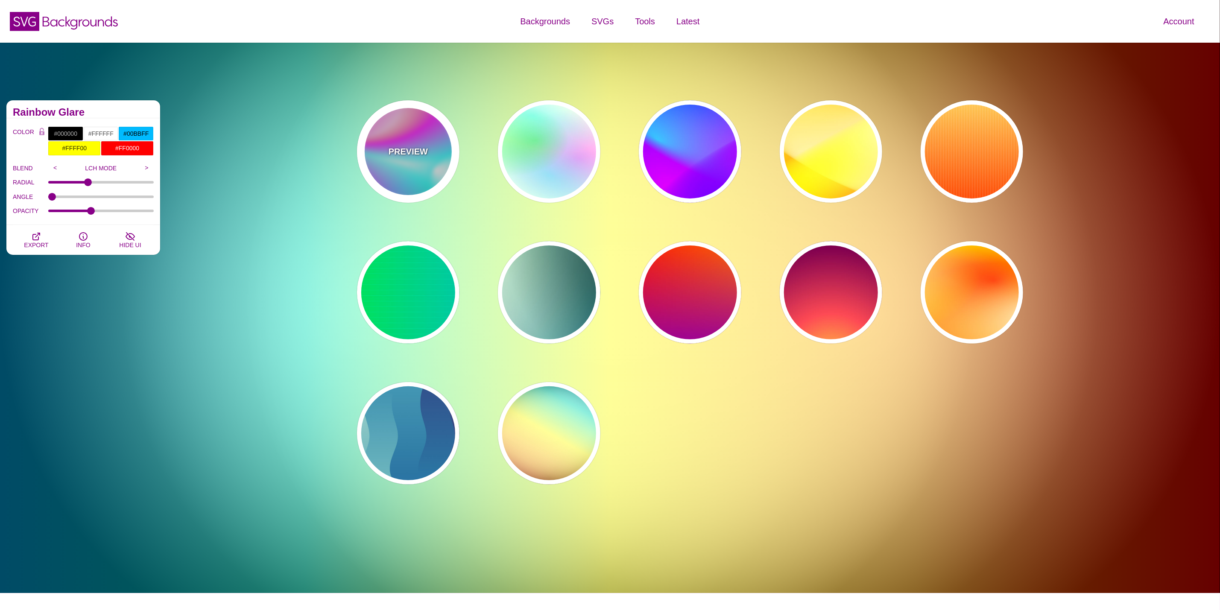
type input "0"
type input "30"
type input "89"
type input "80"
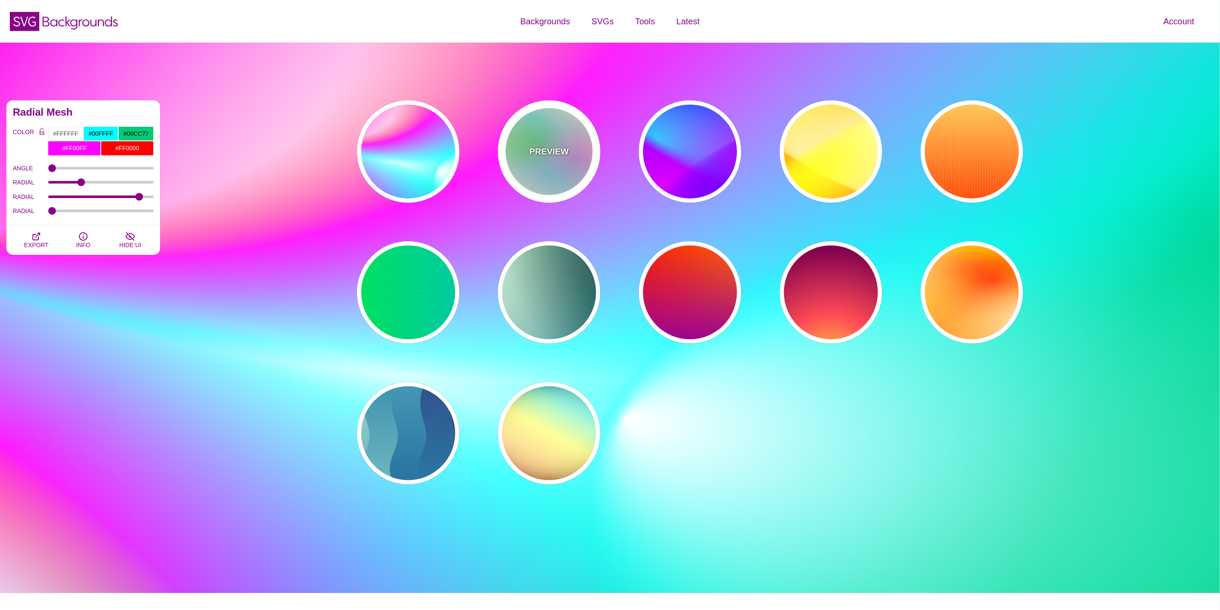
click at [531, 158] on p "PREVIEW" at bounding box center [549, 151] width 39 height 13
type input "#FFFFEE"
type input "#00FF00"
type input "40"
type input "30"
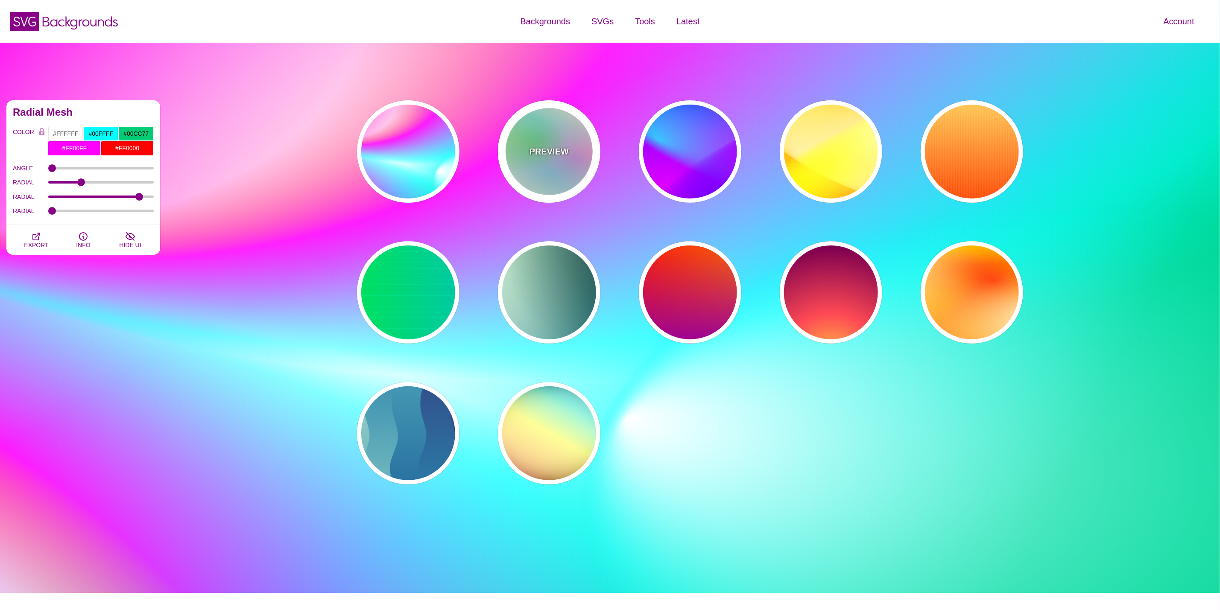
type input "40"
type input "0.4"
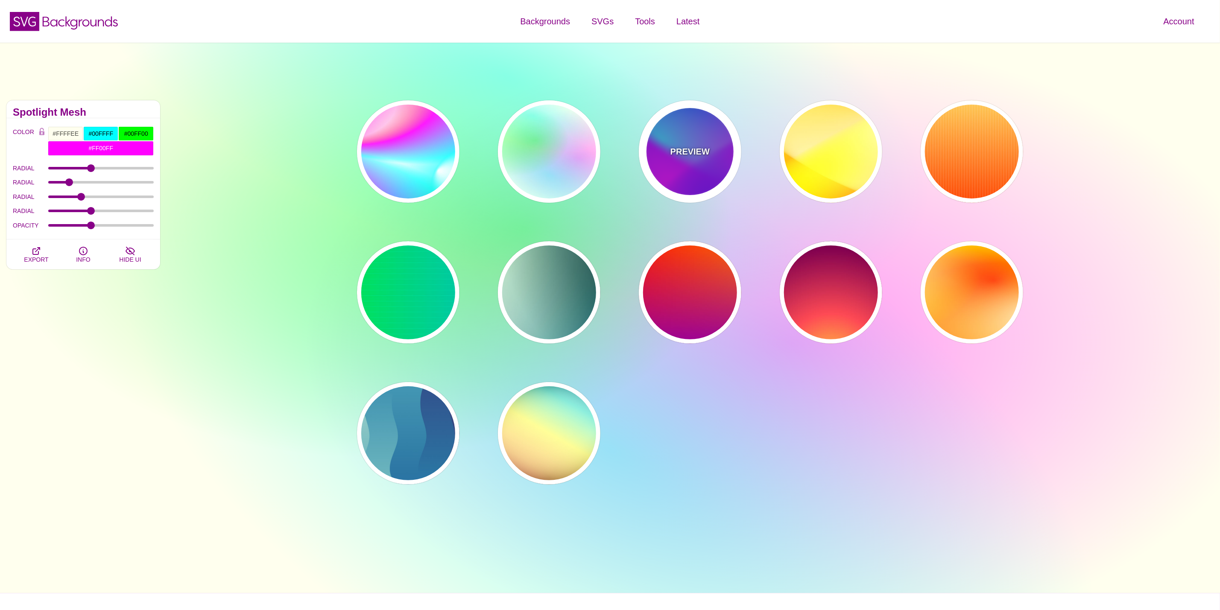
click at [704, 144] on div "PREVIEW" at bounding box center [690, 151] width 103 height 103
type input "#00FFFF"
type input "#0000FF"
type input "#FF00FF"
type input "60"
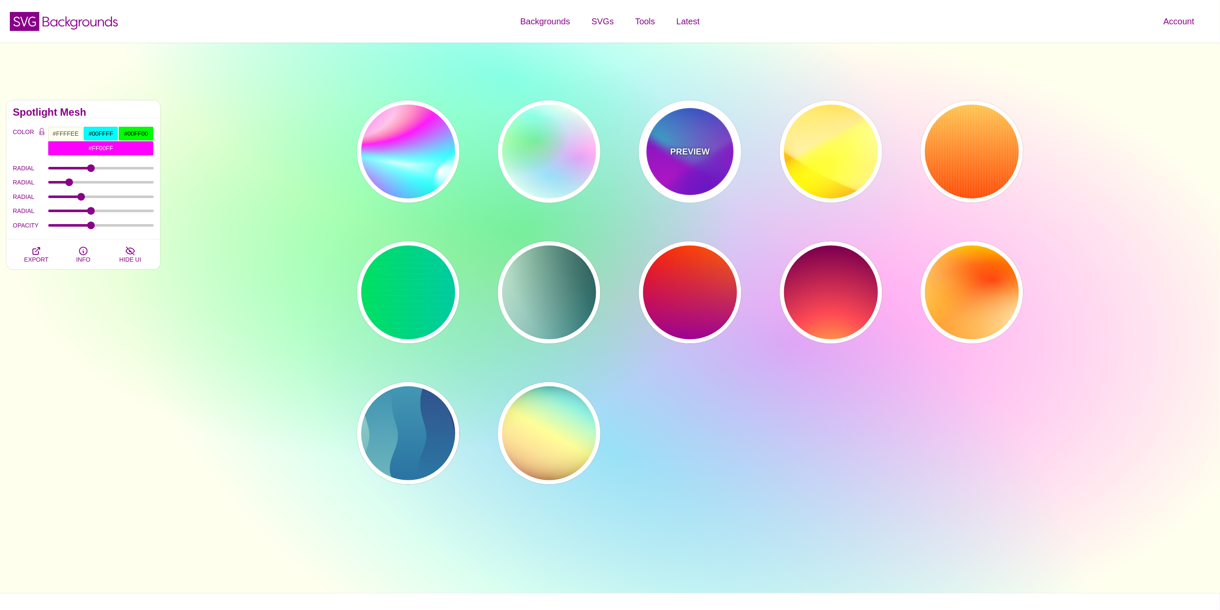
type input "90"
type input "60"
type input "1"
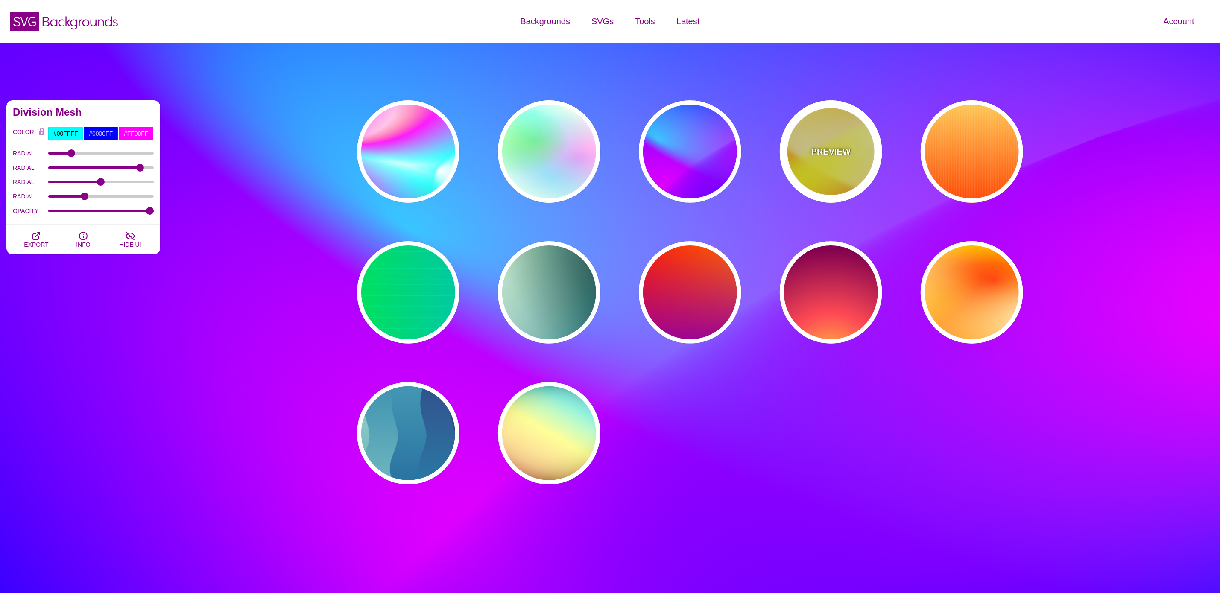
click at [846, 144] on div "PREVIEW" at bounding box center [831, 151] width 103 height 103
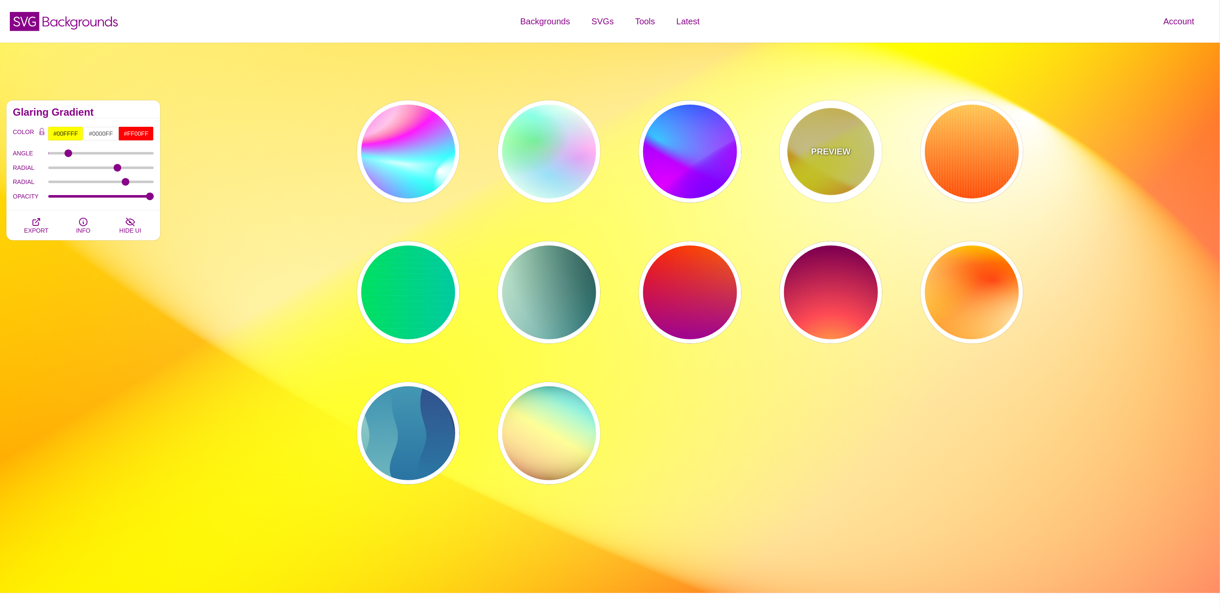
type input "#FFFF00"
type input "#FFFFFF"
type input "#FF0000"
type input "1"
type input "70"
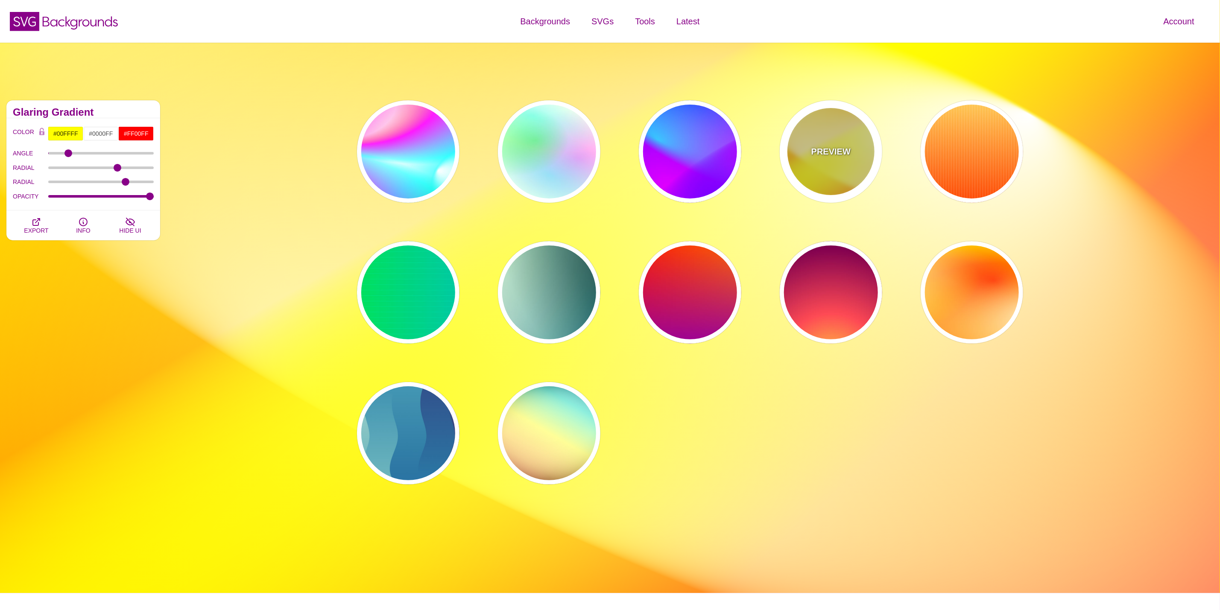
type input "60"
type input "1"
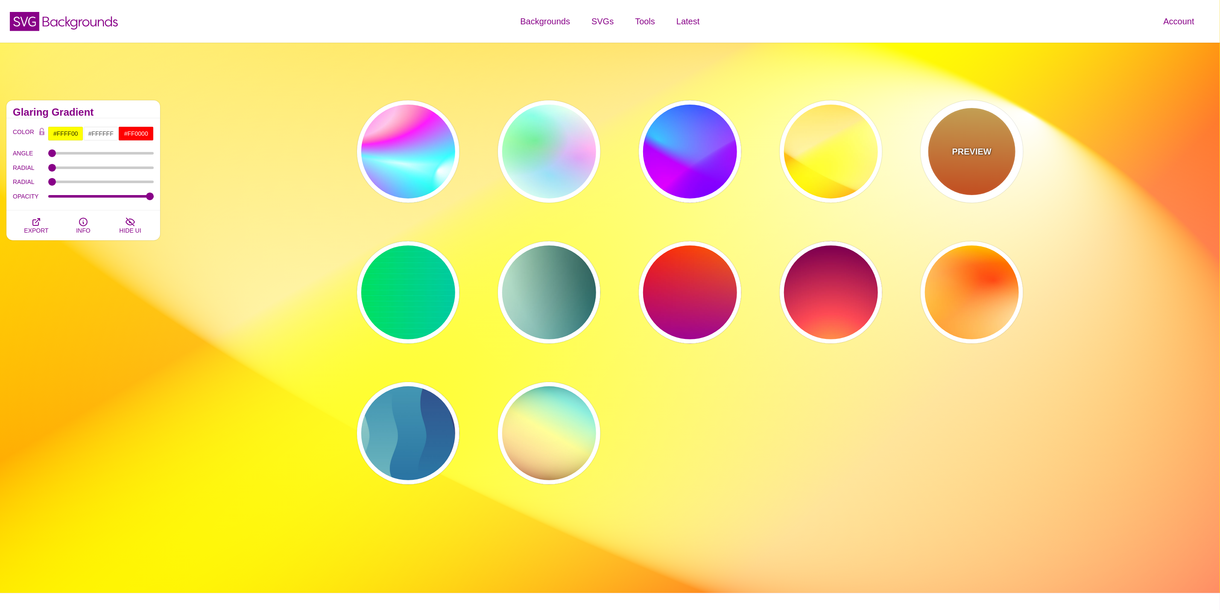
click at [993, 146] on div "PREVIEW" at bounding box center [972, 151] width 103 height 103
type input "#FFFFFF"
type input "#FFCC55"
type input "#FF4400"
type input "0"
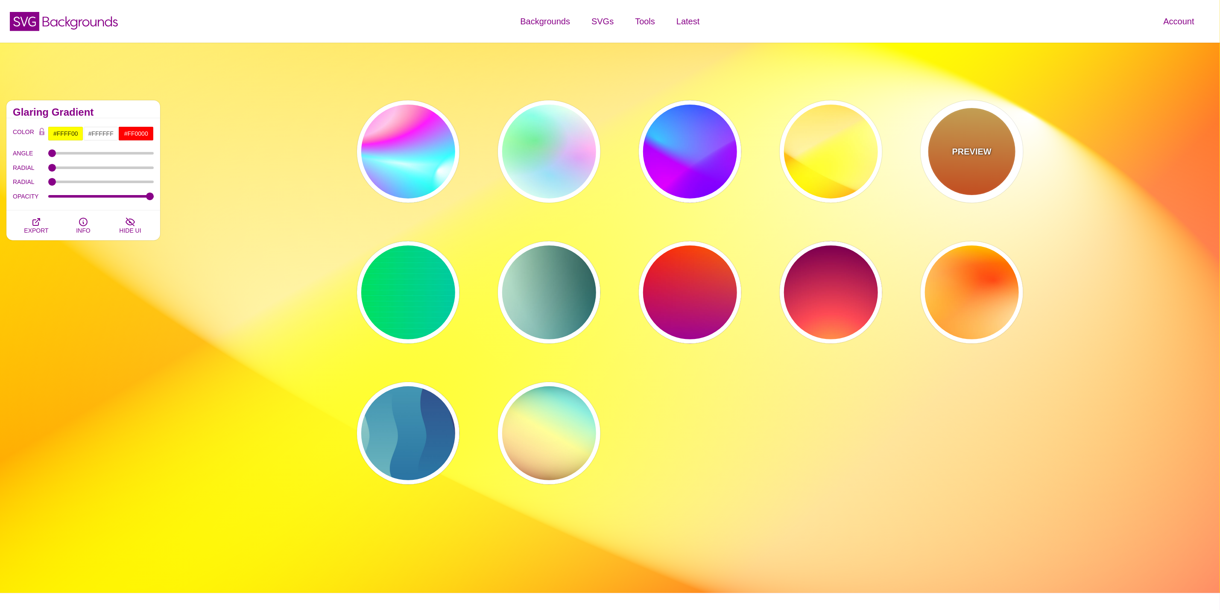
type input "1"
type input "10"
type input "0.1"
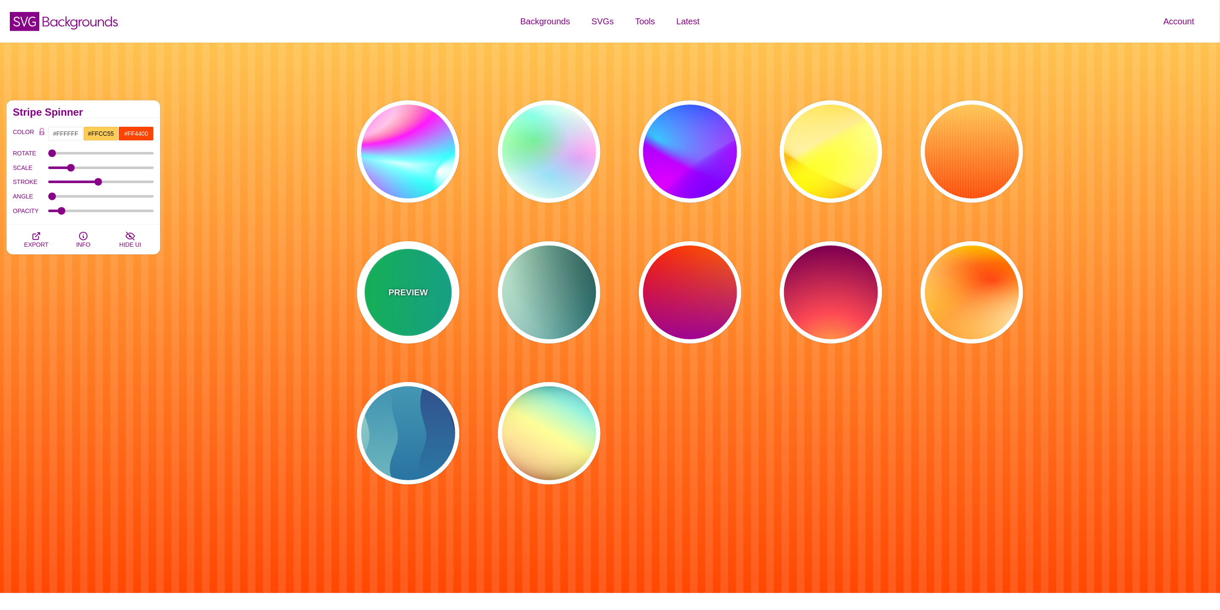
click at [425, 289] on p "PREVIEW" at bounding box center [408, 292] width 39 height 13
type input "#00FFCC"
type input "#00FF00"
type input "#00AAFF"
type input "0"
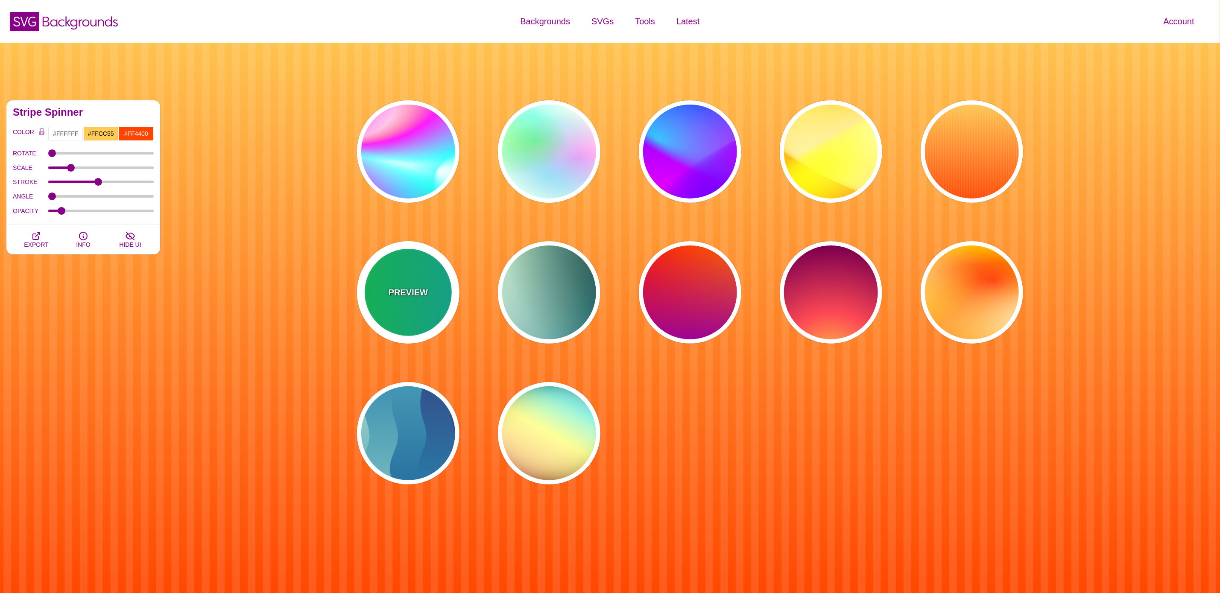
type input "5"
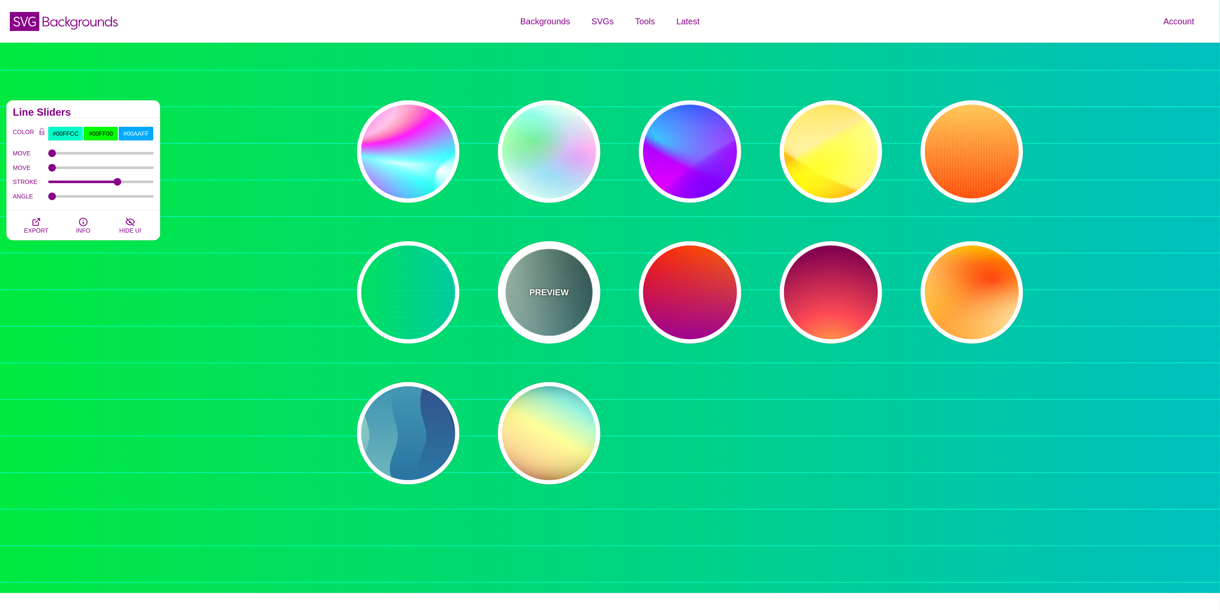
click at [544, 290] on p "PREVIEW" at bounding box center [549, 292] width 39 height 13
type input "#DDFFCC"
type input "#006677"
type input "#FFFFFF"
type input "#000000"
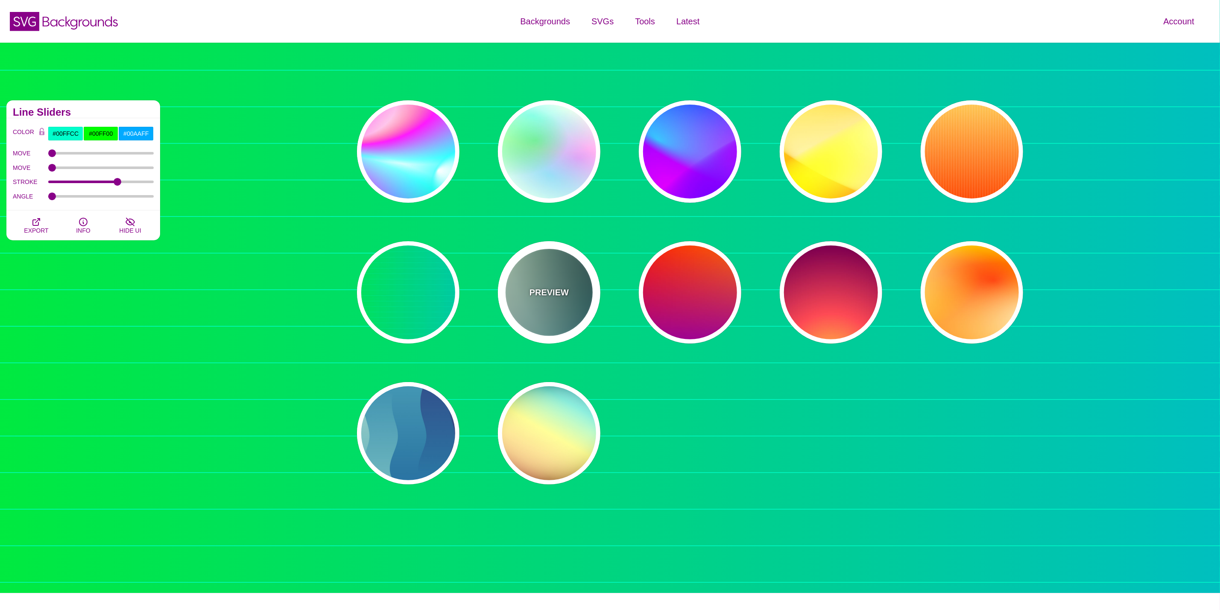
type input "100"
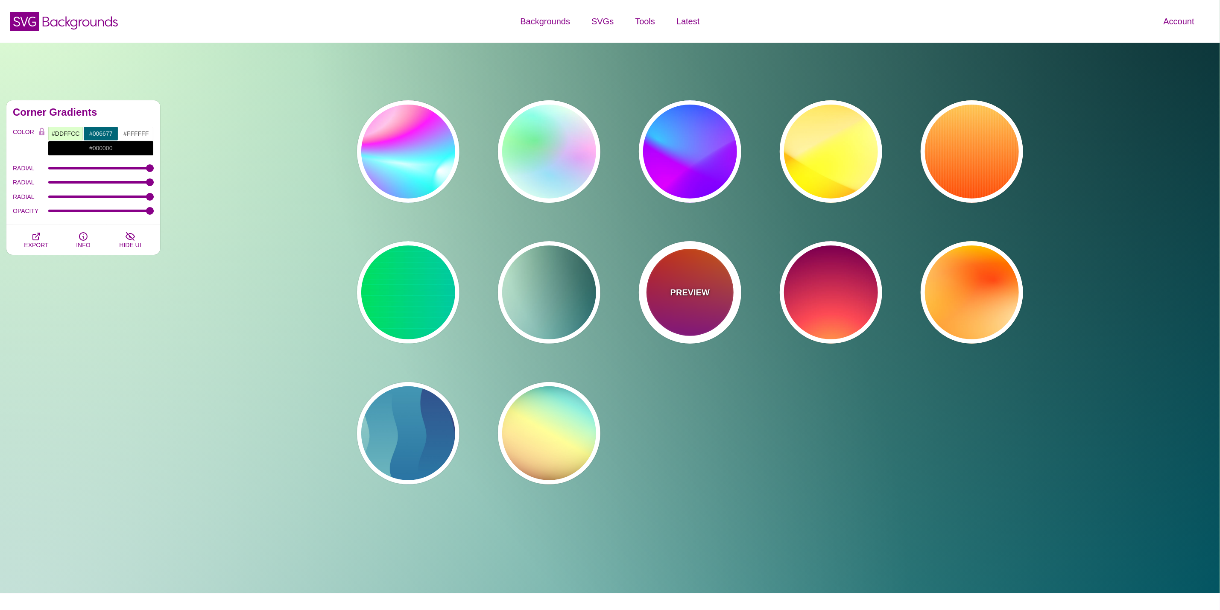
click at [665, 290] on div "PREVIEW" at bounding box center [690, 292] width 103 height 103
type input "#FF0000"
type input "#FF8800"
type input "#990099"
type input "0"
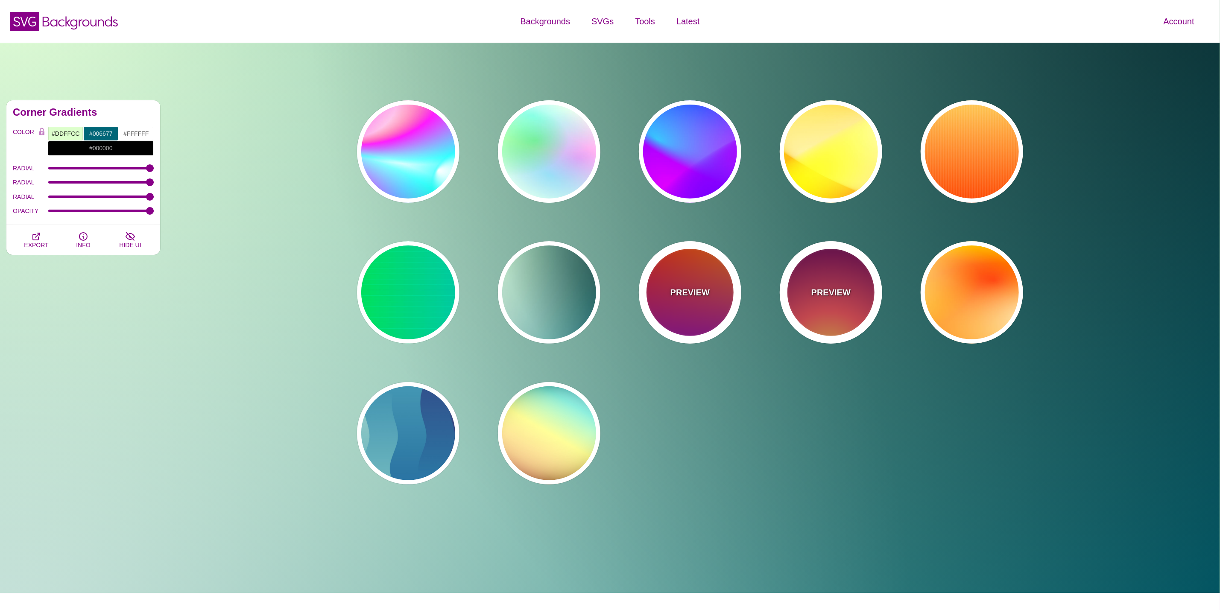
type input "0"
type input "1"
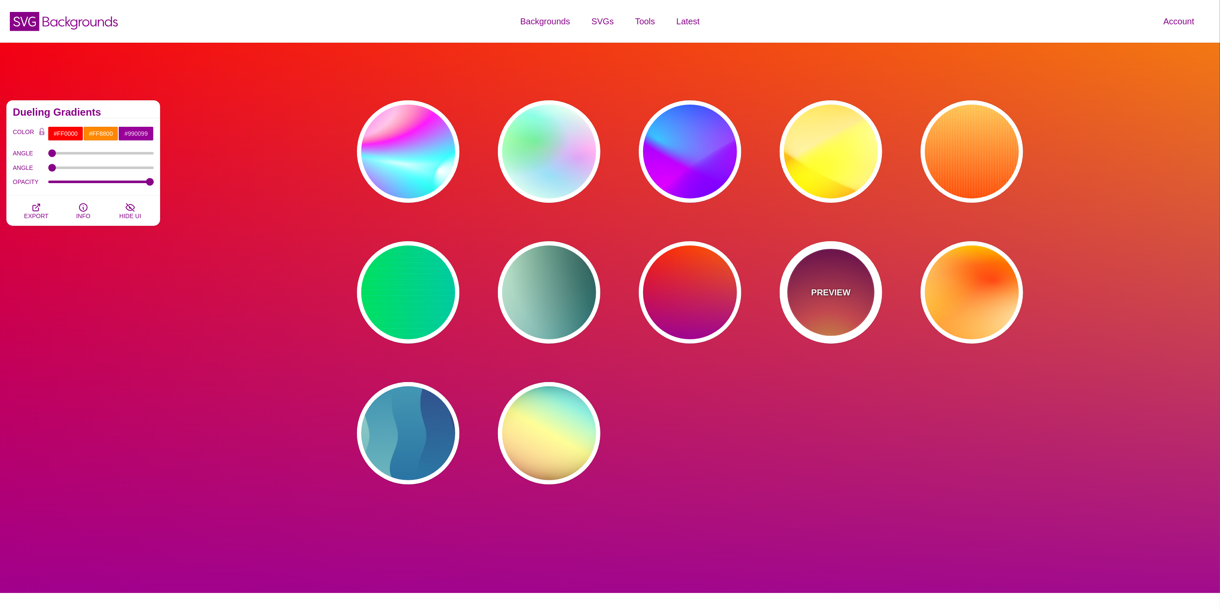
click at [864, 287] on div "PREVIEW" at bounding box center [831, 292] width 103 height 103
type input "#FFCC40"
type input "#FE4A54"
type input "#7F004F"
type input "#33003E"
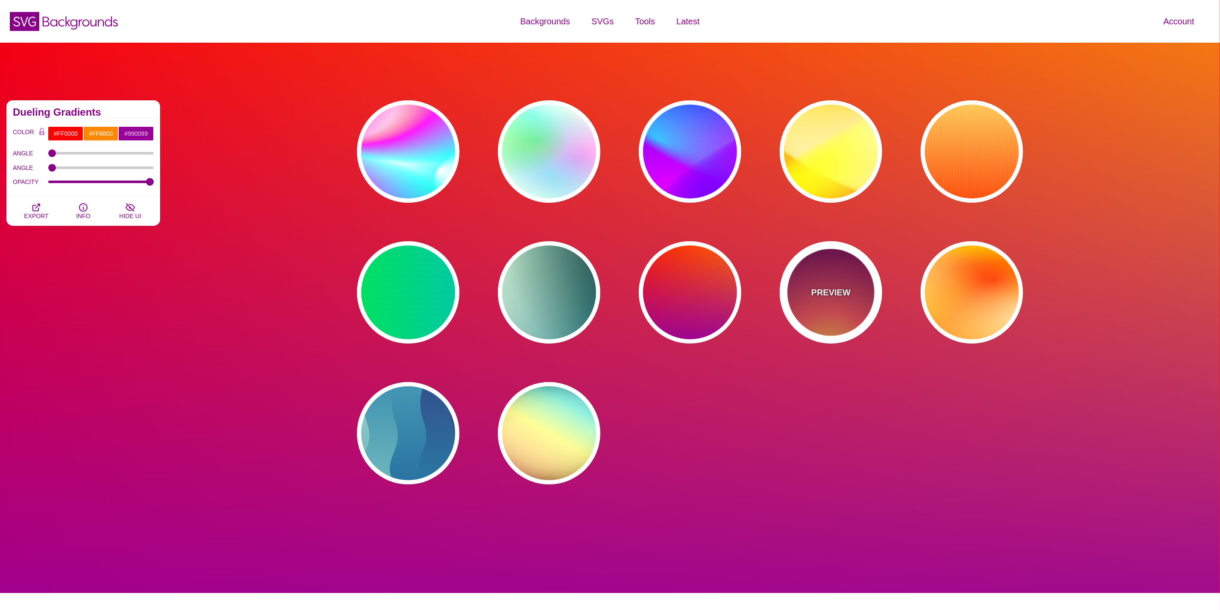
type input "100"
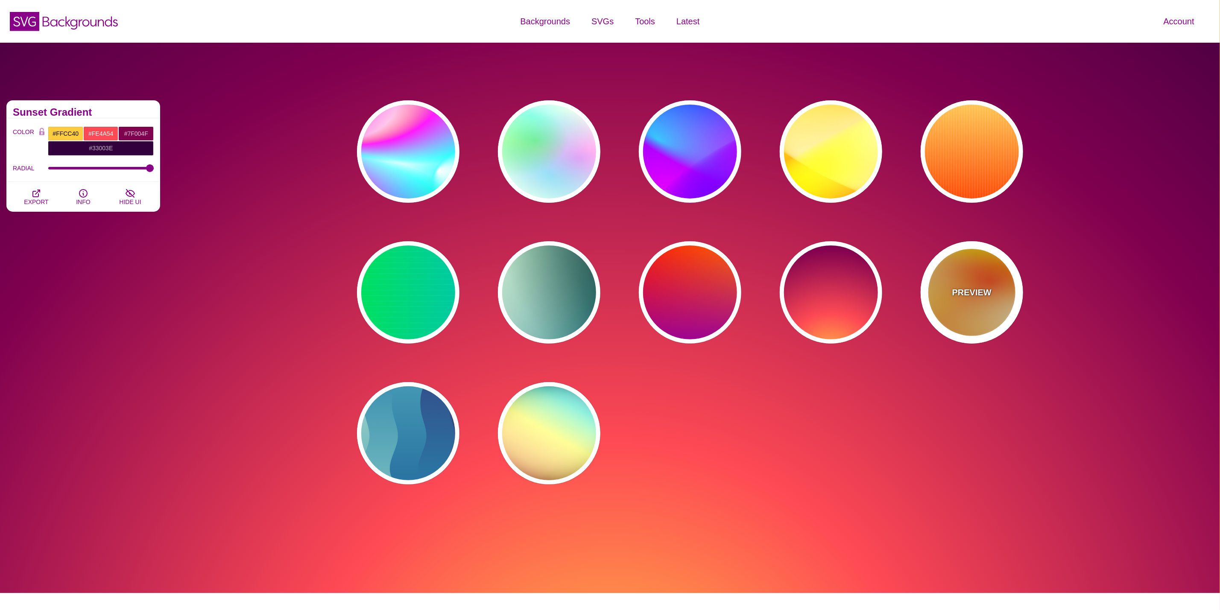
click at [1008, 291] on div "PREVIEW" at bounding box center [972, 292] width 103 height 103
type input "#FFFF00"
type input "#FF0000"
type input "#FFFFFF"
type input "1"
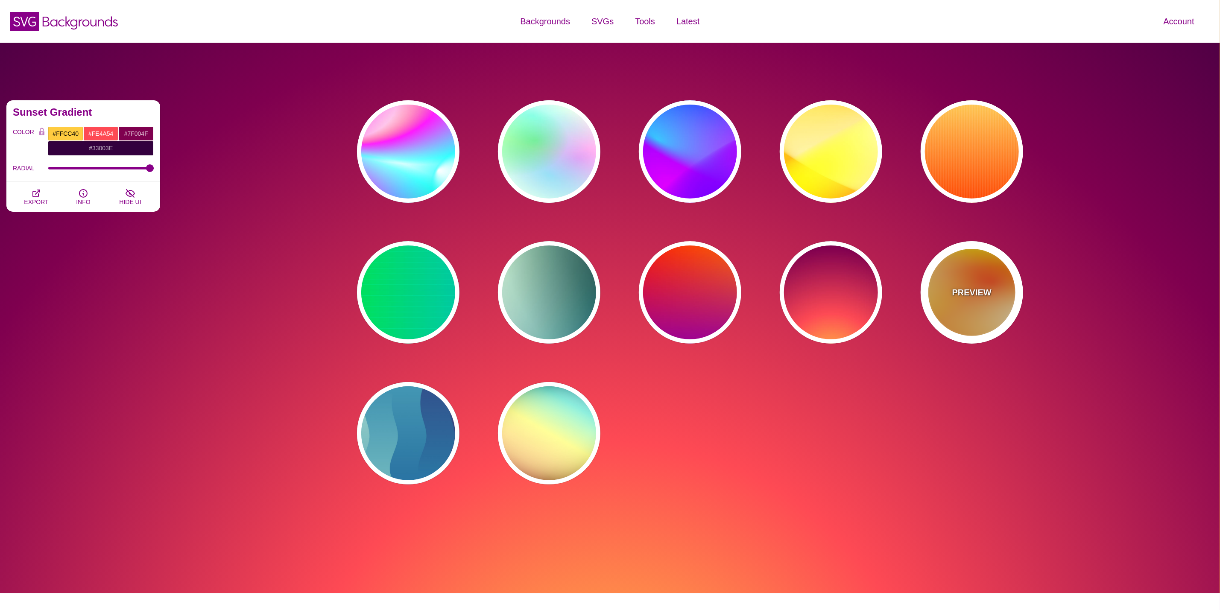
type input "80"
type input "130"
type input "70"
type input "50"
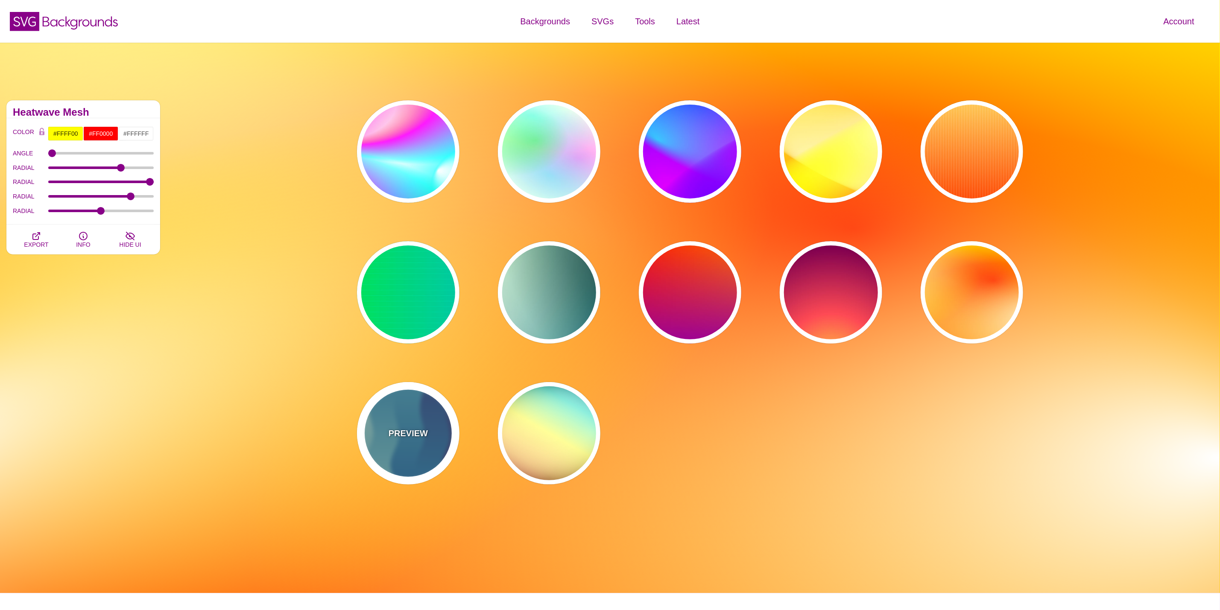
click at [382, 425] on div "PREVIEW" at bounding box center [408, 433] width 103 height 103
type input "#440044"
type input "#CCEEDD"
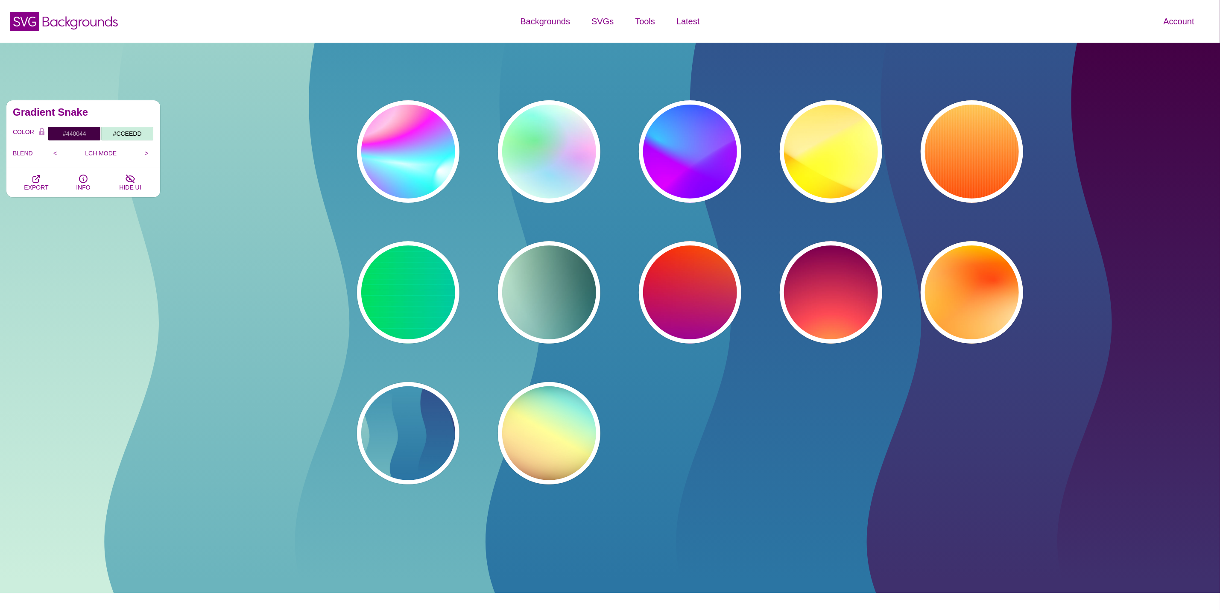
click at [474, 432] on div "PREVIEW PREVIEW PREVIEW PREVIEW PREVIEW PREVIEW PREVIEW PREVIEW PREVIEW PREVIEW…" at bounding box center [694, 292] width 718 height 397
click at [537, 432] on p "PREVIEW" at bounding box center [549, 433] width 39 height 13
type input "#000000"
type input "#FFFFFF"
type input "#00BBFF"
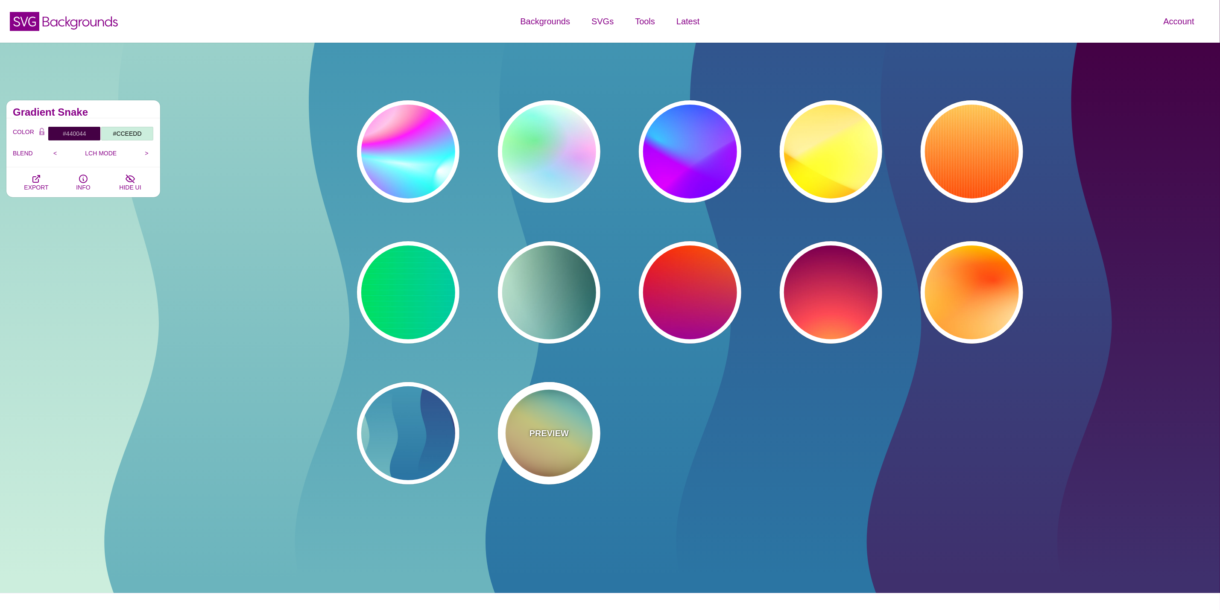
type input "#FFFF00"
type input "37"
type input "1"
type input "0.4"
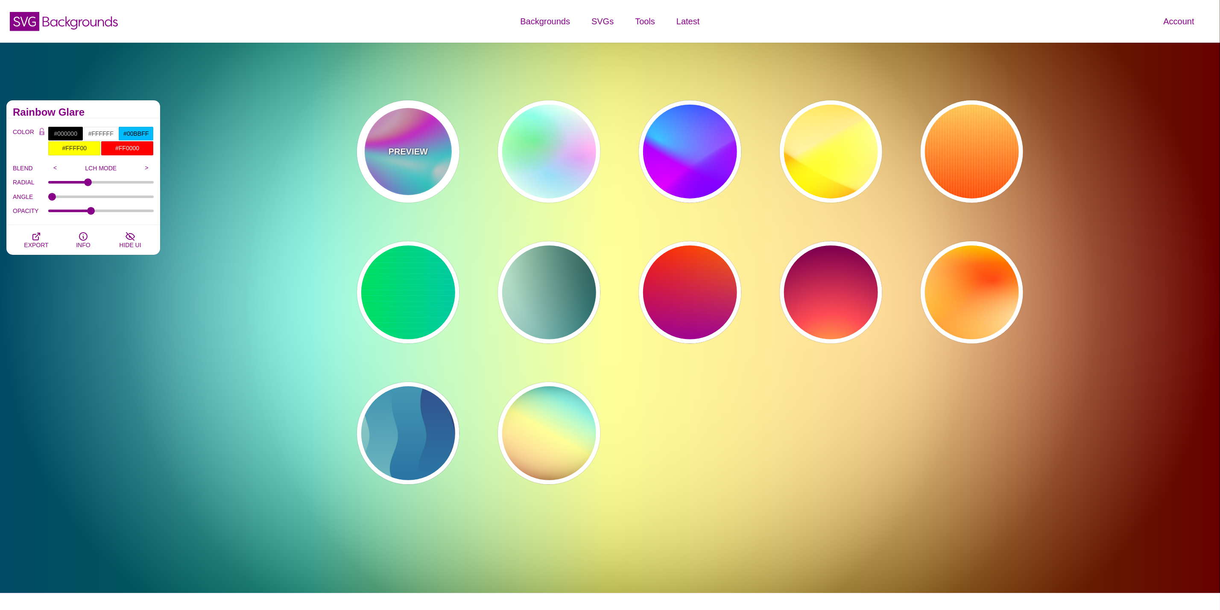
click at [404, 168] on div "PREVIEW" at bounding box center [408, 151] width 103 height 103
type input "#FFFFFF"
type input "#00FFFF"
type input "#00CC77"
type input "#FF00FF"
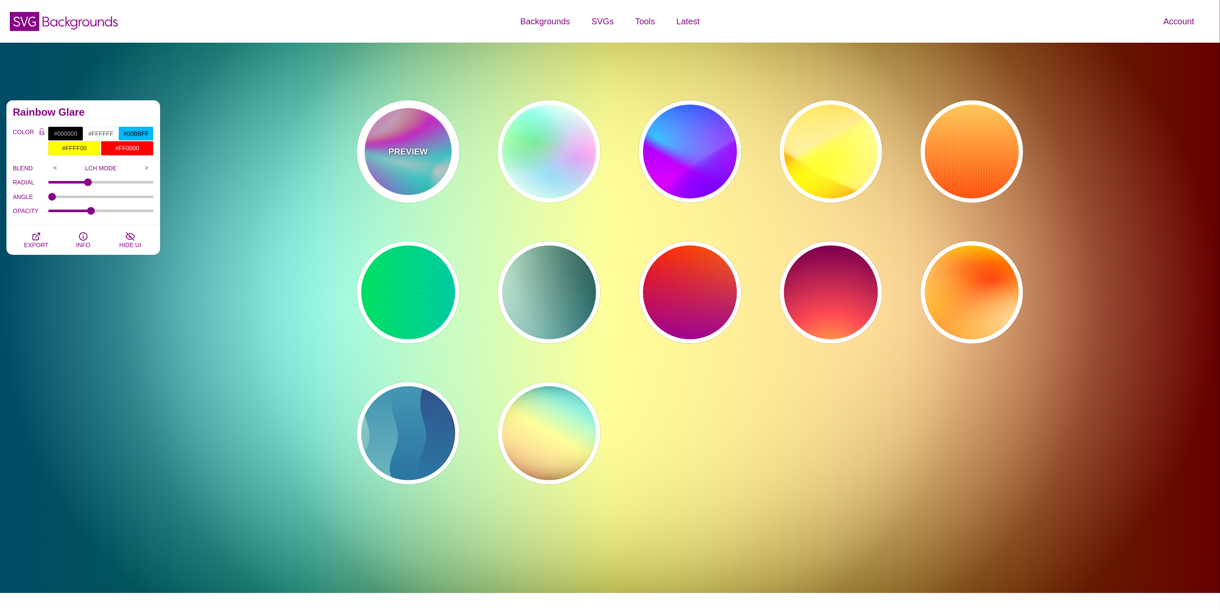
type input "0"
type input "30"
type input "89"
type input "80"
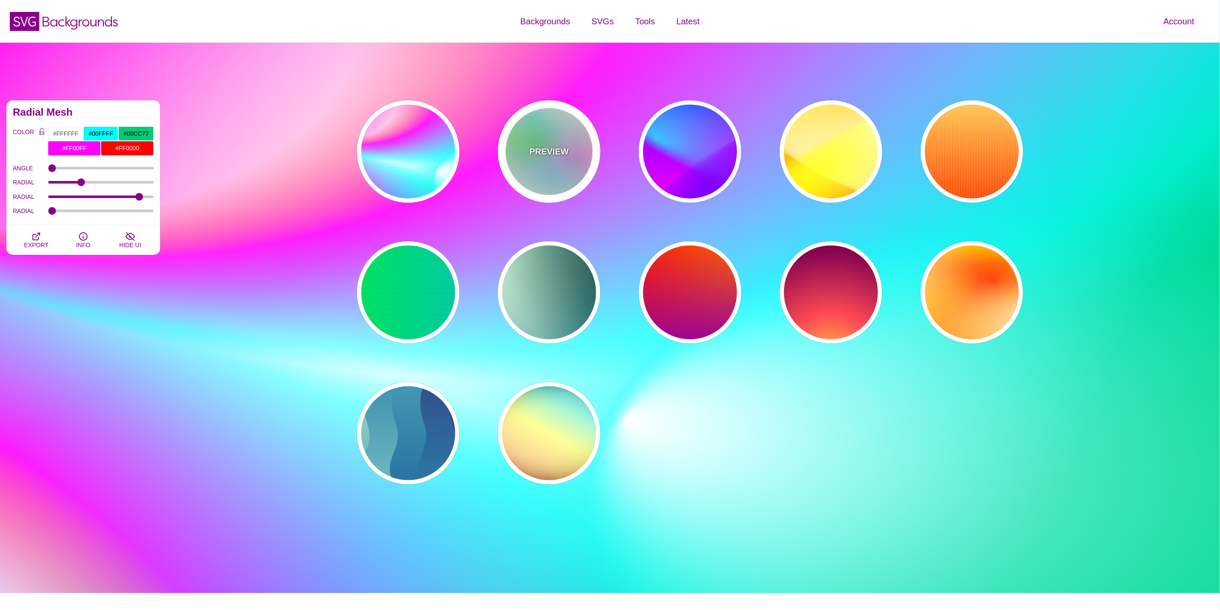
click at [545, 179] on div "PREVIEW" at bounding box center [549, 151] width 103 height 103
type input "#FFFFEE"
type input "#00FF00"
type input "40"
type input "30"
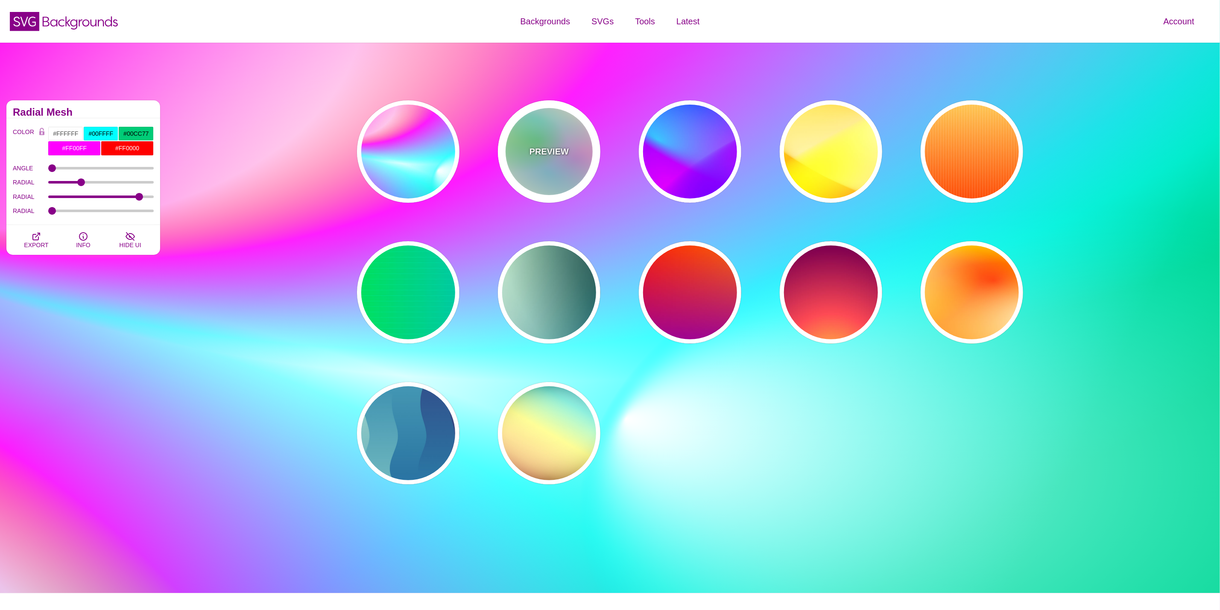
type input "40"
type input "0.4"
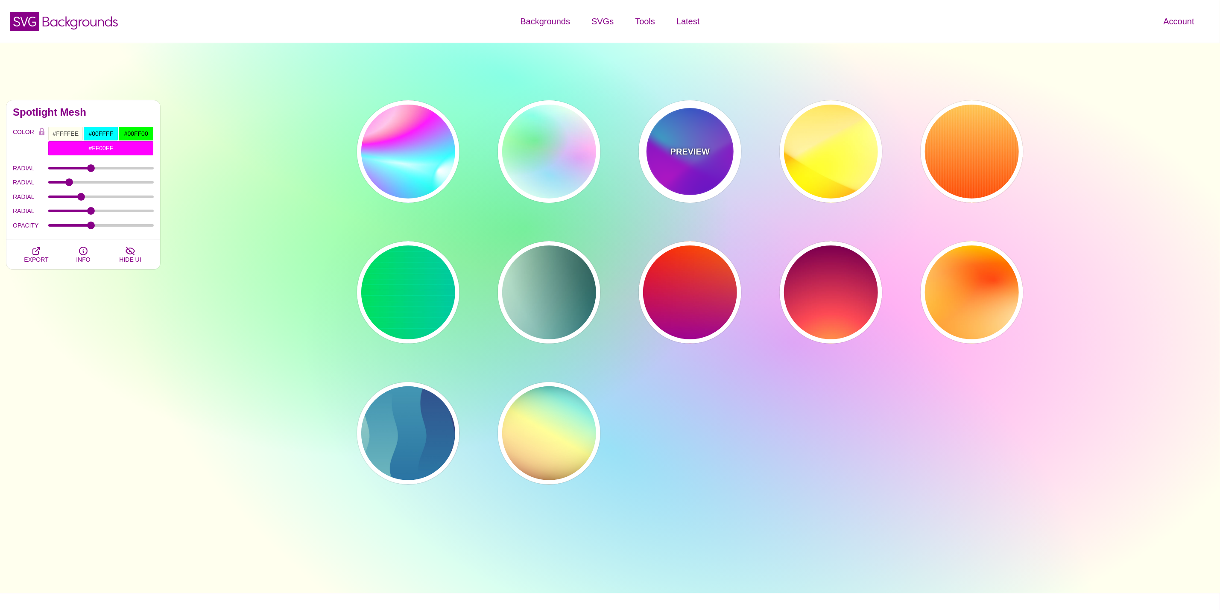
click at [667, 165] on div "PREVIEW" at bounding box center [690, 151] width 103 height 103
type input "#00FFFF"
type input "#0000FF"
type input "#FF00FF"
type input "60"
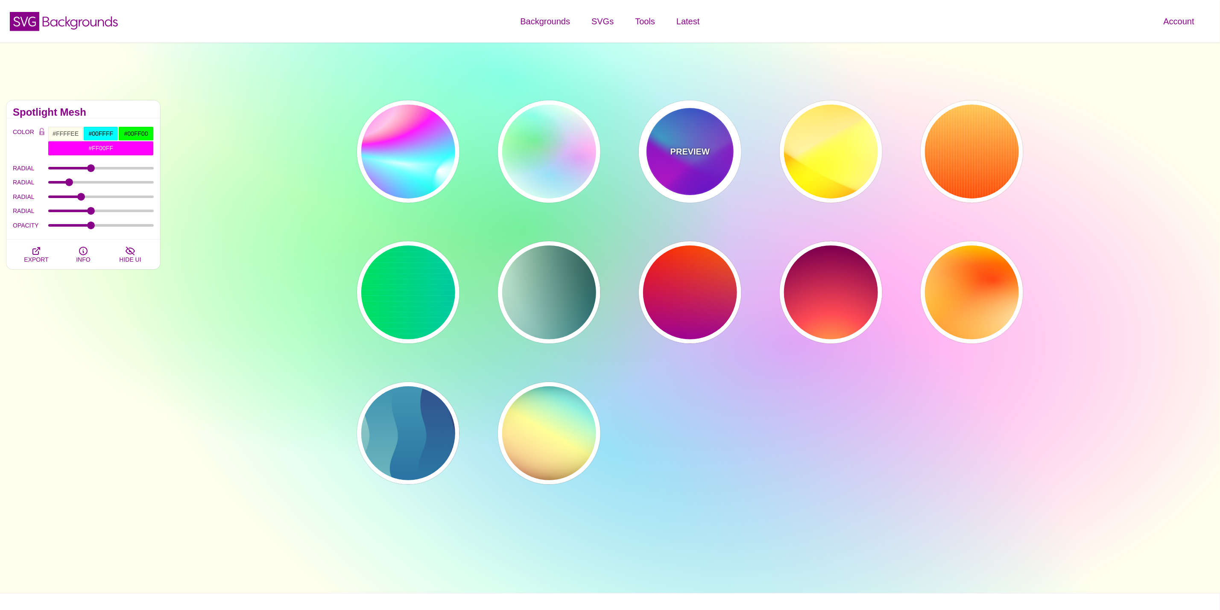
type input "90"
type input "60"
type input "1"
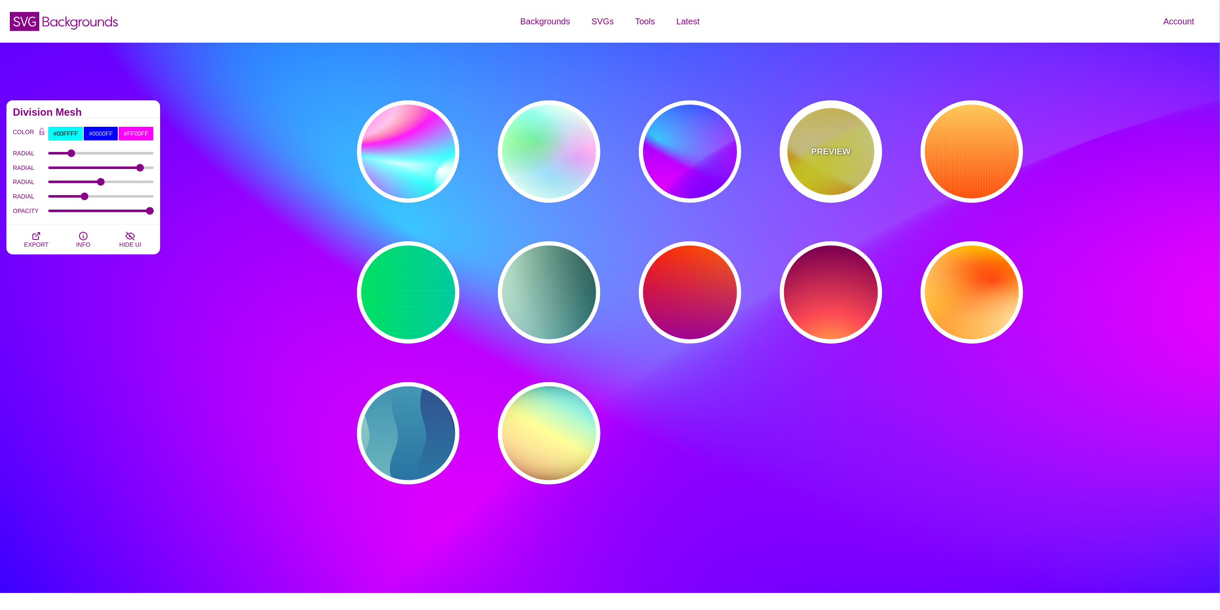
click at [842, 153] on p "PREVIEW" at bounding box center [831, 151] width 39 height 13
type input "#FFFF00"
type input "#FFFFFF"
type input "#FF0000"
type input "1"
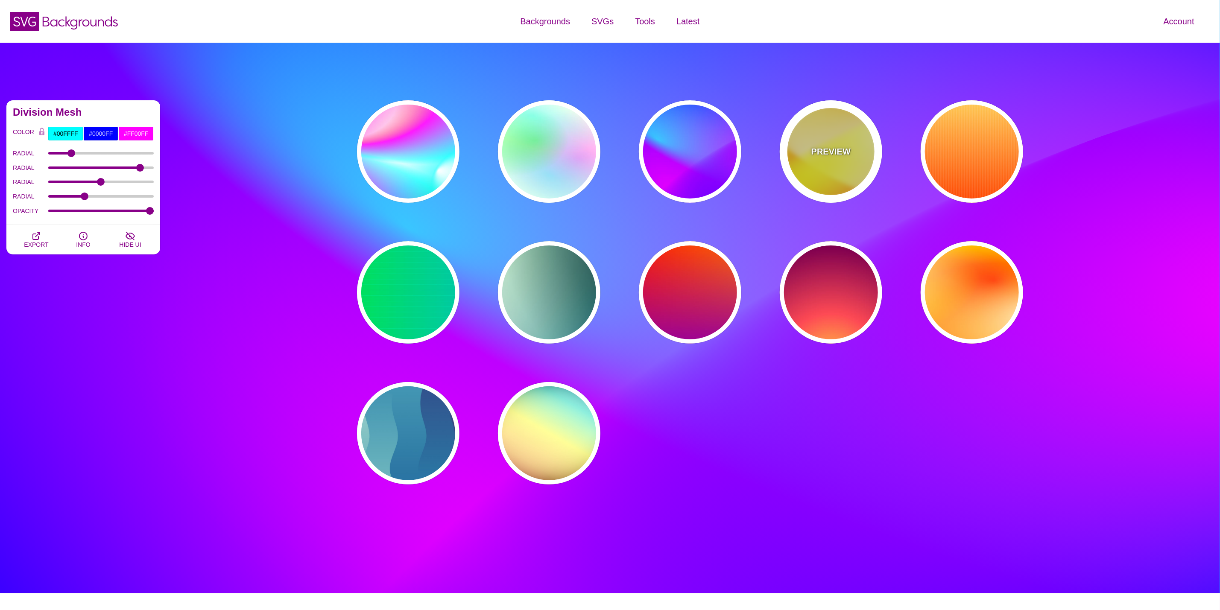
type input "70"
type input "60"
type input "1"
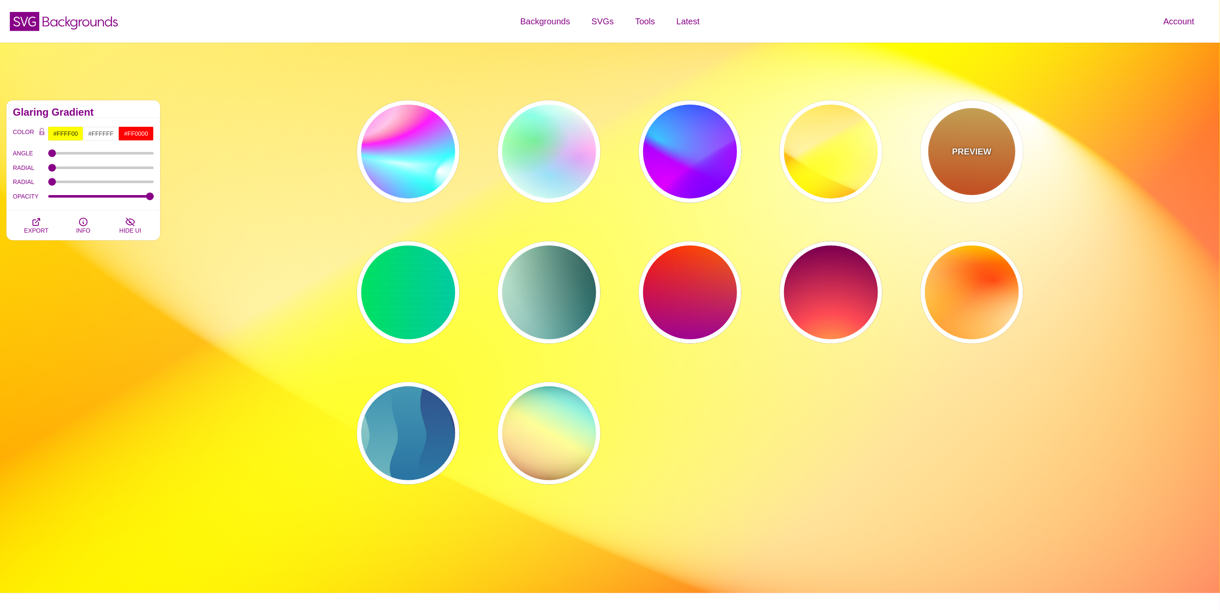
click at [944, 153] on div "PREVIEW" at bounding box center [972, 151] width 103 height 103
type input "#FFFFFF"
type input "#FFCC55"
type input "#FF4400"
type input "0"
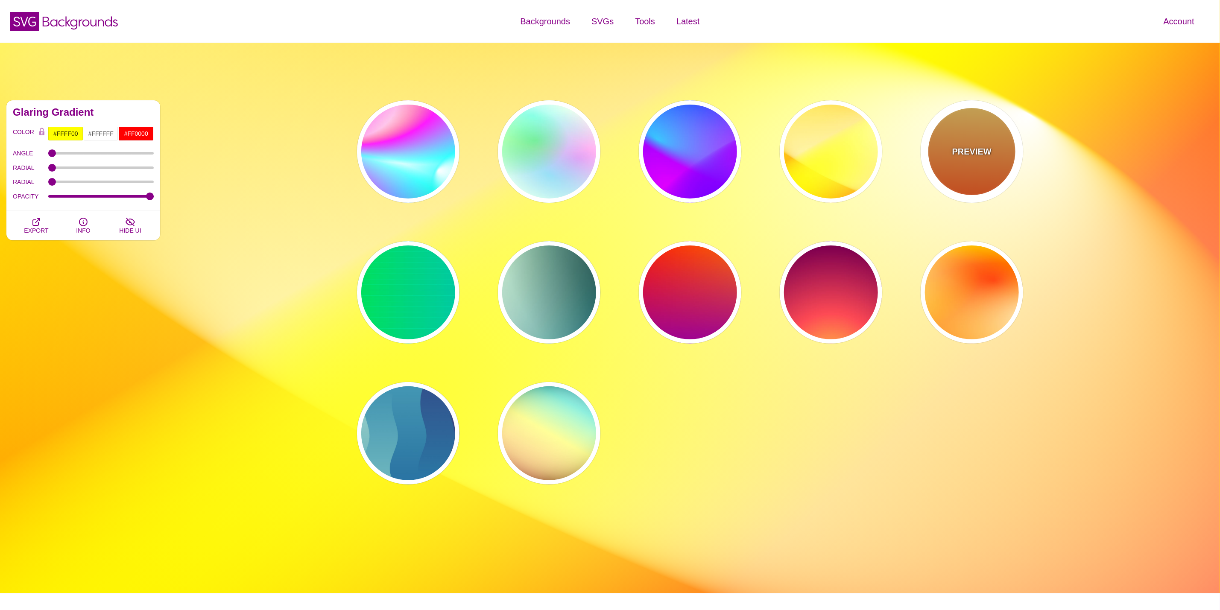
type input "1"
type input "10"
type input "0.1"
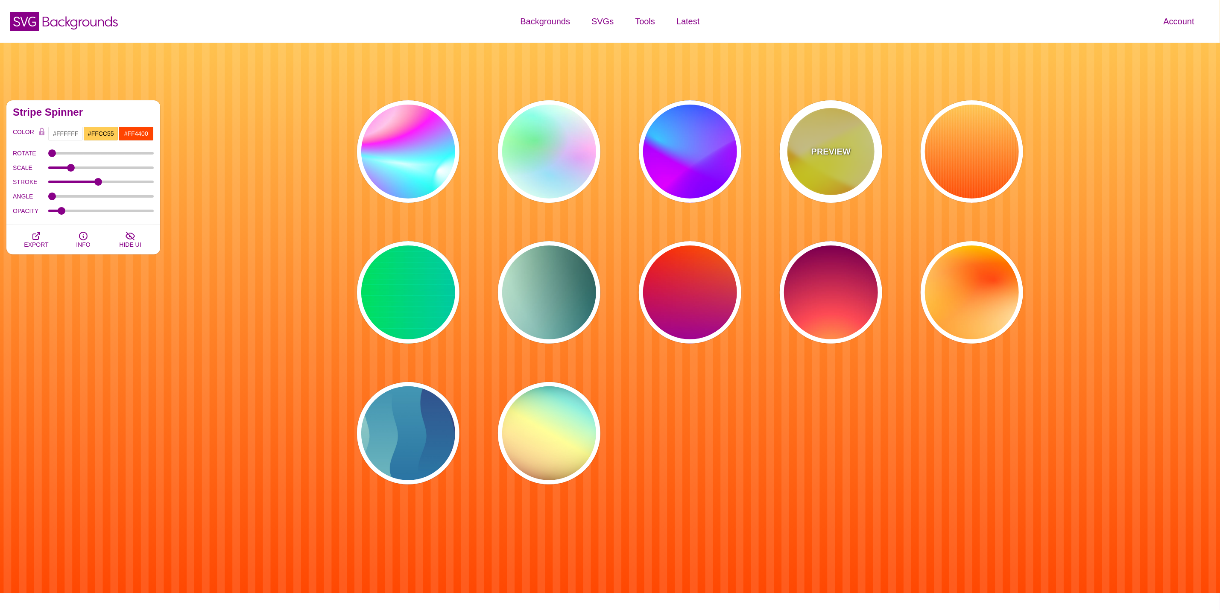
click at [836, 142] on div "PREVIEW" at bounding box center [831, 151] width 103 height 103
type input "#FFFF00"
type input "#FFFFFF"
type input "#FF0000"
type input "1"
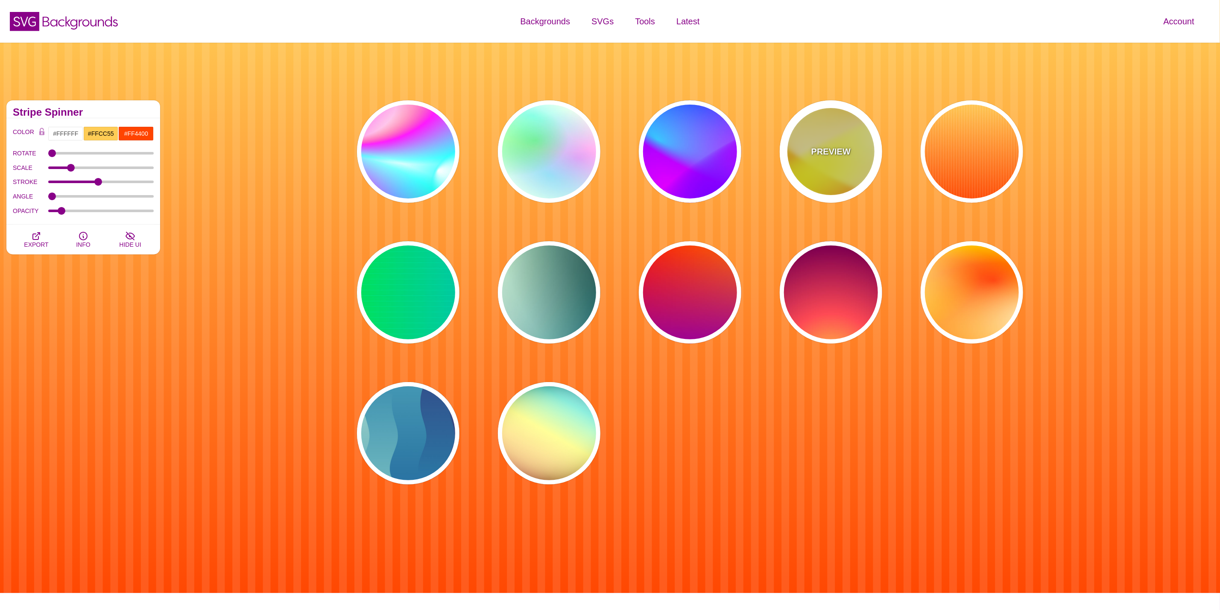
type input "70"
type input "60"
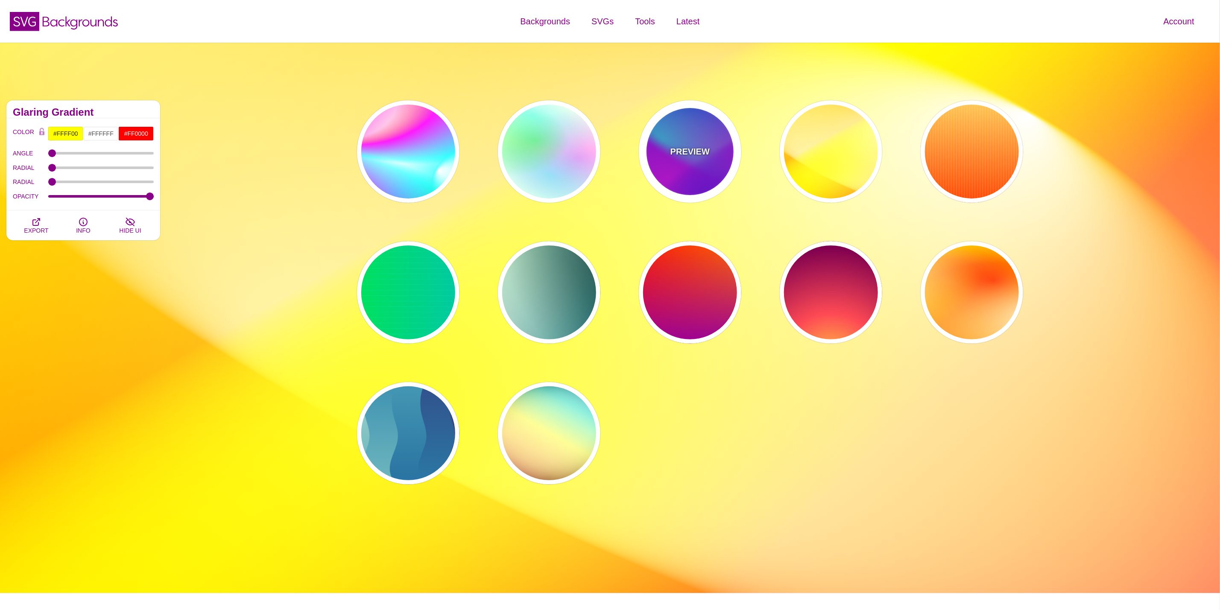
click at [730, 158] on div "PREVIEW" at bounding box center [690, 151] width 103 height 103
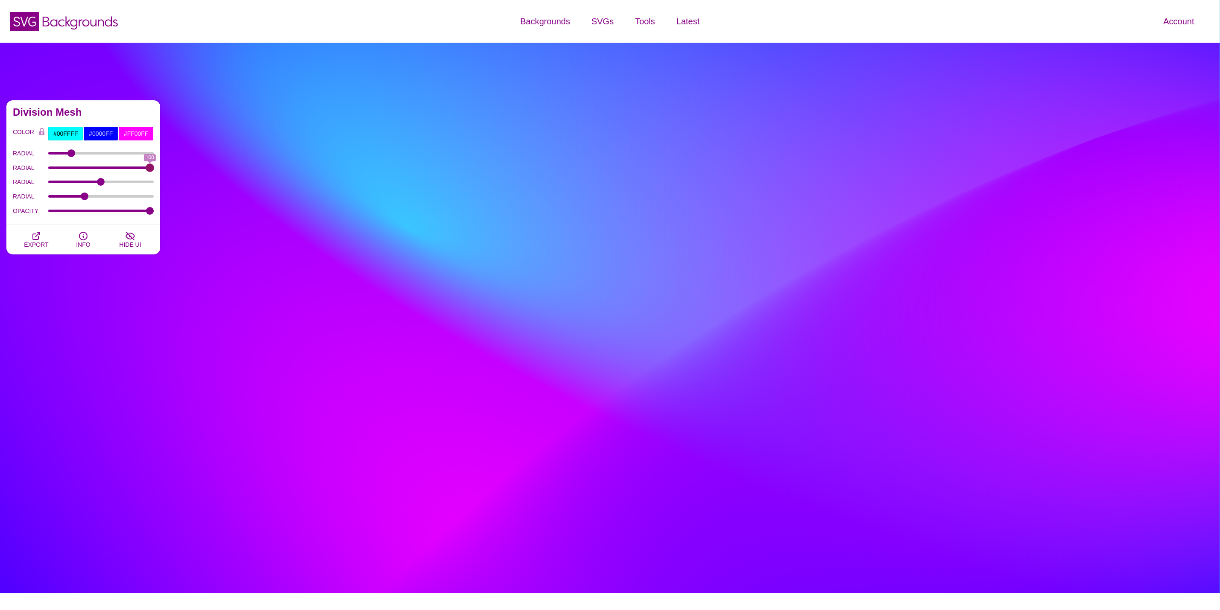
drag, startPoint x: 140, startPoint y: 168, endPoint x: 210, endPoint y: 186, distance: 72.7
click at [154, 170] on input "RADIAL" at bounding box center [101, 167] width 106 height 3
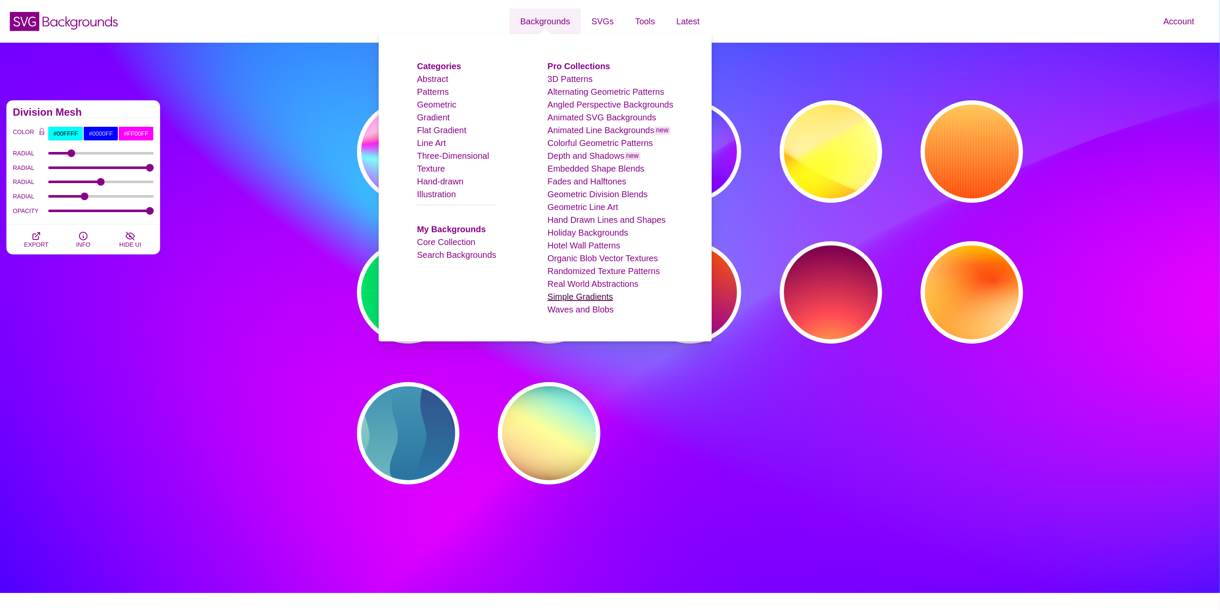
click at [586, 295] on link "Simple Gradients" at bounding box center [580, 296] width 65 height 9
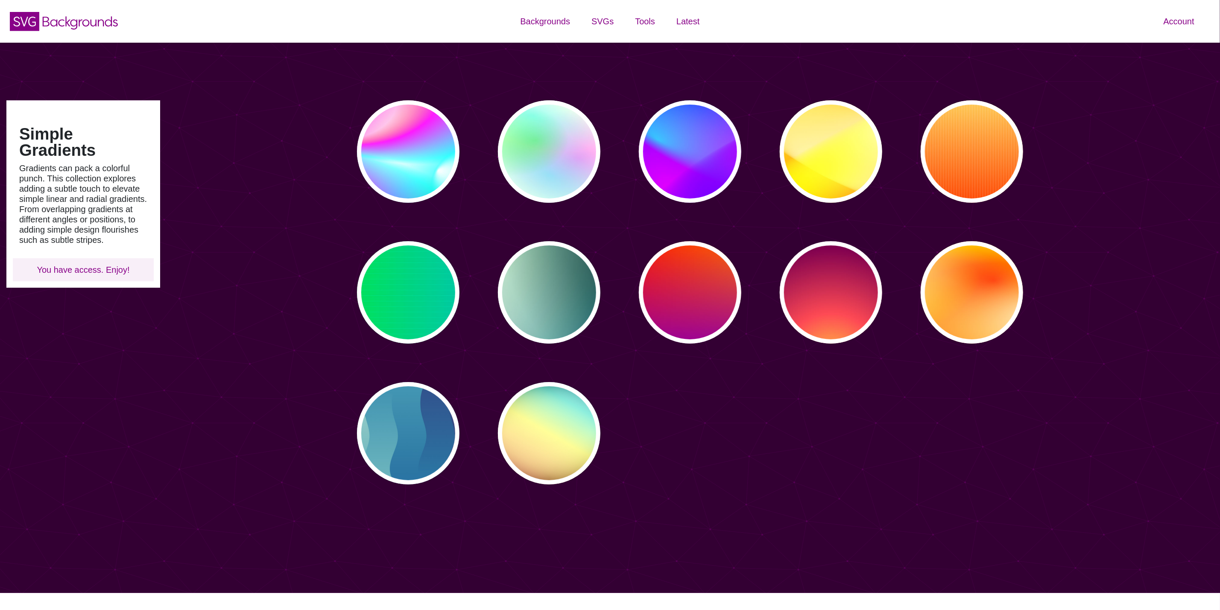
type input "#450057"
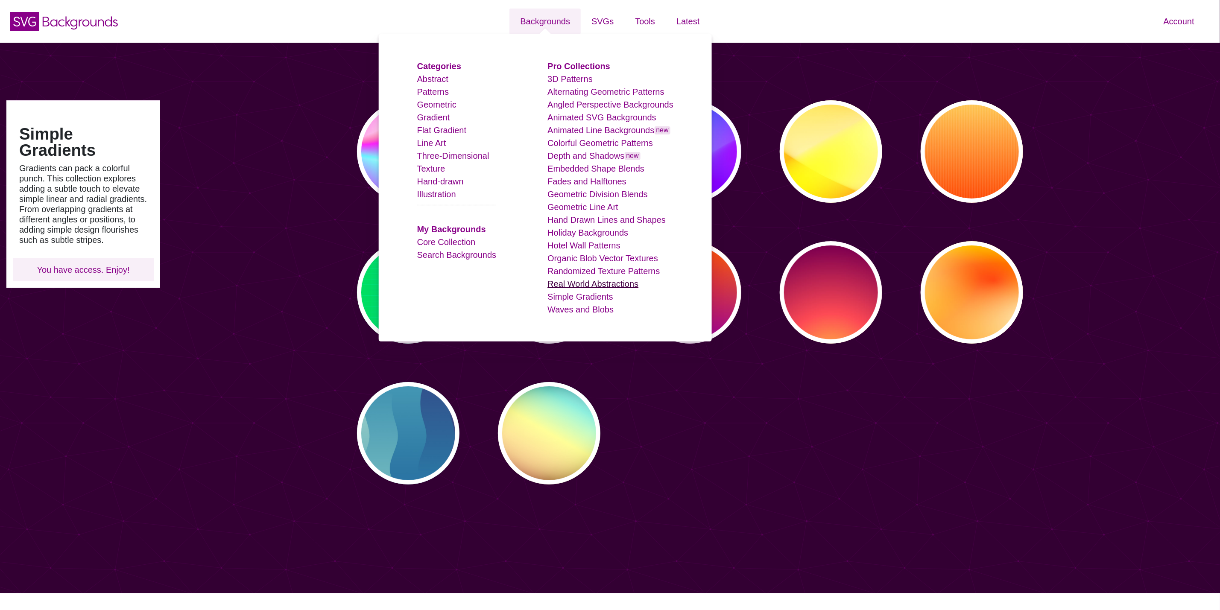
click at [566, 282] on link "Real World Abstractions" at bounding box center [593, 283] width 91 height 9
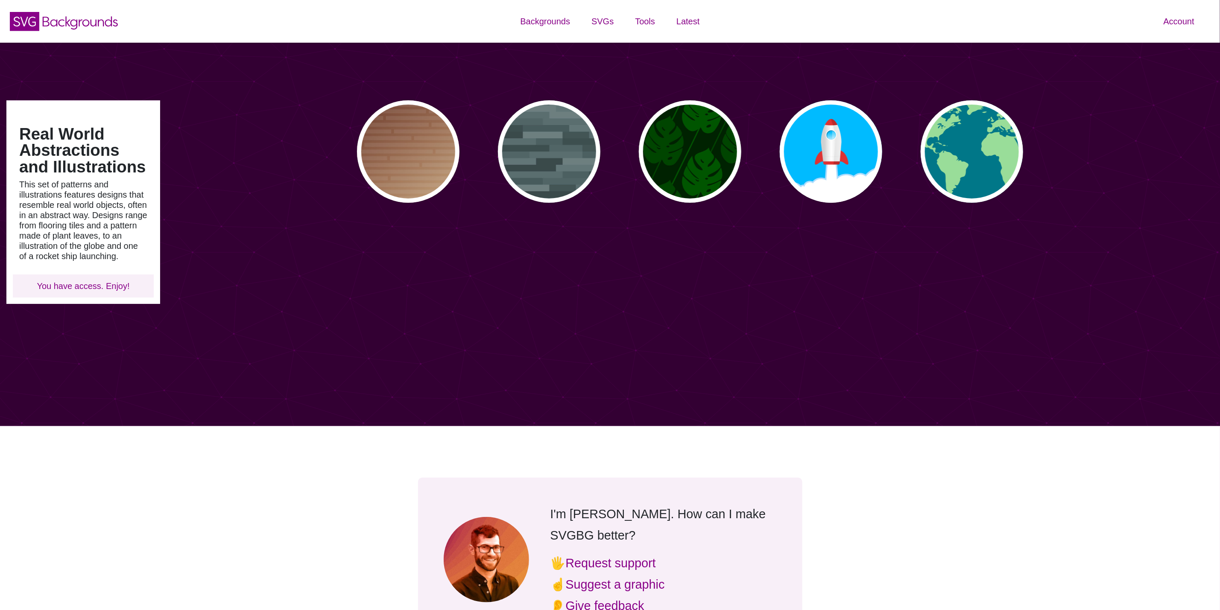
type input "#450057"
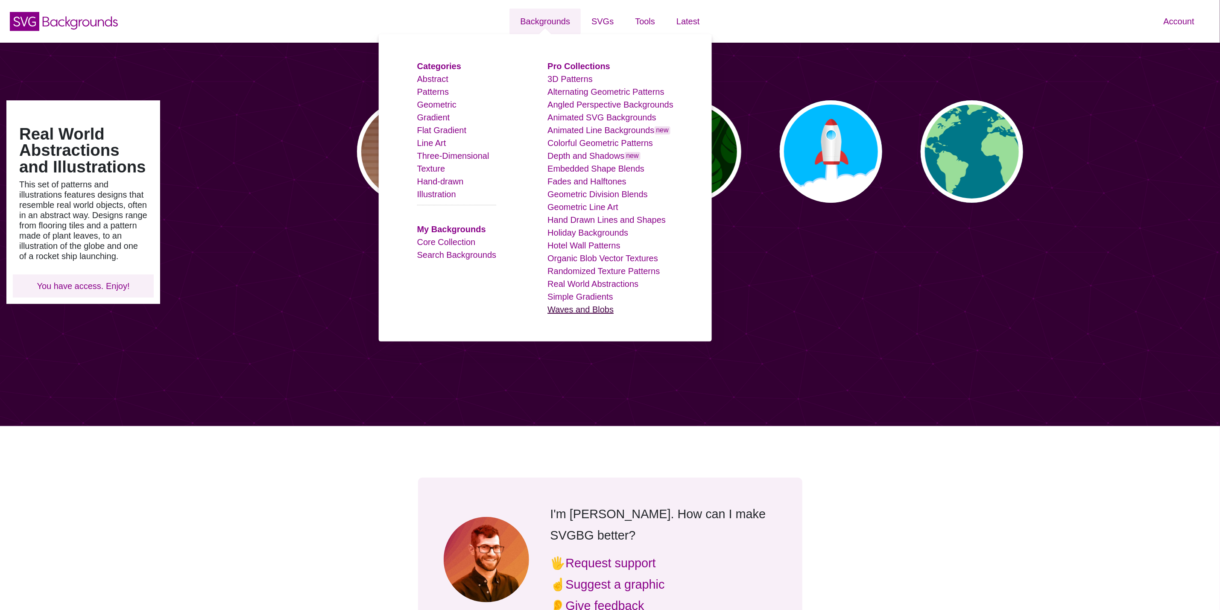
click at [566, 307] on link "Waves and Blobs" at bounding box center [581, 309] width 66 height 9
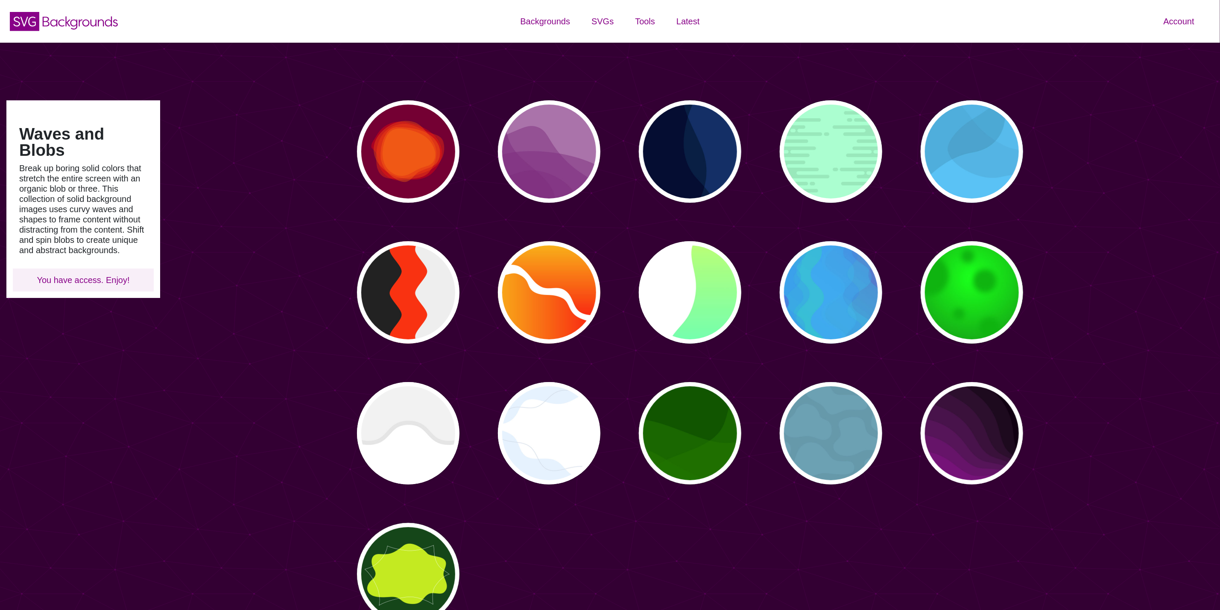
type input "#450057"
type input "#FFFFFF"
click at [447, 175] on div "PREVIEW" at bounding box center [408, 151] width 103 height 103
type input "#770033"
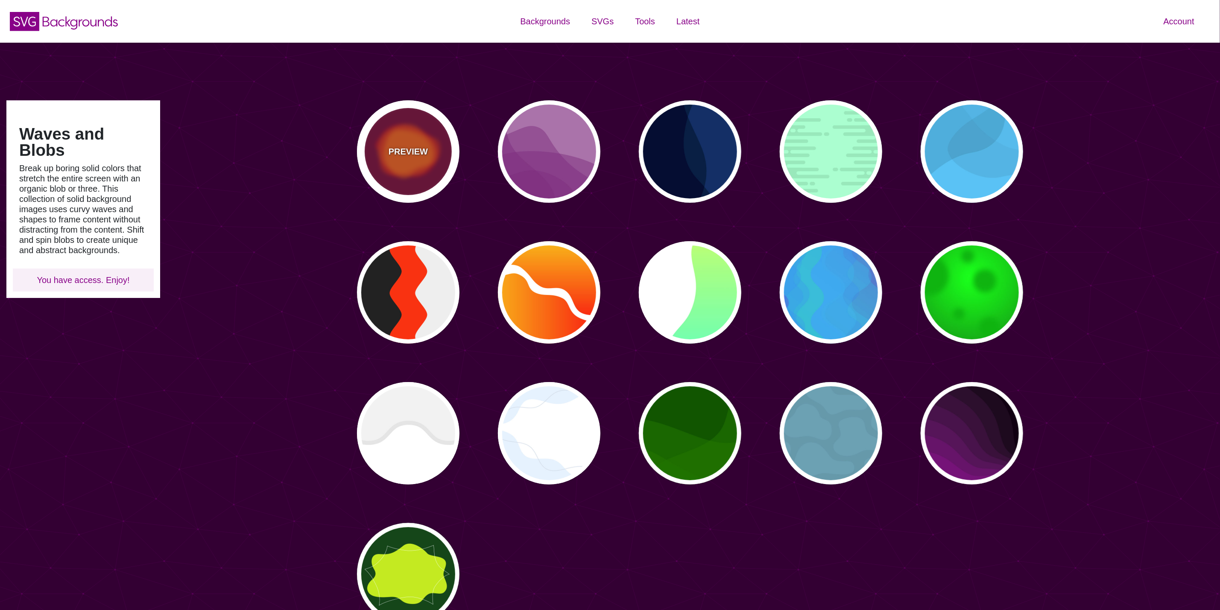
type input "#FF0000"
type input "#FF7700"
type input "0"
type input "2000"
type input "0.5"
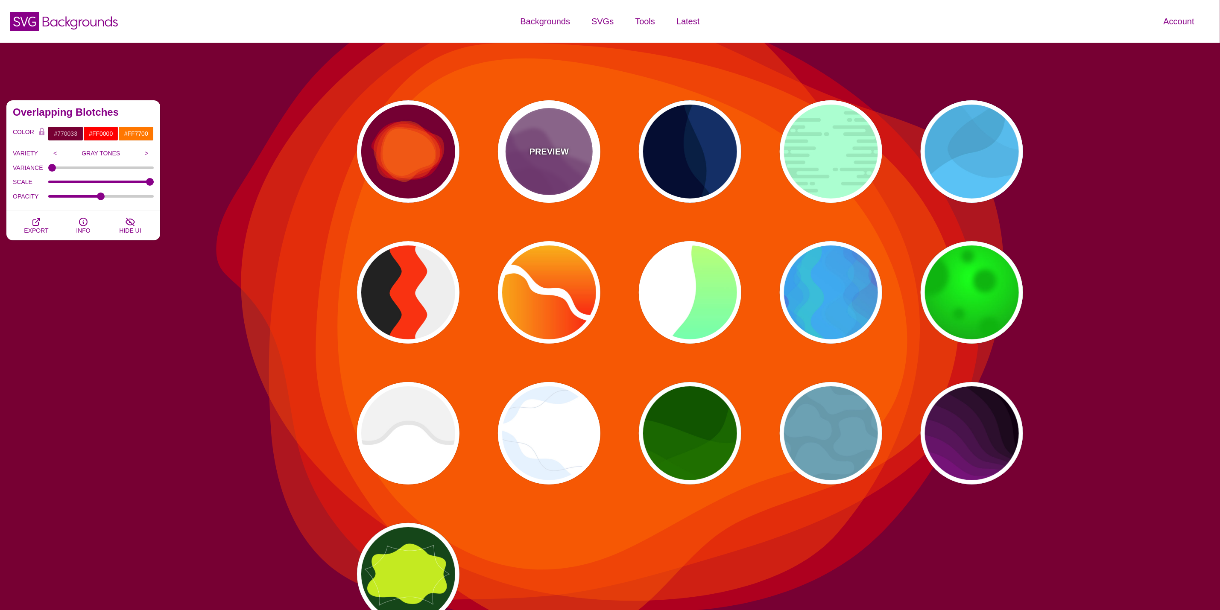
click at [523, 163] on div "PREVIEW" at bounding box center [549, 151] width 103 height 103
type input "#AA77AA"
type input "#7F3681"
type input "0.5"
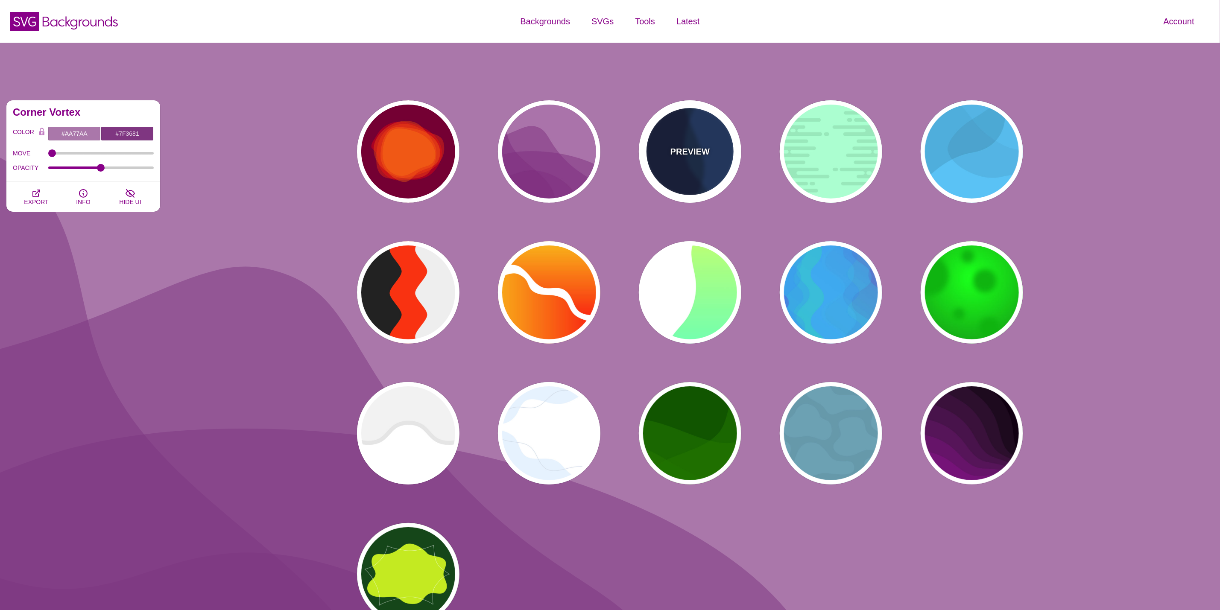
click at [689, 150] on p "PREVIEW" at bounding box center [690, 151] width 39 height 13
type input "#003366"
type input "#002244"
type input "#001133"
type input "1"
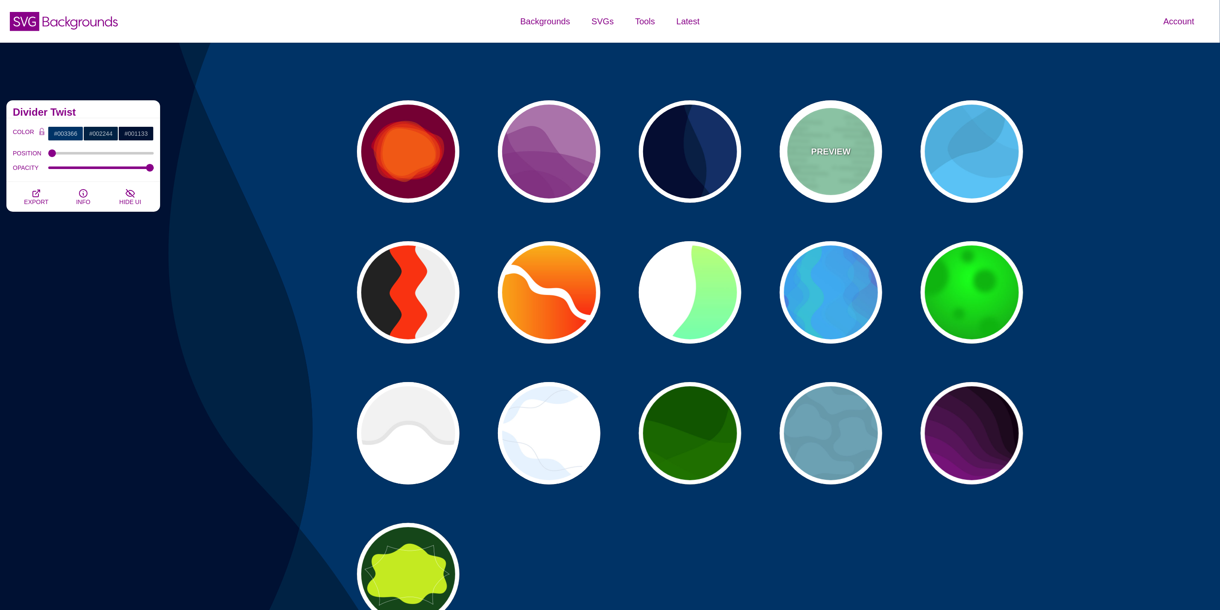
click at [805, 161] on div "PREVIEW" at bounding box center [831, 151] width 103 height 103
type input "#A6FFD0"
type input "#96E6BC"
type input "0"
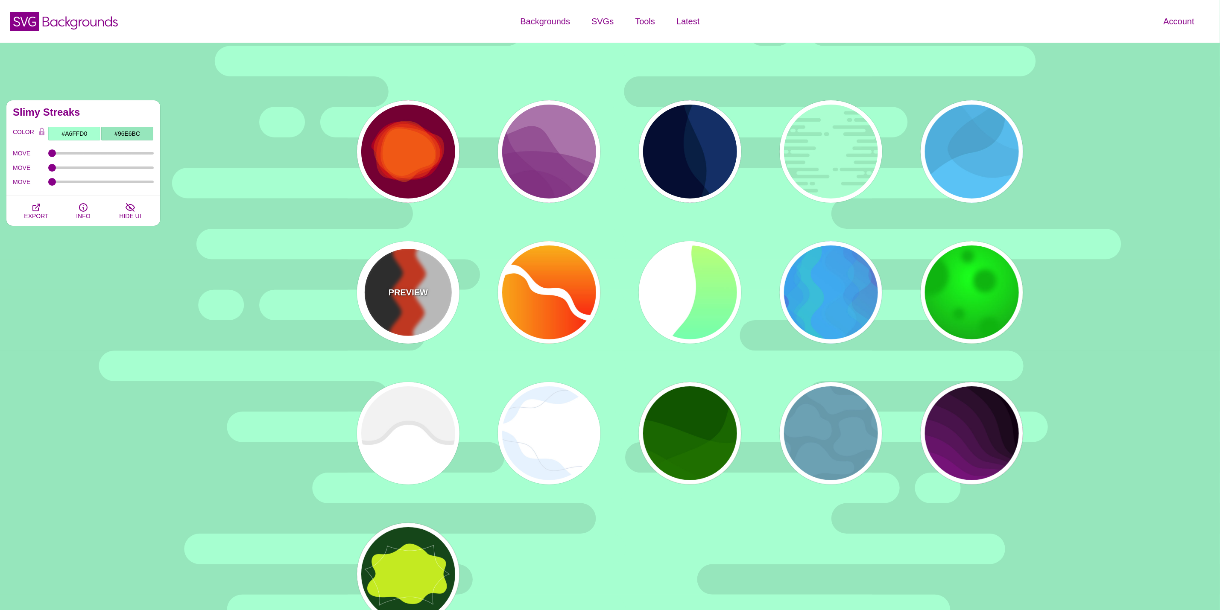
click at [384, 291] on div "PREVIEW" at bounding box center [408, 292] width 103 height 103
type input "#FF3300"
type input "#222222"
type input "#EEEEEE"
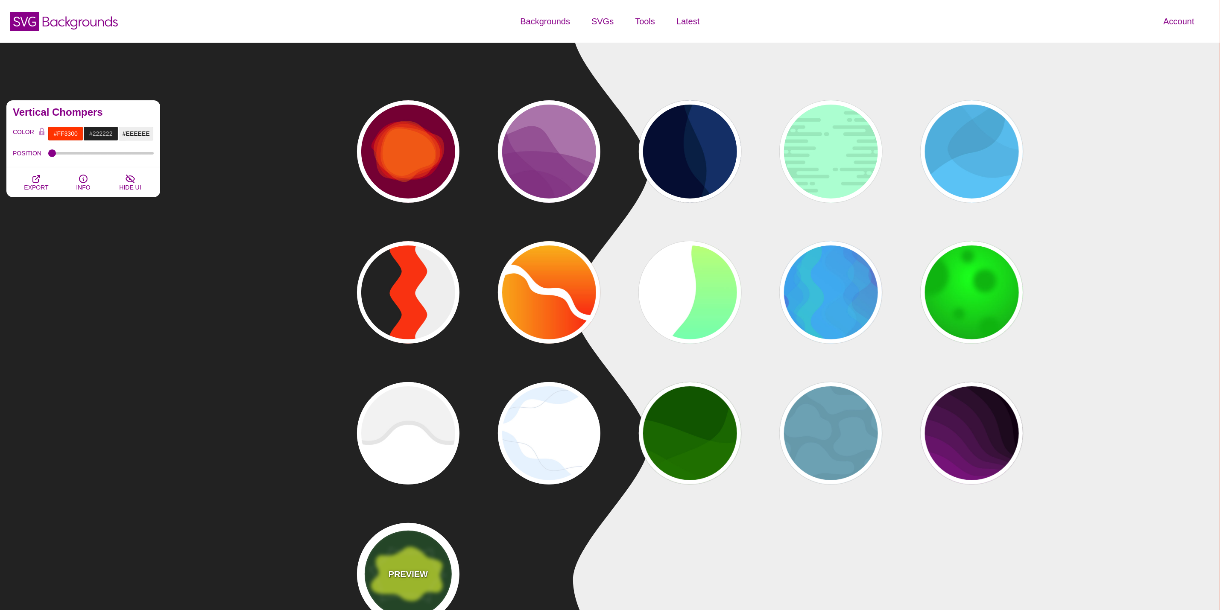
click at [386, 547] on div "PREVIEW" at bounding box center [408, 574] width 103 height 103
type input "#14461A"
type input "#C4EA21"
type input "#FFFFFF"
type input "3"
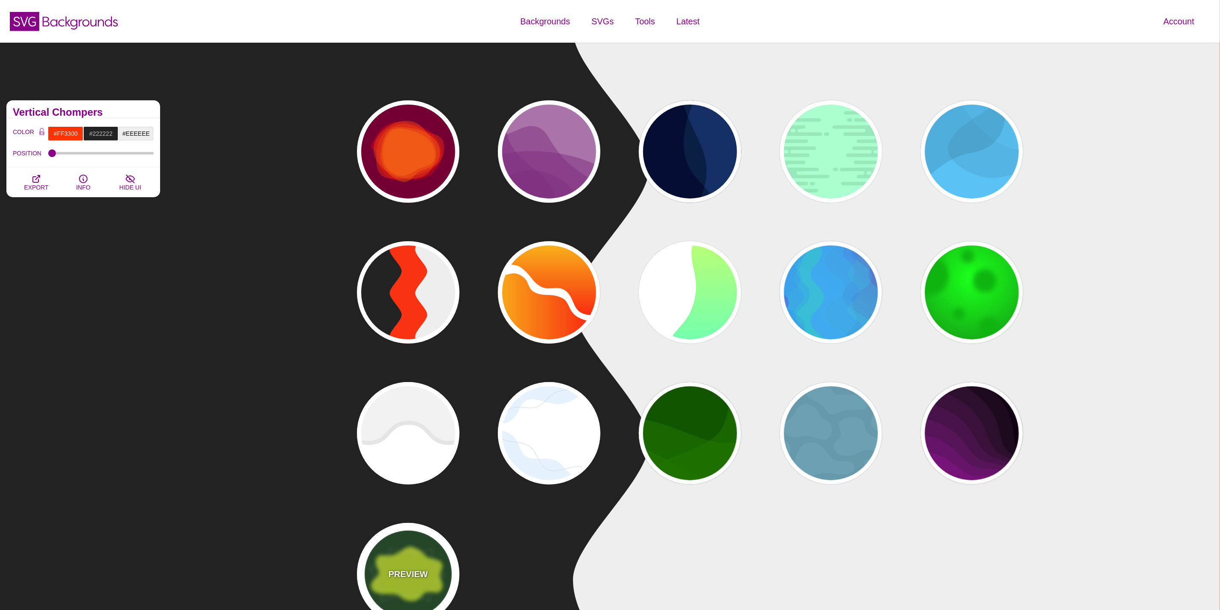
type input "1"
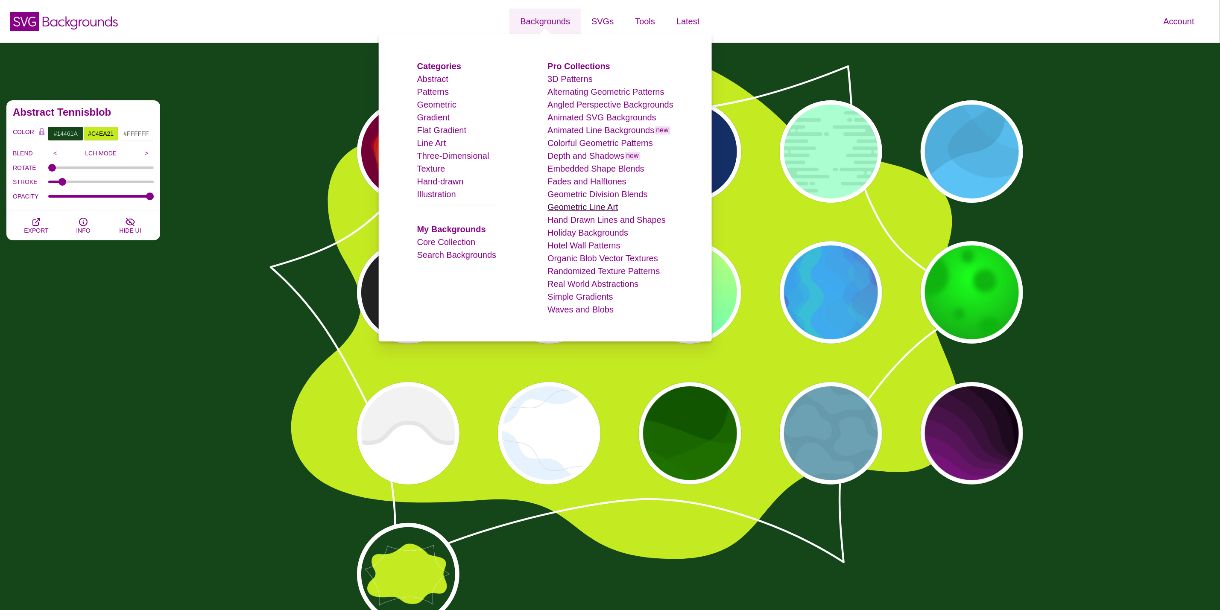
click at [573, 209] on link "Geometric Line Art" at bounding box center [583, 206] width 71 height 9
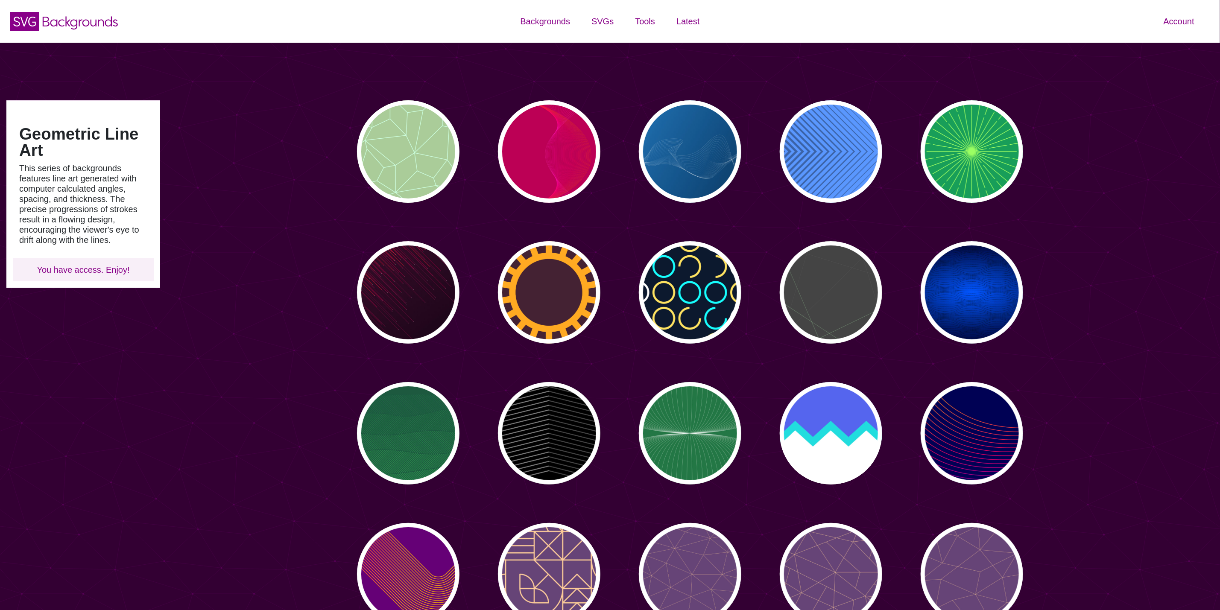
type input "#450057"
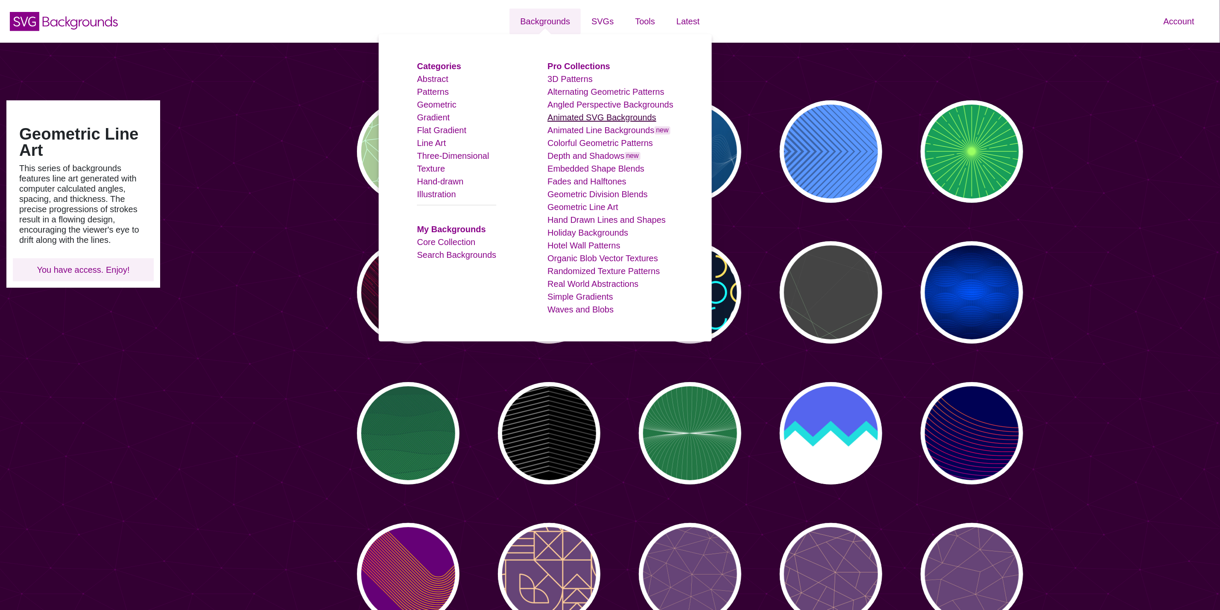
click at [583, 120] on link "Animated SVG Backgrounds" at bounding box center [602, 117] width 109 height 9
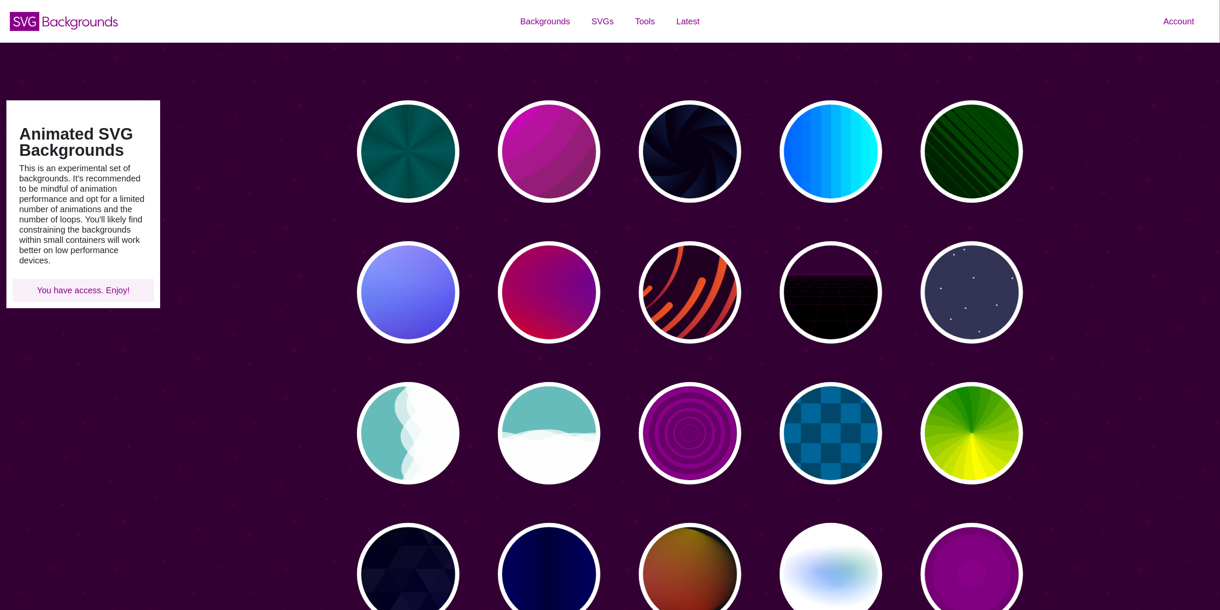
type input "#450057"
type input "#FFFFFF"
click at [545, 152] on p "PREVIEW" at bounding box center [549, 151] width 39 height 13
type input "#442233"
type input "#DD00DD"
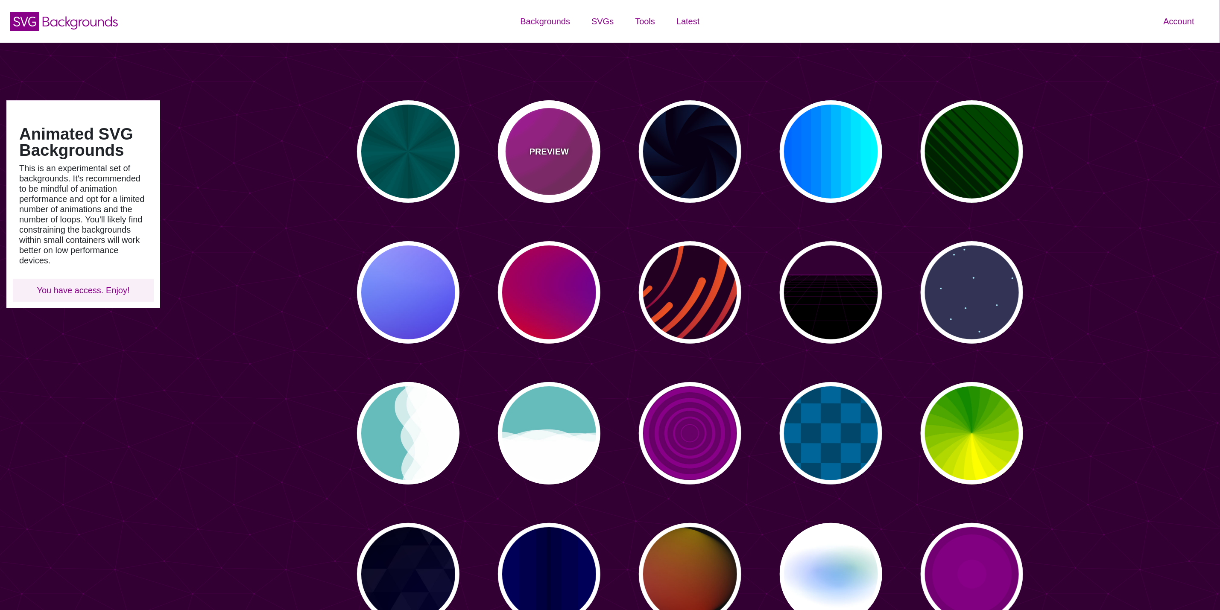
type input "0"
type input "5"
type input "0.2"
type input "0"
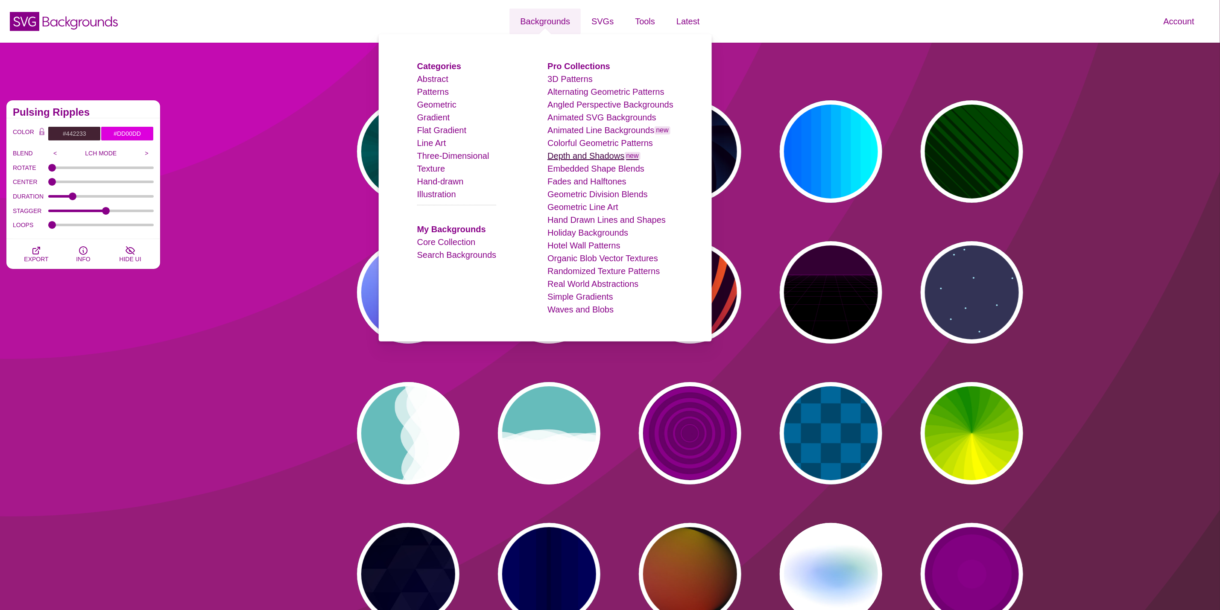
click at [575, 160] on link "Depth and Shadows new" at bounding box center [594, 155] width 93 height 9
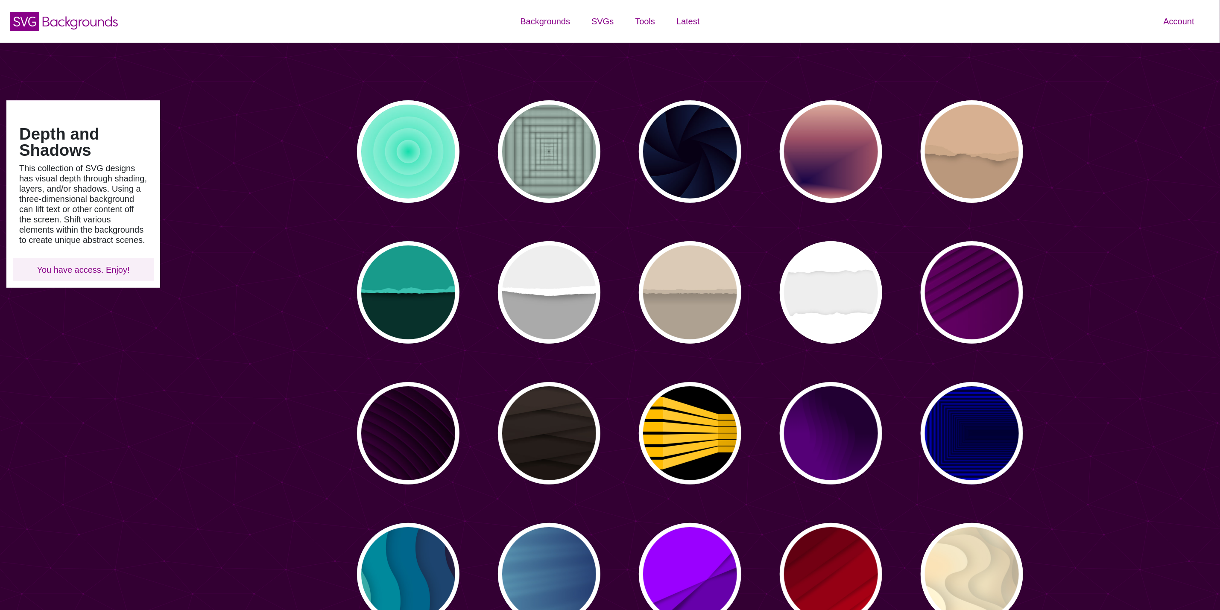
type input "#450057"
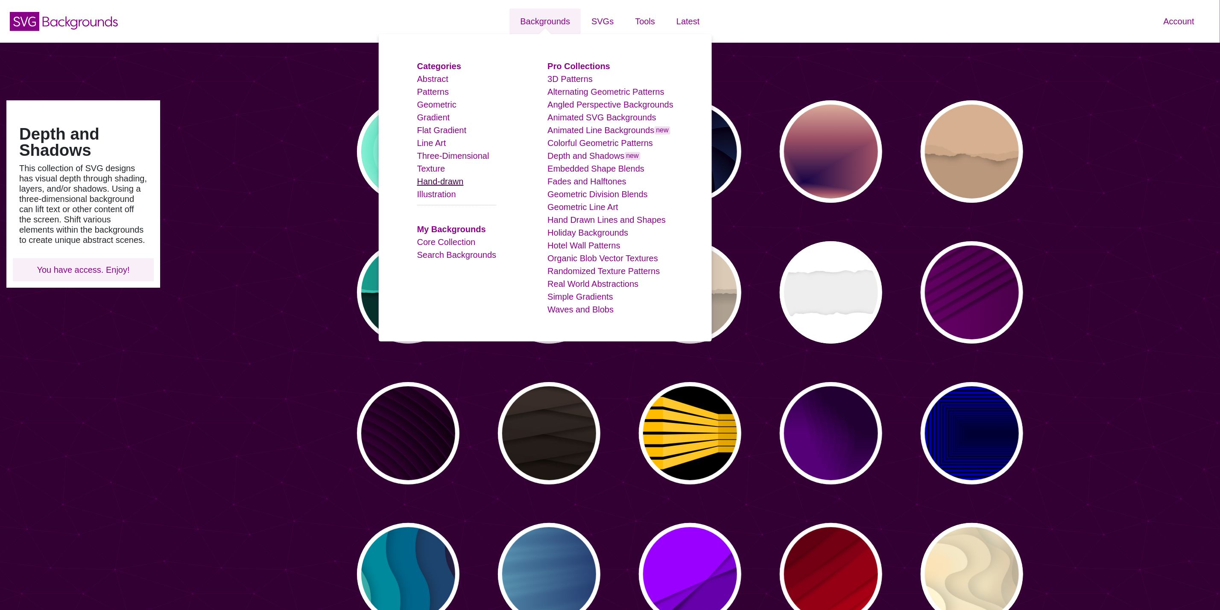
click at [439, 181] on link "Hand-drawn" at bounding box center [440, 181] width 47 height 9
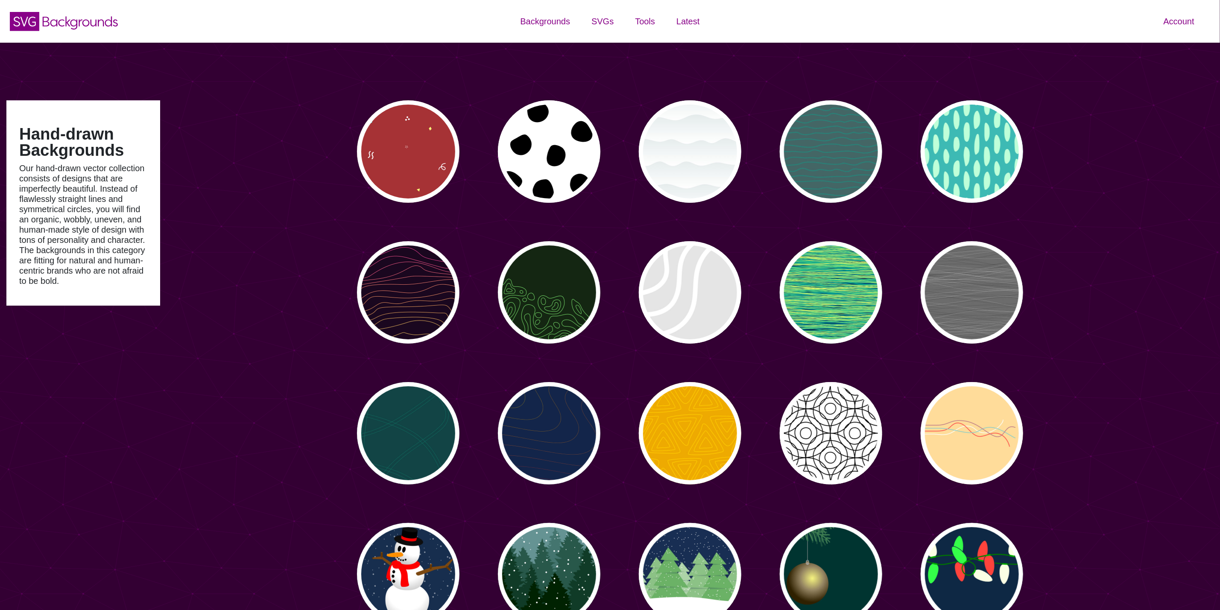
type input "#450057"
type input "#FFFFFF"
click at [427, 330] on div "PREVIEW" at bounding box center [408, 292] width 103 height 103
type input "#1A071F"
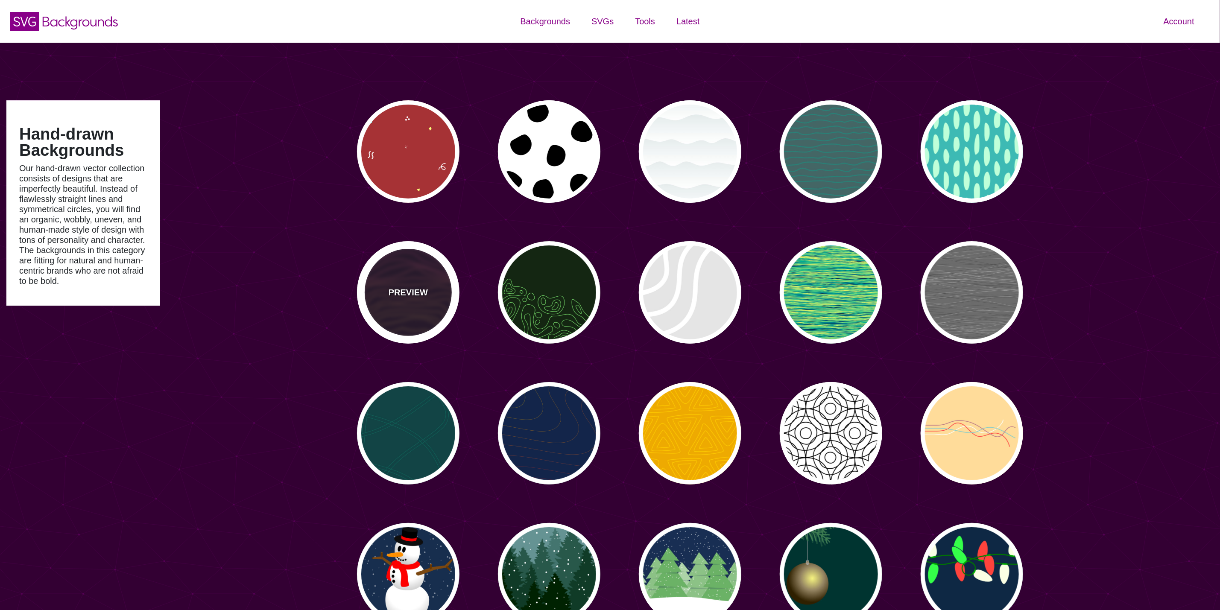
type input "#F5FF9C"
type input "#CA42FF"
type input "0"
type input "4"
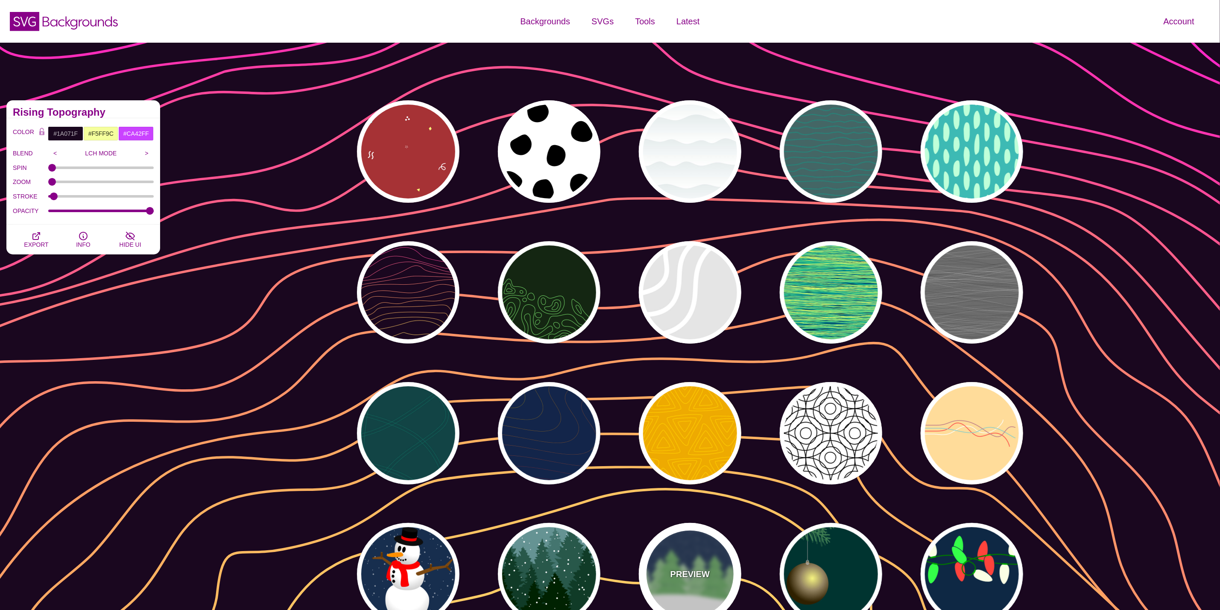
click at [688, 568] on p "PREVIEW" at bounding box center [690, 574] width 39 height 13
type input "#182E52"
type input "#6BB166"
type input "#FFFFFF"
type input "15"
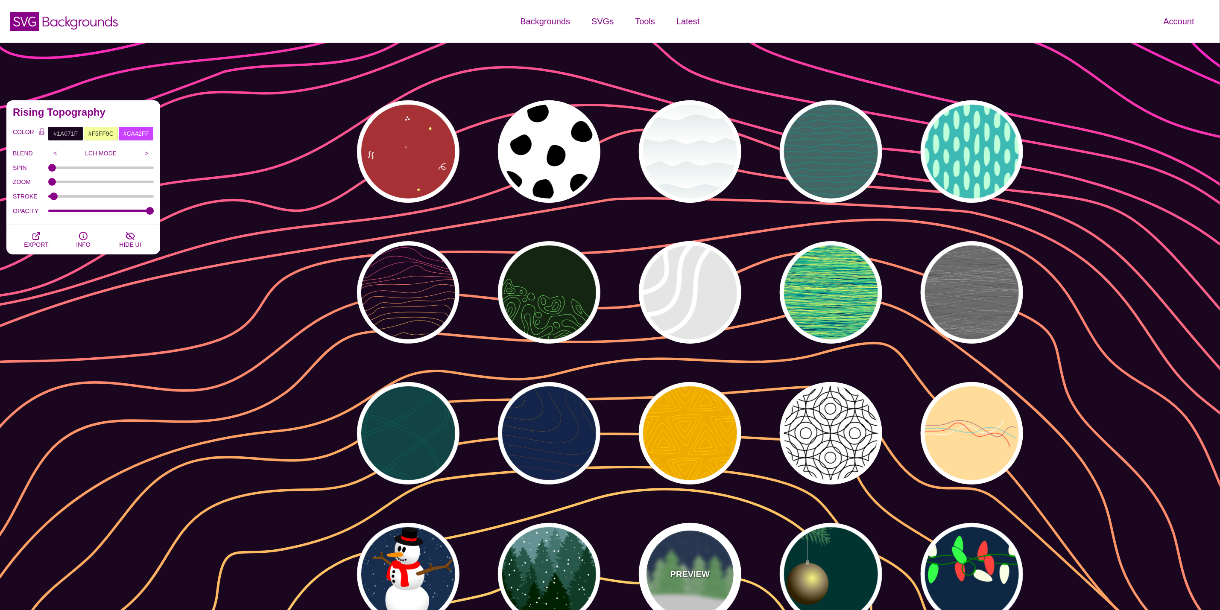
type input "0"
type input "0.2"
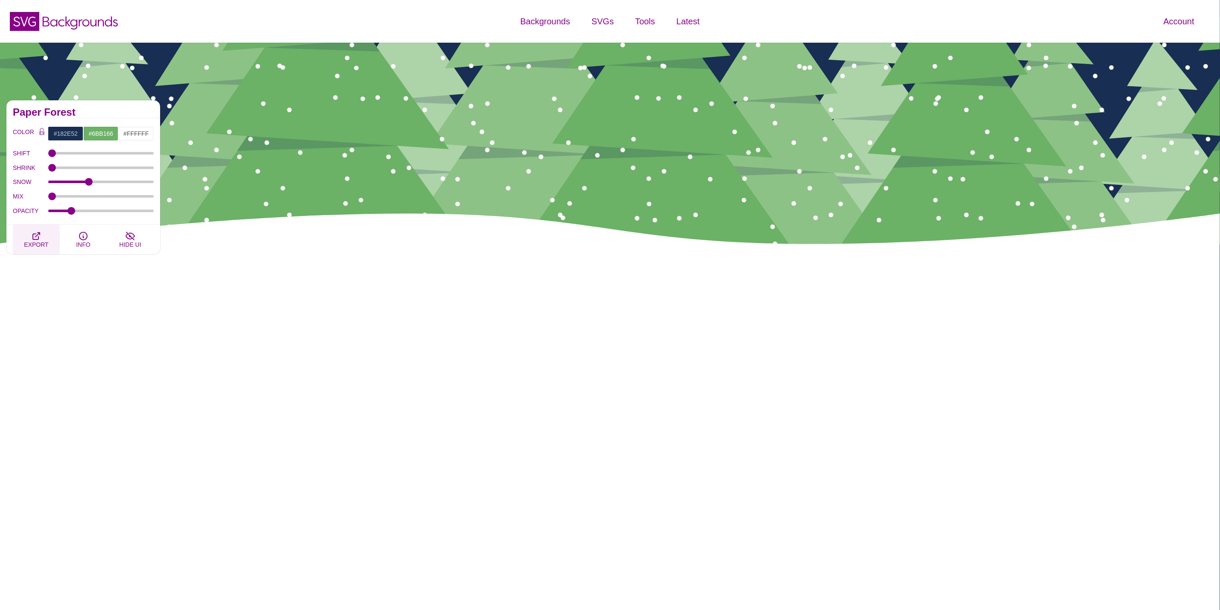
click at [40, 236] on icon "button" at bounding box center [36, 236] width 7 height 7
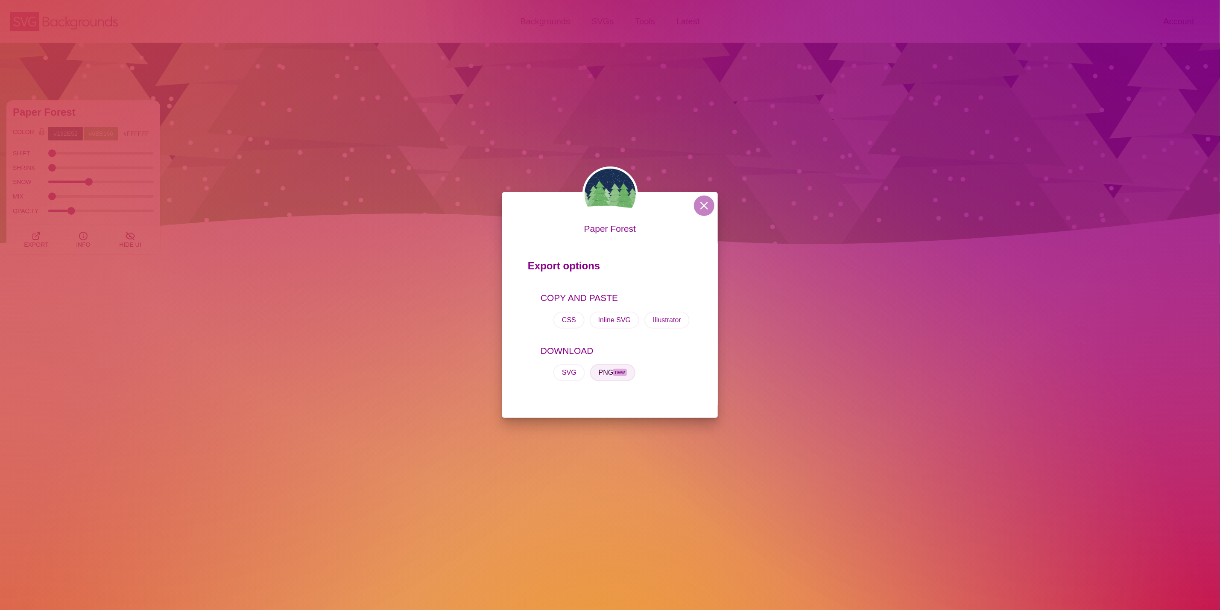
click at [607, 376] on button "PNG new" at bounding box center [612, 372] width 45 height 17
click at [717, 202] on div "Paper Forest Export options COPY AND PASTE CSS Inline SVG Illustrator DOWNLOAD …" at bounding box center [610, 305] width 1220 height 610
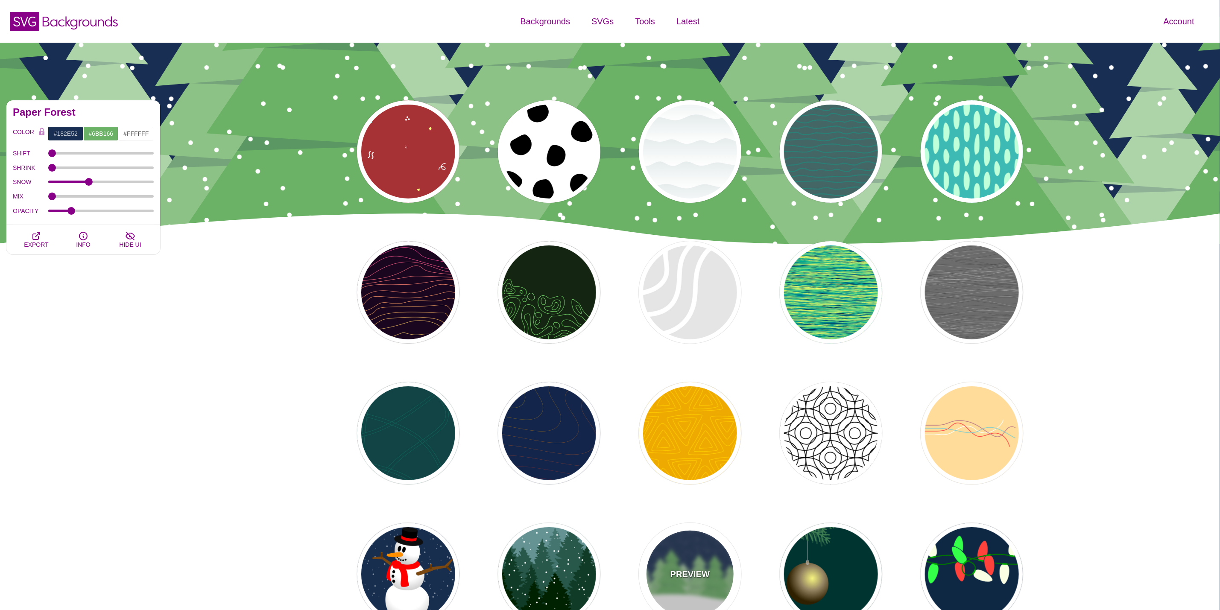
click at [669, 574] on div "PREVIEW" at bounding box center [690, 574] width 103 height 103
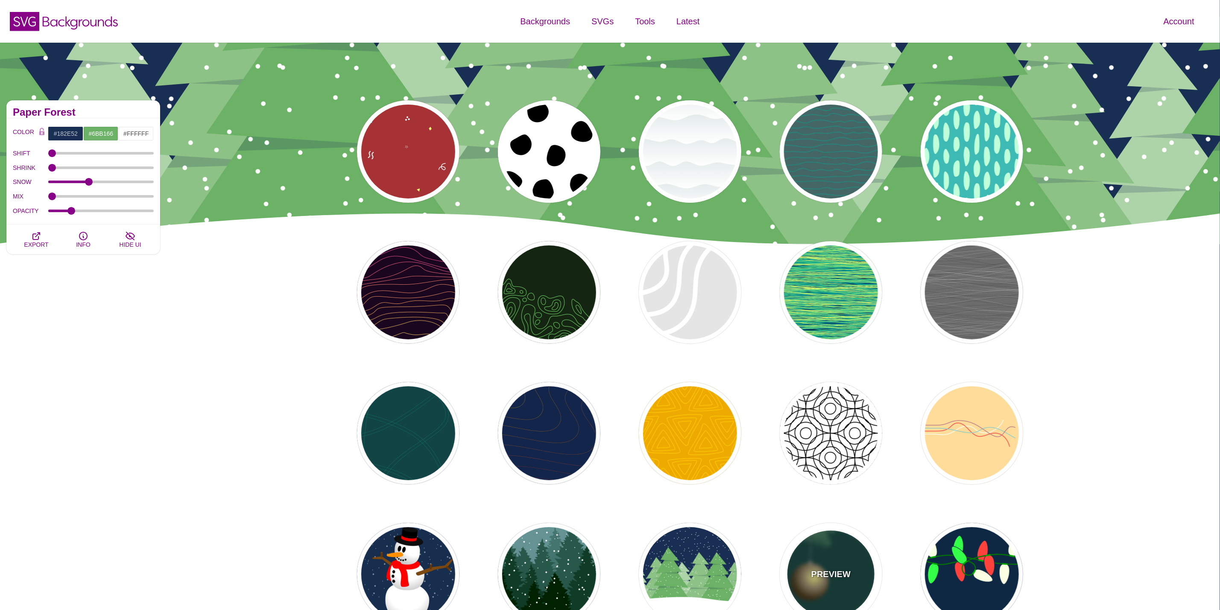
click at [798, 559] on div "PREVIEW" at bounding box center [831, 574] width 103 height 103
type input "#003431"
type input "#3E7C52"
type input "#AAAAAA"
type input "#2F2100"
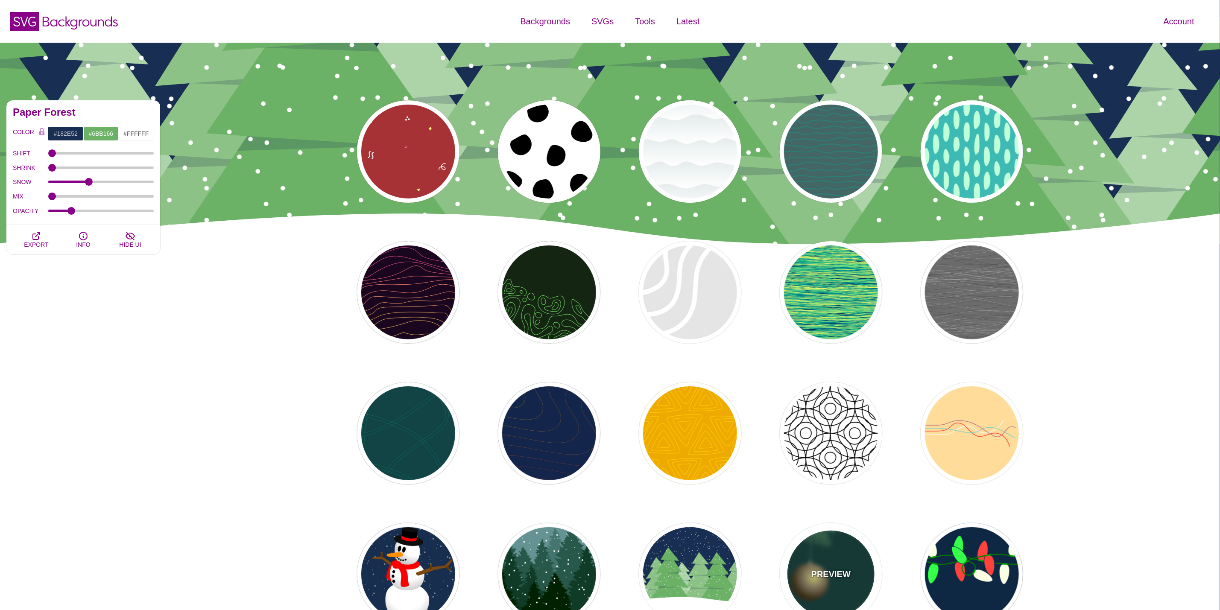
type input "#958462"
type input "#F6F580"
type input "3"
type input "0.4"
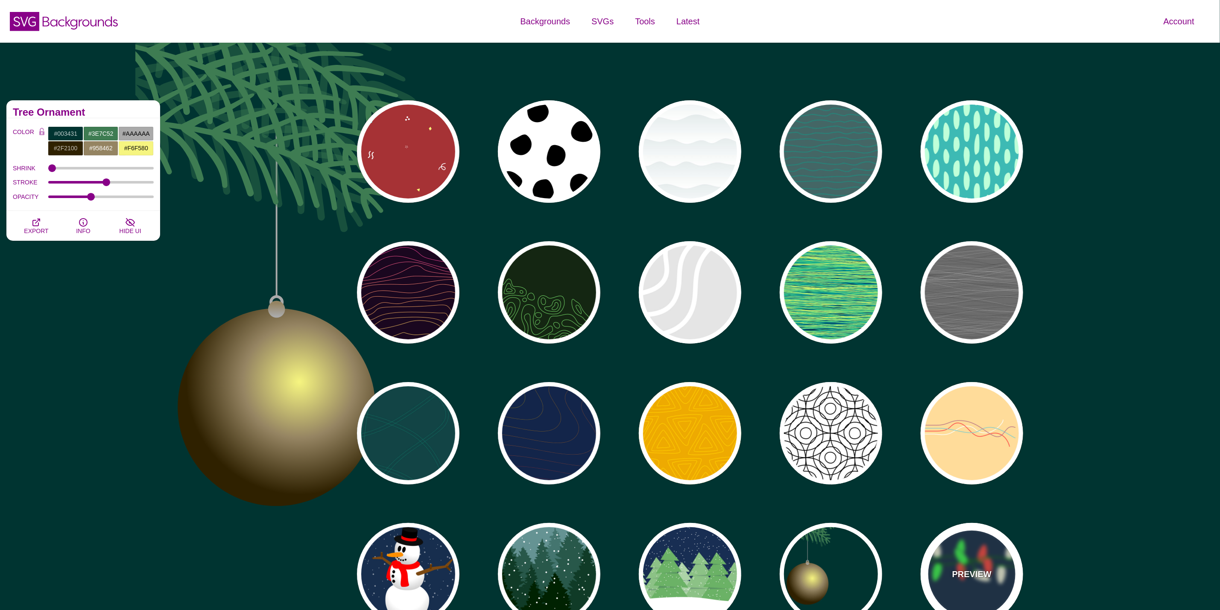
drag, startPoint x: 1011, startPoint y: 590, endPoint x: 1008, endPoint y: 587, distance: 4.9
click at [1008, 587] on div "PREVIEW" at bounding box center [972, 574] width 103 height 103
type input "#0E2844"
type input "#007800"
type input "#00AA00"
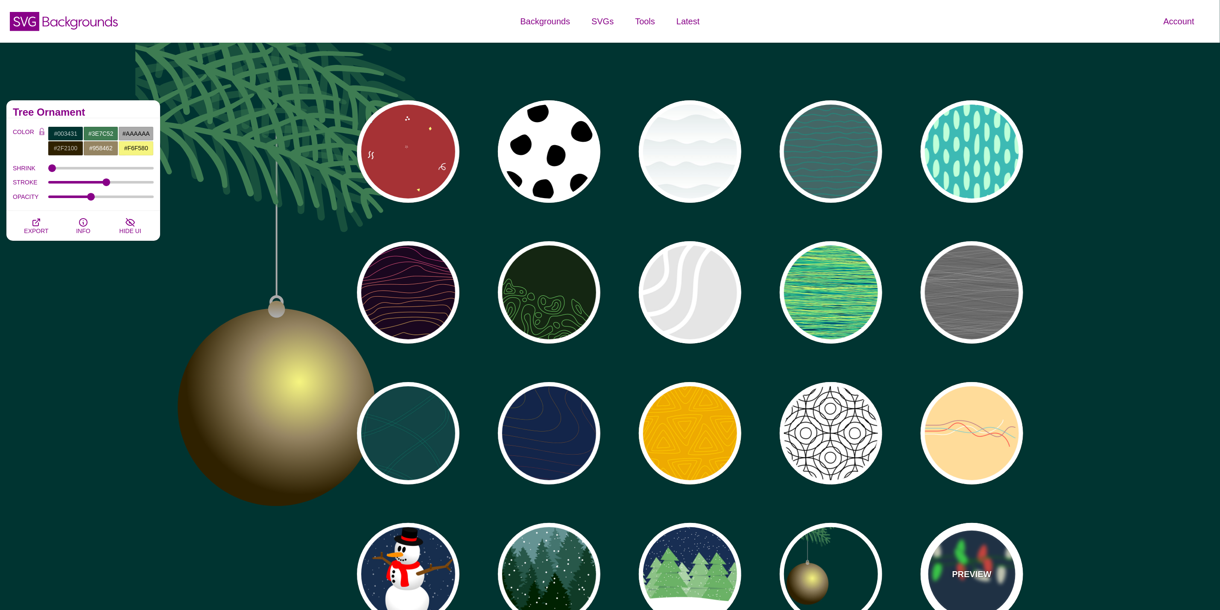
type input "#FAFFE4"
type input "#34FF49"
type input "#FF433C"
type input "2"
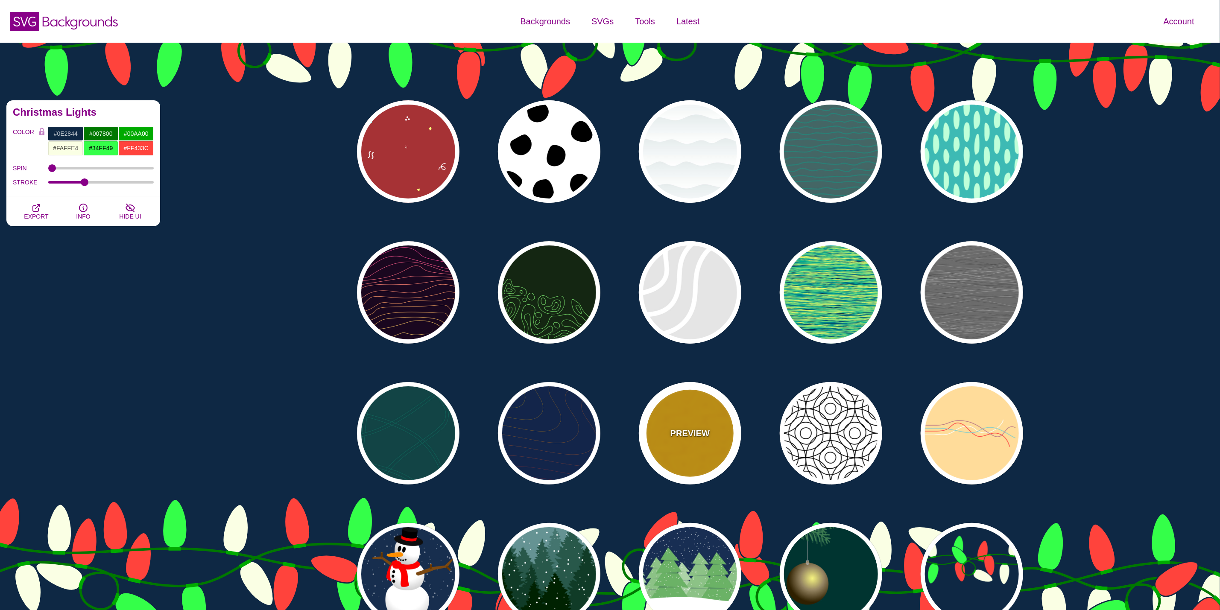
click at [687, 454] on div "PREVIEW" at bounding box center [690, 433] width 103 height 103
type input "#EEAA00"
type input "#FFCC00"
type input "1"
type input "5"
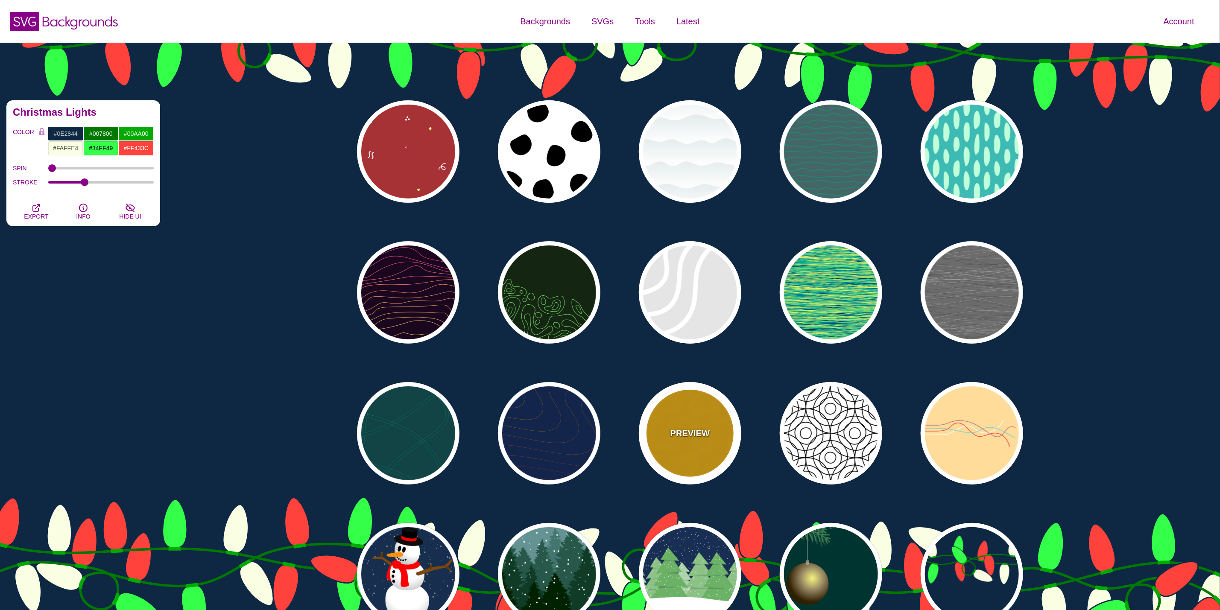
type input "1"
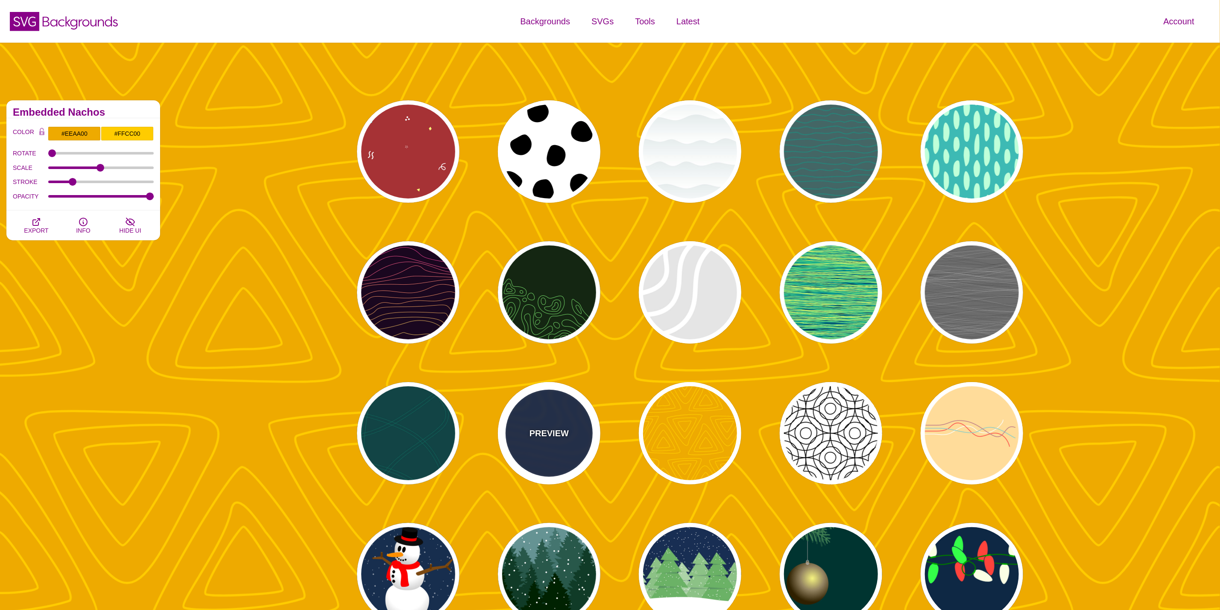
click at [574, 420] on div "PREVIEW" at bounding box center [549, 433] width 103 height 103
type input "#13254A"
type input "#FFFF00"
type input "#AA0033"
type input "1"
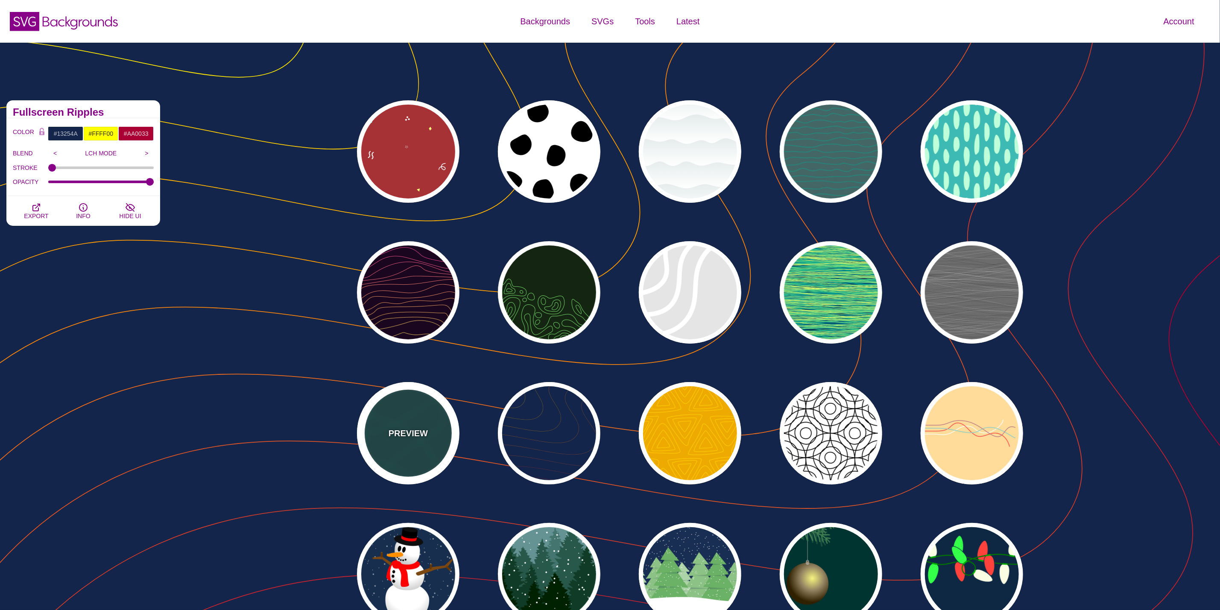
drag, startPoint x: 411, startPoint y: 414, endPoint x: 405, endPoint y: 409, distance: 8.2
click at [409, 413] on div "PREVIEW" at bounding box center [408, 433] width 103 height 103
type input "#114444"
type input "#117766"
type input "2"
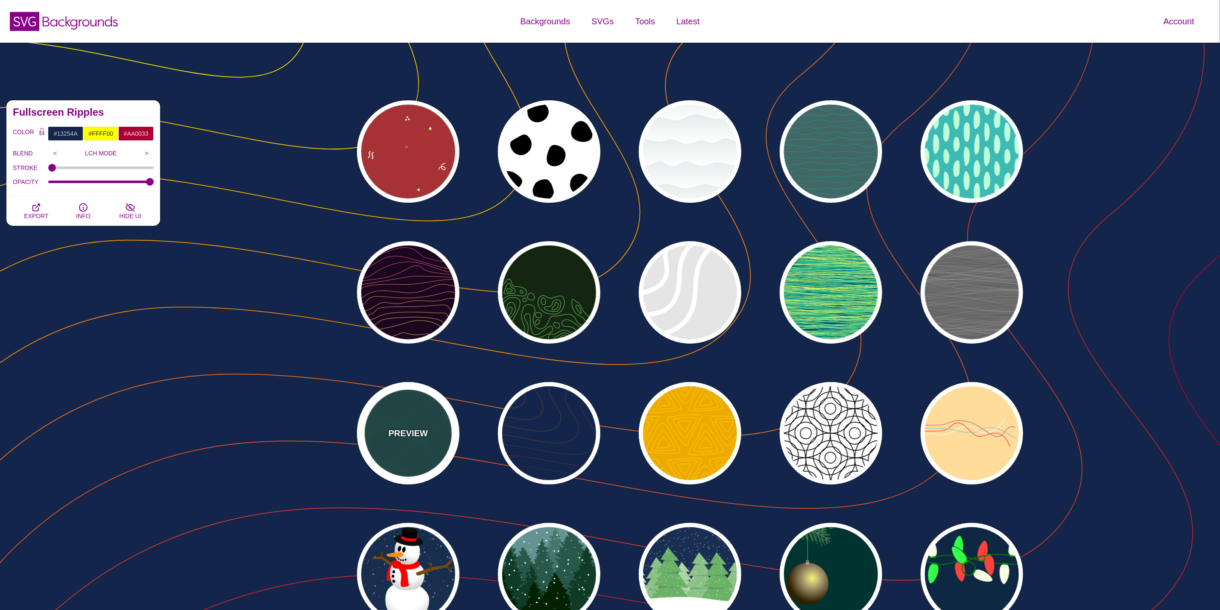
type input "0.5"
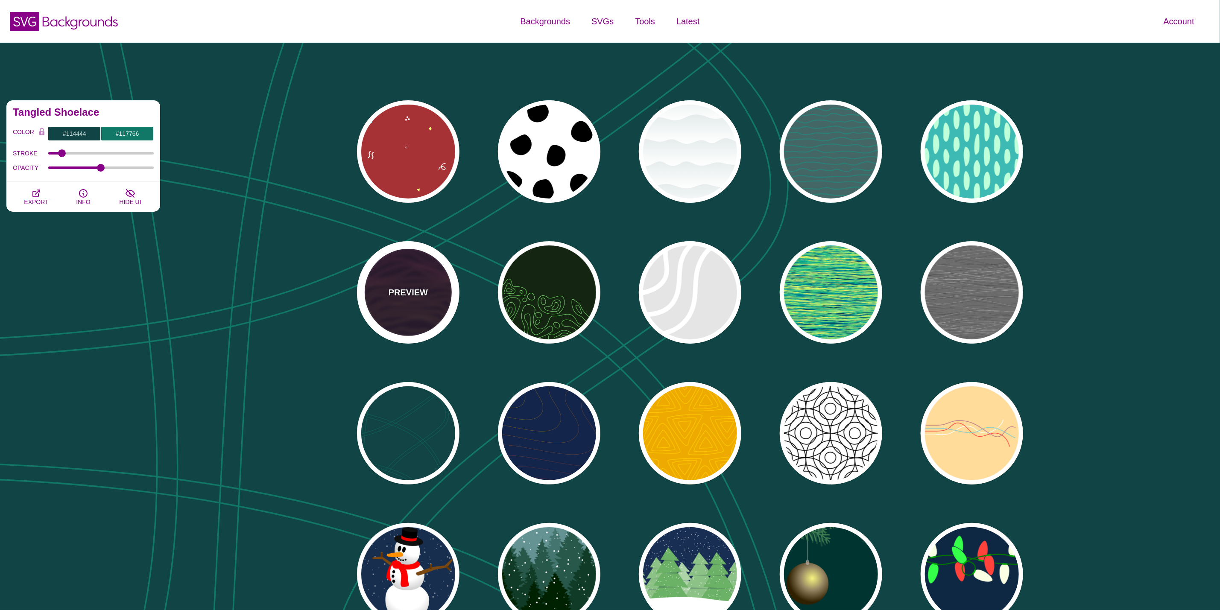
click at [386, 291] on div "PREVIEW" at bounding box center [408, 292] width 103 height 103
type input "#1A071F"
type input "#F5FF9C"
type input "#CA42FF"
type input "0"
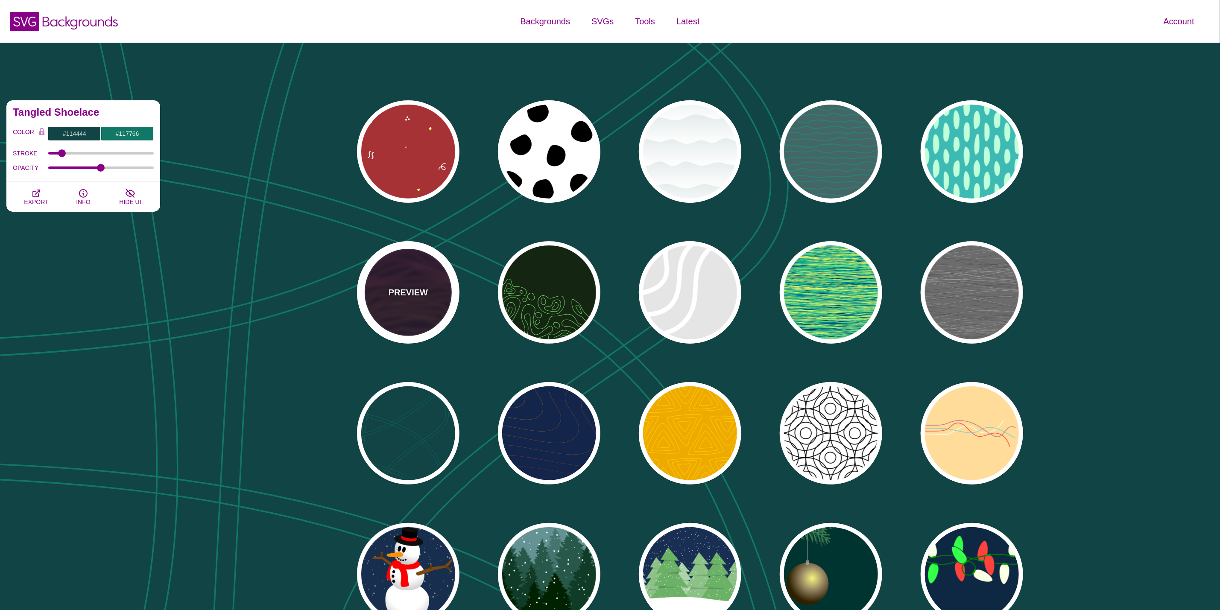
type input "0"
type input "4"
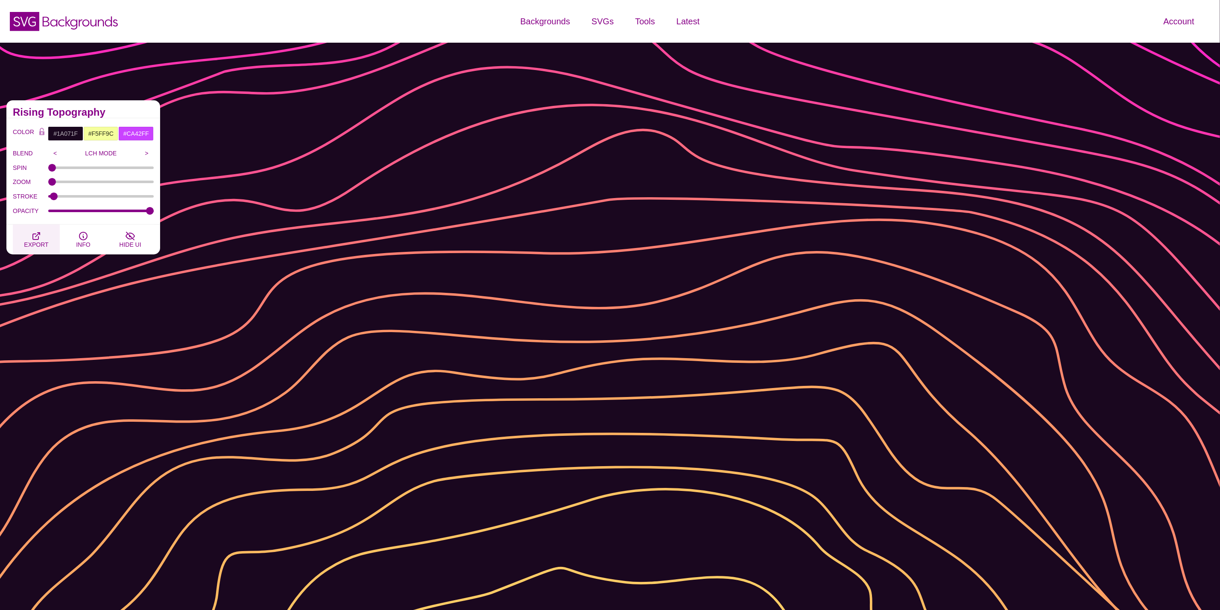
click at [43, 237] on button "EXPORT" at bounding box center [36, 240] width 47 height 30
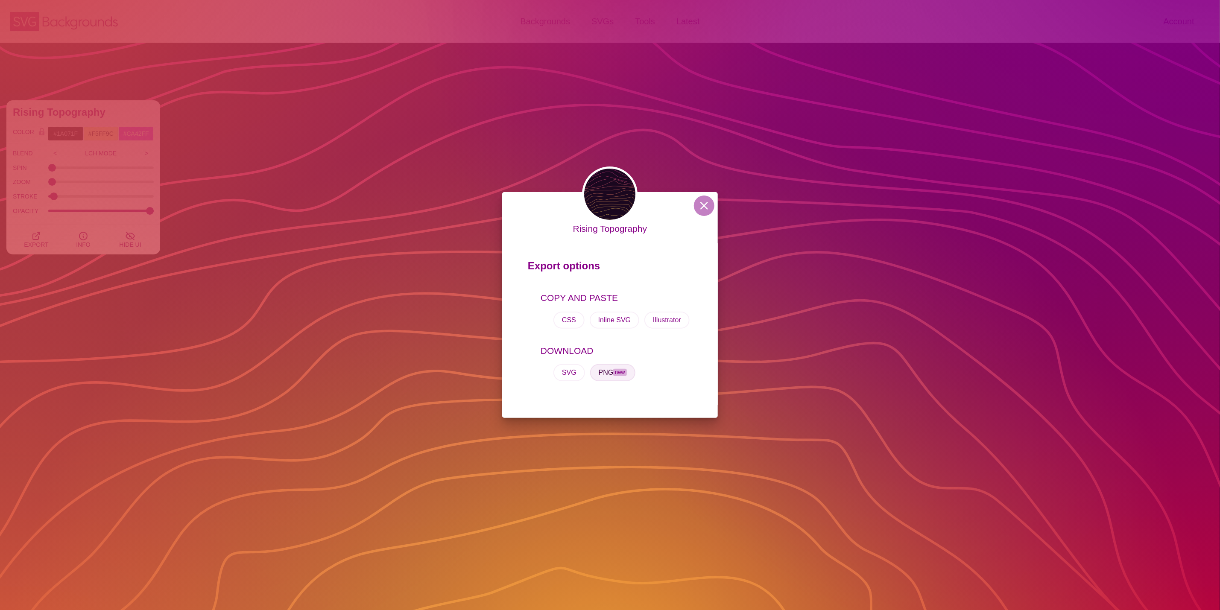
click at [599, 375] on button "PNG new" at bounding box center [612, 372] width 45 height 17
drag, startPoint x: 704, startPoint y: 199, endPoint x: 701, endPoint y: 204, distance: 5.4
click at [701, 202] on button at bounding box center [704, 206] width 21 height 21
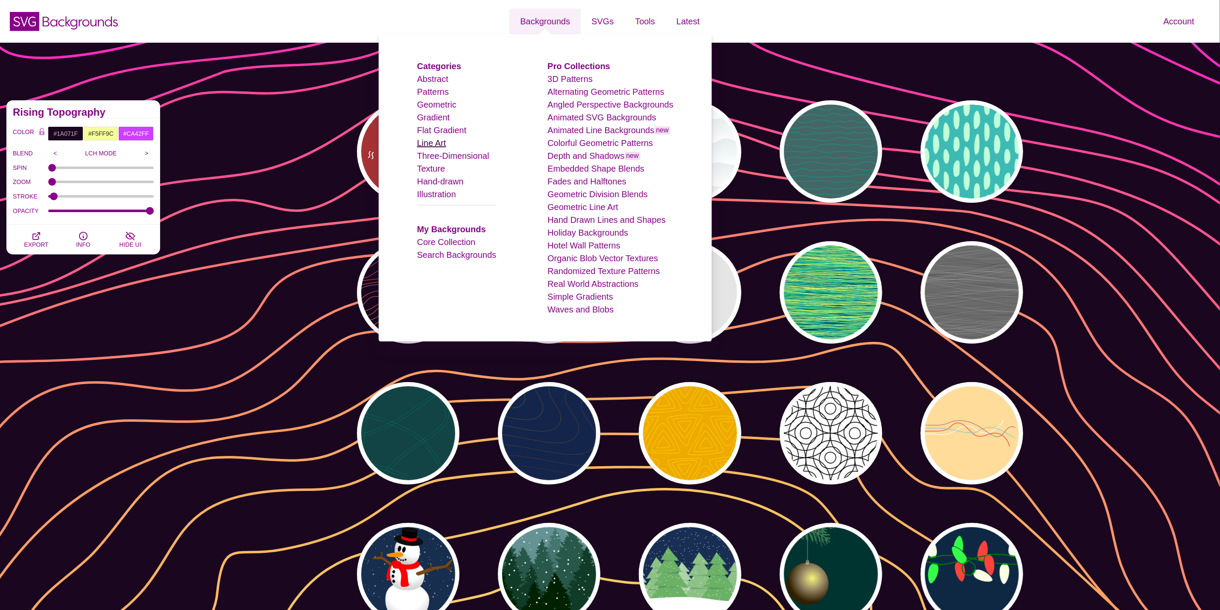
click at [446, 145] on link "Line Art" at bounding box center [431, 142] width 29 height 9
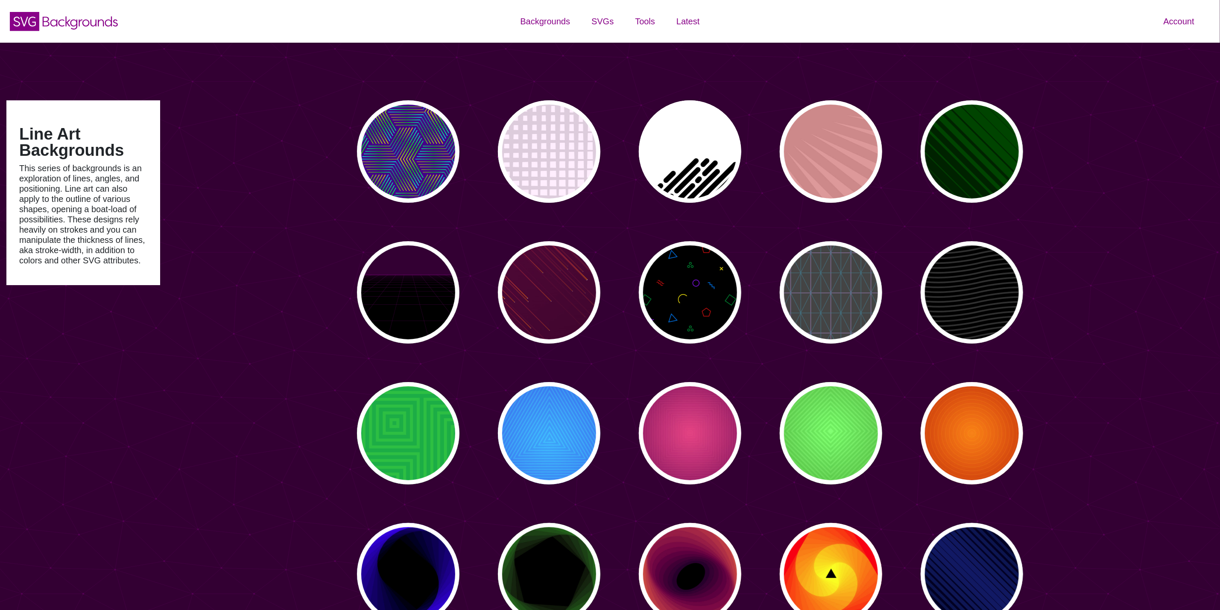
type input "#450057"
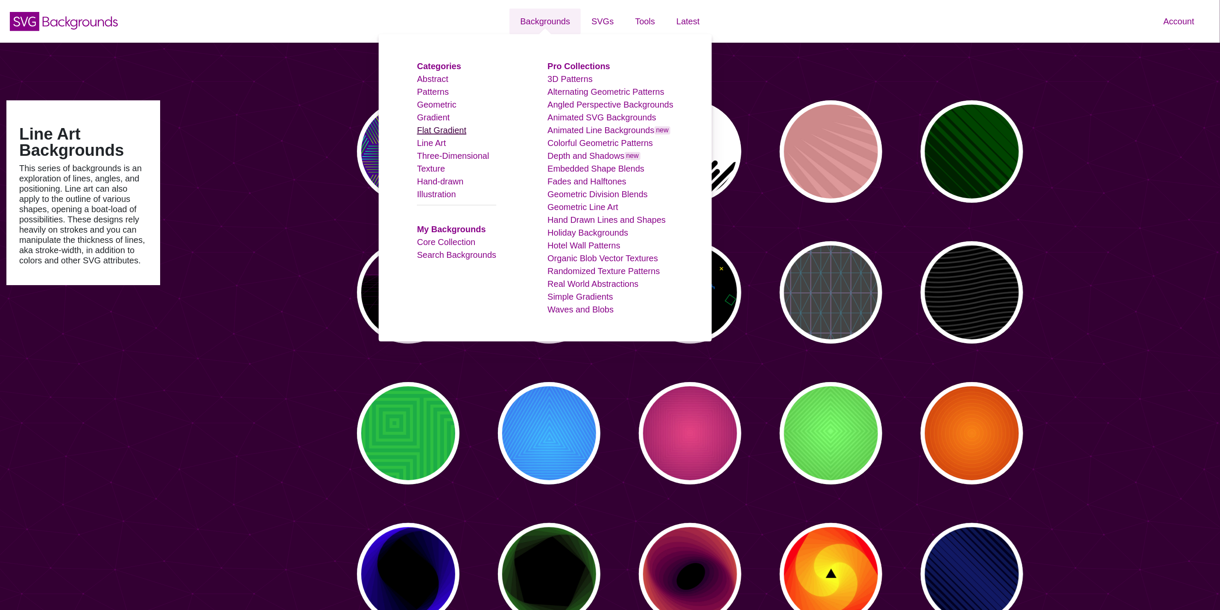
click at [442, 129] on link "Flat Gradient" at bounding box center [442, 130] width 50 height 9
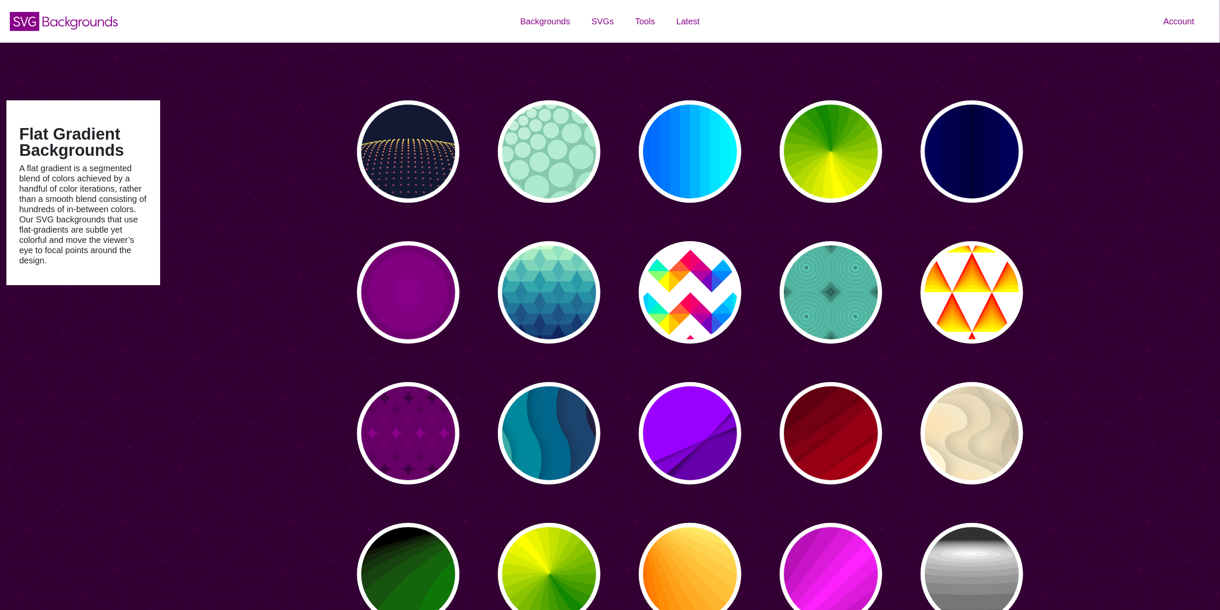
type input "#450057"
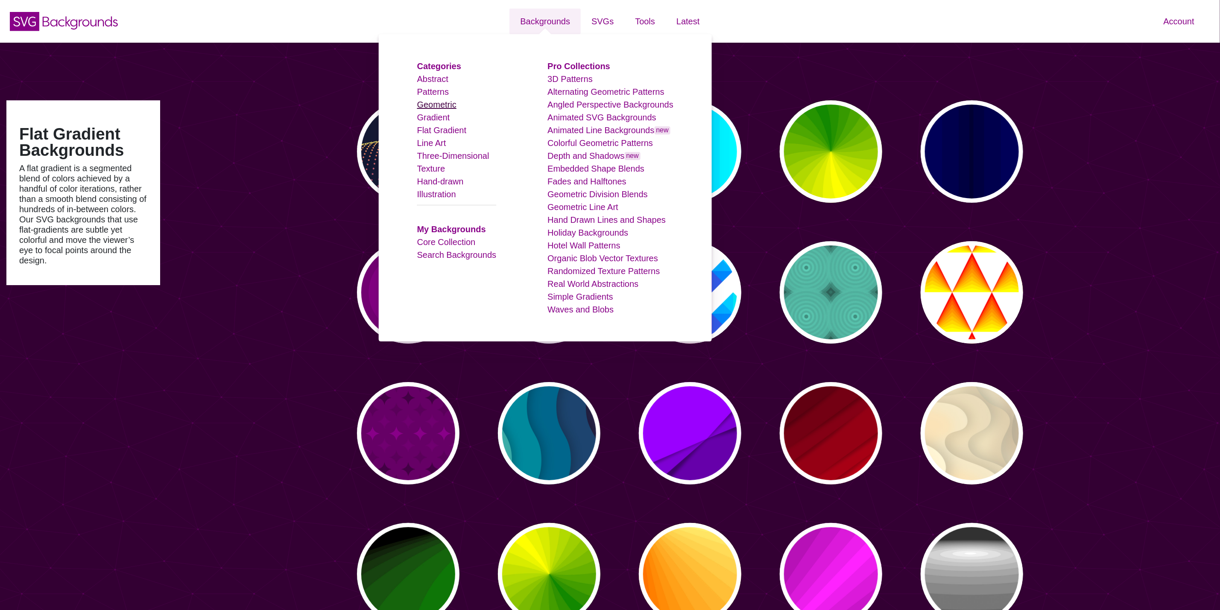
click at [445, 106] on link "Geometric" at bounding box center [436, 104] width 39 height 9
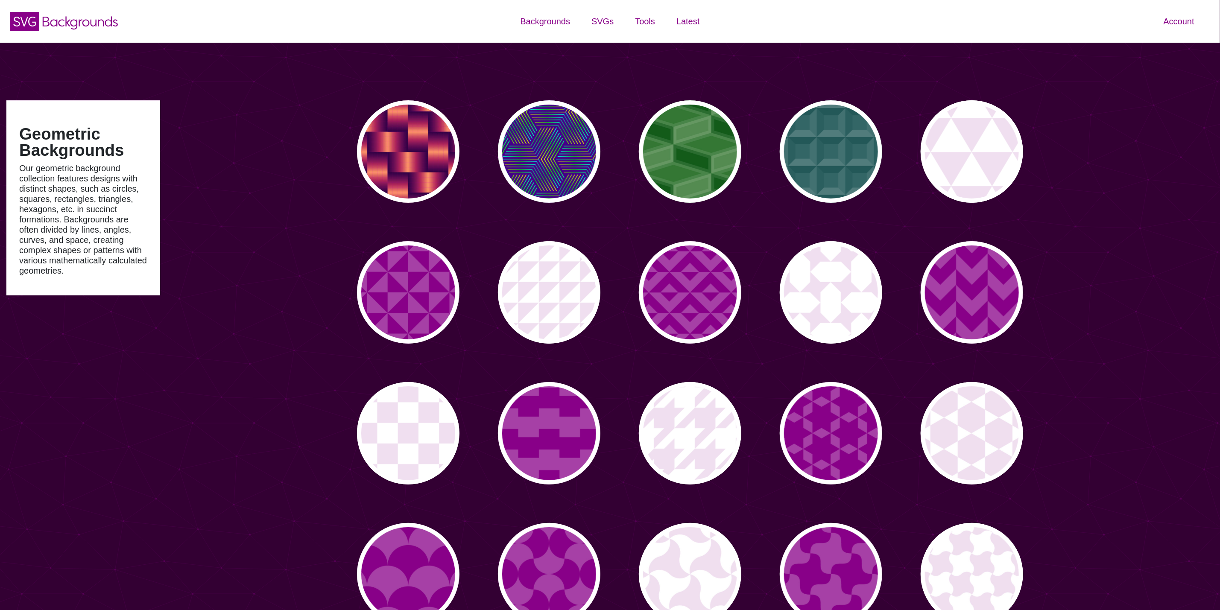
type input "#450057"
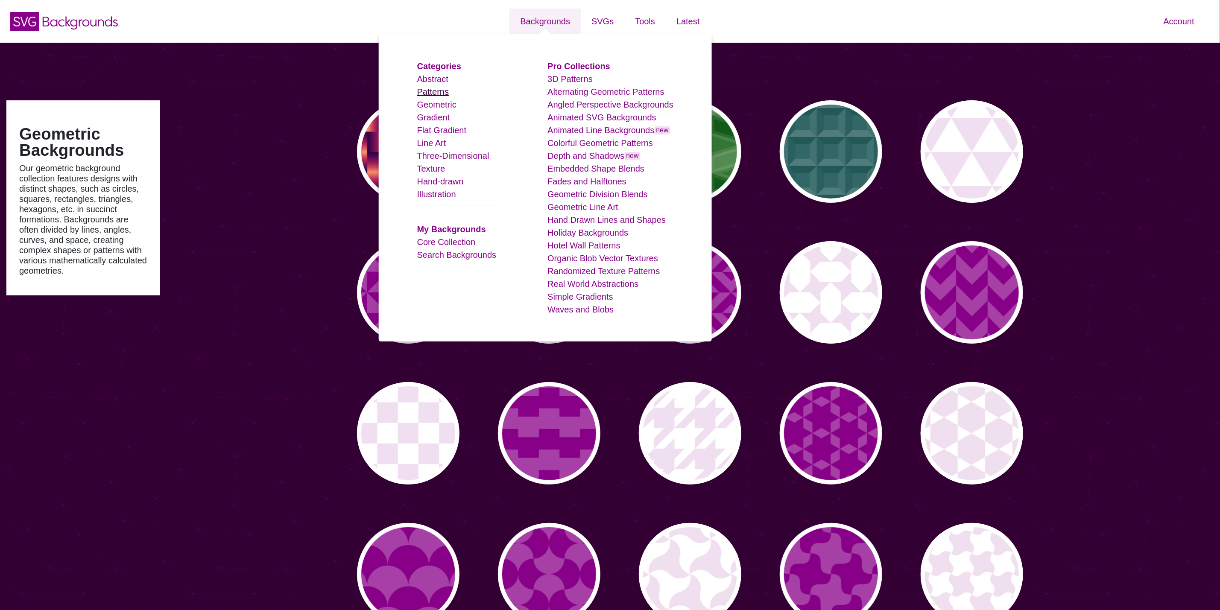
click at [441, 95] on link "Patterns" at bounding box center [433, 91] width 32 height 9
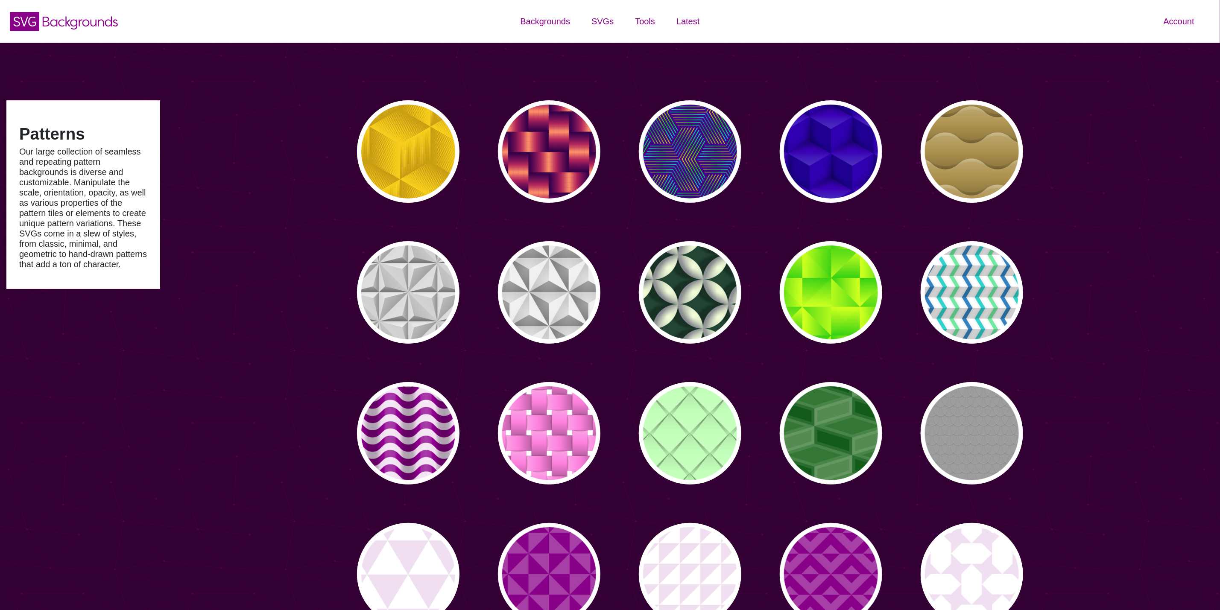
type input "#450057"
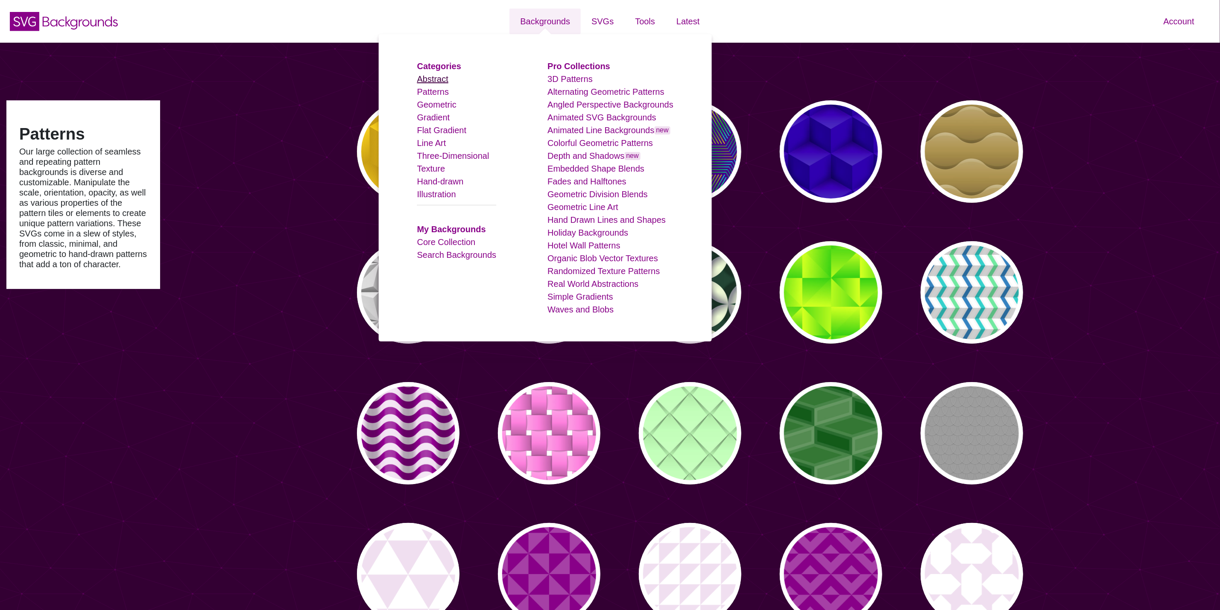
click at [434, 78] on link "Abstract" at bounding box center [432, 78] width 31 height 9
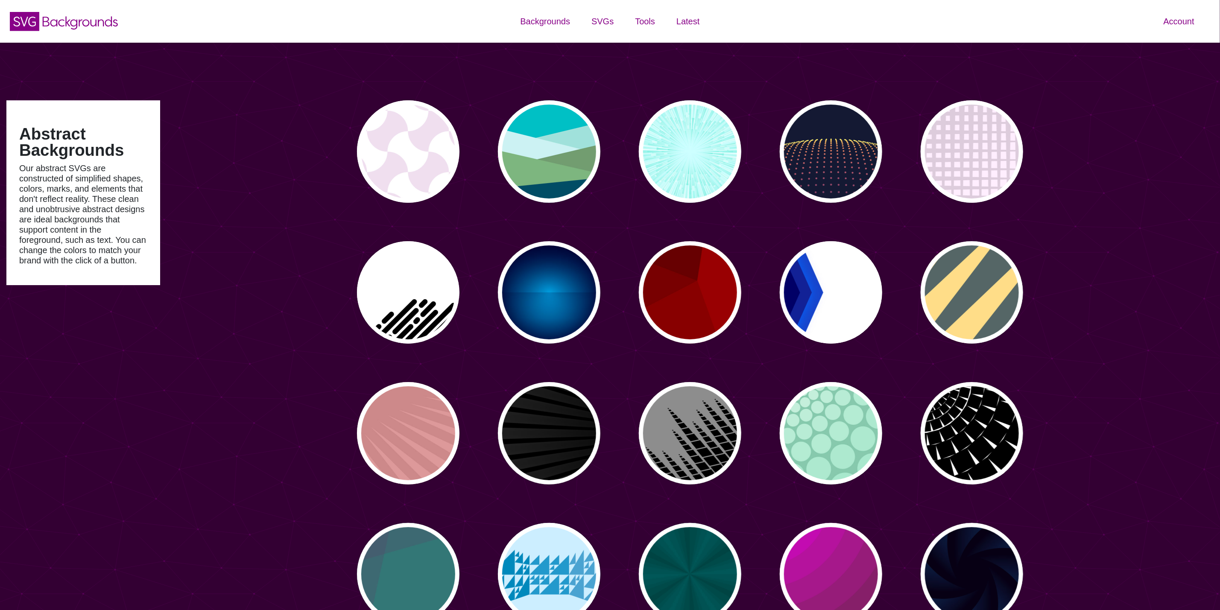
type input "#450057"
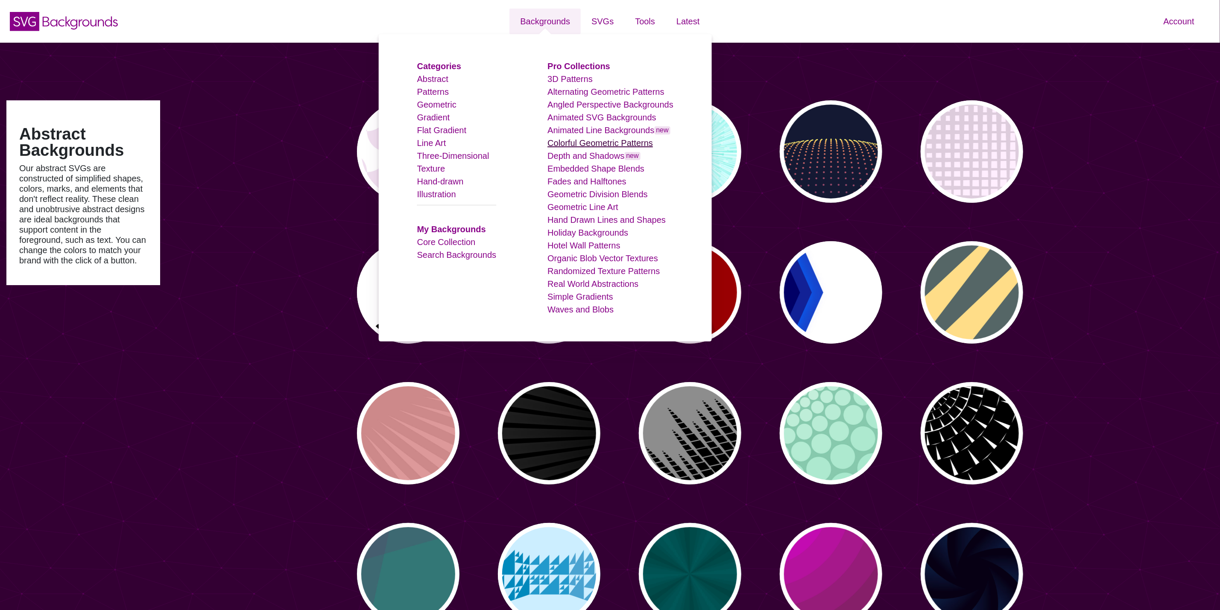
click at [600, 147] on link "Colorful Geometric Patterns" at bounding box center [601, 142] width 106 height 9
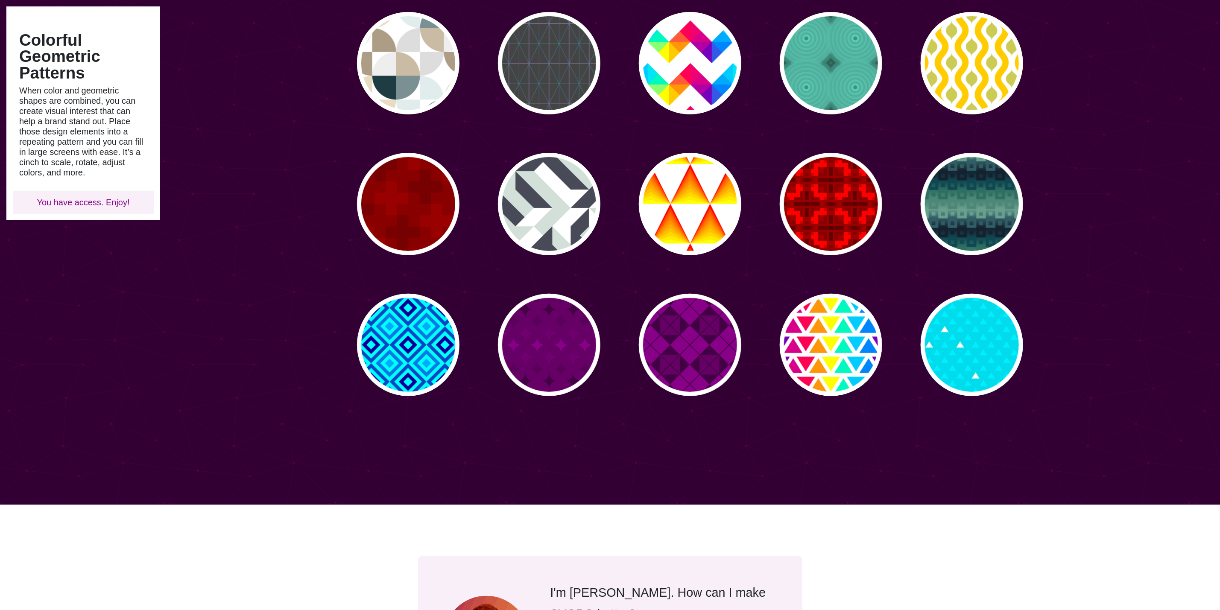
scroll to position [384, 0]
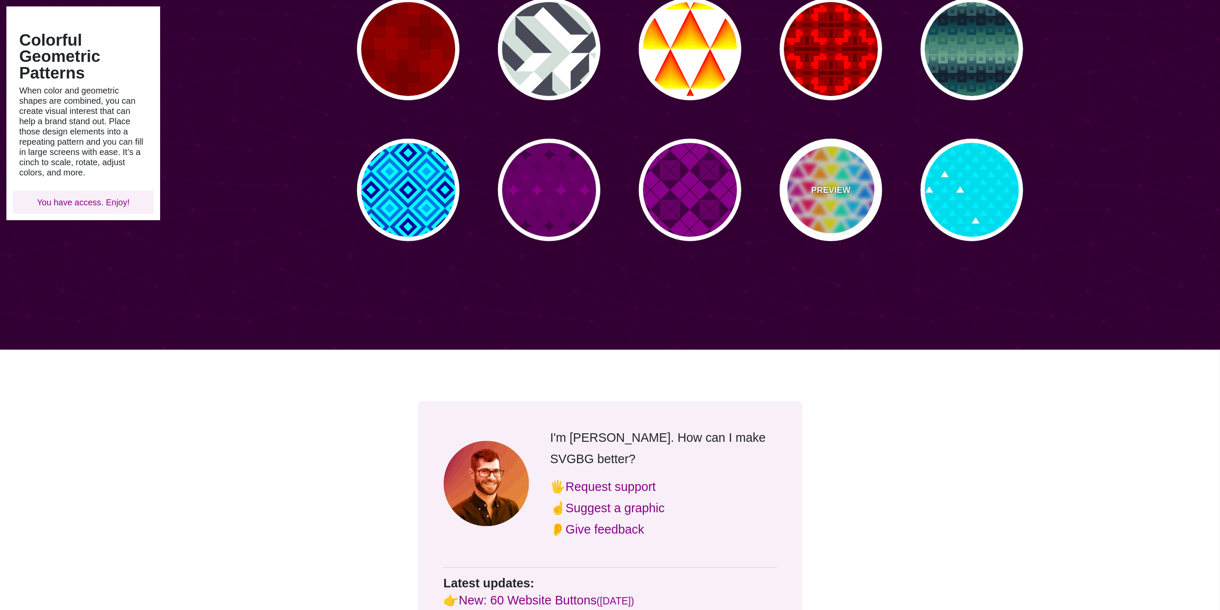
click at [849, 200] on div "PREVIEW" at bounding box center [831, 190] width 103 height 103
type input "#FFFFFF"
type input "#FF0055"
type input "#FFFF00"
type input "#00CCFF"
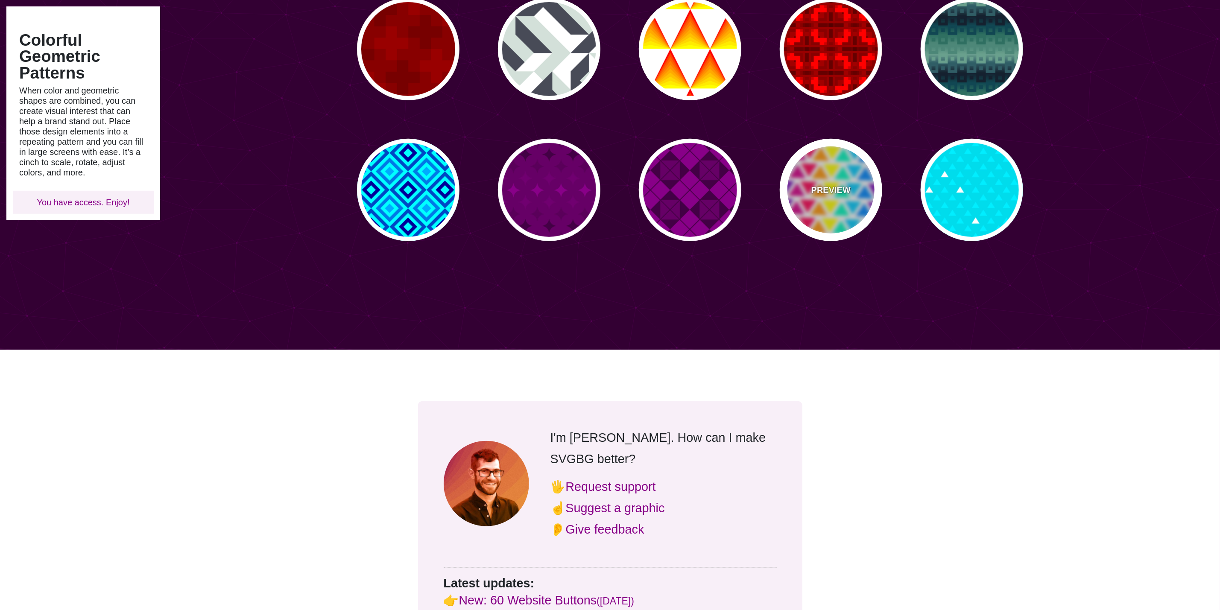
type input "#7700BB"
type input "0"
type input "50"
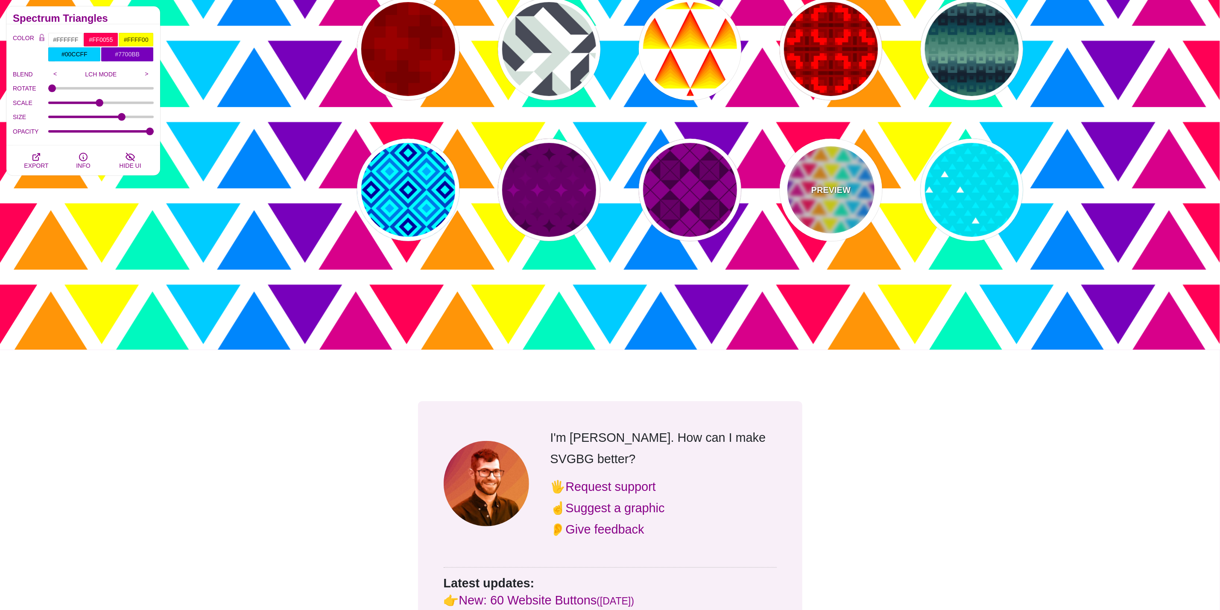
scroll to position [0, 0]
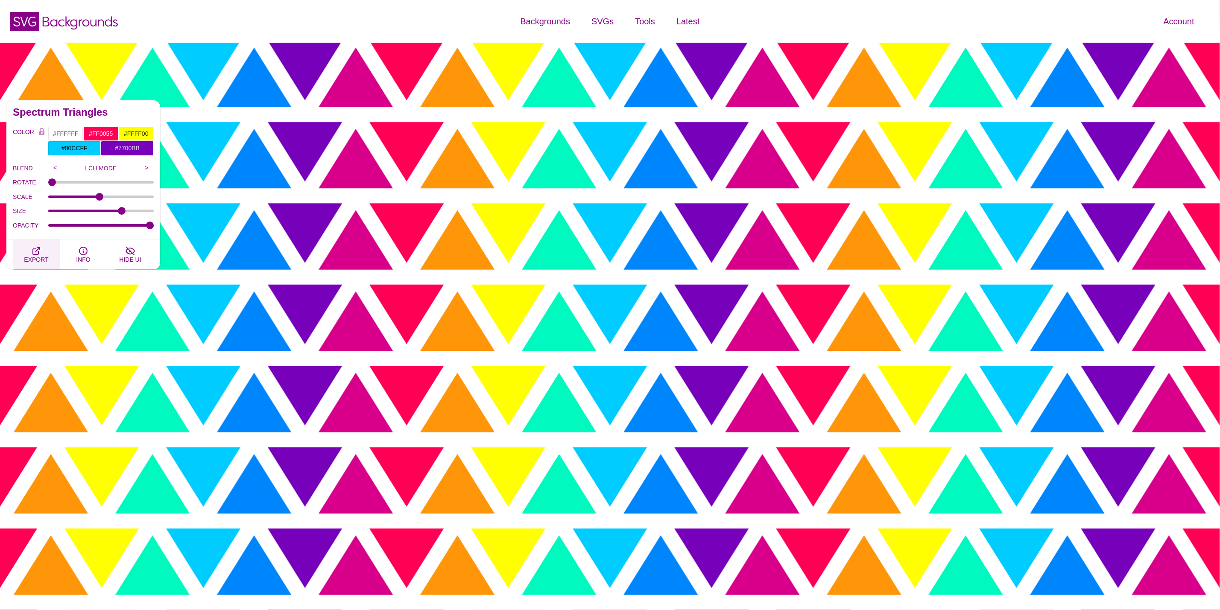
click at [38, 245] on button "EXPORT" at bounding box center [36, 255] width 47 height 30
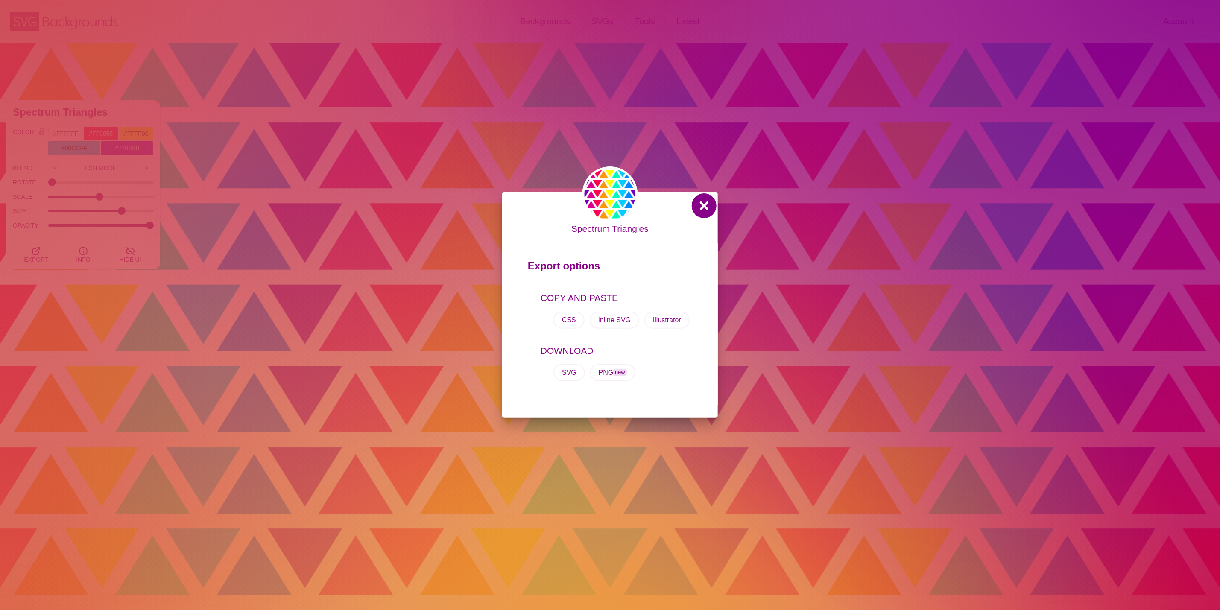
click at [696, 207] on button at bounding box center [704, 206] width 21 height 21
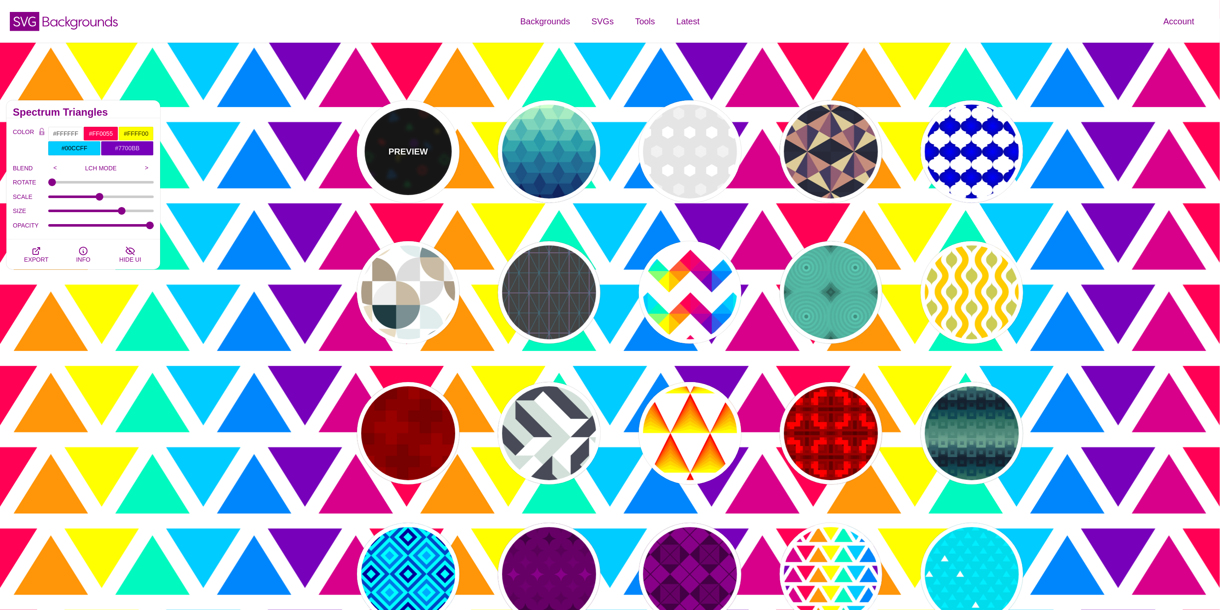
click at [437, 161] on div "PREVIEW" at bounding box center [408, 151] width 103 height 103
type input "#000000"
type input "#008833"
type input "#CC1111"
type input "#FFEE11"
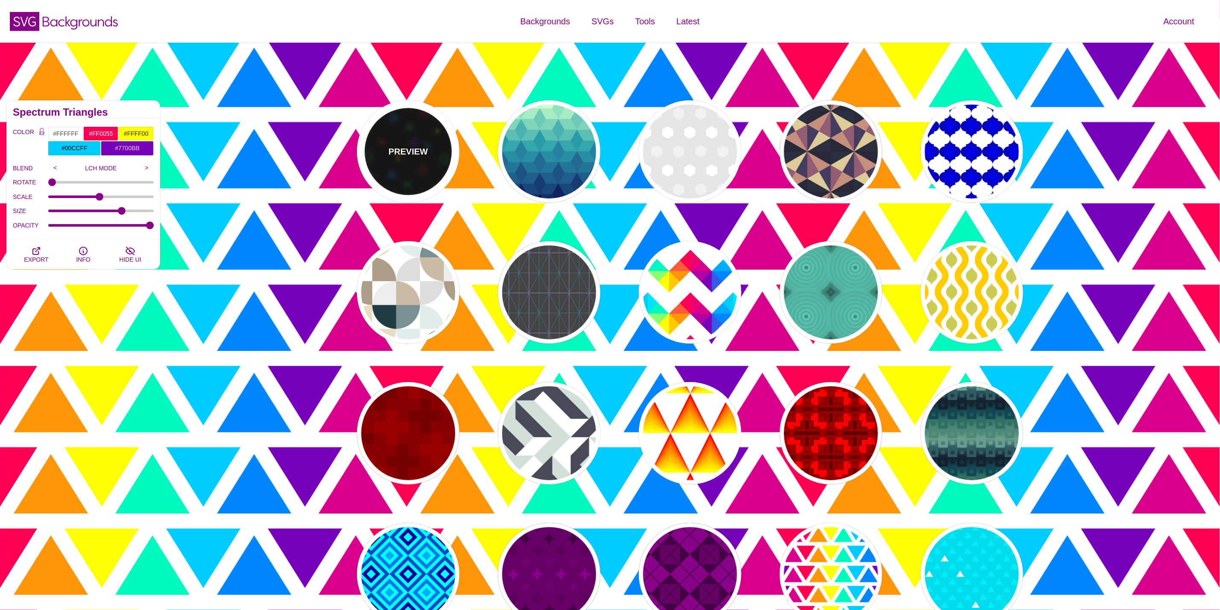
type input "#8811EE"
type input "#0077EE"
type input "0.6"
type input "10"
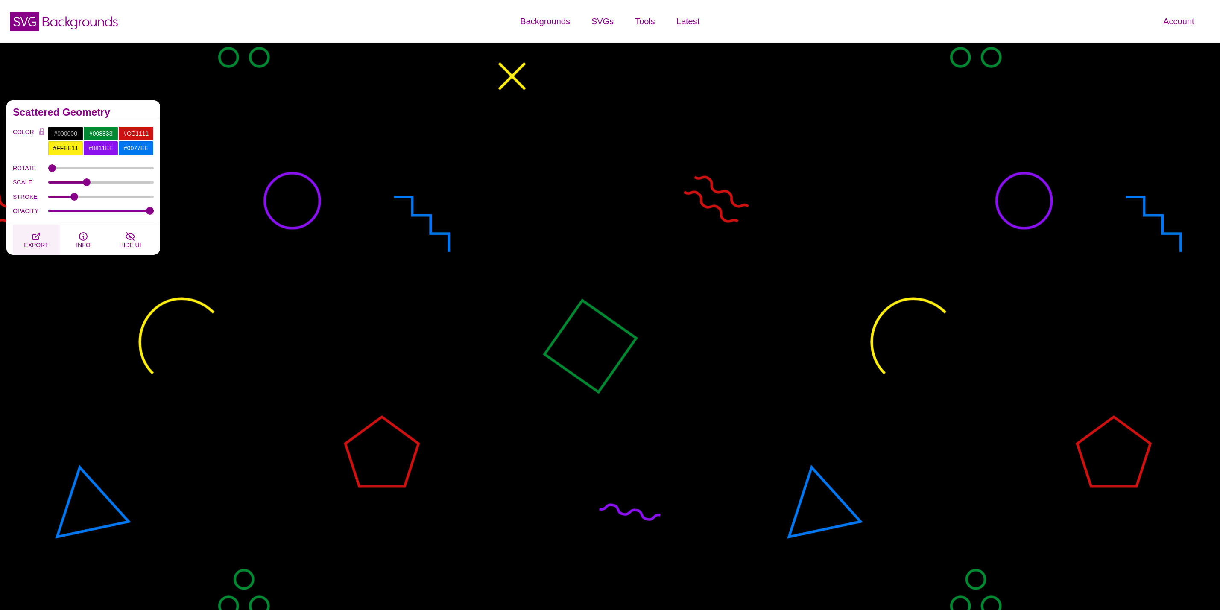
click at [38, 243] on span "EXPORT" at bounding box center [36, 245] width 24 height 7
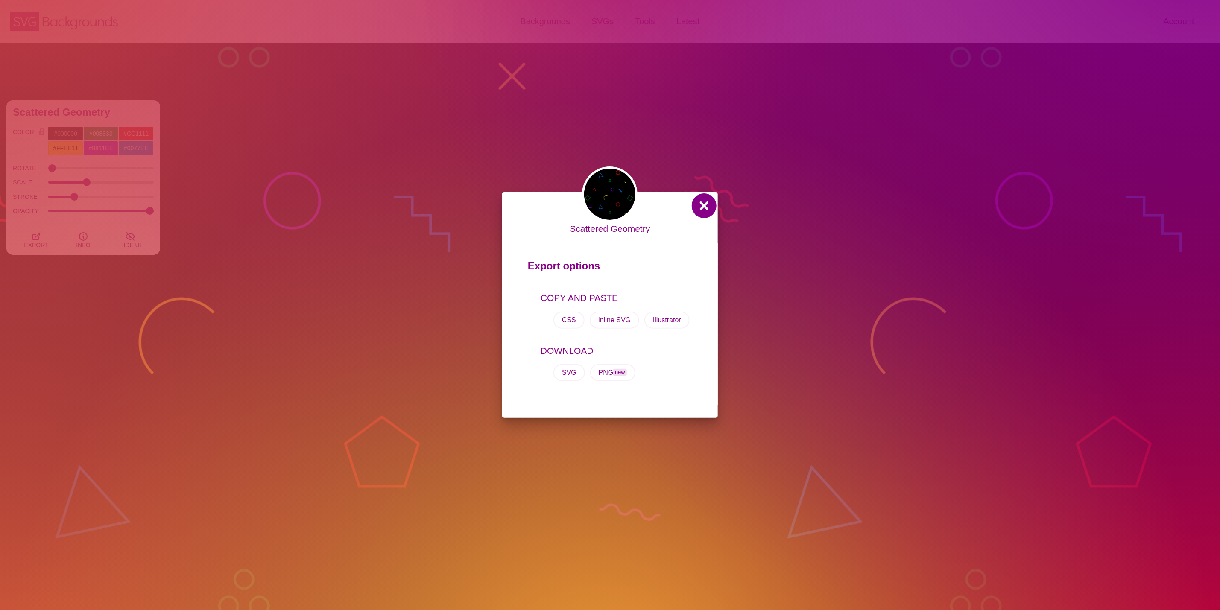
click at [708, 211] on button at bounding box center [704, 206] width 21 height 21
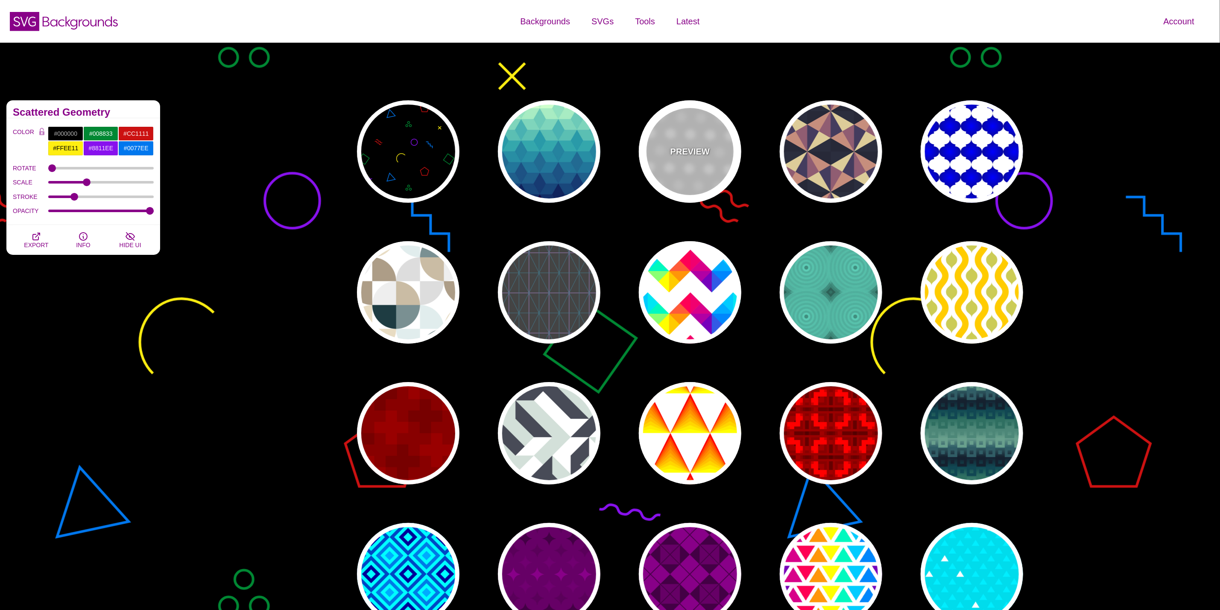
click at [699, 161] on div "PREVIEW" at bounding box center [690, 151] width 103 height 103
type input "#FFFFFF"
type input "#EEEEEE"
type input "#DDDDDD"
type input "100"
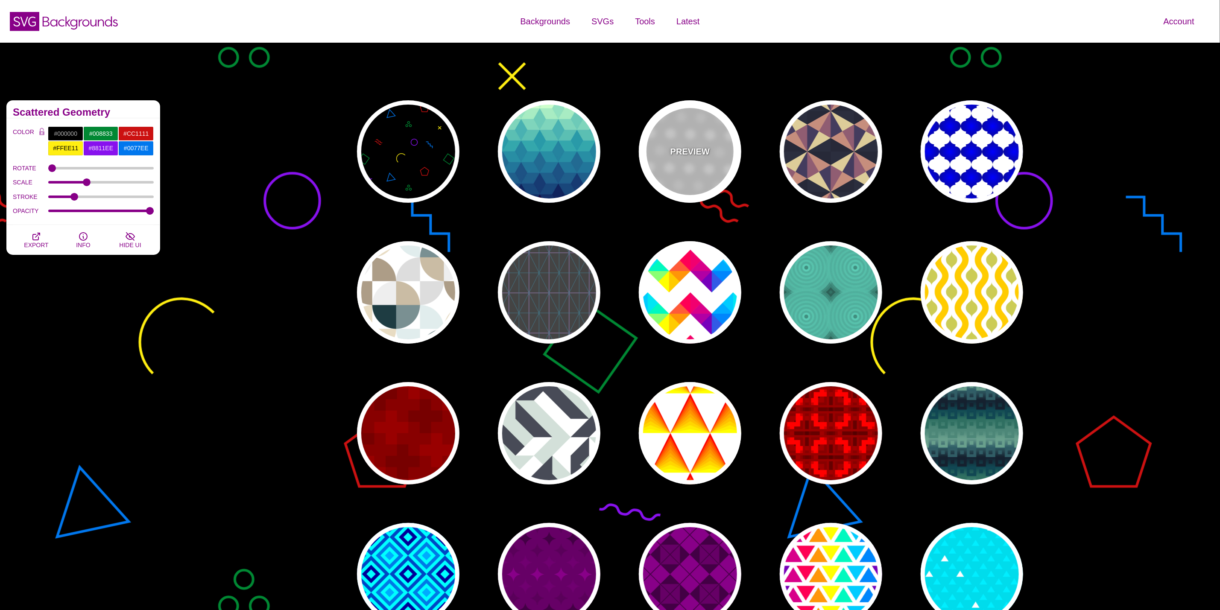
type input "1"
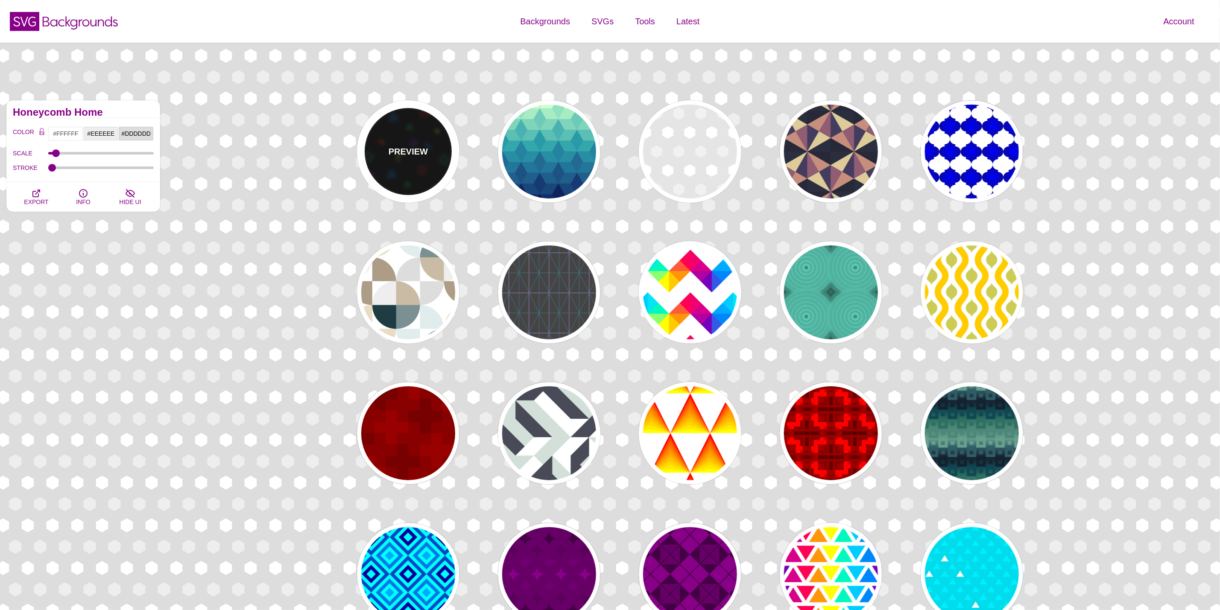
click at [418, 153] on p "PREVIEW" at bounding box center [408, 151] width 39 height 13
type input "#000000"
type input "#008833"
type input "#CC1111"
type input "0"
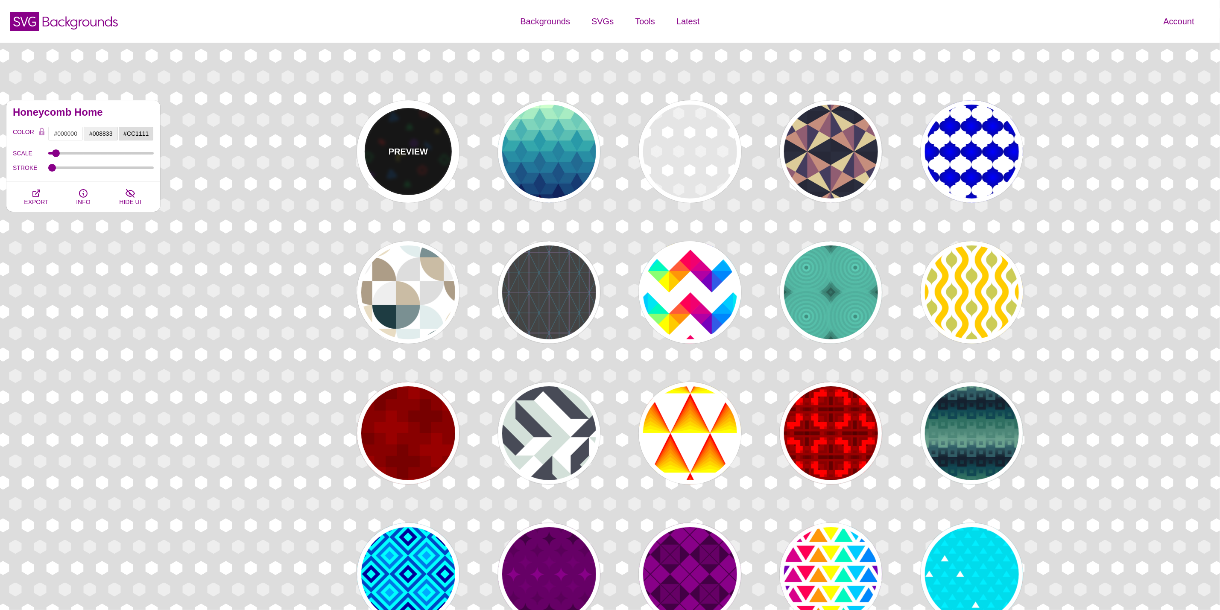
type input "0.6"
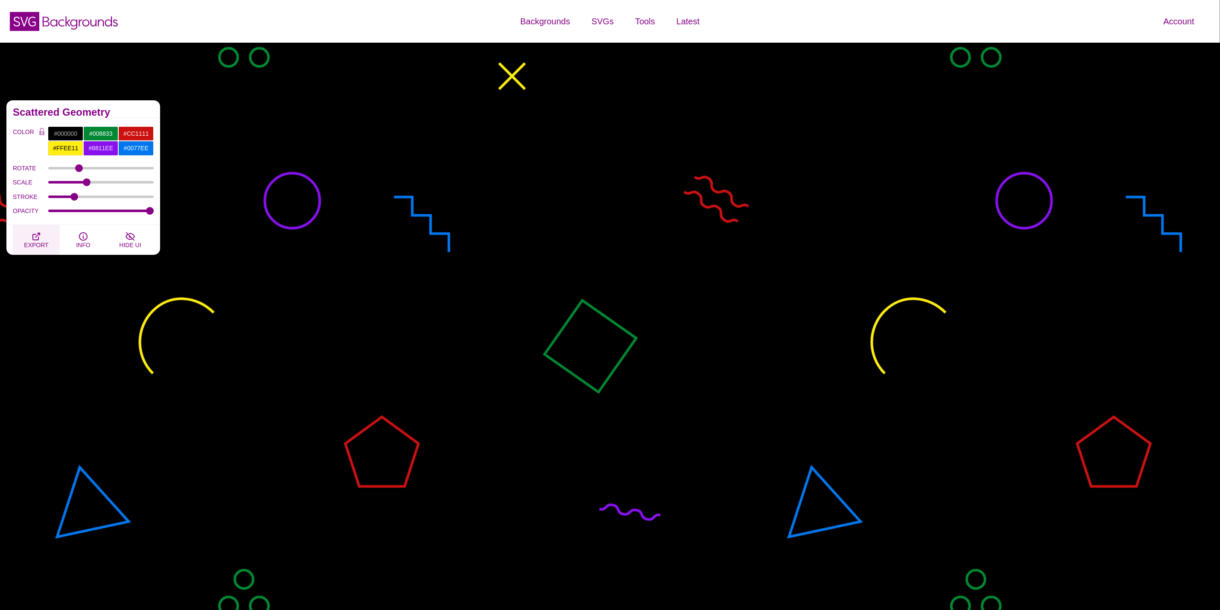
click at [53, 243] on button "EXPORT" at bounding box center [36, 240] width 47 height 30
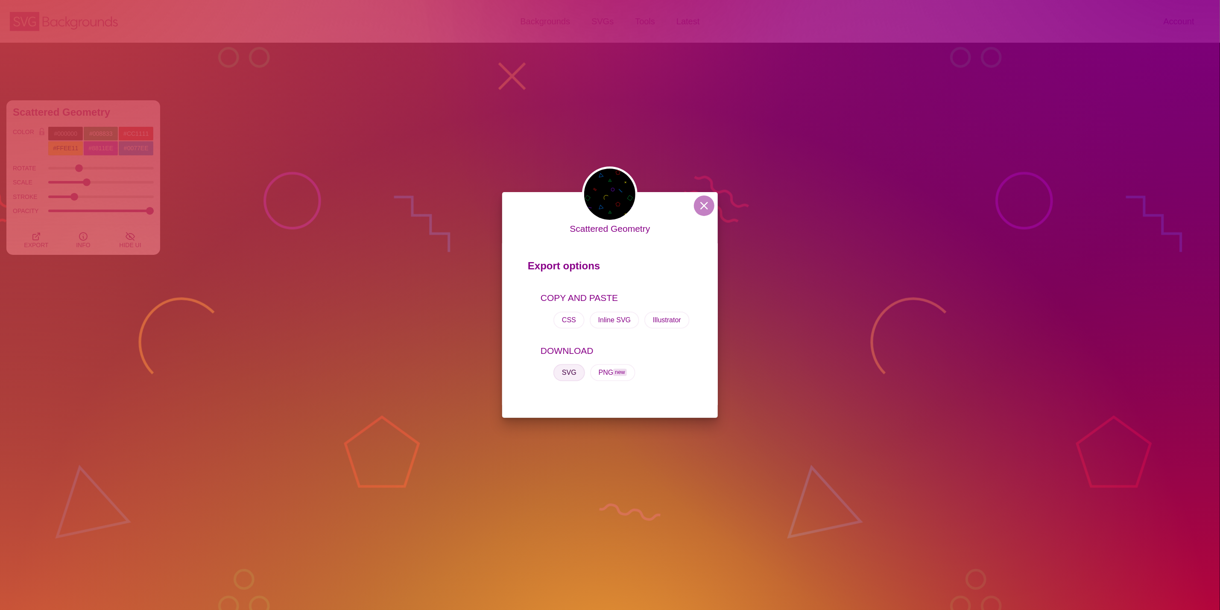
click at [565, 374] on button "SVG" at bounding box center [570, 372] width 32 height 17
click at [217, 207] on div "Scattered Geometry Export options COPY AND PASTE CSS Inline SVG Illustrator DOW…" at bounding box center [610, 305] width 1220 height 610
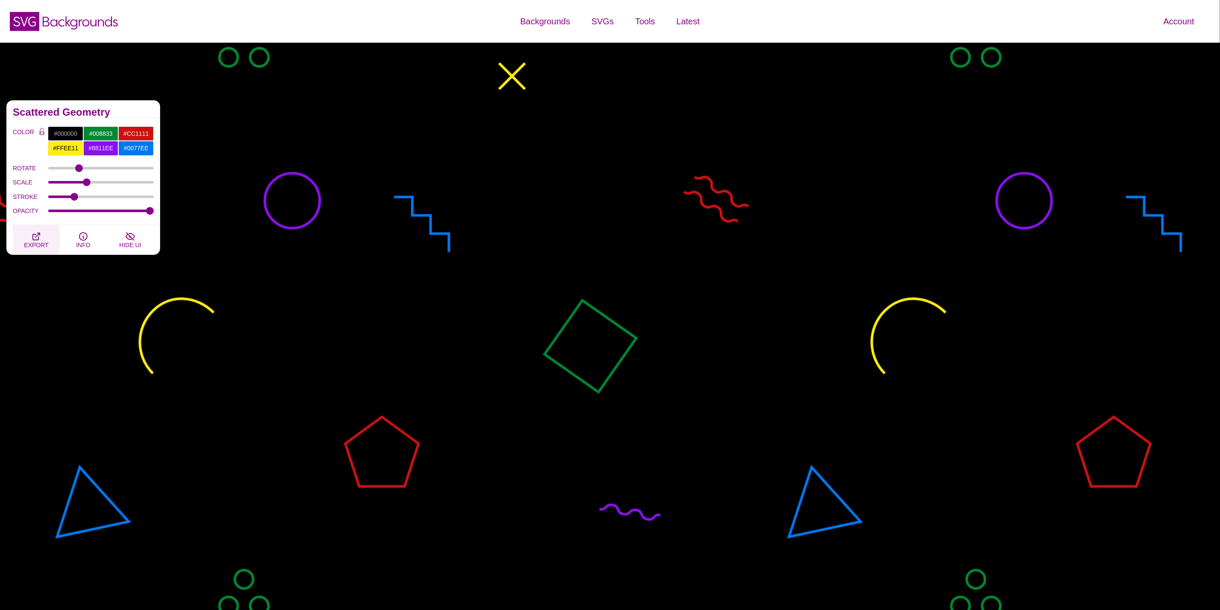
click at [32, 241] on icon "button" at bounding box center [36, 237] width 10 height 10
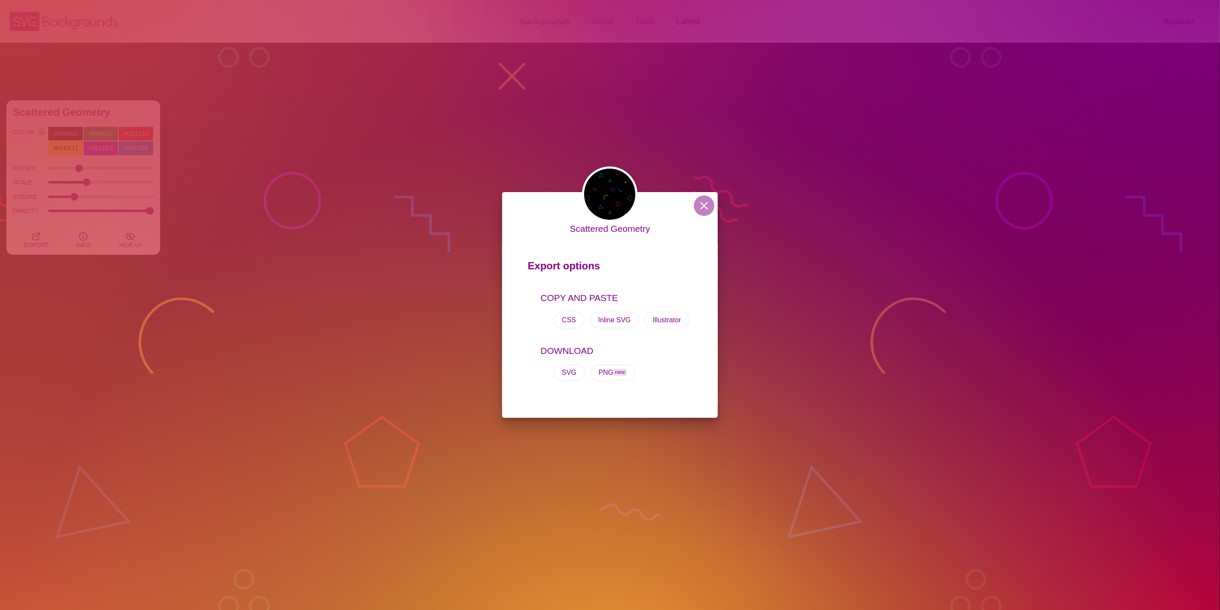
click at [682, 310] on div "CSS Inline SVG Illustrator" at bounding box center [617, 320] width 152 height 31
click at [668, 317] on button "Illustrator" at bounding box center [667, 320] width 45 height 17
click at [648, 318] on button "Illustrator" at bounding box center [667, 320] width 45 height 17
click at [932, 67] on div "Scattered Geometry Export options COPY AND PASTE CSS Inline SVG Illustrator DOW…" at bounding box center [610, 305] width 1220 height 610
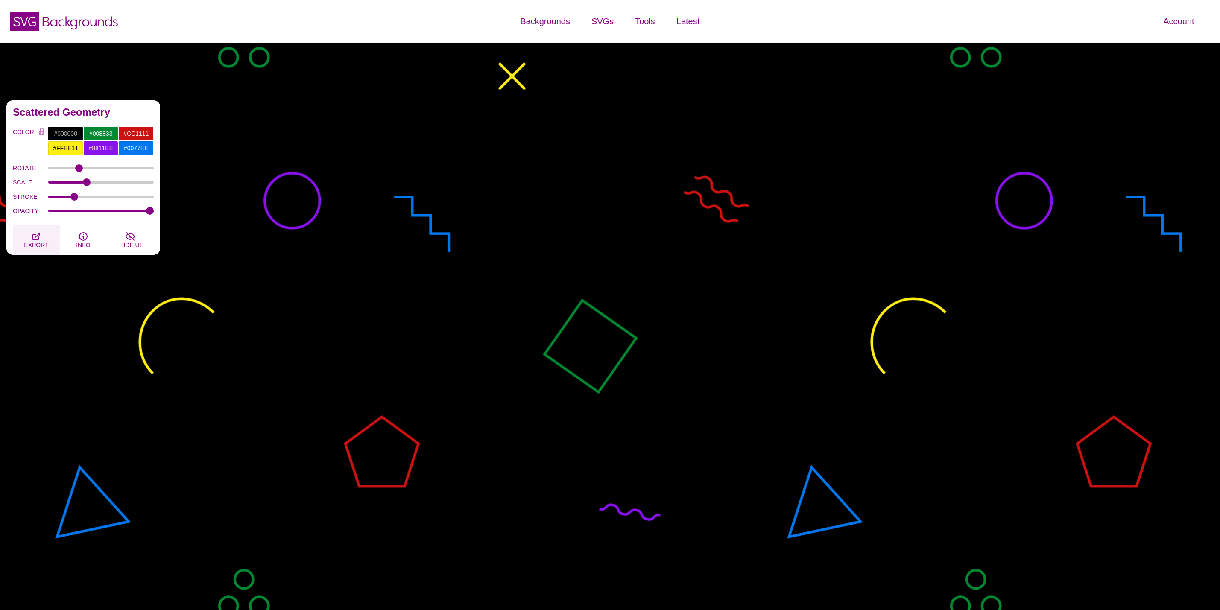
click at [38, 236] on icon "button" at bounding box center [36, 236] width 7 height 7
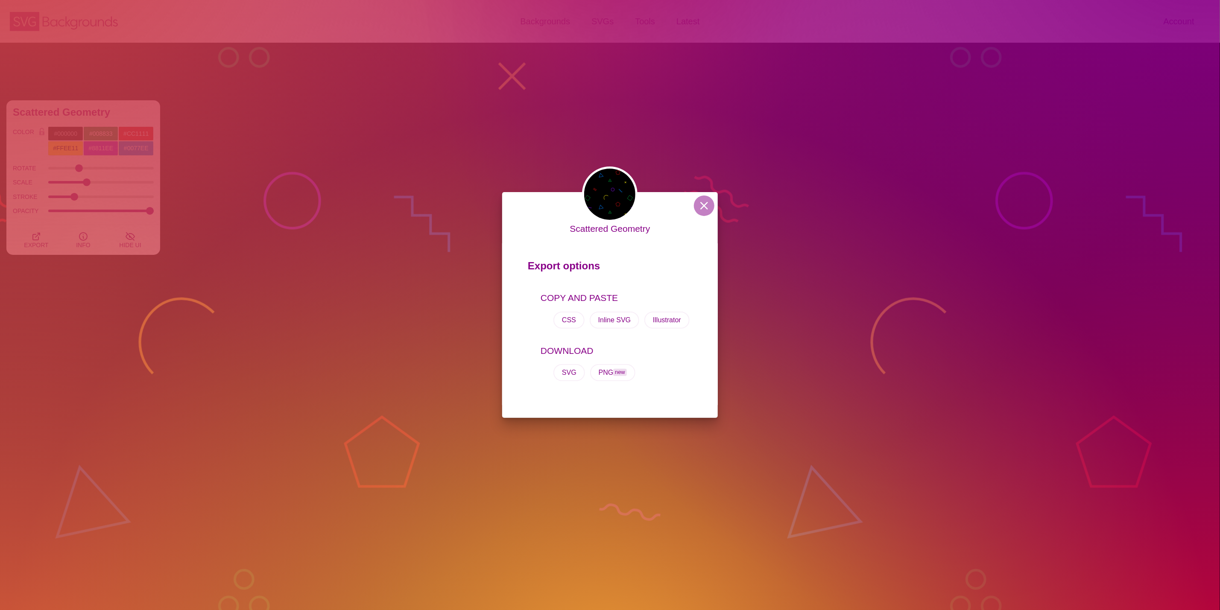
click at [382, 226] on div "Scattered Geometry Export options COPY AND PASTE CSS Inline SVG Illustrator DOW…" at bounding box center [610, 305] width 1220 height 610
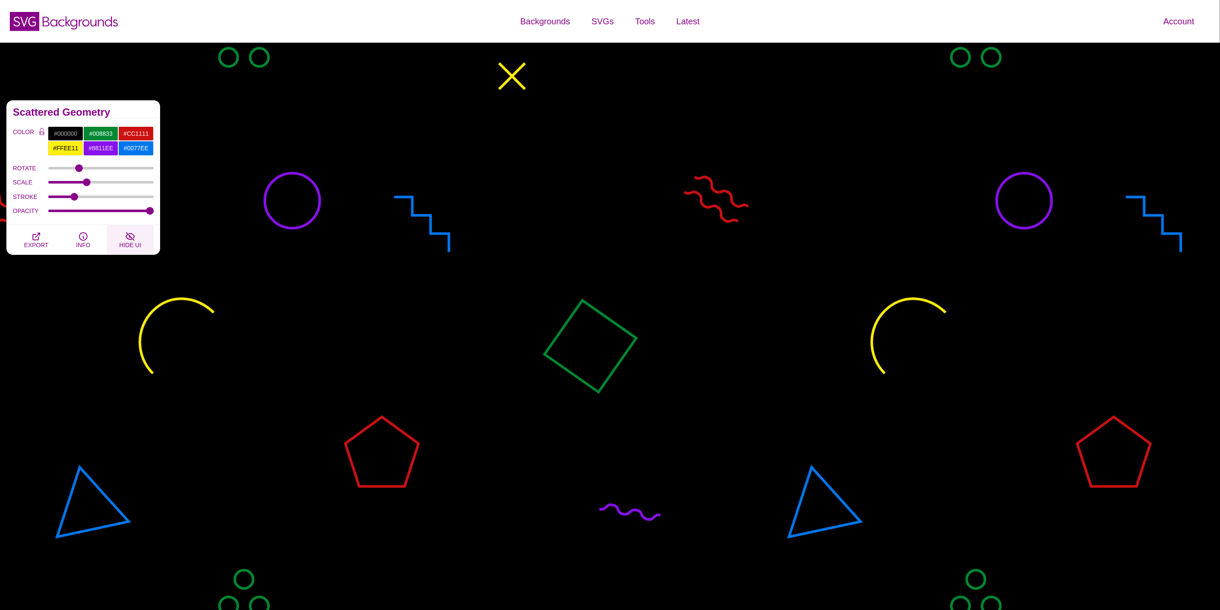
click at [145, 244] on button "HIDE UI" at bounding box center [130, 240] width 47 height 30
click at [34, 239] on icon "button" at bounding box center [36, 237] width 10 height 10
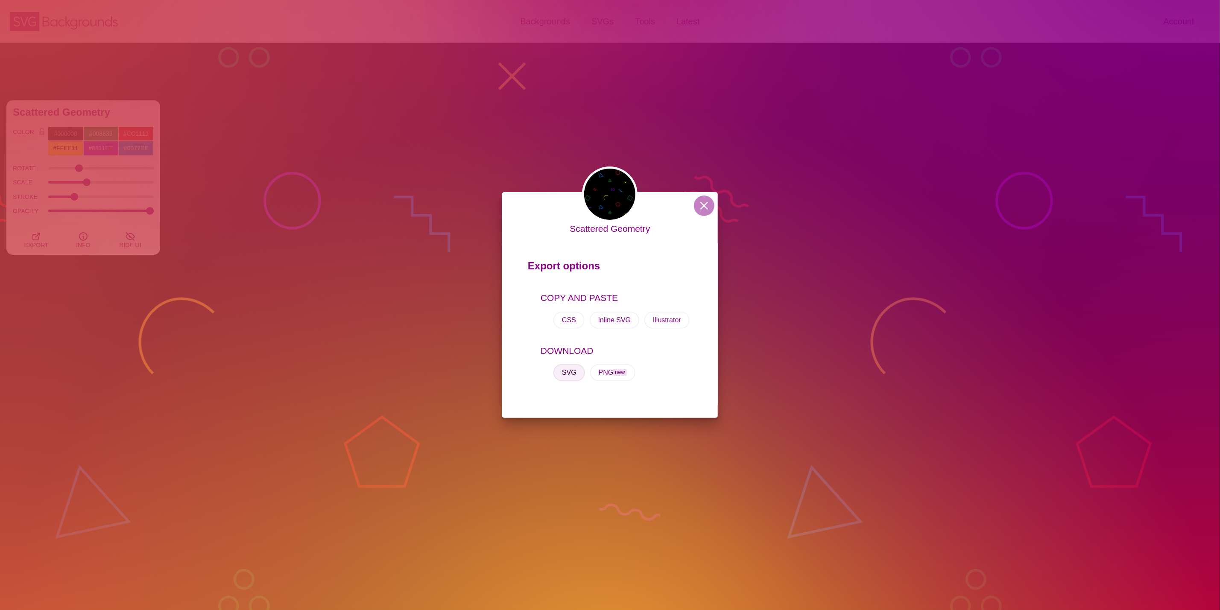
click at [569, 379] on button "SVG" at bounding box center [570, 372] width 32 height 17
click at [170, 347] on div "Scattered Geometry Export options COPY AND PASTE CSS Inline SVG Illustrator DOW…" at bounding box center [610, 305] width 1220 height 610
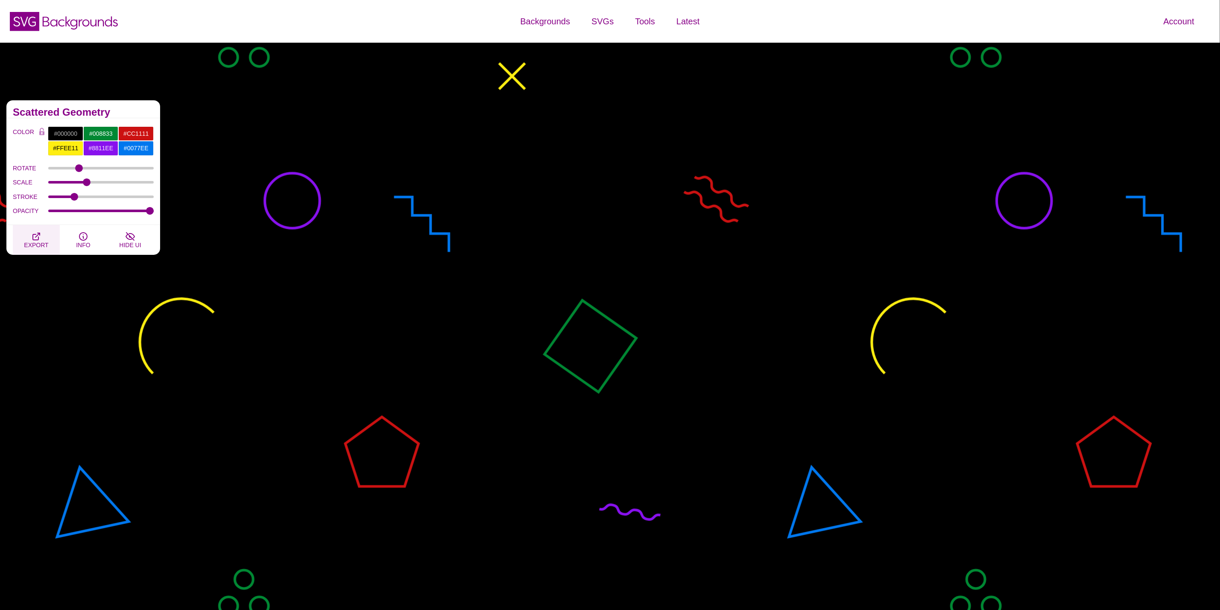
click at [48, 235] on button "EXPORT" at bounding box center [36, 240] width 47 height 30
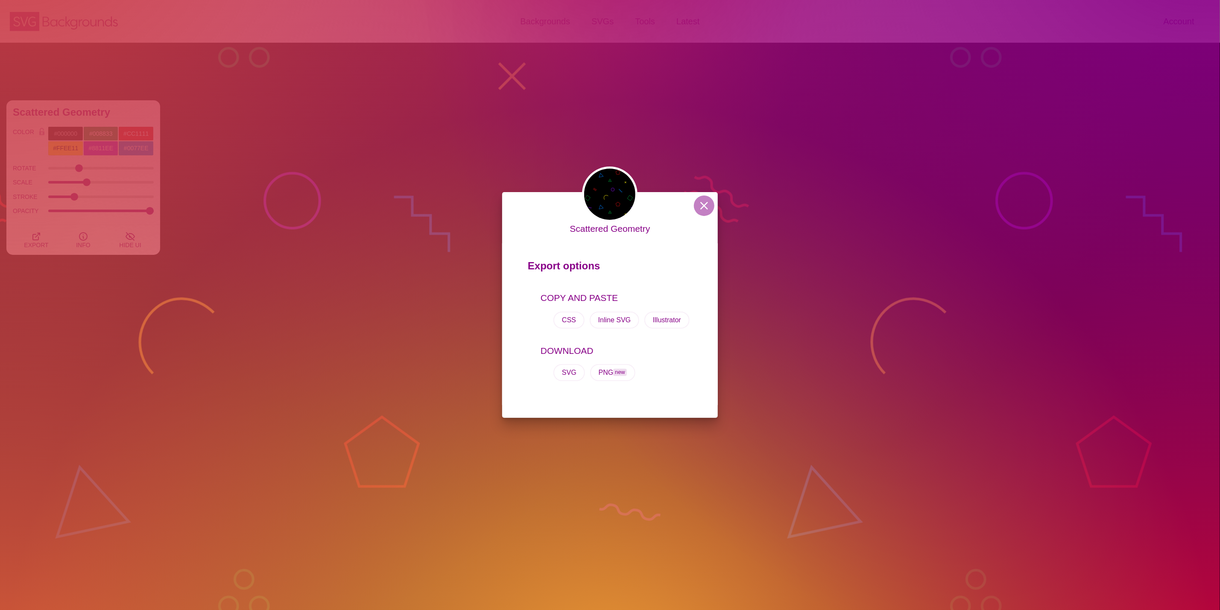
click at [406, 270] on div "Scattered Geometry Export options COPY AND PASTE CSS Inline SVG Illustrator DOW…" at bounding box center [610, 305] width 1220 height 610
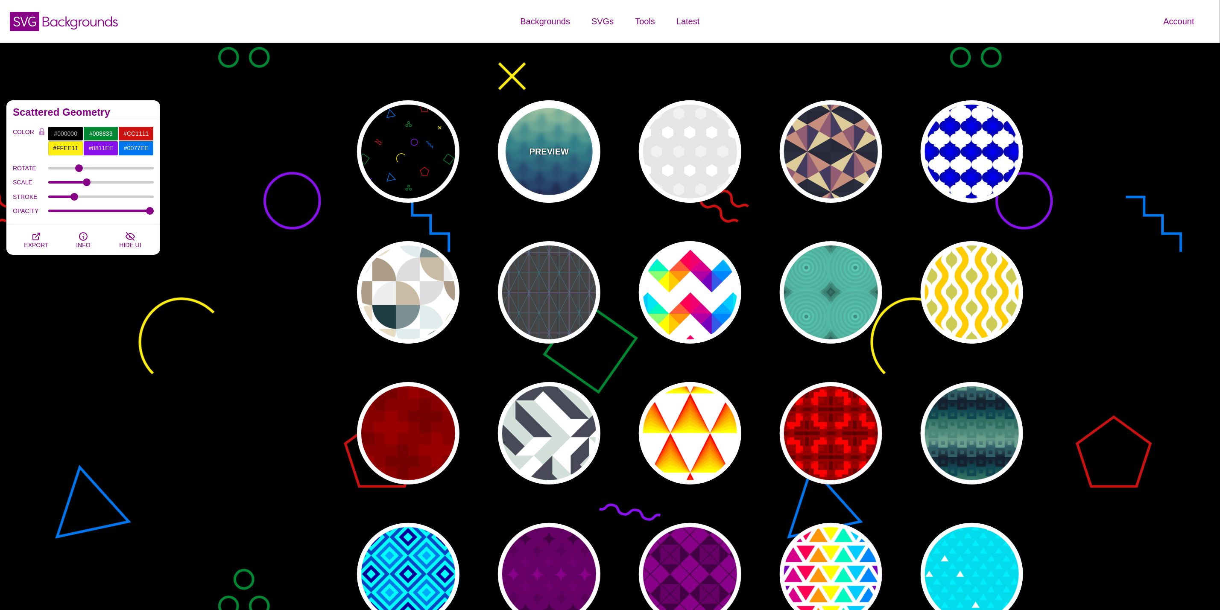
click at [534, 157] on p "PREVIEW" at bounding box center [549, 151] width 39 height 13
type input "#CCFFCC"
type input "#111144"
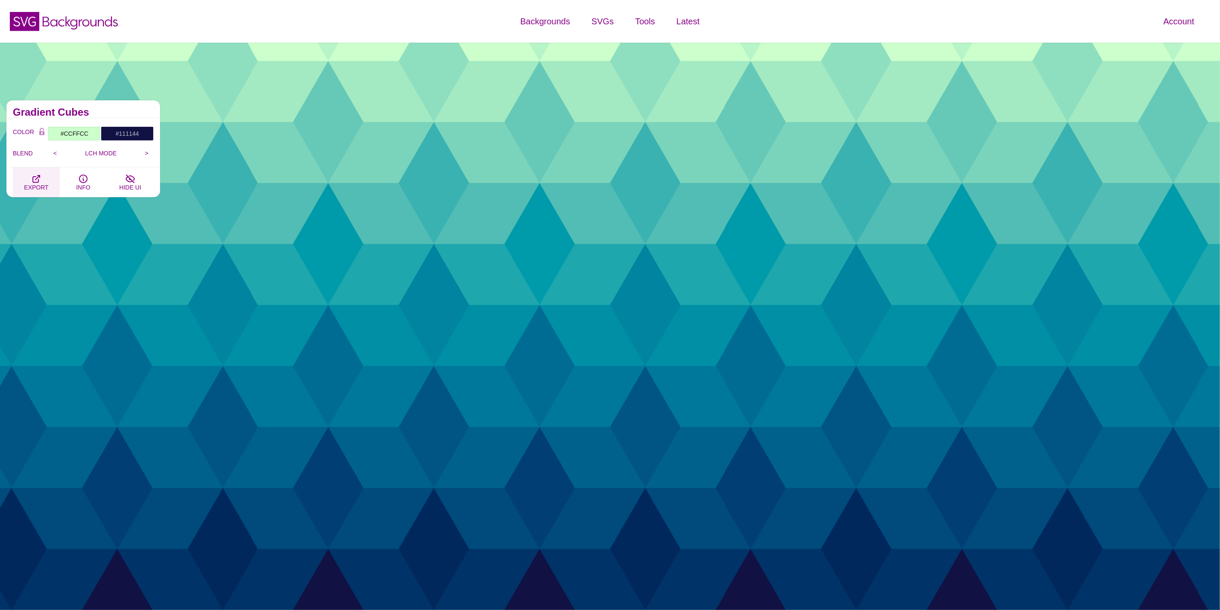
click at [33, 183] on icon "button" at bounding box center [36, 179] width 10 height 10
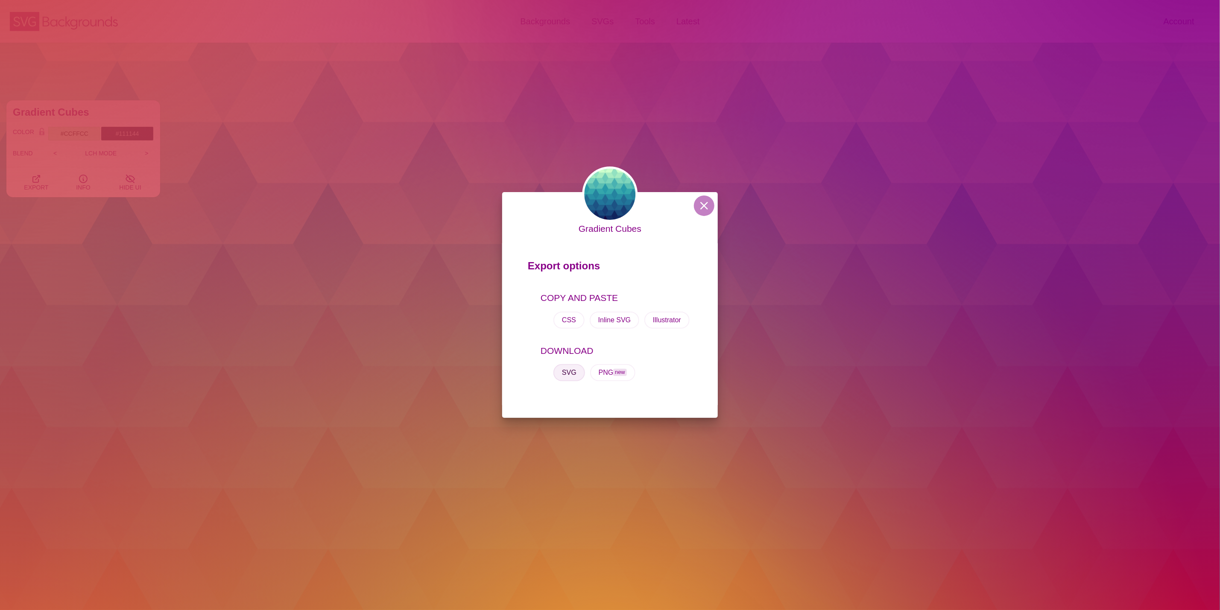
click at [573, 373] on button "SVG" at bounding box center [570, 372] width 32 height 17
click at [73, 286] on div "Gradient Cubes Export options COPY AND PASTE CSS Inline SVG Illustrator DOWNLOA…" at bounding box center [610, 305] width 1220 height 610
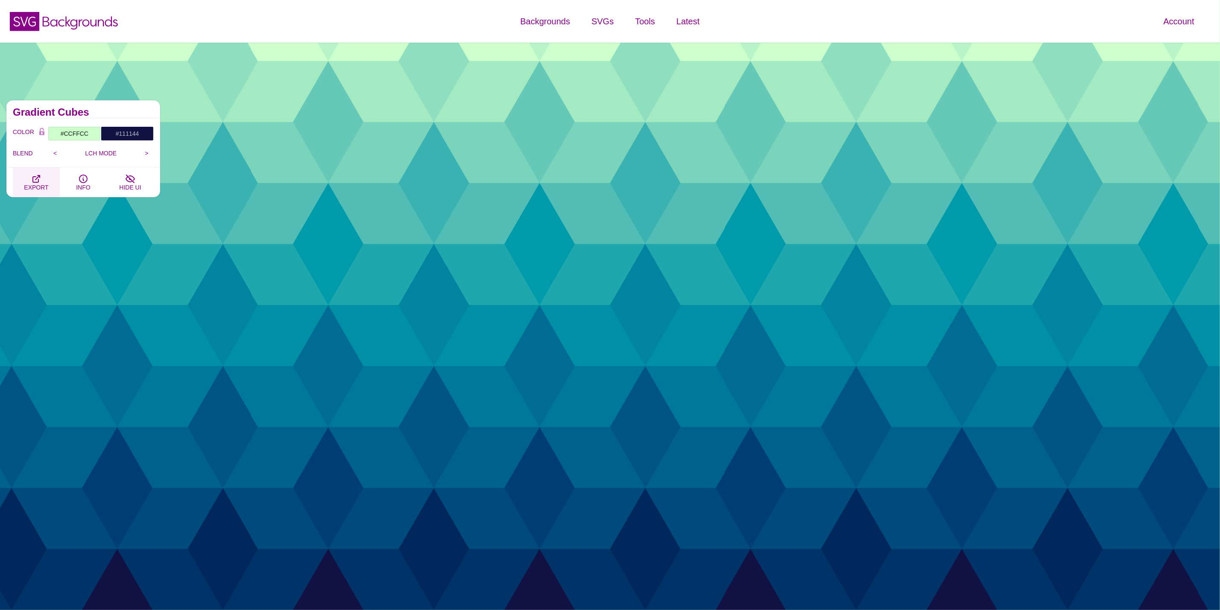
click at [41, 187] on span "EXPORT" at bounding box center [36, 187] width 24 height 7
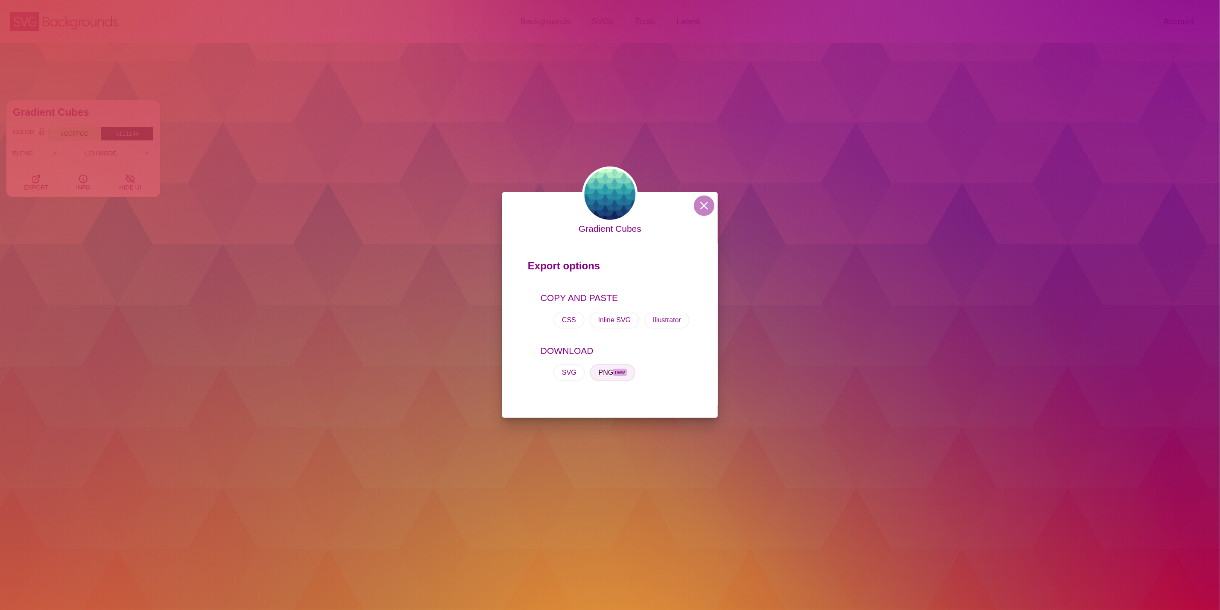
click at [618, 372] on span "new" at bounding box center [619, 372] width 13 height 7
drag, startPoint x: 373, startPoint y: 213, endPoint x: 330, endPoint y: 197, distance: 46.3
click at [330, 197] on div "Gradient Cubes Export options COPY AND PASTE CSS Inline SVG Illustrator DOWNLOA…" at bounding box center [610, 305] width 1220 height 610
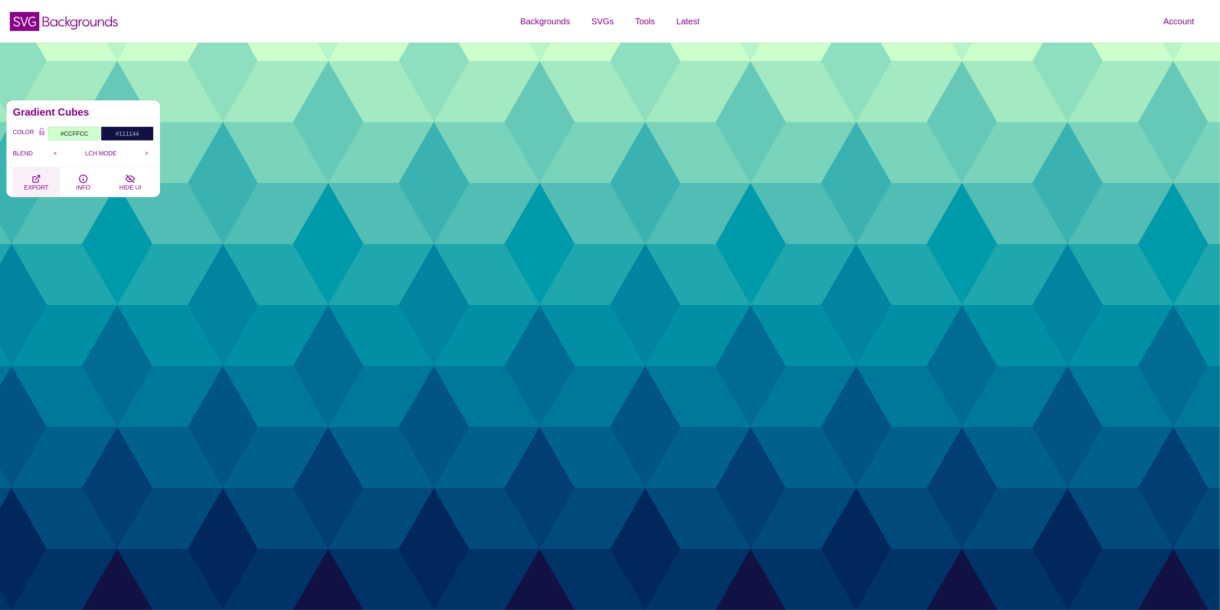
drag, startPoint x: 332, startPoint y: 205, endPoint x: 26, endPoint y: 181, distance: 307.6
click at [26, 181] on button "EXPORT" at bounding box center [36, 182] width 47 height 30
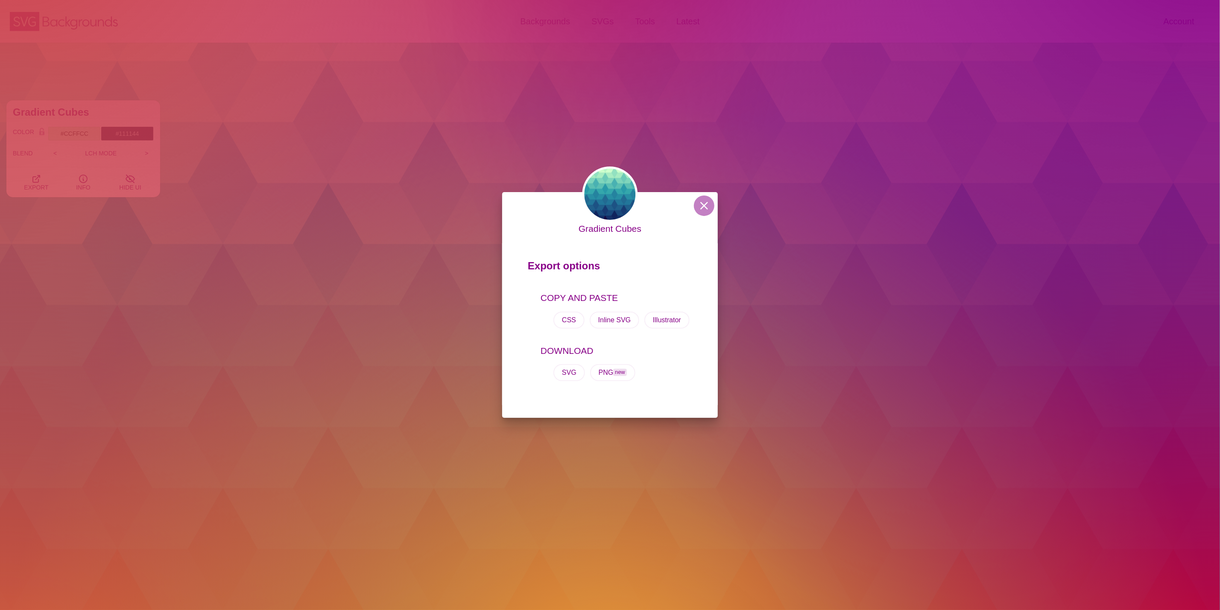
click at [929, 358] on div "Gradient Cubes Export options COPY AND PASTE CSS Inline SVG Illustrator DOWNLOA…" at bounding box center [610, 305] width 1220 height 610
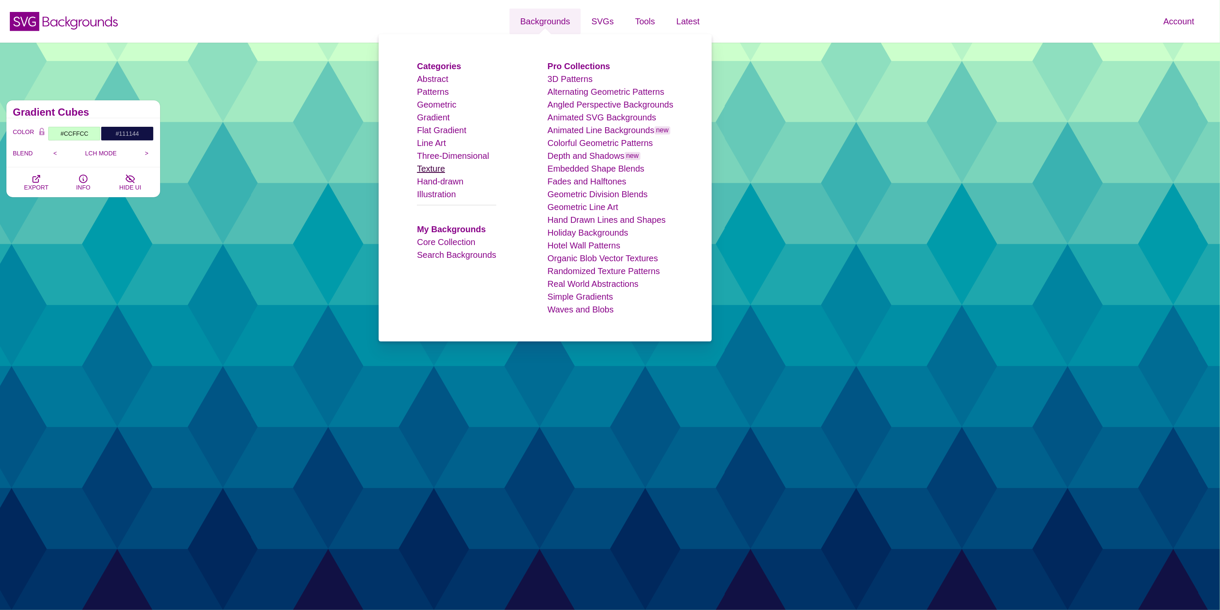
click at [440, 168] on link "Texture" at bounding box center [431, 168] width 28 height 9
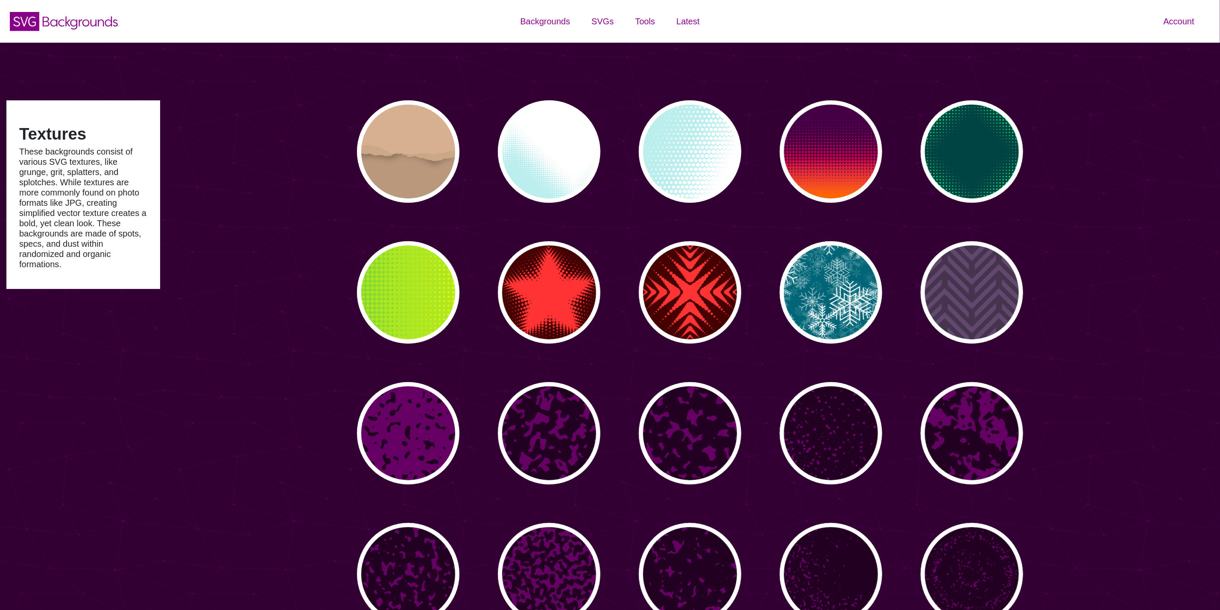
type input "#450057"
type input "#FFFFFF"
click at [443, 448] on div "PREVIEW" at bounding box center [408, 433] width 103 height 103
type input "#660066"
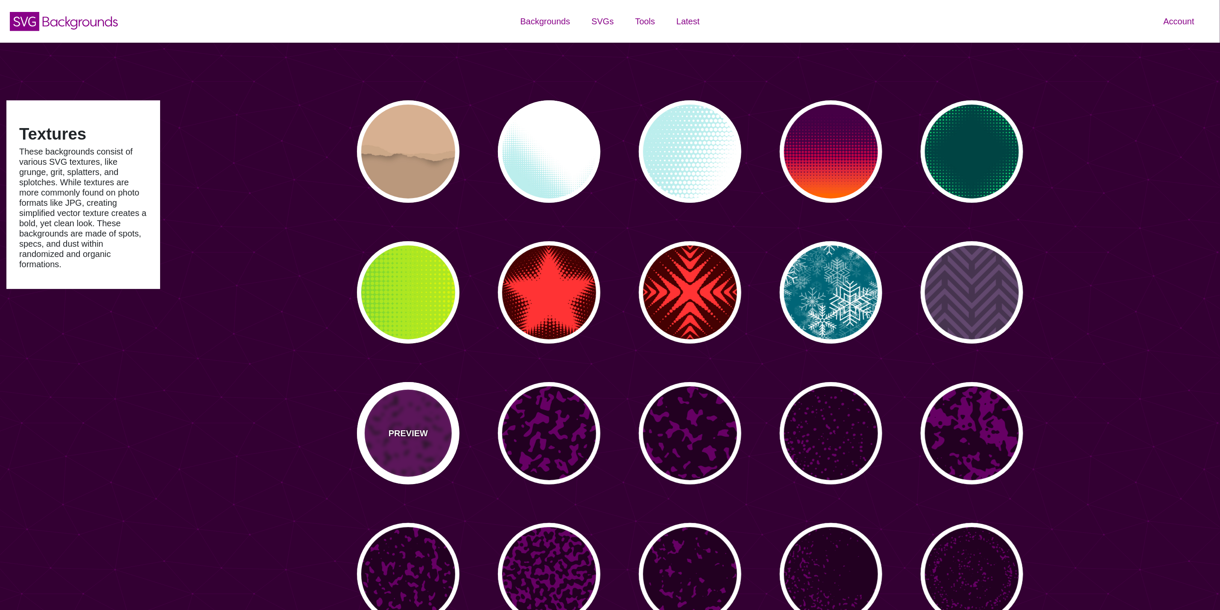
type input "#220022"
type input "0"
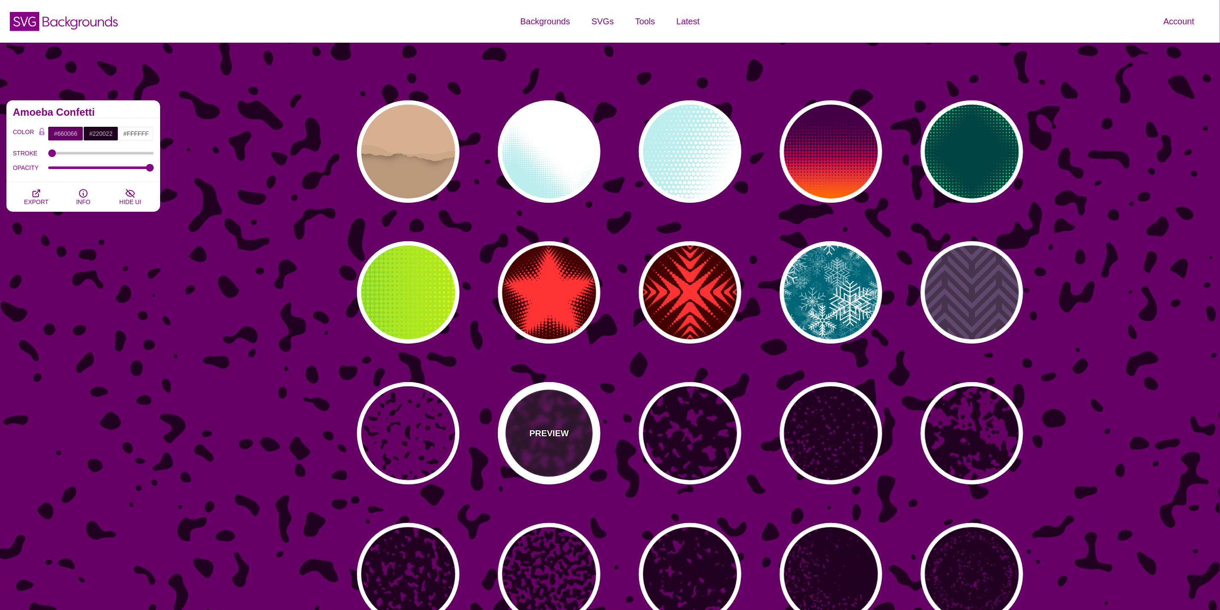
click at [534, 450] on div "PREVIEW" at bounding box center [549, 433] width 103 height 103
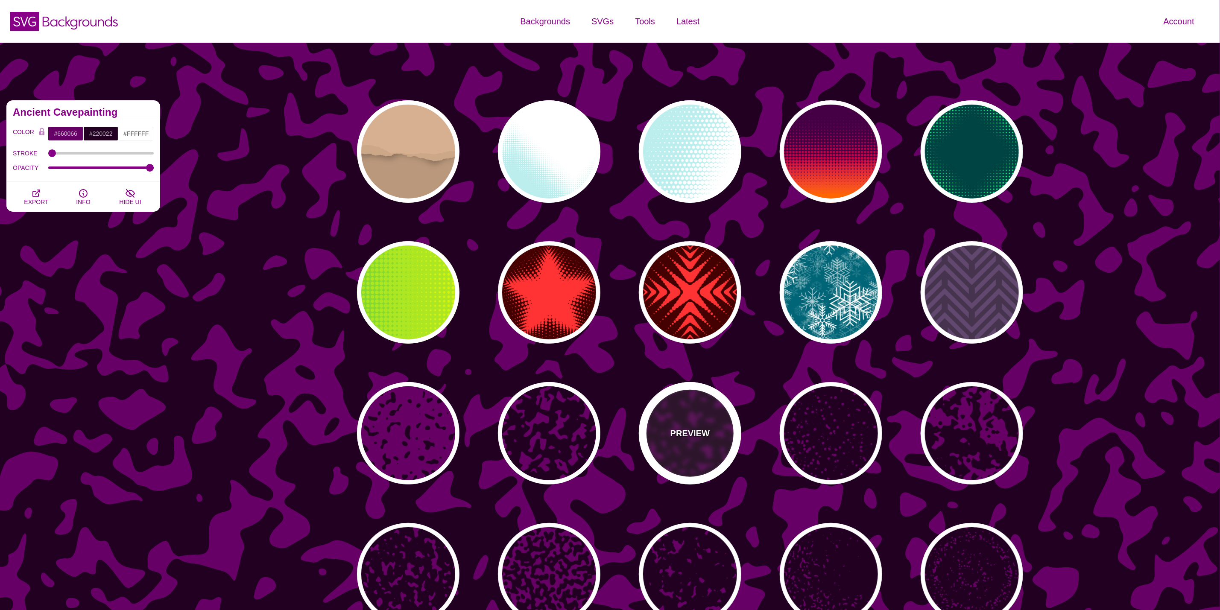
click at [728, 443] on div "PREVIEW" at bounding box center [690, 433] width 103 height 103
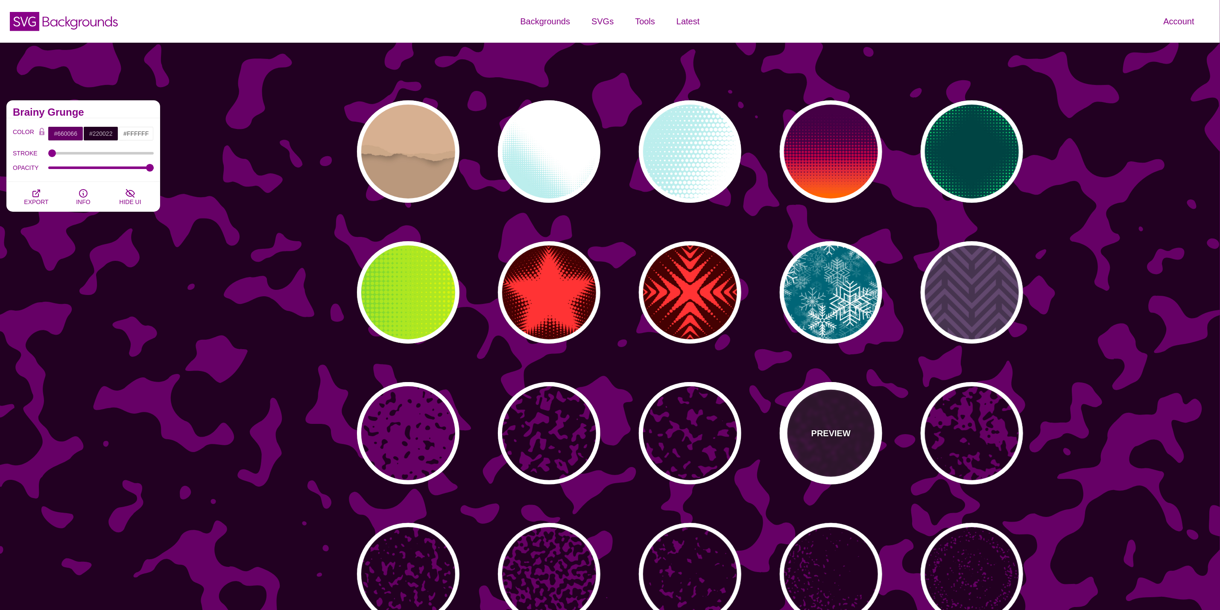
click at [812, 453] on div "PREVIEW" at bounding box center [831, 433] width 103 height 103
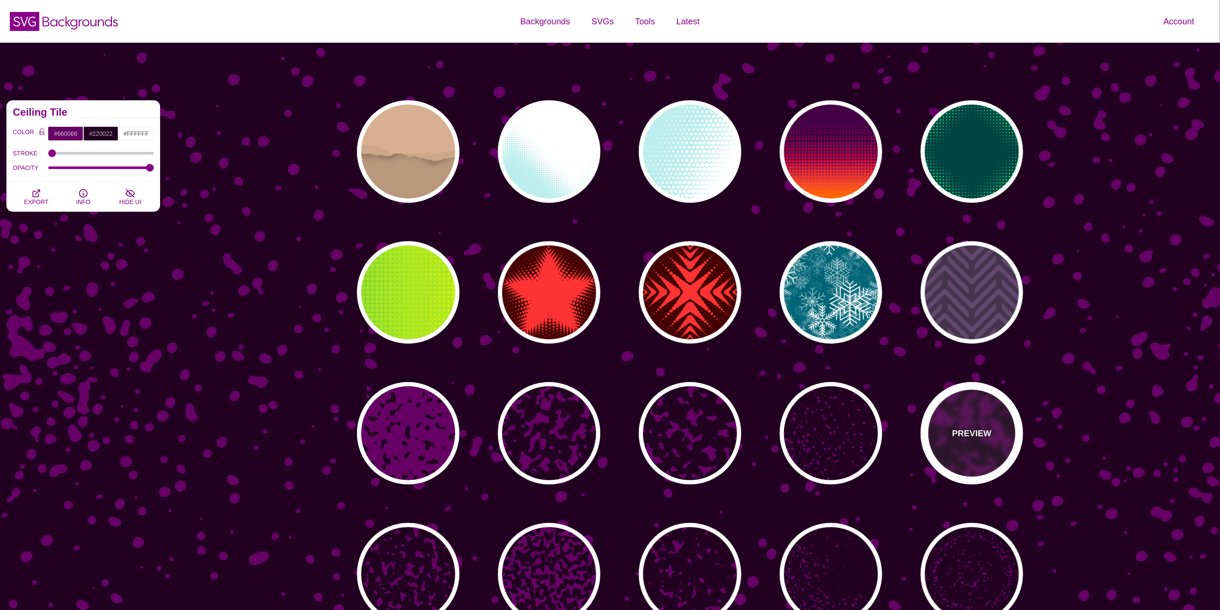
click at [983, 439] on p "PREVIEW" at bounding box center [972, 433] width 39 height 13
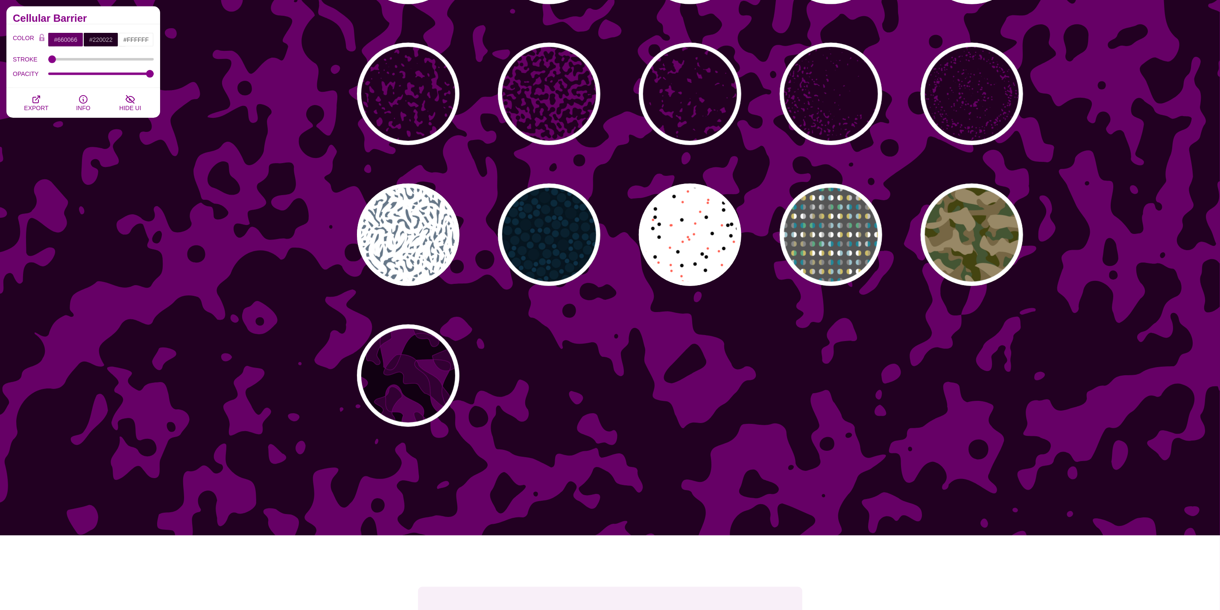
scroll to position [384, 0]
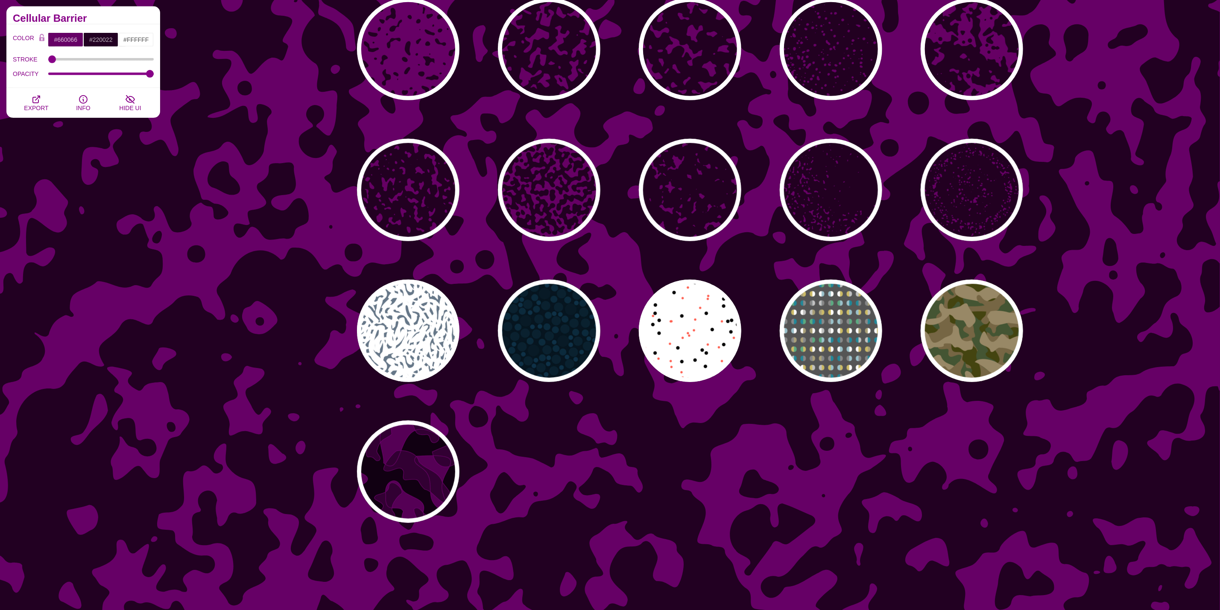
click at [613, 211] on div "PREVIEW PREVIEW PREVIEW PREVIEW PREVIEW PREVIEW PREVIEW PREVIEW PREVIEW PREVIEW…" at bounding box center [694, 120] width 718 height 820
click at [559, 203] on div "PREVIEW" at bounding box center [549, 190] width 103 height 103
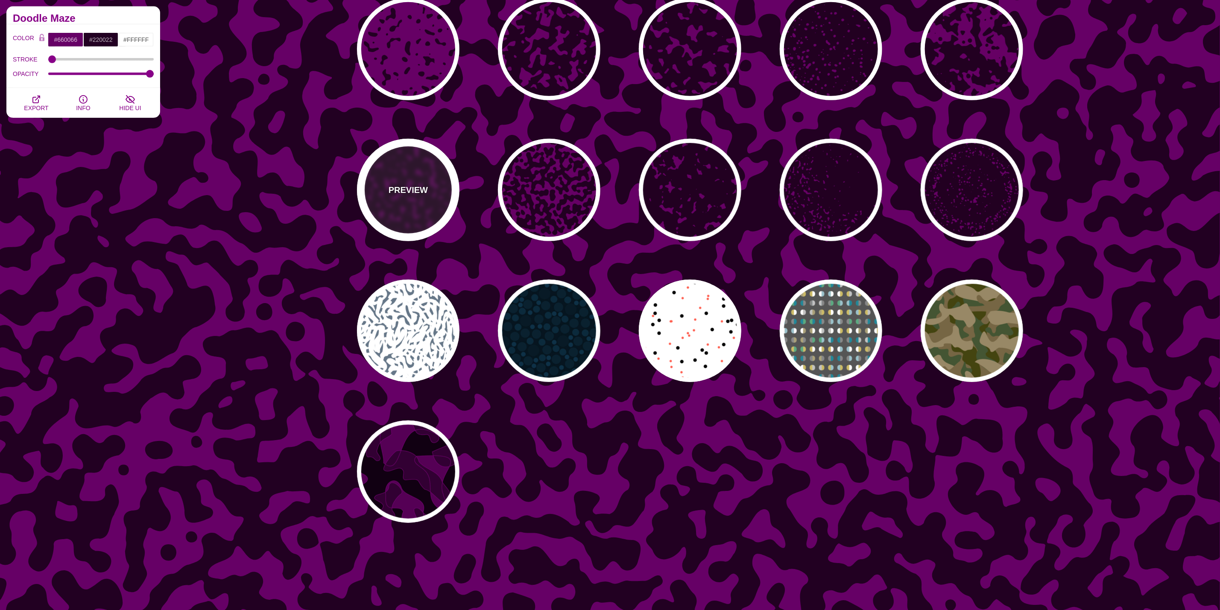
click at [416, 205] on div "PREVIEW" at bounding box center [408, 190] width 103 height 103
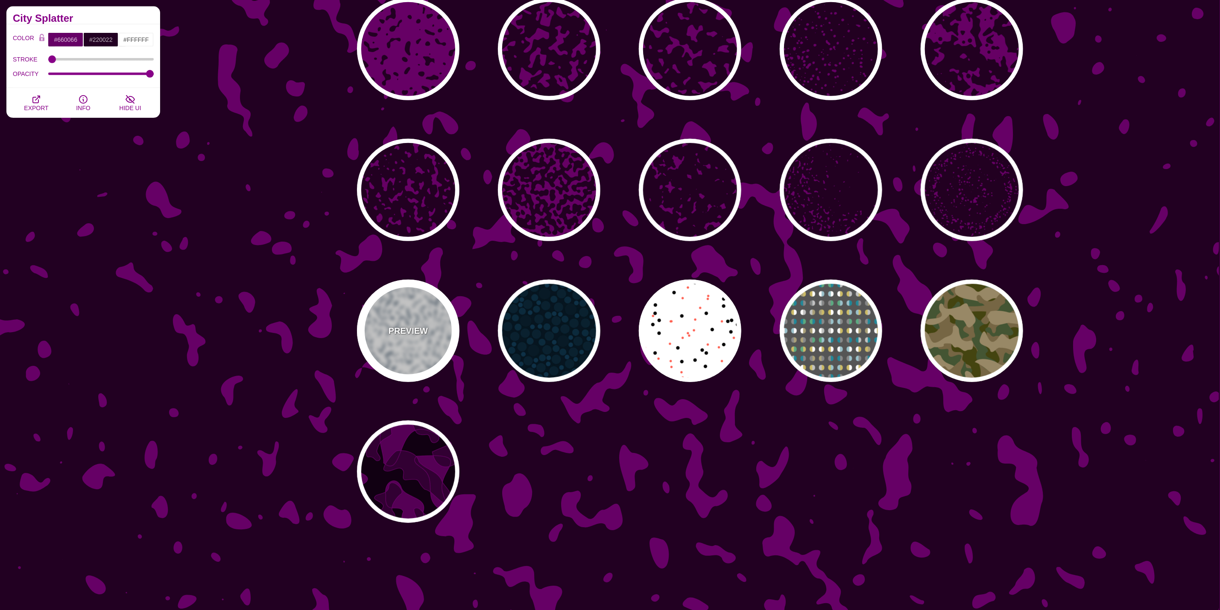
click at [411, 349] on div "PREVIEW" at bounding box center [408, 331] width 103 height 103
type input "#FFFFFF"
type input "#667788"
type input "0"
type input "5"
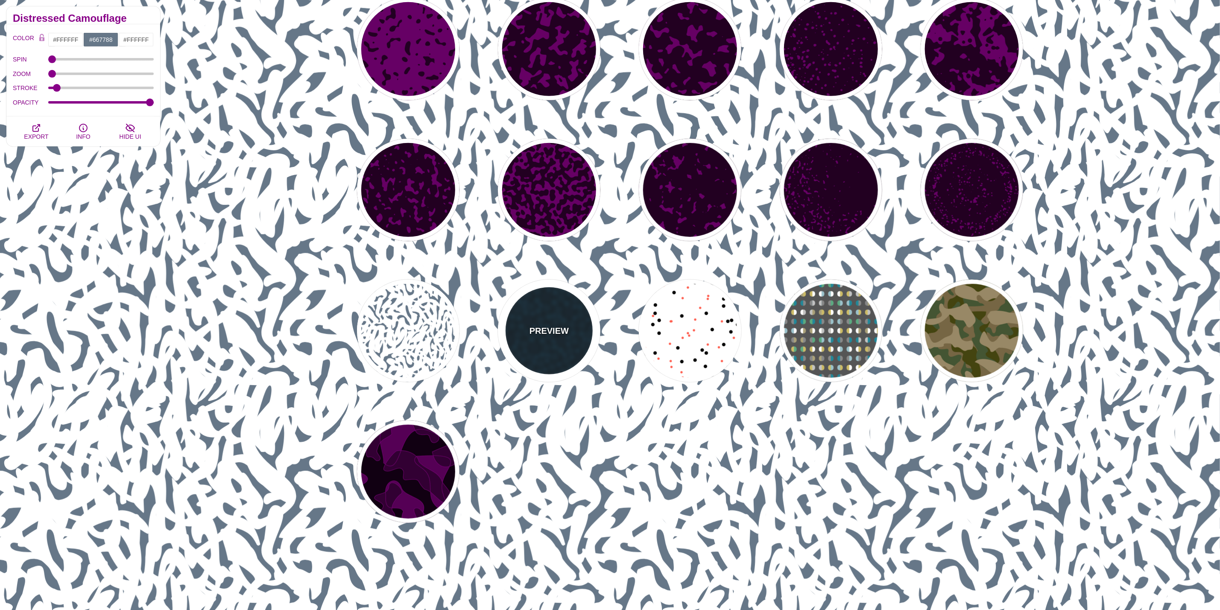
click at [516, 332] on div "PREVIEW" at bounding box center [549, 331] width 103 height 103
type input "#06151F"
type input "#081B26"
type input "#0E3147"
type input "0.5"
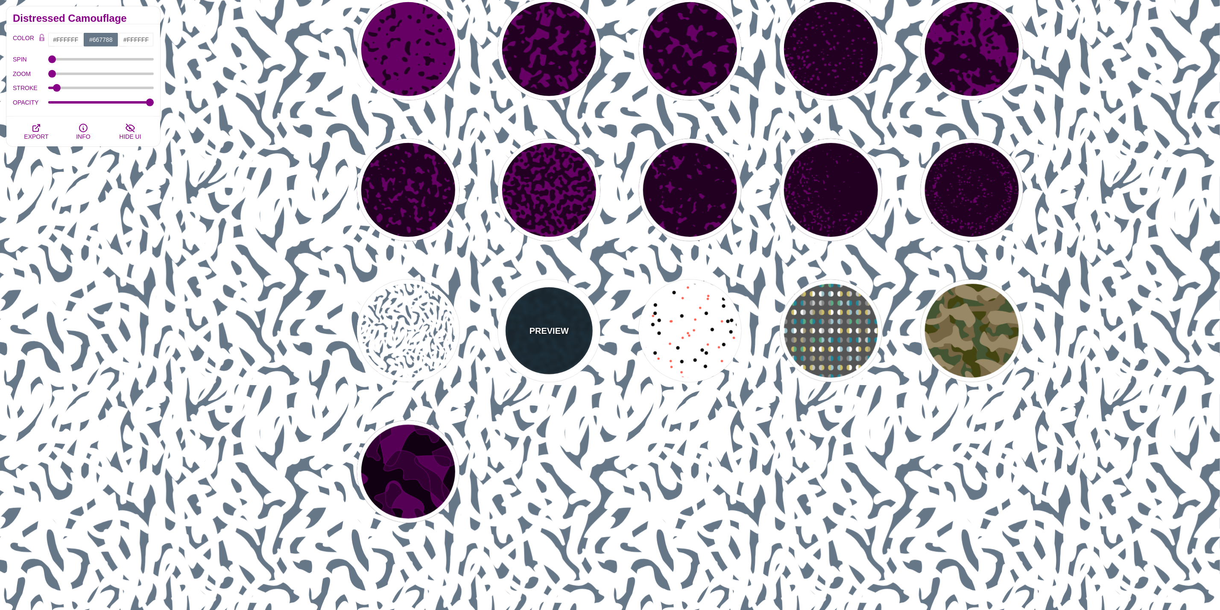
type input "0"
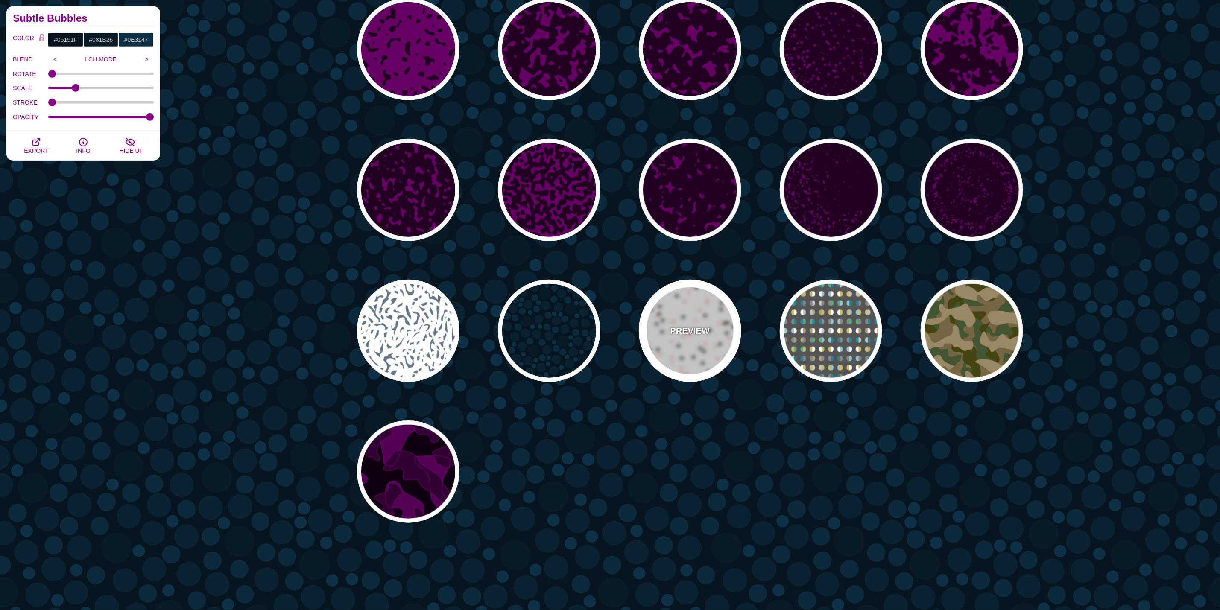
click at [708, 321] on div "PREVIEW" at bounding box center [690, 331] width 103 height 103
type input "#FFFFFF"
type input "#000000"
type input "#FF5E4F"
type input "30"
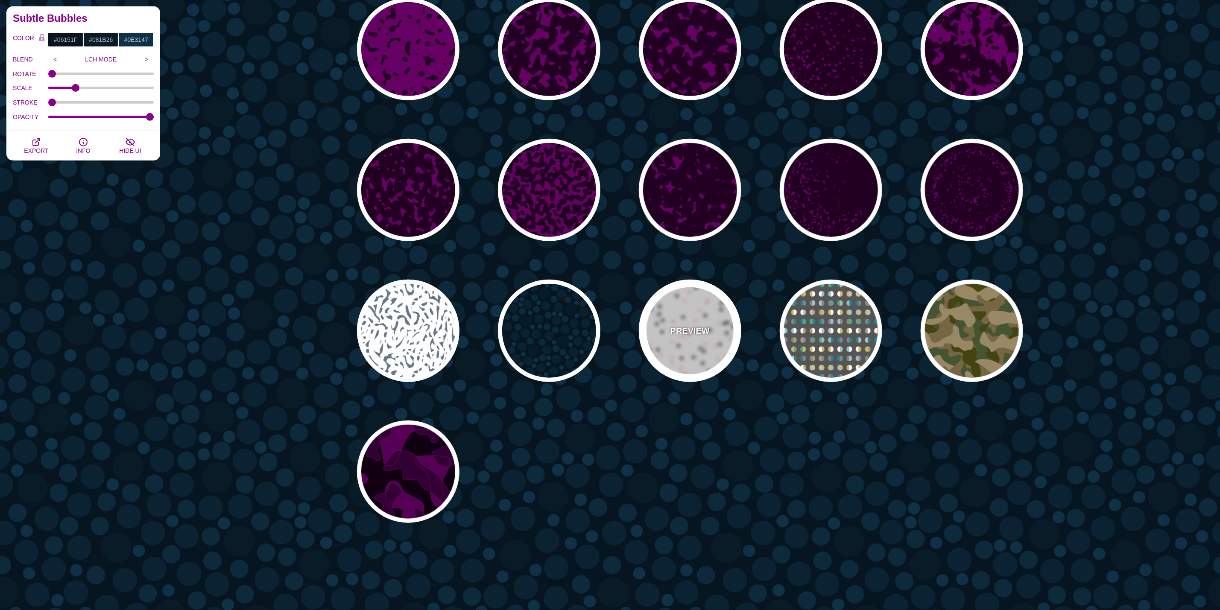
type input "20"
type input "0.25"
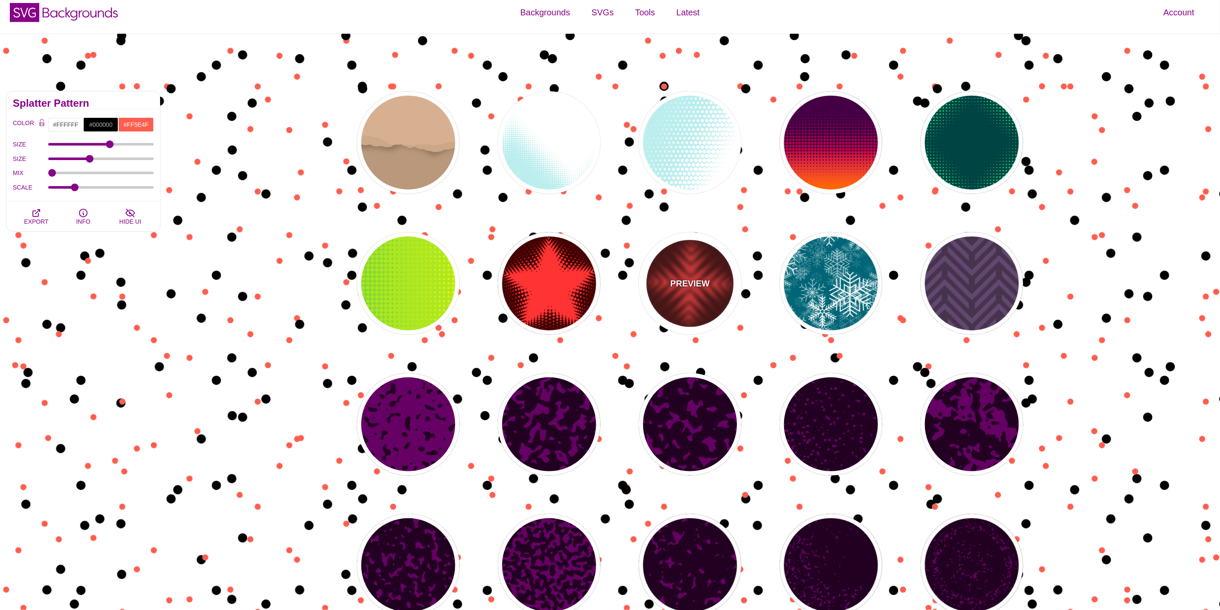
scroll to position [0, 0]
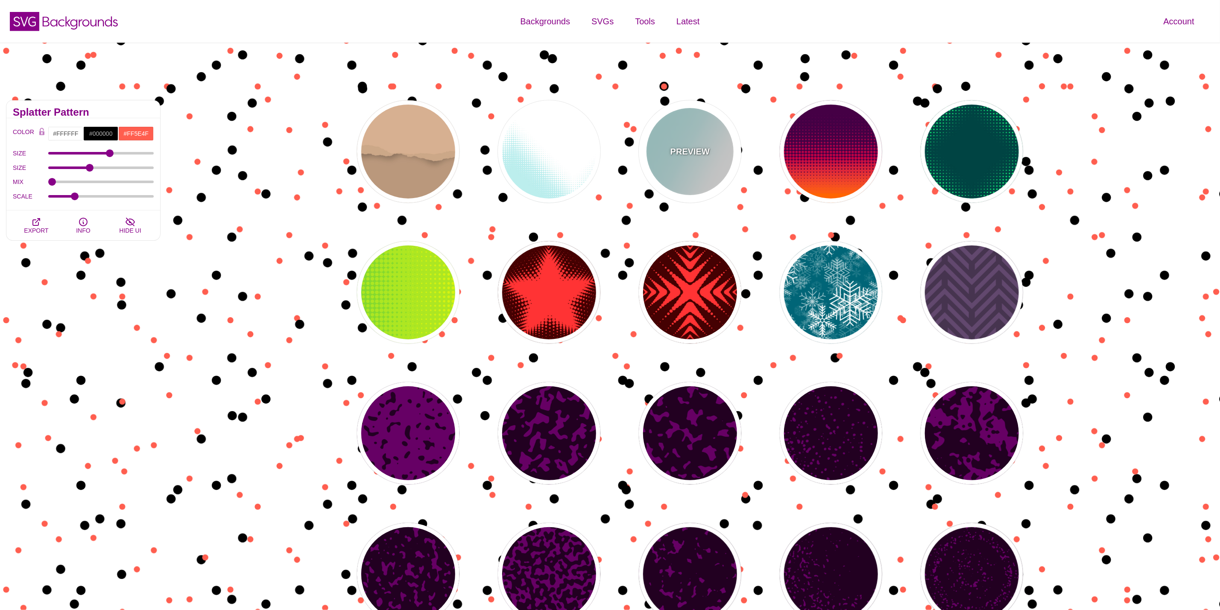
click at [714, 144] on div "PREVIEW" at bounding box center [690, 151] width 103 height 103
type input "#BBEEEE"
type input "#FFFFFF"
type input "0"
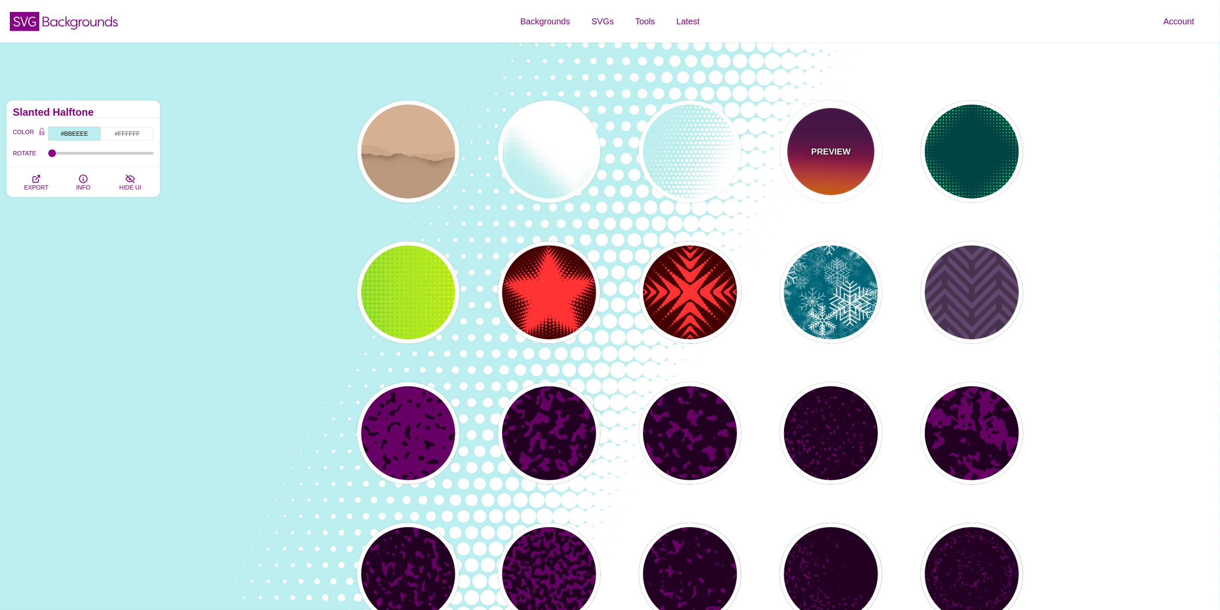
click at [839, 147] on p "PREVIEW" at bounding box center [831, 151] width 39 height 13
type input "#440044"
type input "#FF6600"
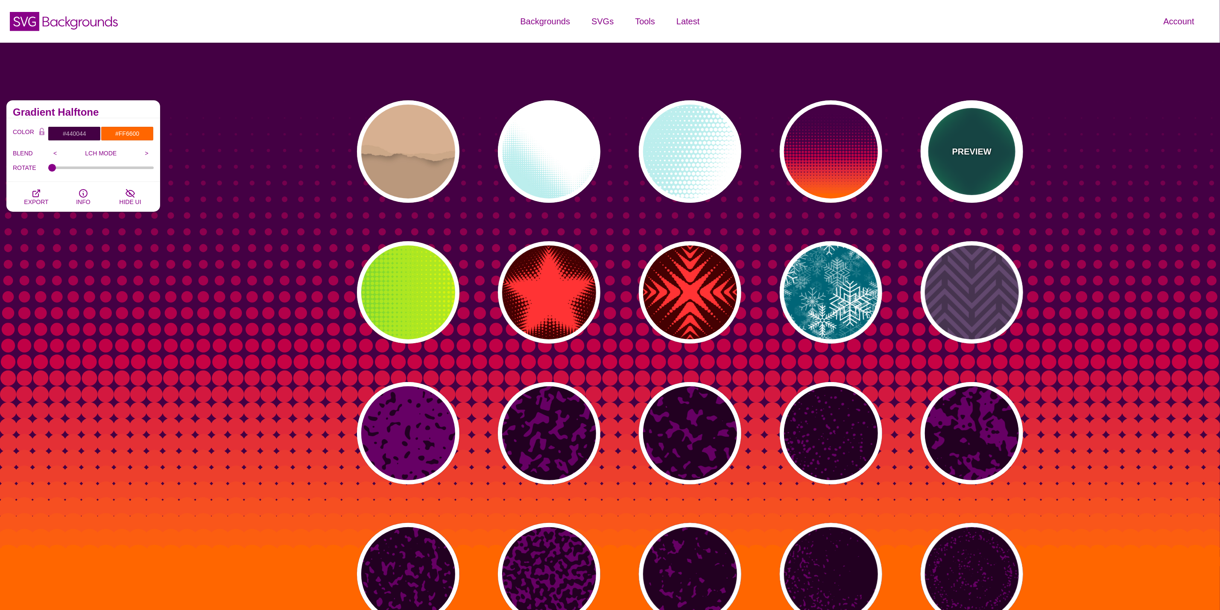
click at [987, 135] on div "PREVIEW" at bounding box center [972, 151] width 103 height 103
type input "#004444"
type input "#11EE77"
type input "0"
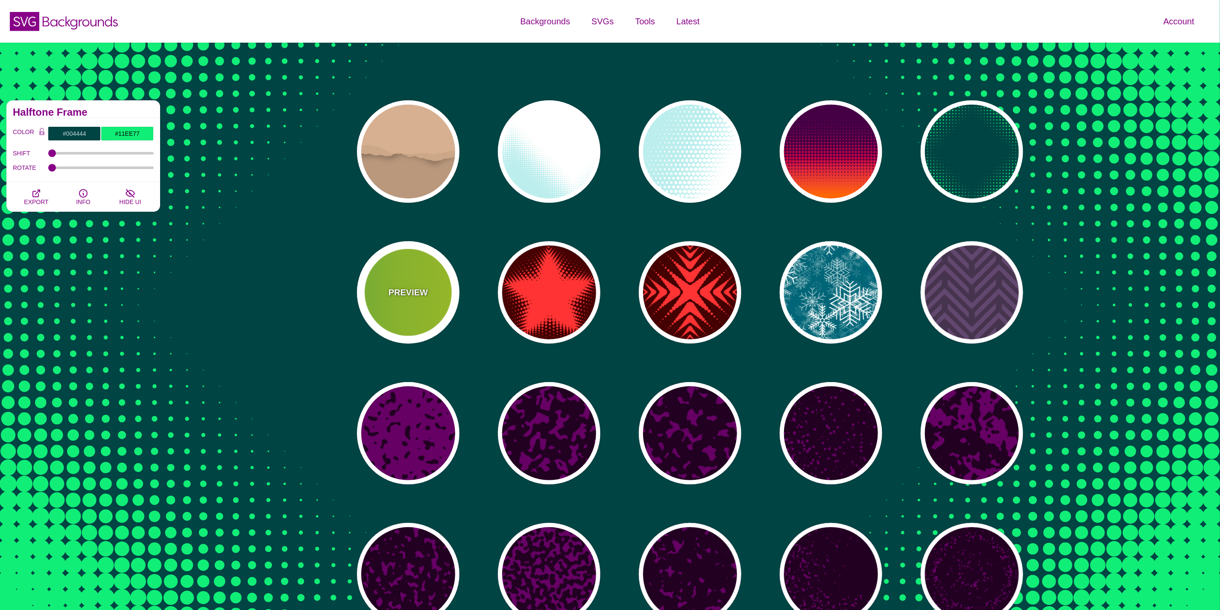
click at [440, 293] on div "PREVIEW" at bounding box center [408, 292] width 103 height 103
type input "#22BB44"
type input "#FFFF00"
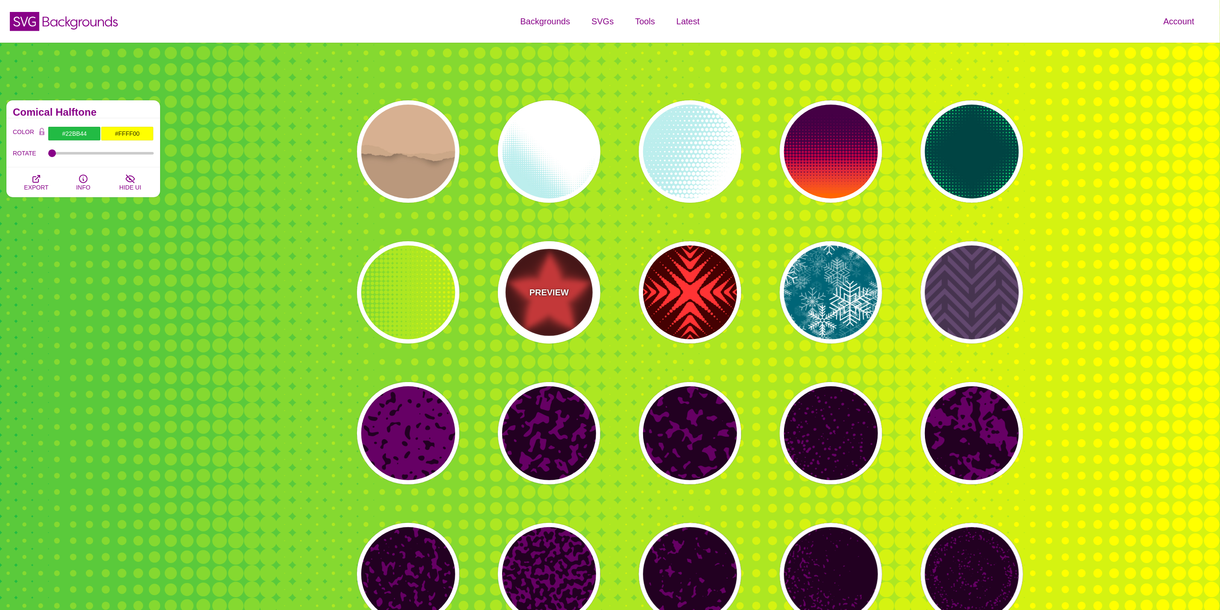
click at [548, 302] on div "PREVIEW" at bounding box center [549, 292] width 103 height 103
type input "#440000"
type input "#FF3333"
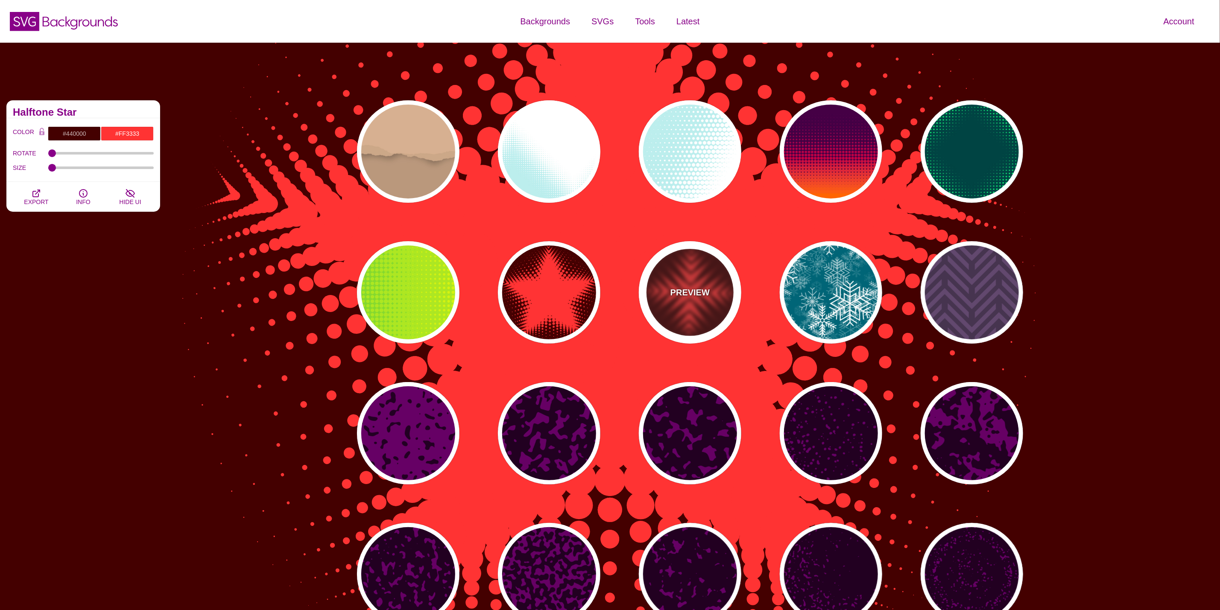
click at [714, 291] on div "PREVIEW" at bounding box center [690, 292] width 103 height 103
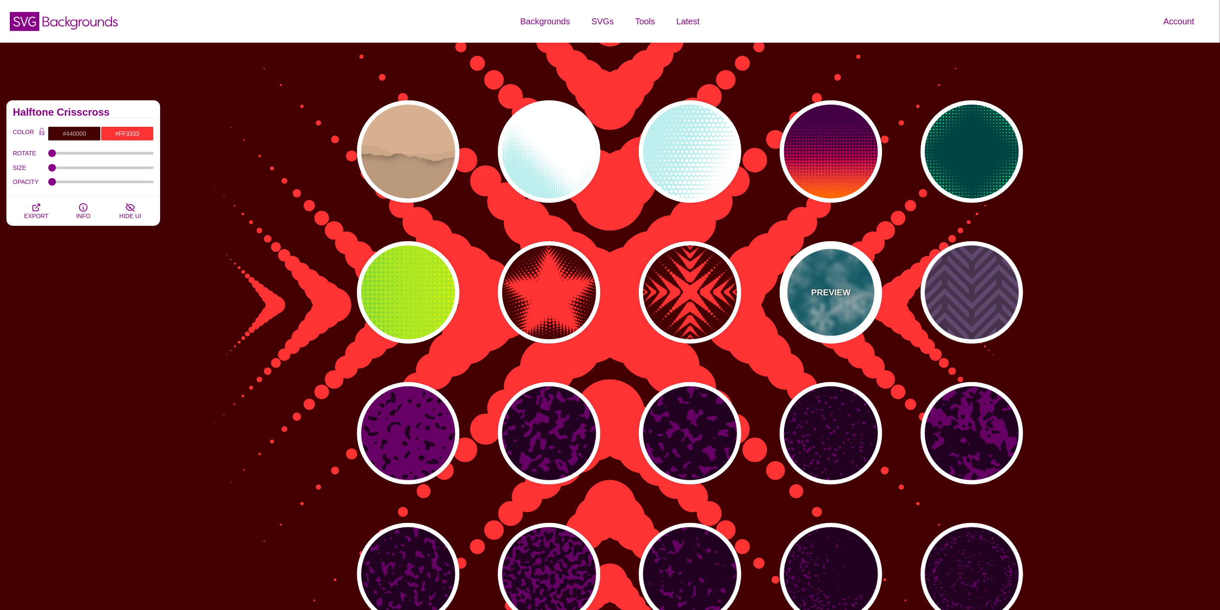
click at [823, 300] on div "PREVIEW" at bounding box center [831, 292] width 103 height 103
type input "#006677"
type input "#FFFFFF"
type input "1"
type input "3"
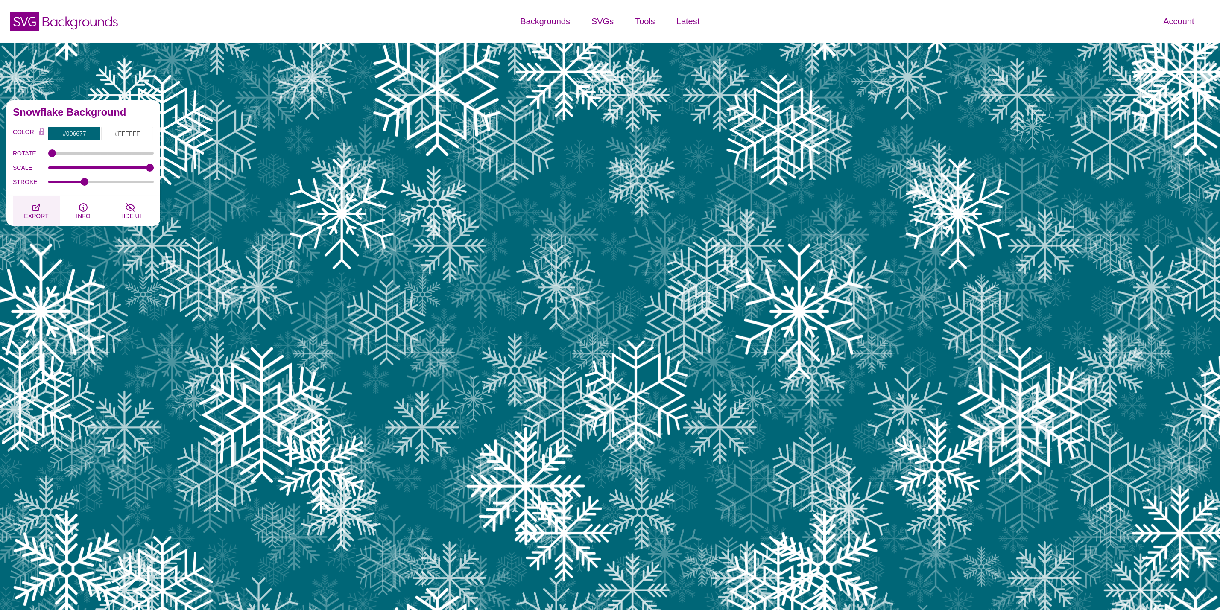
click at [33, 208] on icon "button" at bounding box center [36, 207] width 10 height 10
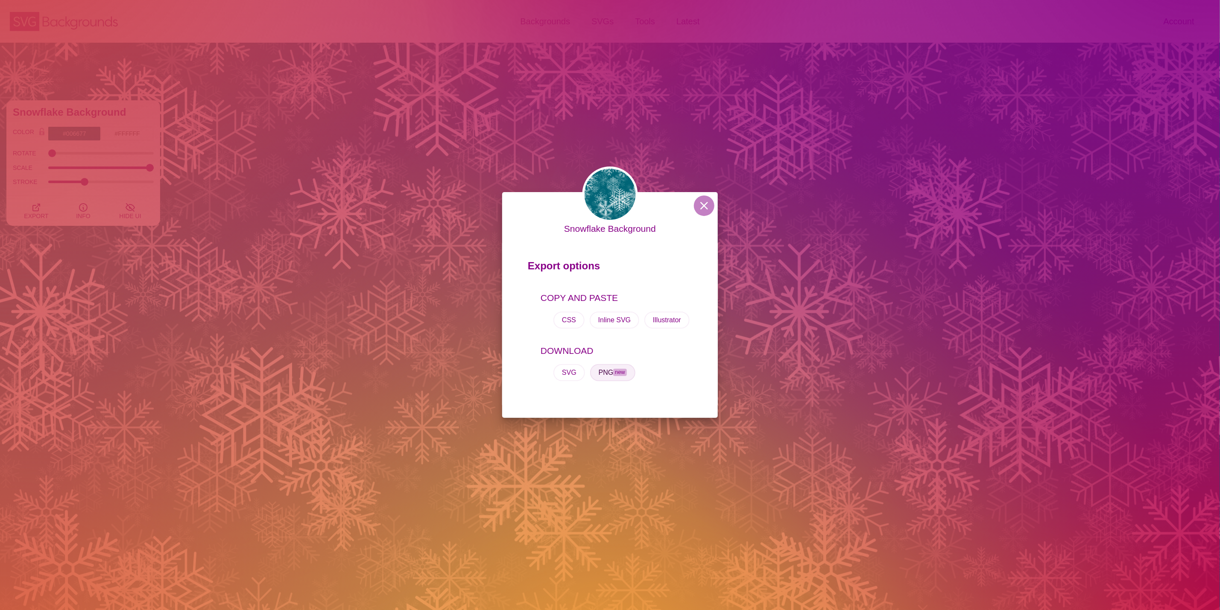
click at [623, 373] on span "new" at bounding box center [619, 372] width 13 height 7
click at [304, 270] on div "Snowflake Background Export options COPY AND PASTE CSS Inline SVG Illustrator D…" at bounding box center [610, 305] width 1220 height 610
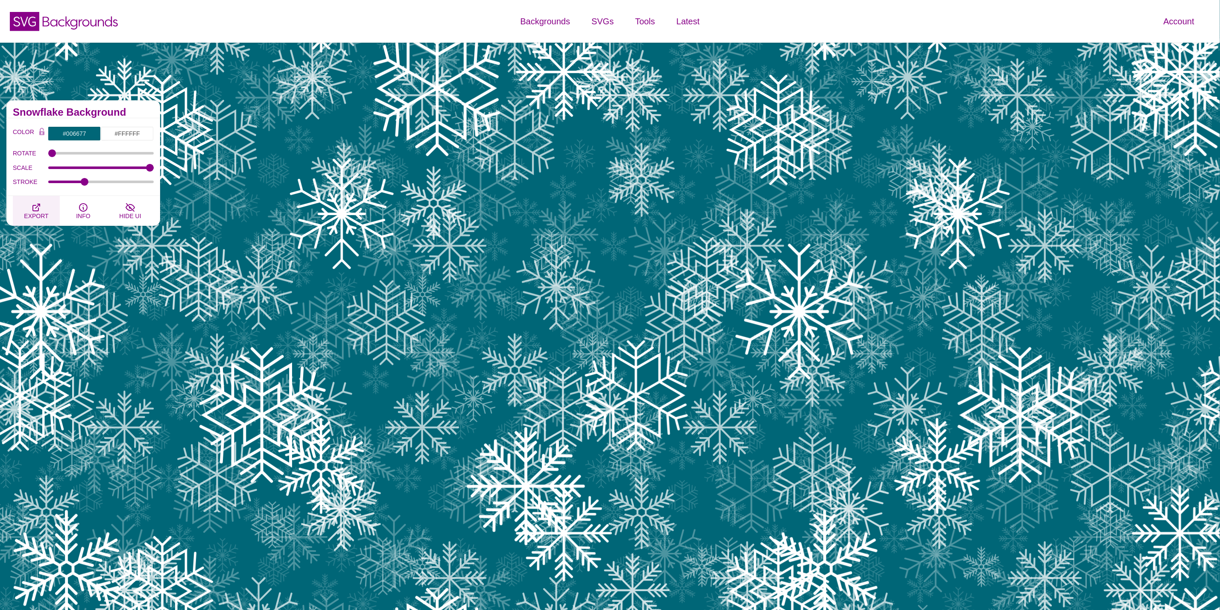
click at [41, 209] on button "EXPORT" at bounding box center [36, 211] width 47 height 30
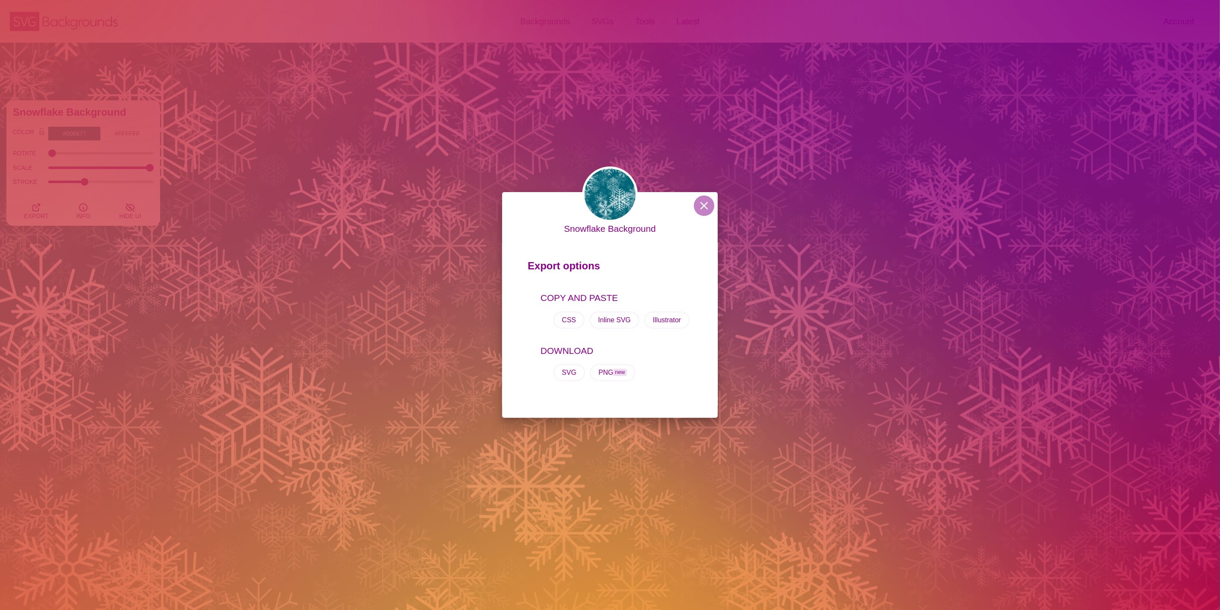
click at [897, 382] on div "Snowflake Background Export options COPY AND PASTE CSS Inline SVG Illustrator D…" at bounding box center [610, 305] width 1220 height 610
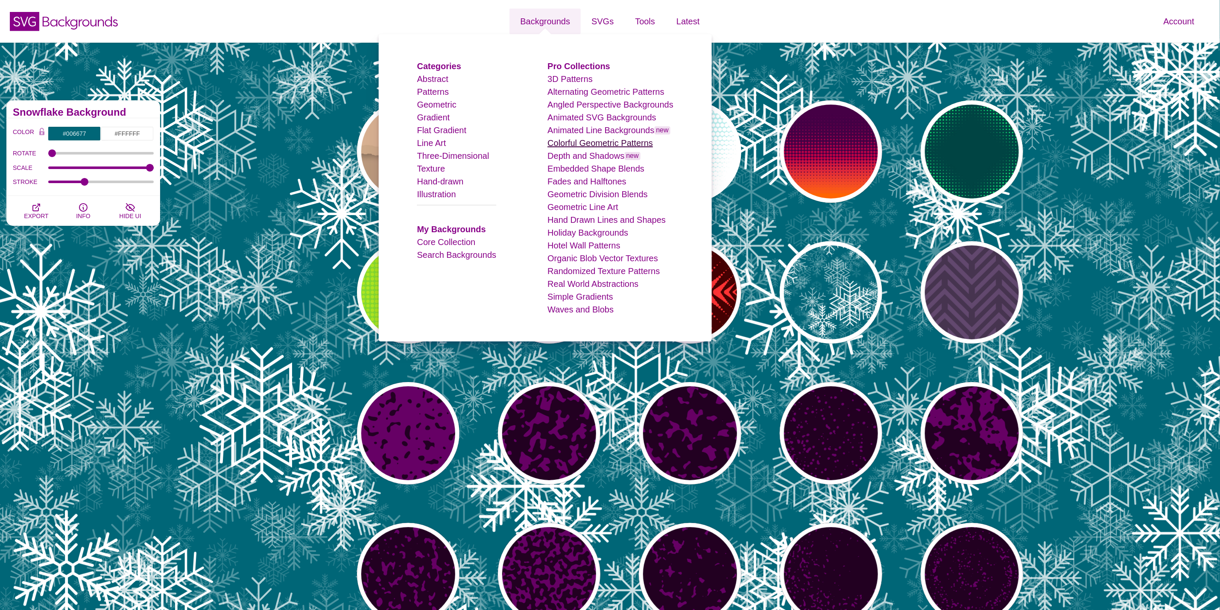
click at [560, 144] on link "Colorful Geometric Patterns" at bounding box center [601, 142] width 106 height 9
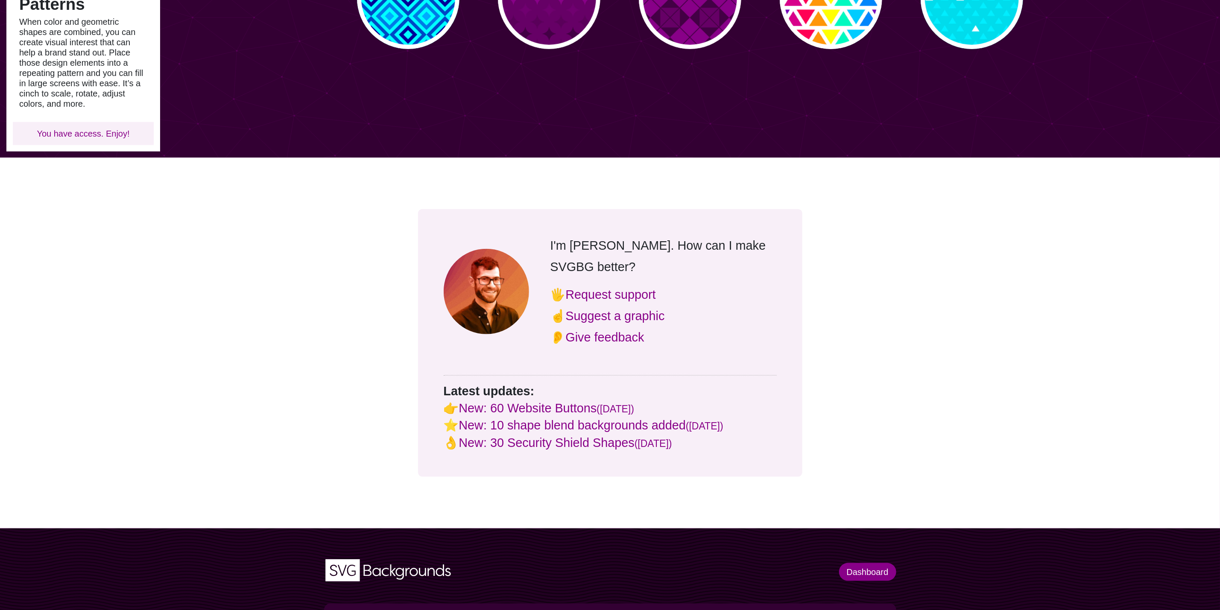
scroll to position [192, 0]
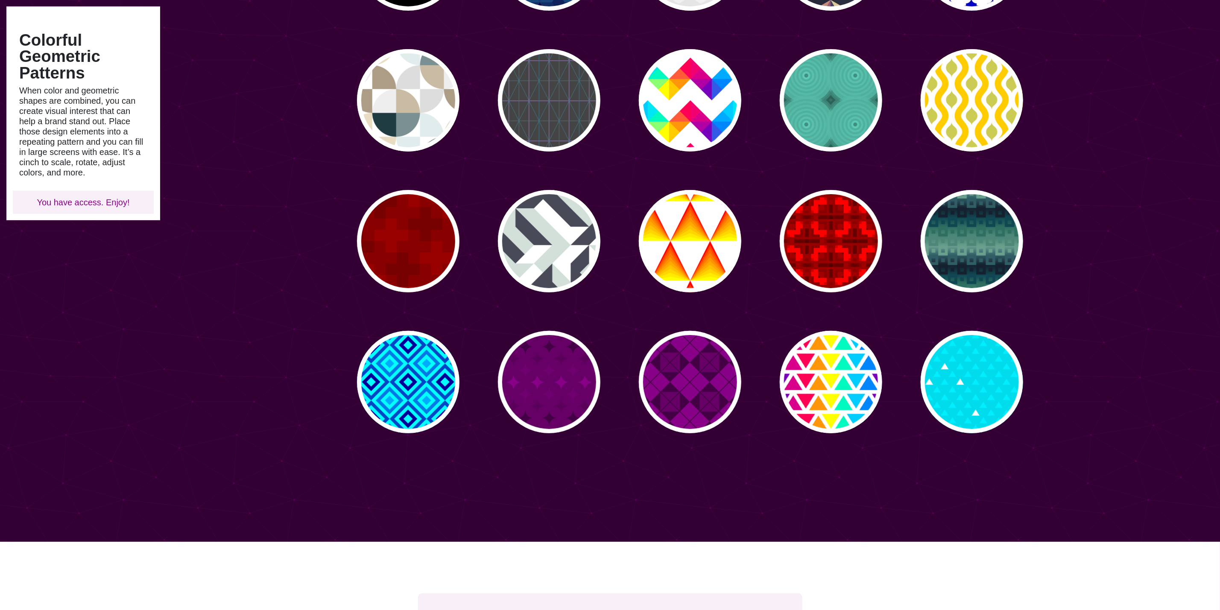
click at [604, 374] on div "PREVIEW PREVIEW PREVIEW PREVIEW PREVIEW PREVIEW PREVIEW PREVIEW PREVIEW PREVIEW…" at bounding box center [694, 171] width 718 height 538
click at [580, 380] on div "PREVIEW" at bounding box center [549, 382] width 103 height 103
type input "#660066"
type input "#880088"
type input "#440044"
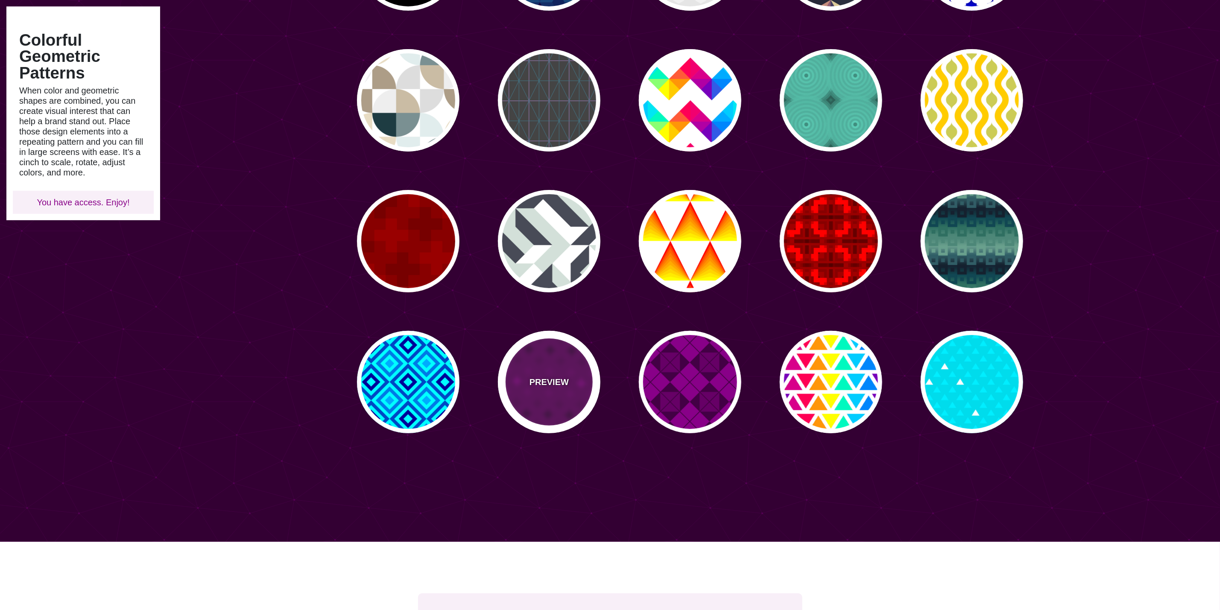
type input "0"
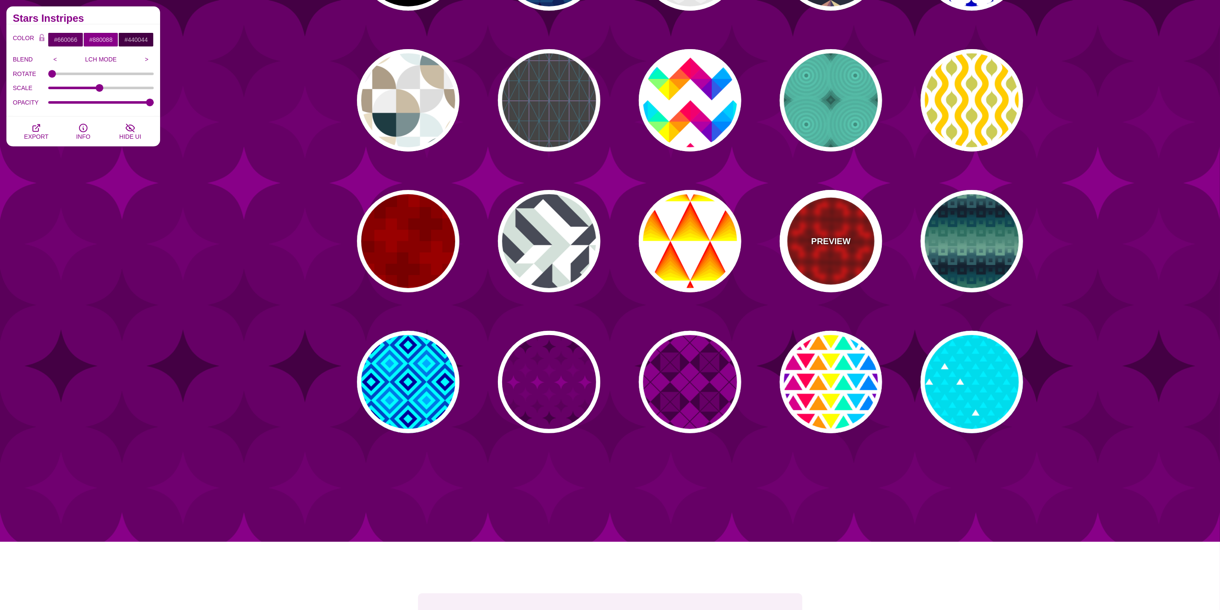
click at [797, 226] on div "PREVIEW" at bounding box center [831, 241] width 103 height 103
type input "#CC0000"
type input "#990000"
type input "#FF0000"
type input "#440000"
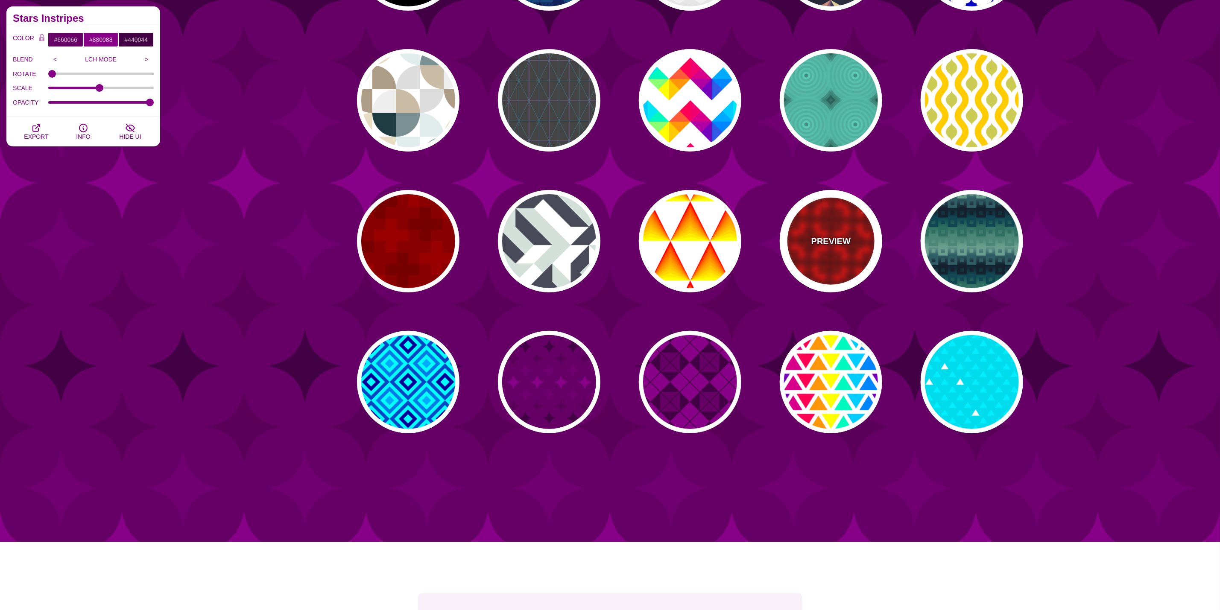
type input "15"
type input "0.1"
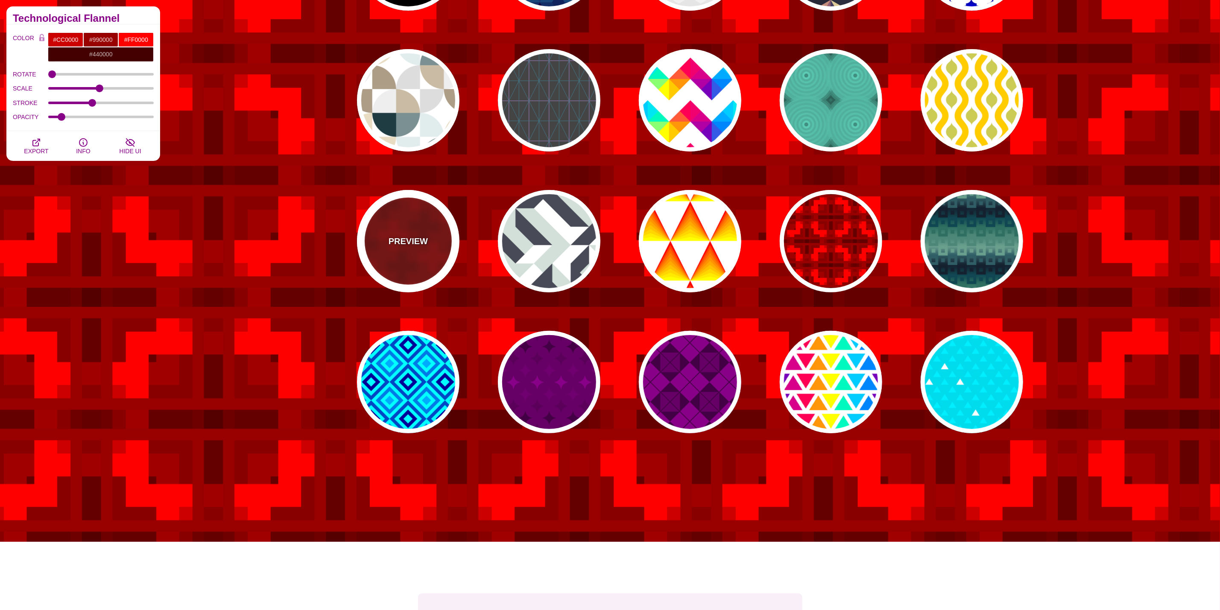
click at [416, 268] on div "PREVIEW" at bounding box center [408, 241] width 103 height 103
type input "#880000"
type input "#770000"
type input "1000"
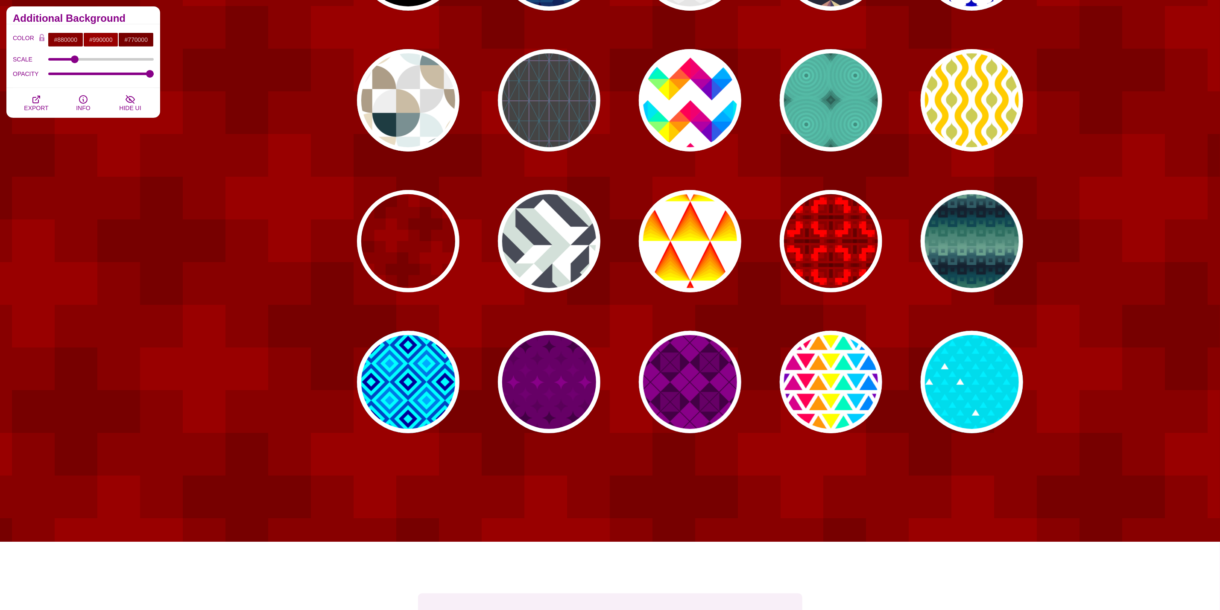
click at [605, 123] on div "PREVIEW PREVIEW PREVIEW PREVIEW PREVIEW PREVIEW PREVIEW PREVIEW PREVIEW PREVIEW…" at bounding box center [694, 171] width 718 height 538
click at [581, 130] on div "PREVIEW" at bounding box center [549, 100] width 103 height 103
type input "#444444"
type input "#447788"
type input "#AA88CC"
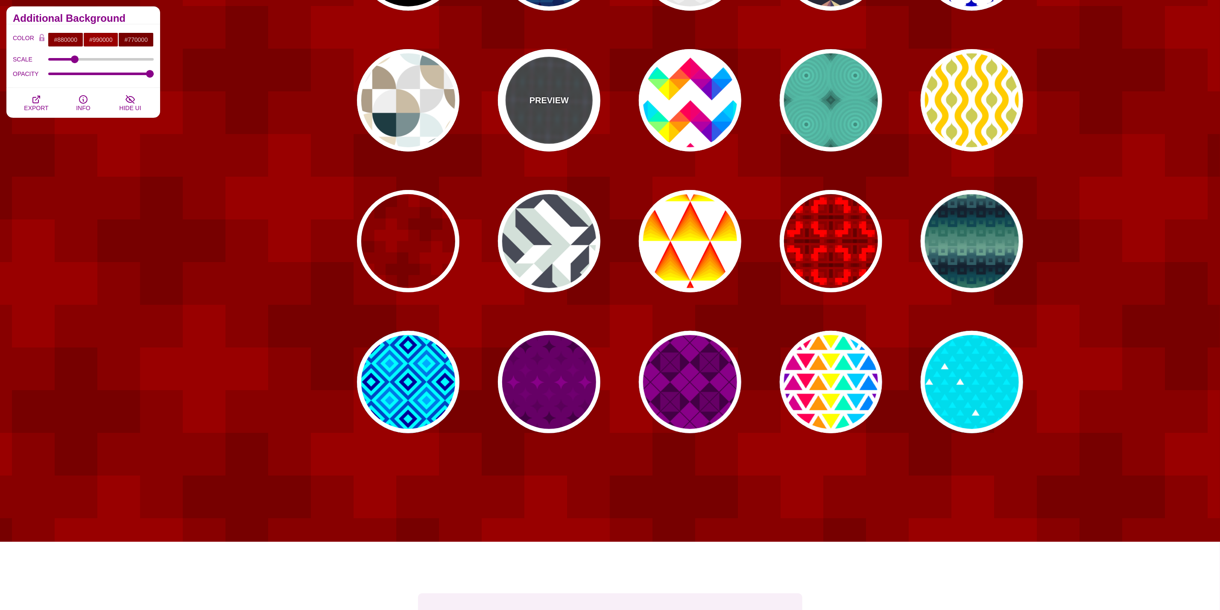
type input "100"
type input "4.01"
type input "1"
